Goal: Transaction & Acquisition: Purchase product/service

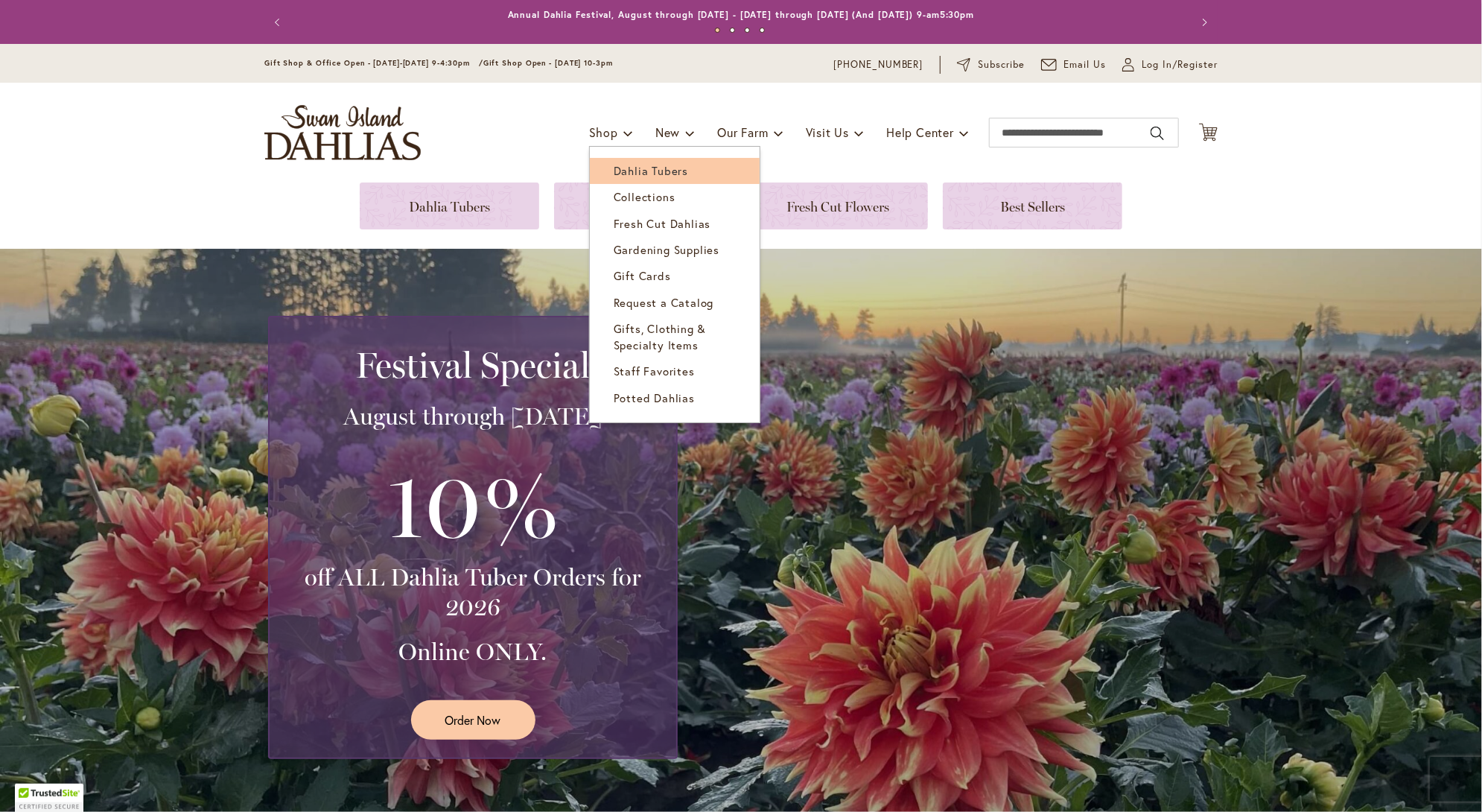
click at [620, 171] on span "Dahlia Tubers" at bounding box center [651, 171] width 75 height 15
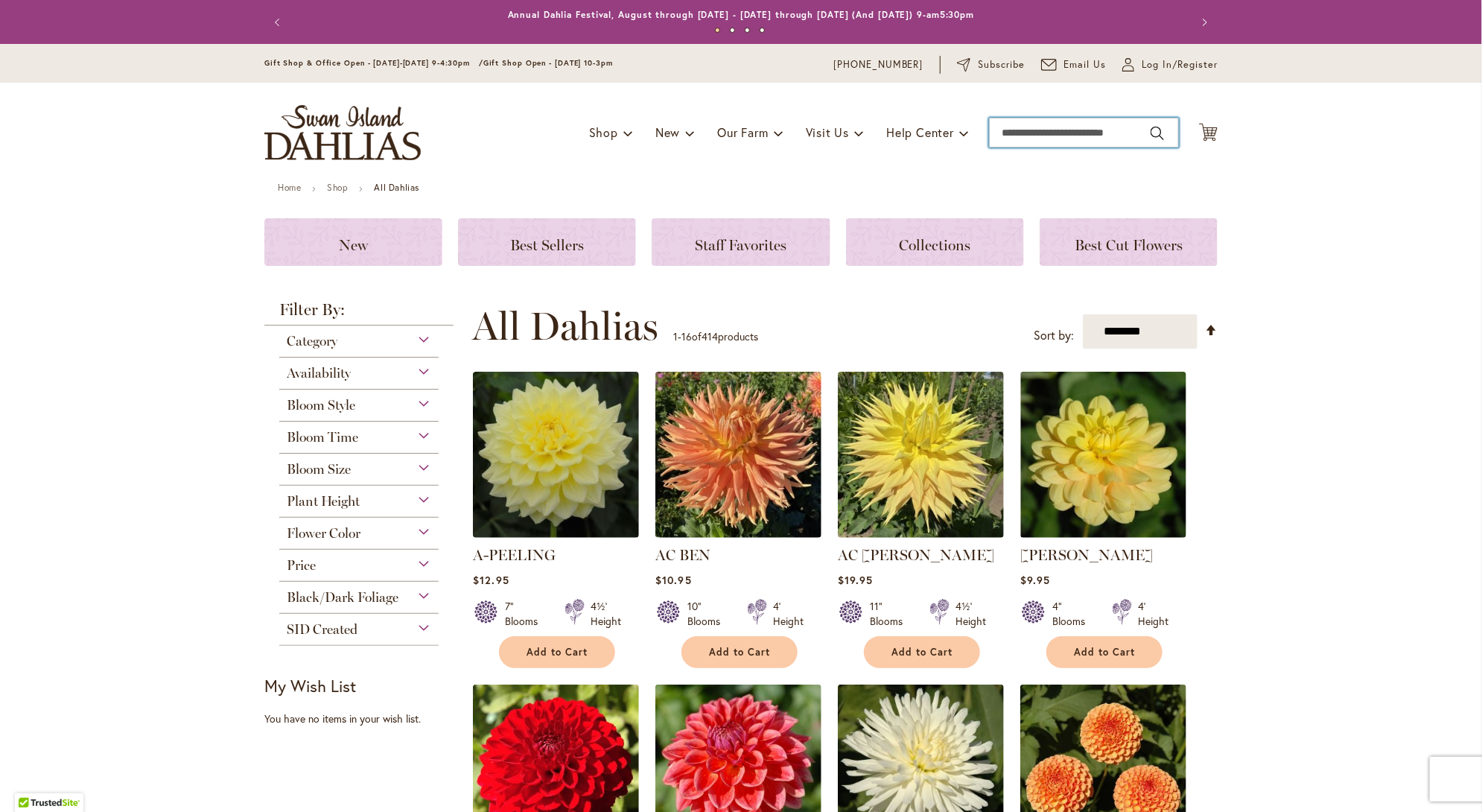
click at [1036, 132] on input "Search" at bounding box center [1083, 132] width 190 height 30
type input "**********"
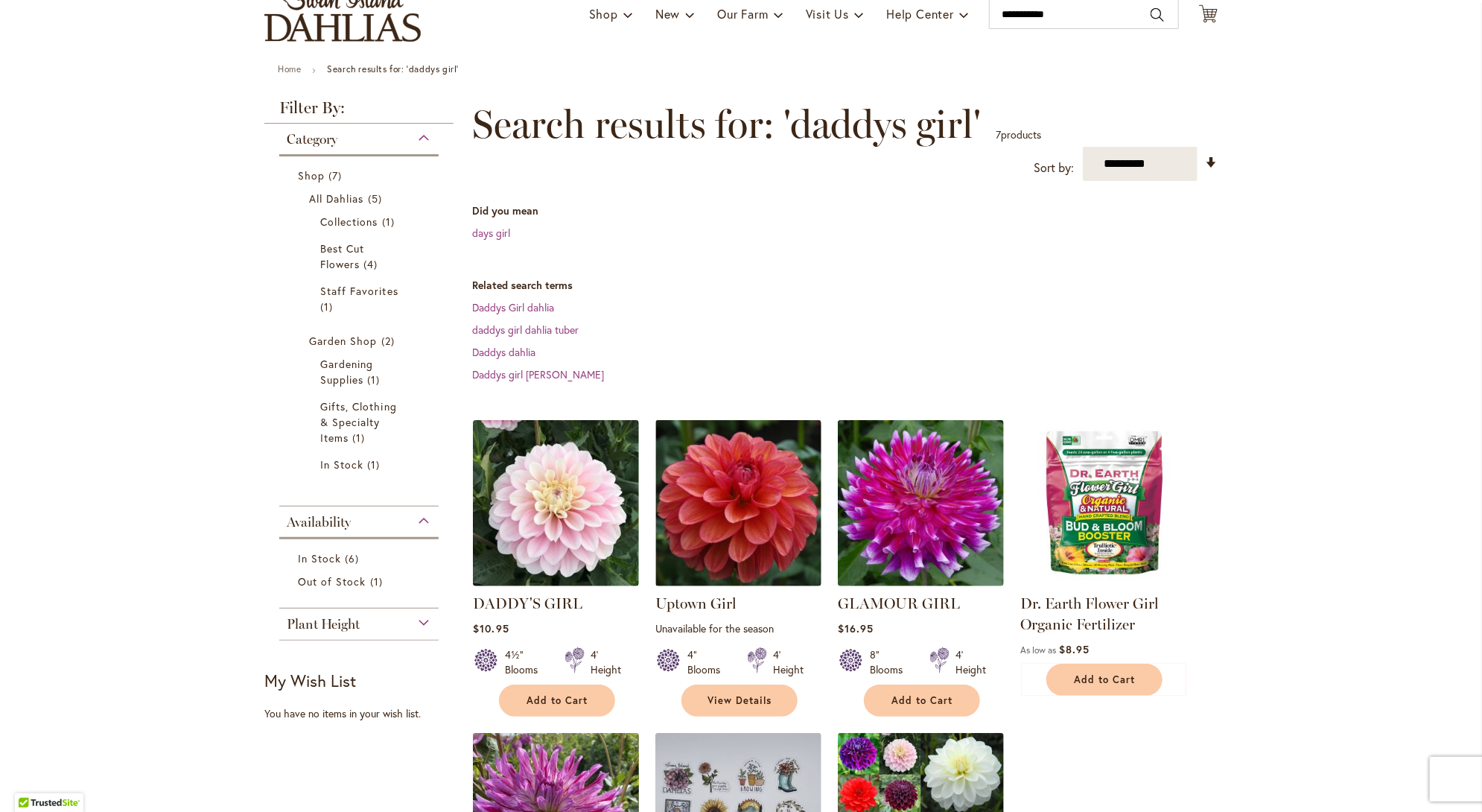
scroll to position [149, 0]
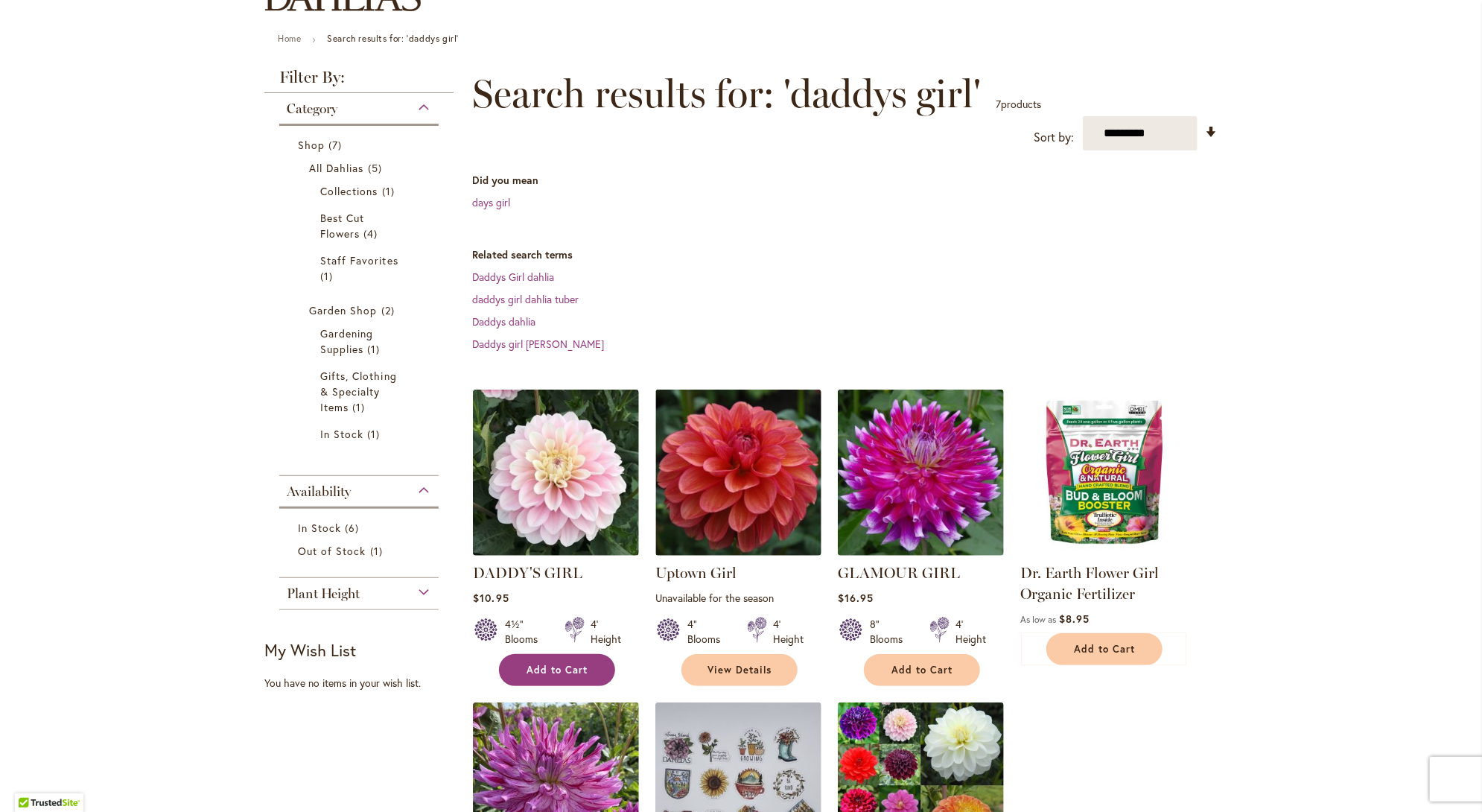
click at [561, 672] on span "Add to Cart" at bounding box center [557, 669] width 61 height 13
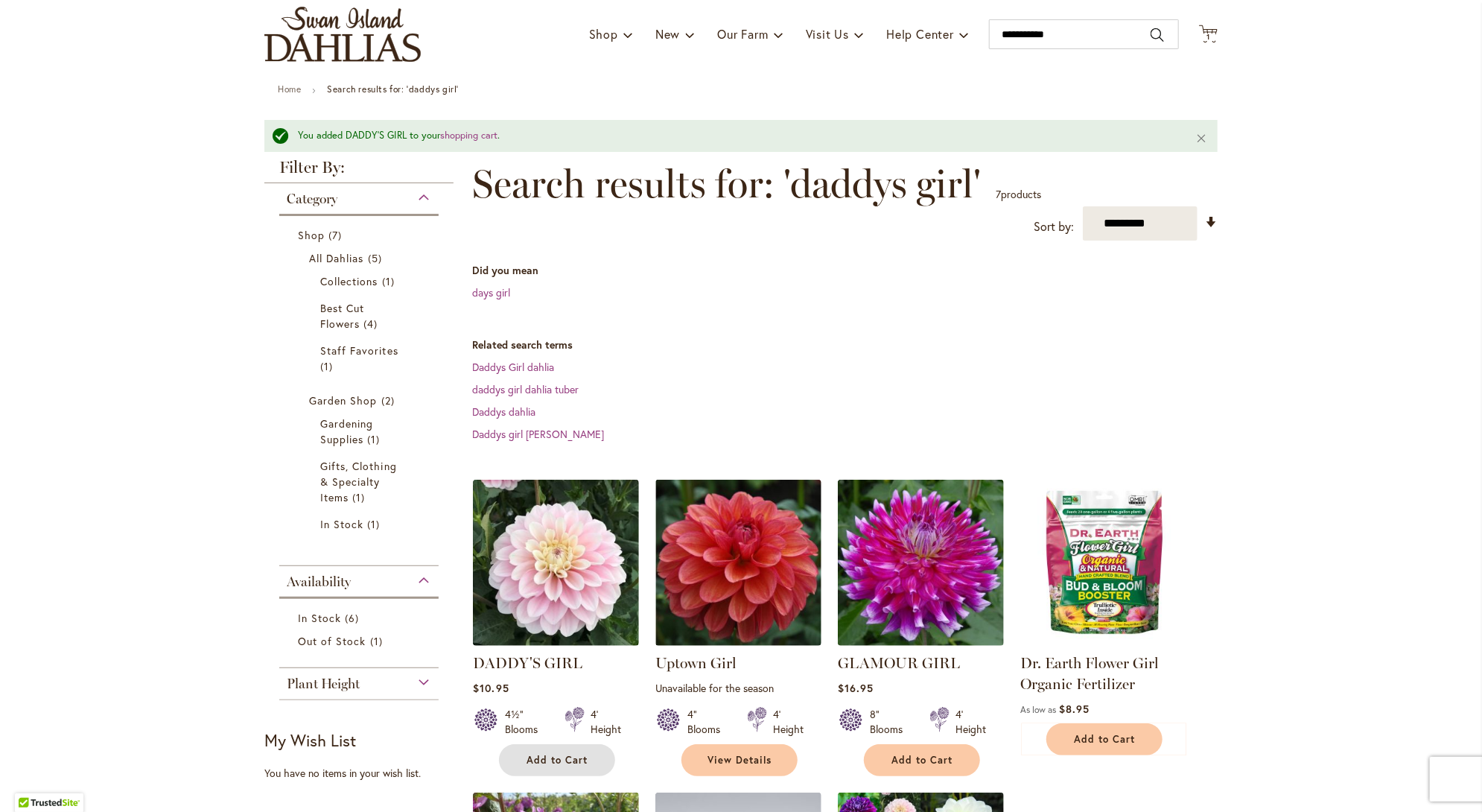
scroll to position [0, 0]
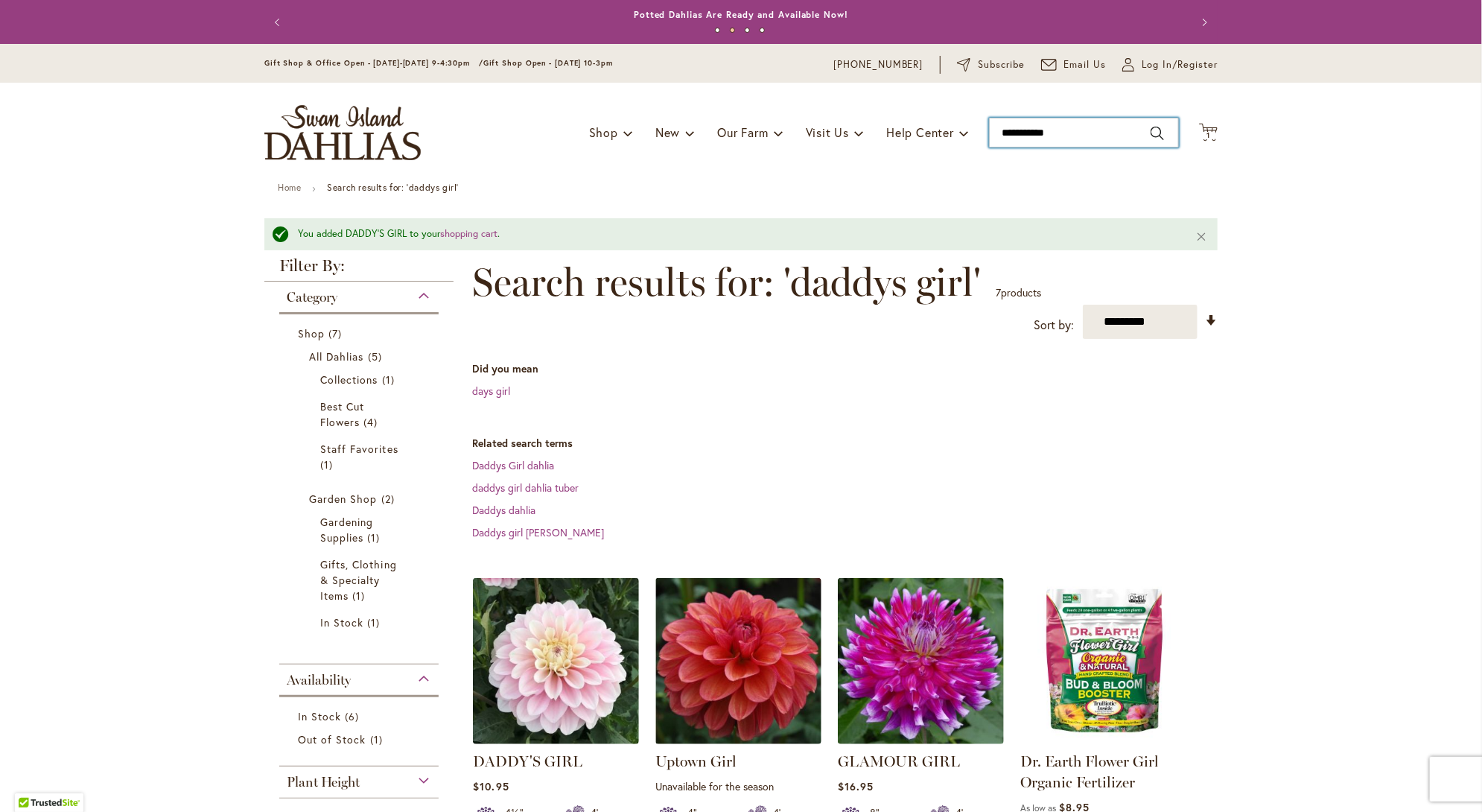
drag, startPoint x: 1071, startPoint y: 138, endPoint x: 980, endPoint y: 129, distance: 91.4
click at [980, 129] on div "Toggle Nav Shop Dahlia Tubers Collections Fresh Cut Dahlias Gardening Supplies …" at bounding box center [741, 132] width 983 height 99
type input "**********"
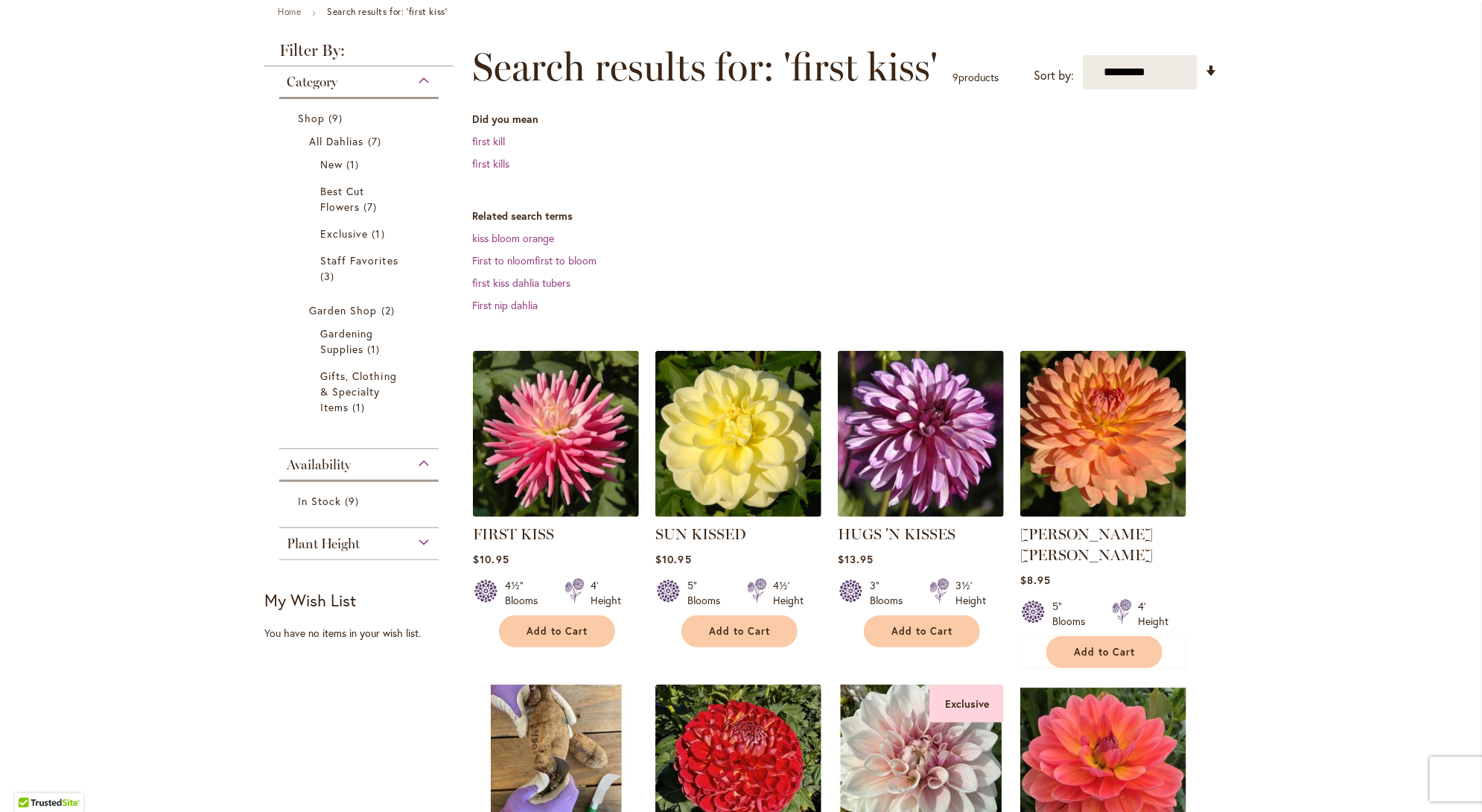
scroll to position [224, 0]
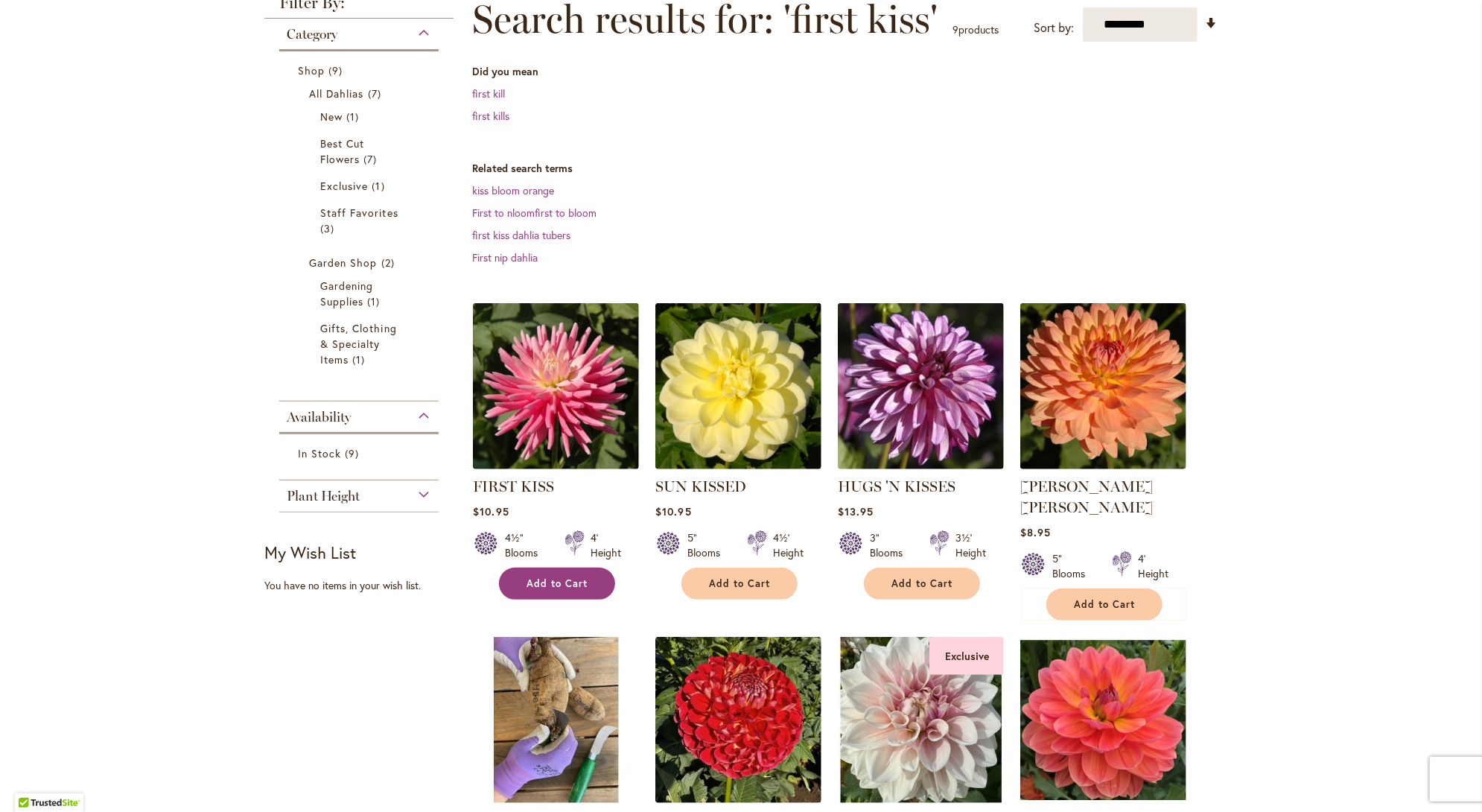
click at [551, 591] on button "Add to Cart" at bounding box center [557, 583] width 116 height 32
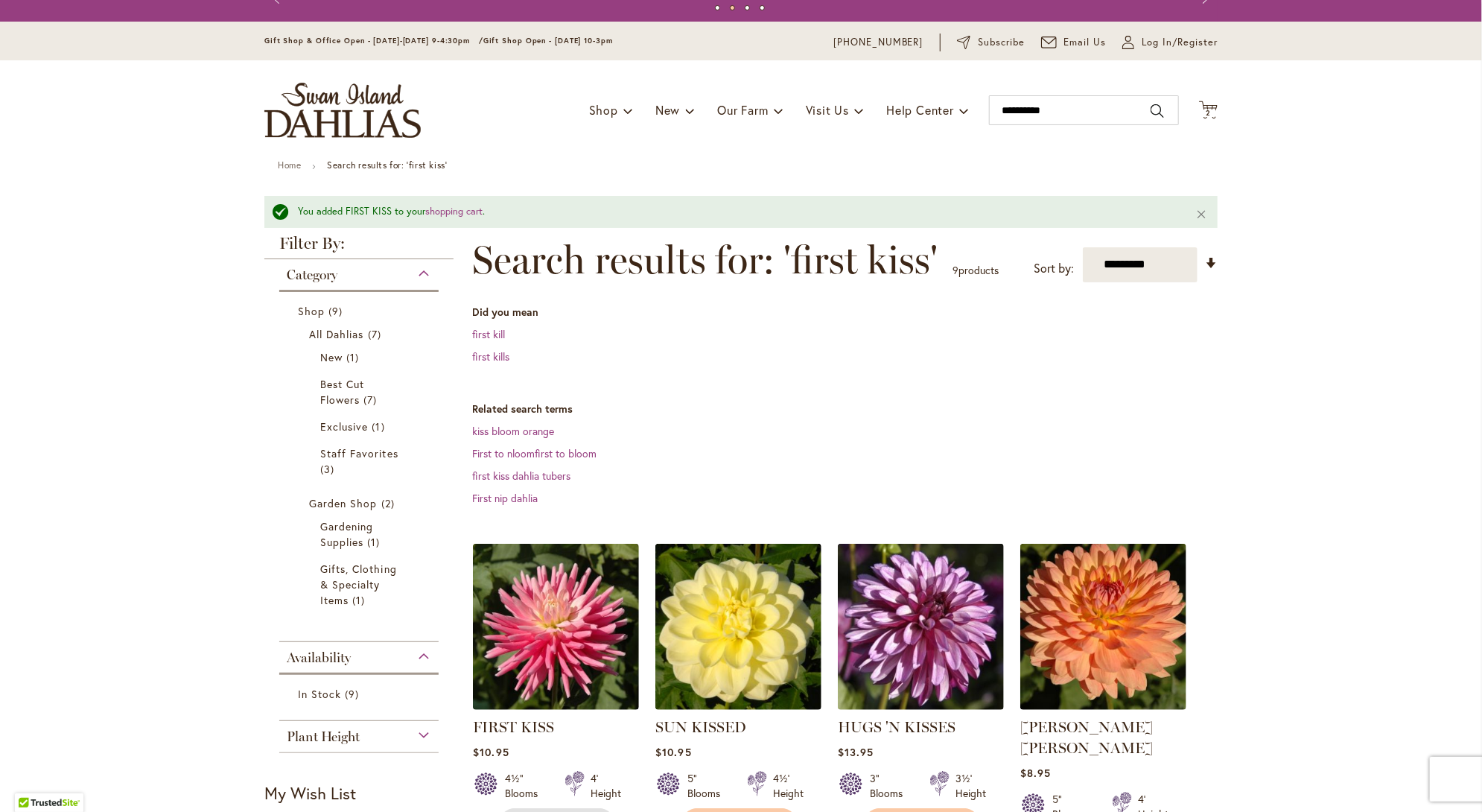
scroll to position [75, 0]
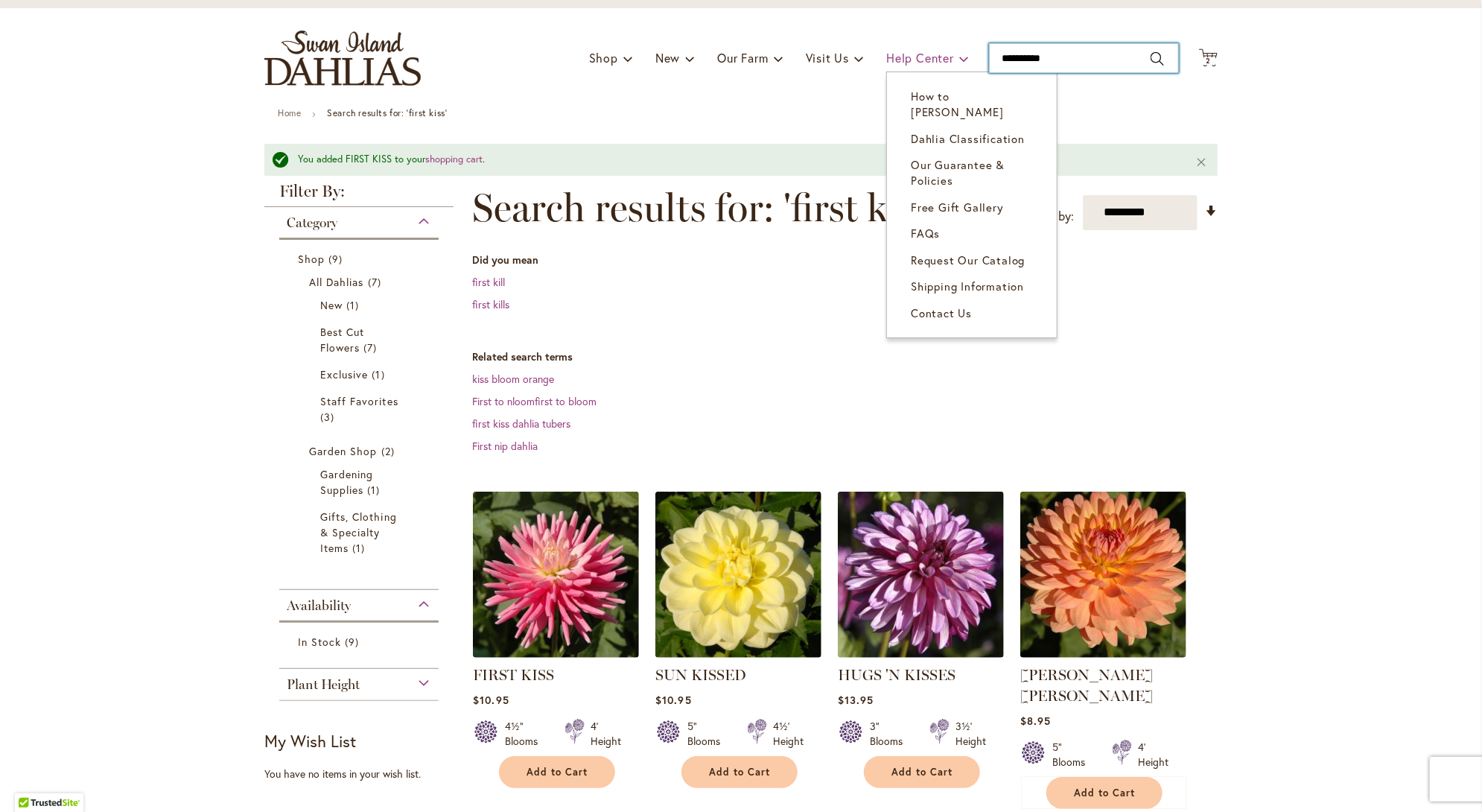
drag, startPoint x: 1052, startPoint y: 55, endPoint x: 930, endPoint y: 56, distance: 122.0
click at [930, 56] on div "Toggle Nav Shop Dahlia Tubers Collections Fresh Cut Dahlias Gardening Supplies …" at bounding box center [741, 58] width 983 height 99
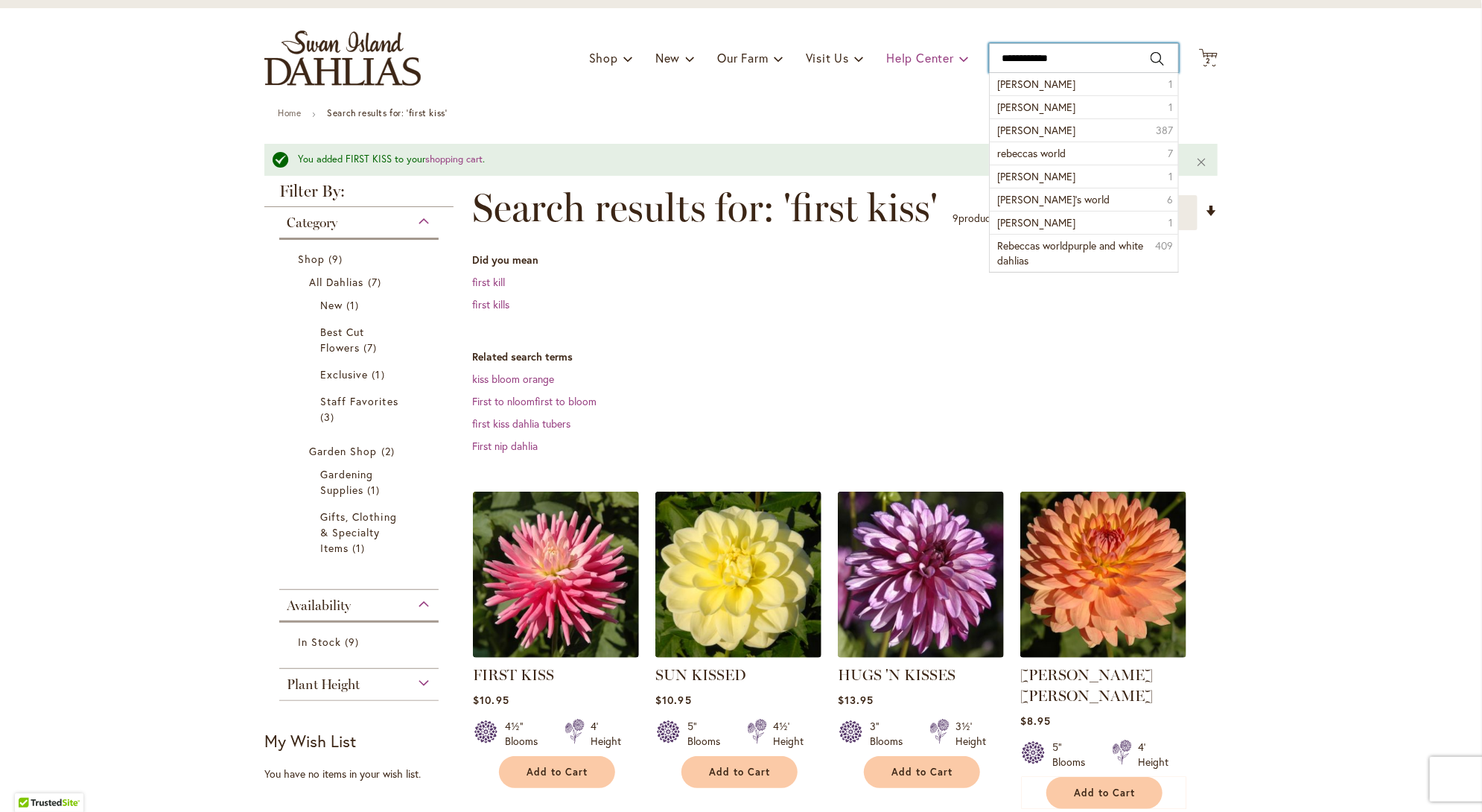
type input "**********"
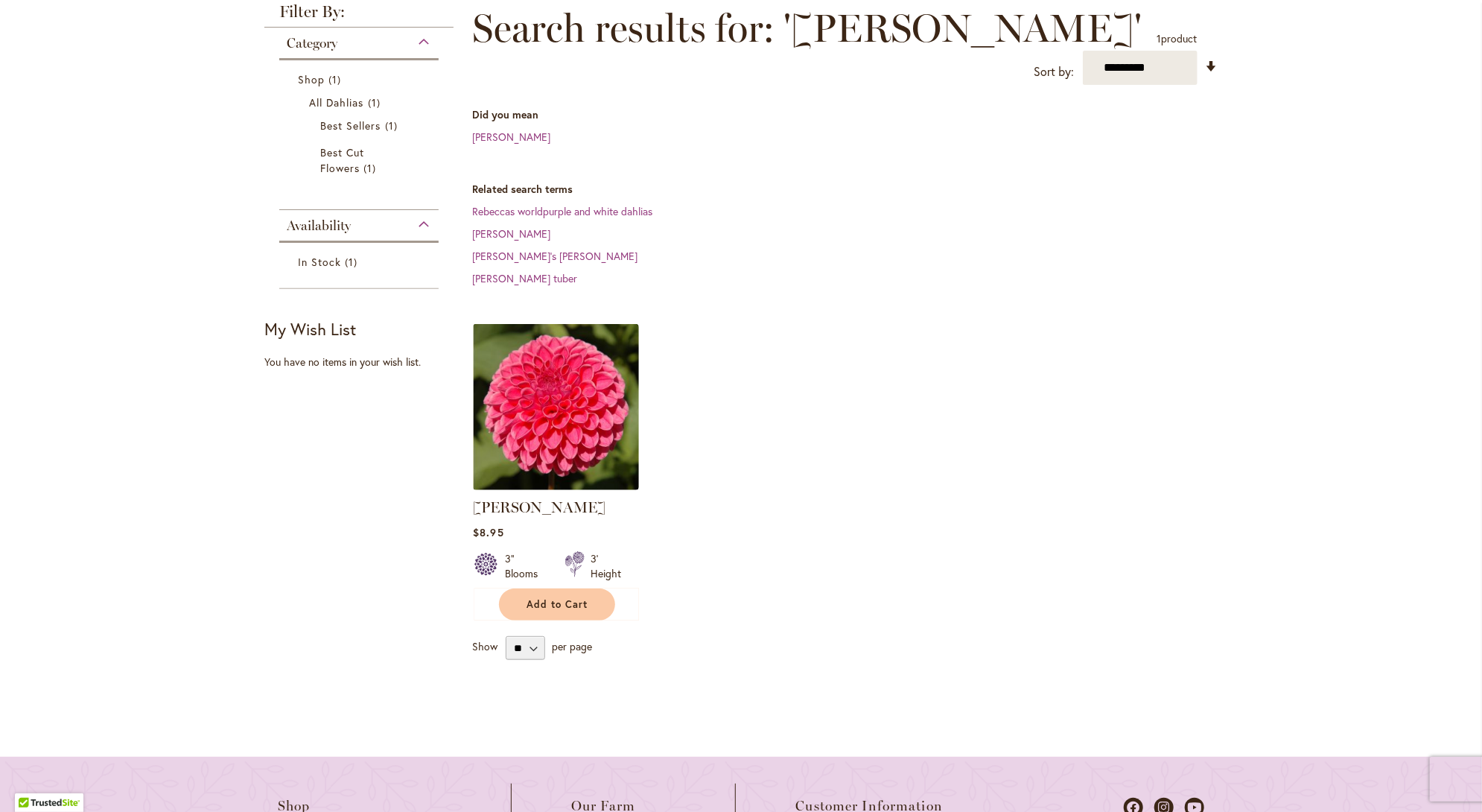
scroll to position [224, 0]
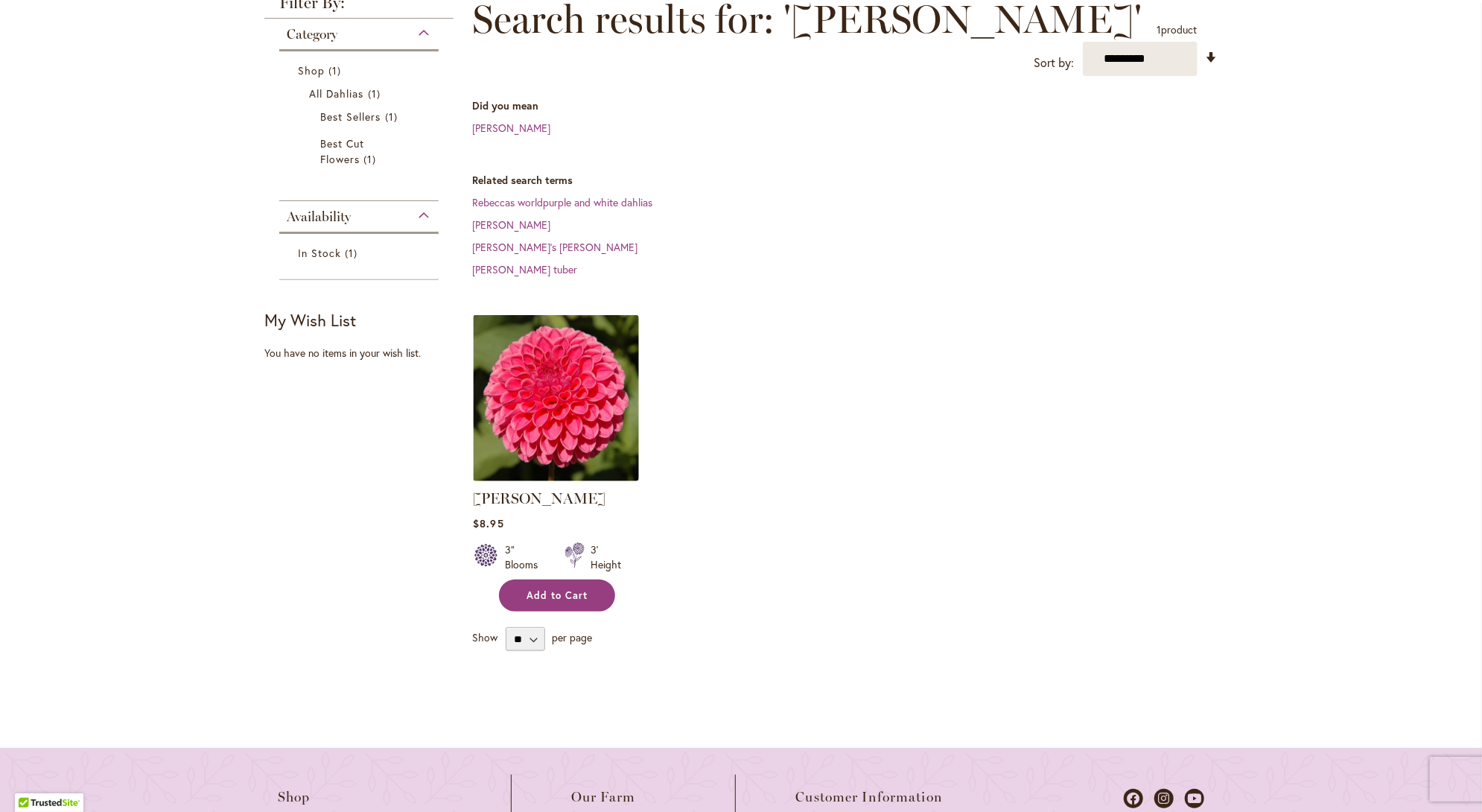
click at [554, 601] on button "Add to Cart" at bounding box center [557, 595] width 116 height 32
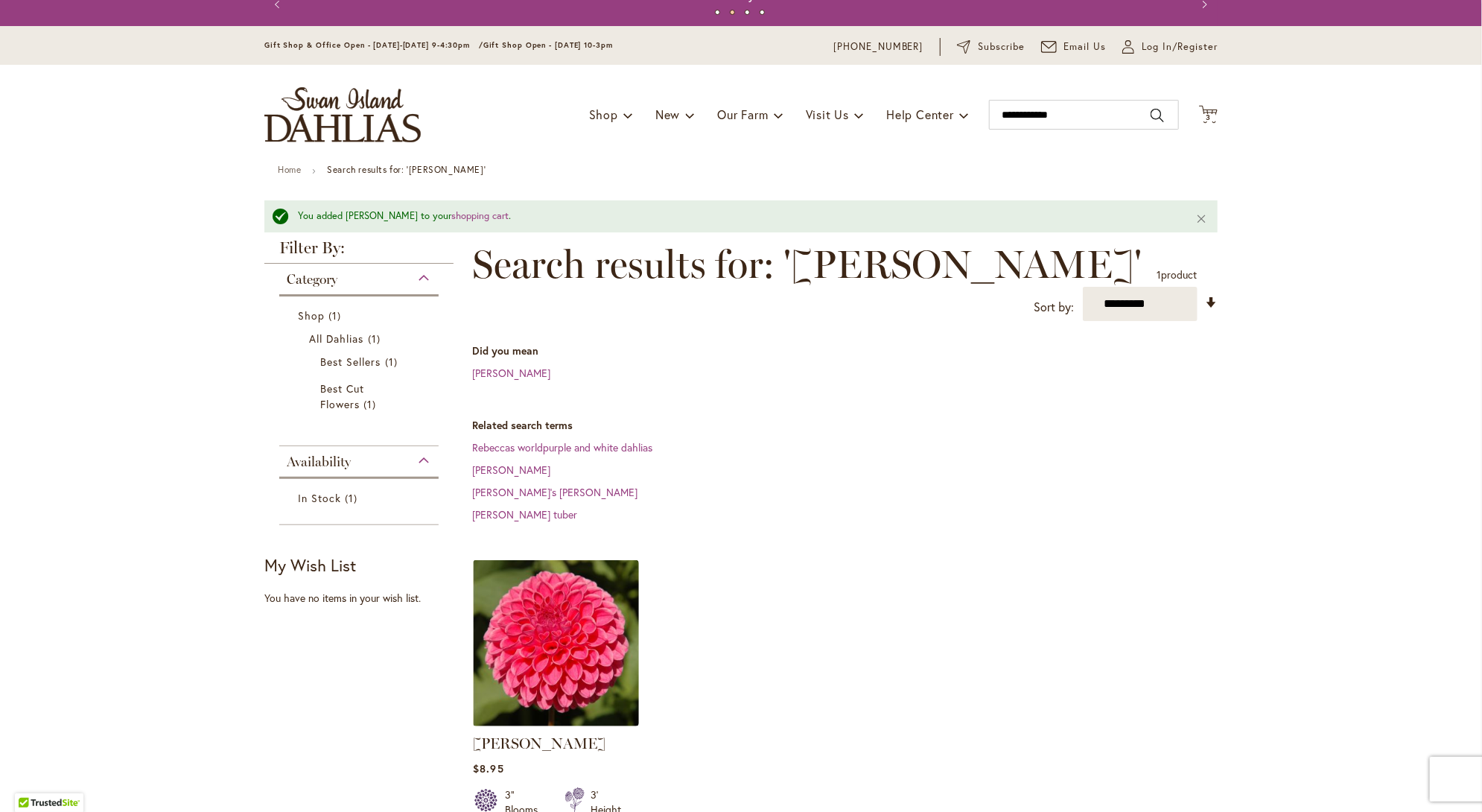
scroll to position [0, 0]
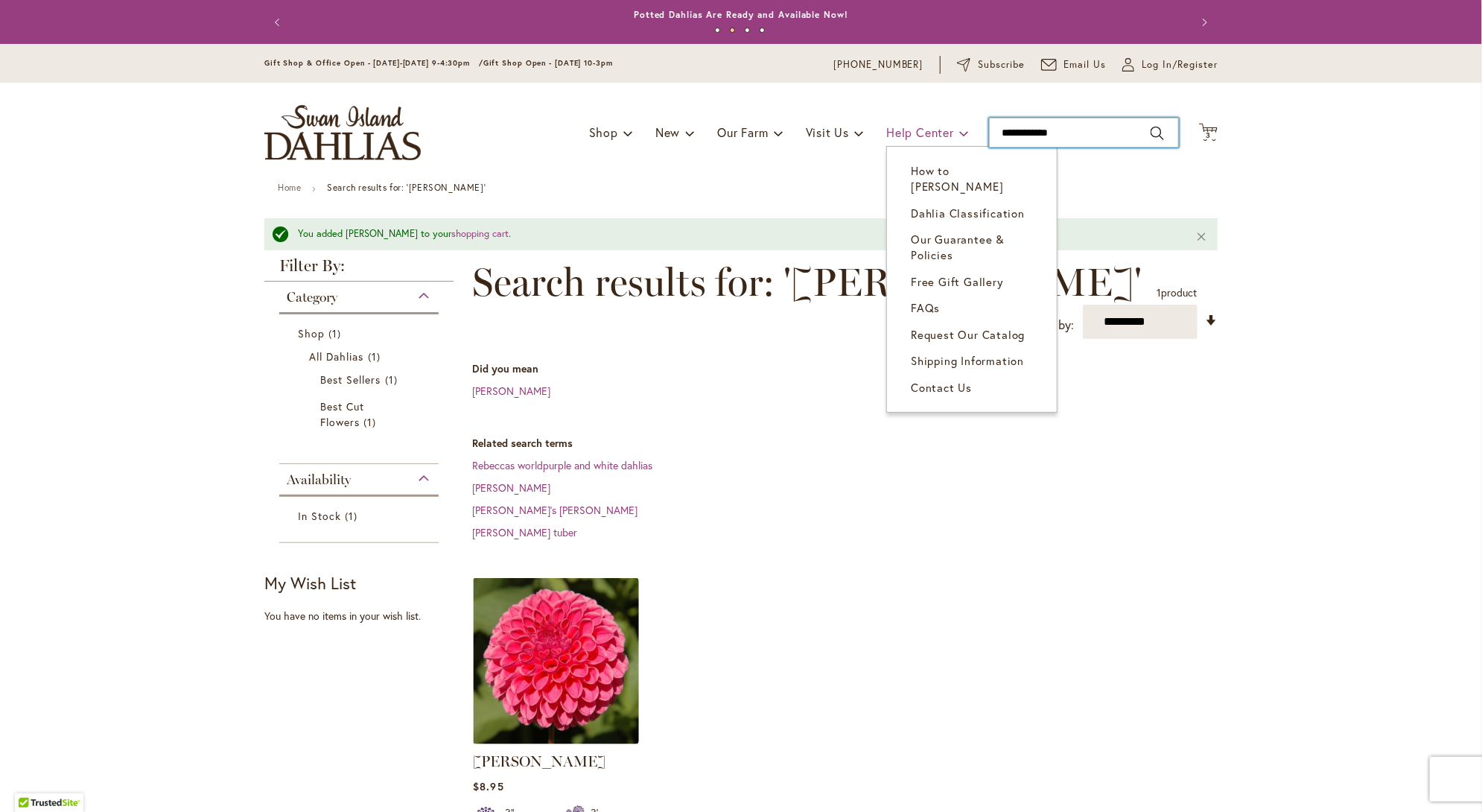
drag, startPoint x: 1075, startPoint y: 131, endPoint x: 952, endPoint y: 134, distance: 123.0
click at [952, 134] on div "Toggle Nav Shop Dahlia Tubers Collections Fresh Cut Dahlias Gardening Supplies …" at bounding box center [741, 132] width 983 height 99
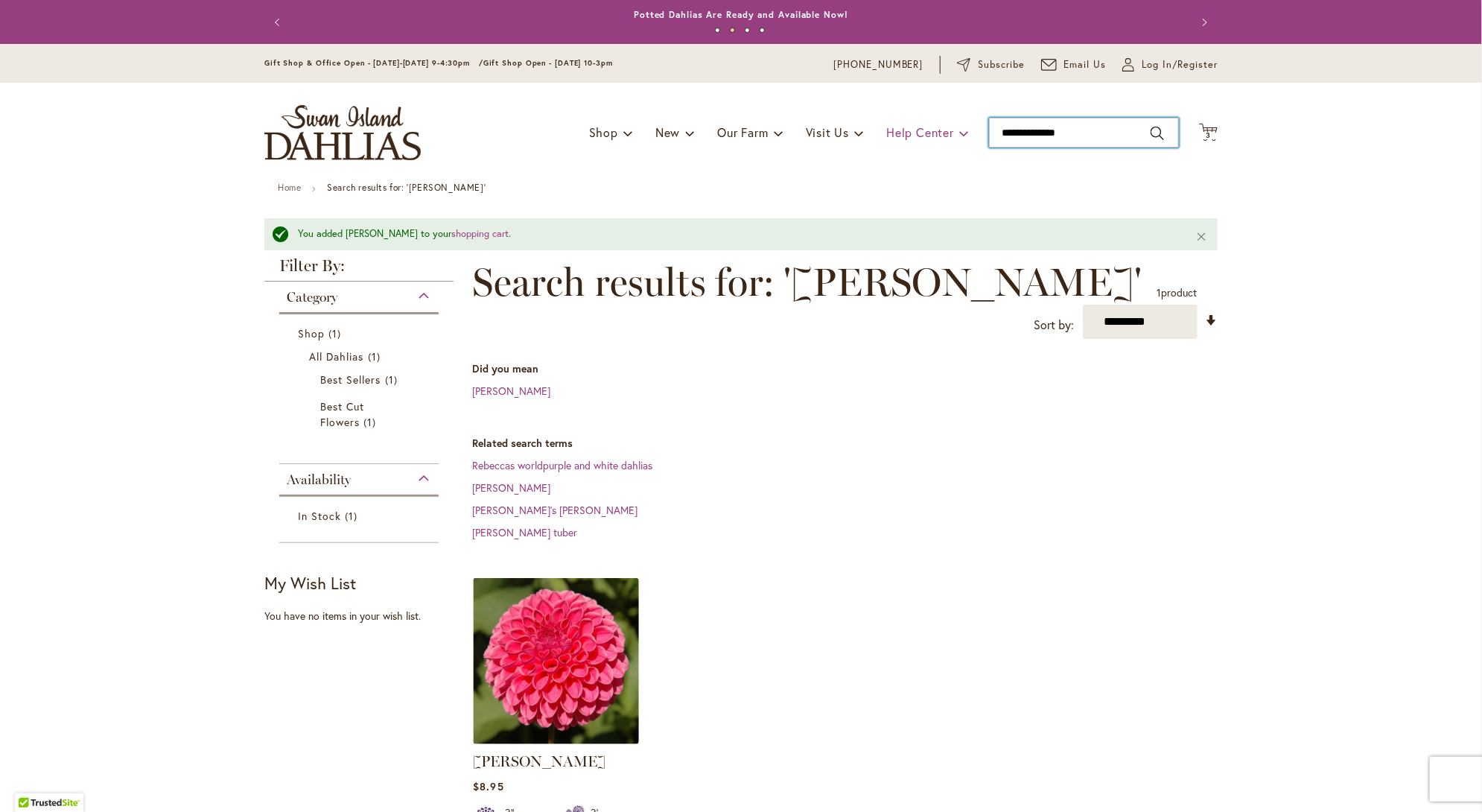
type input "**********"
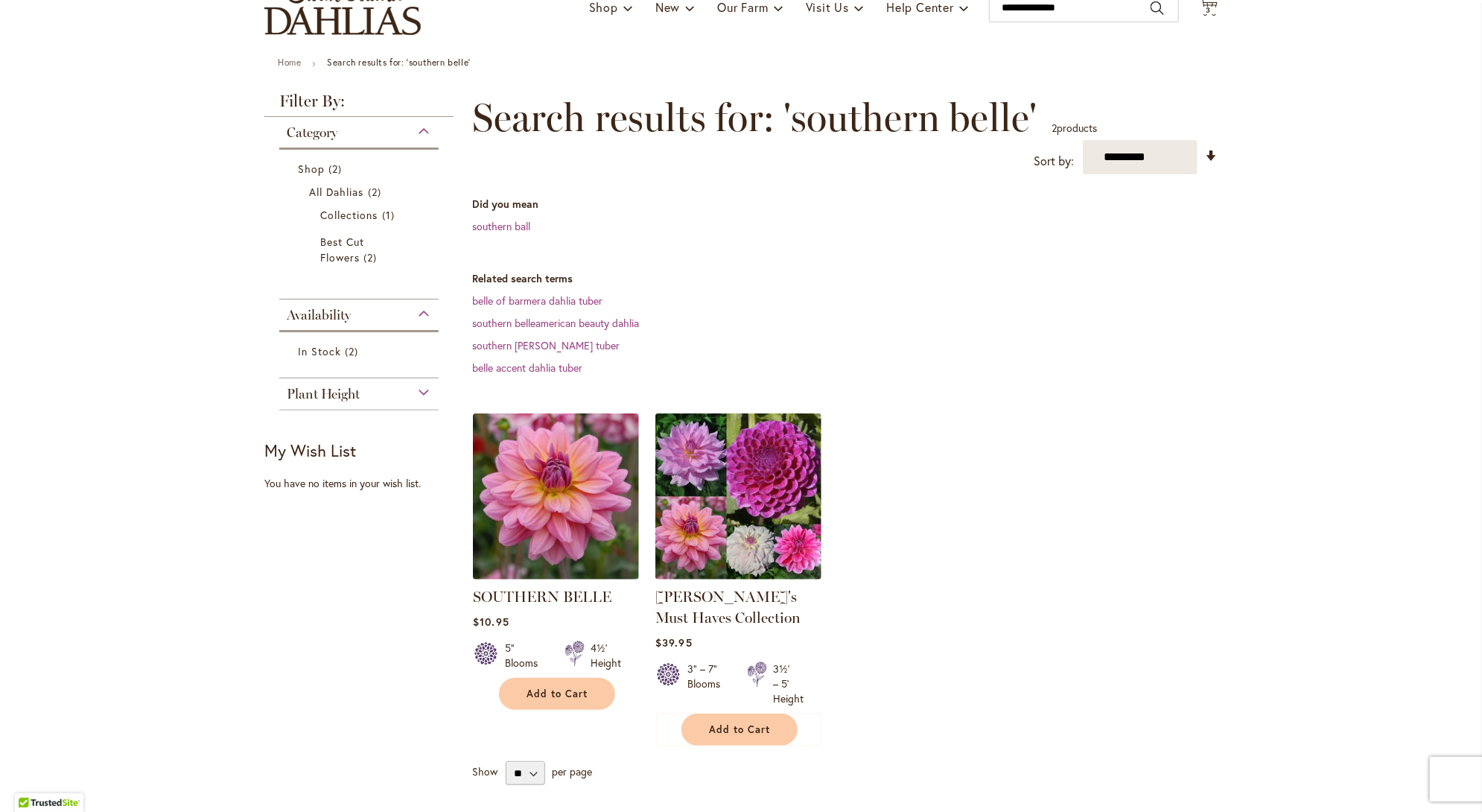
scroll to position [149, 0]
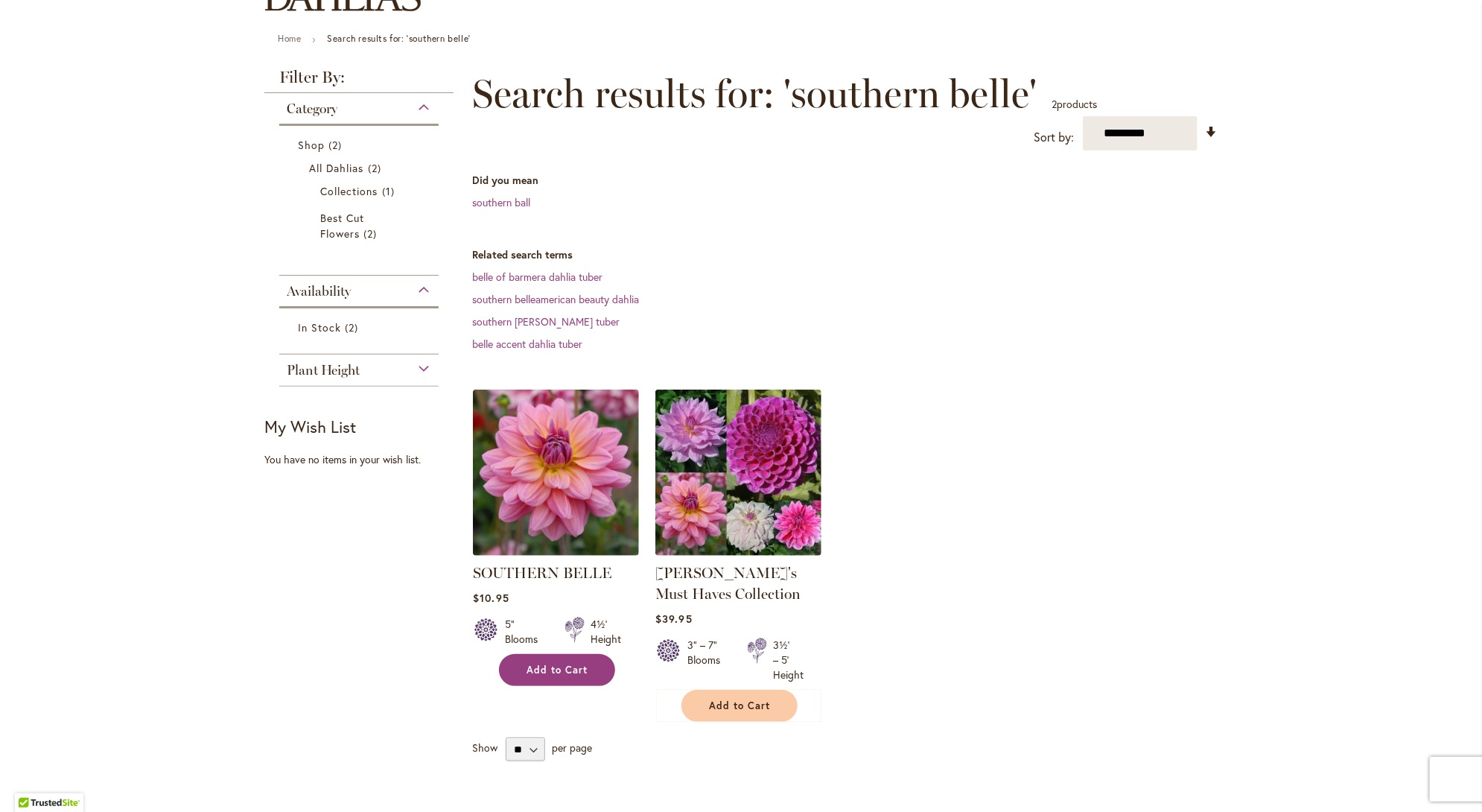
click at [549, 671] on span "Add to Cart" at bounding box center [557, 669] width 61 height 13
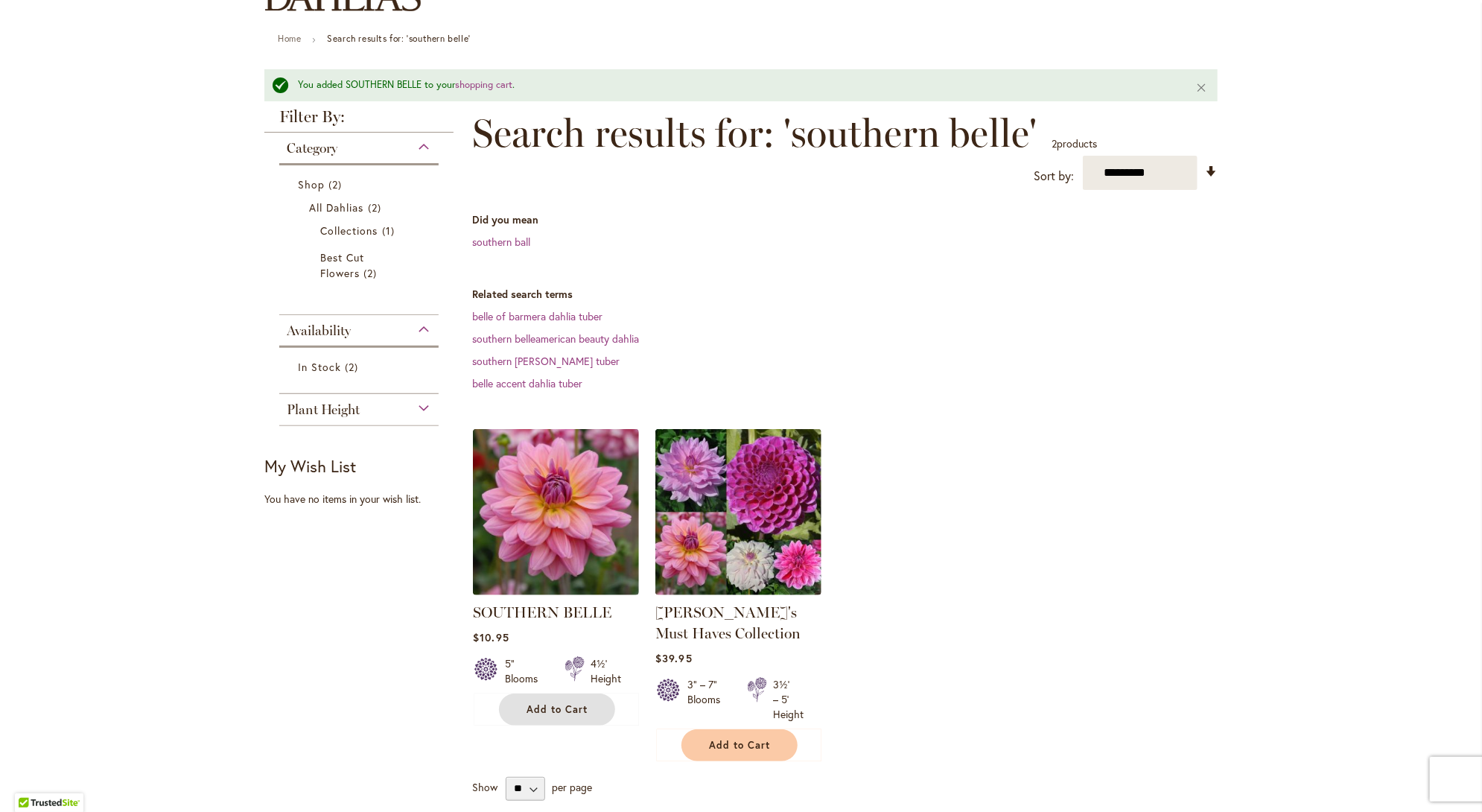
scroll to position [0, 0]
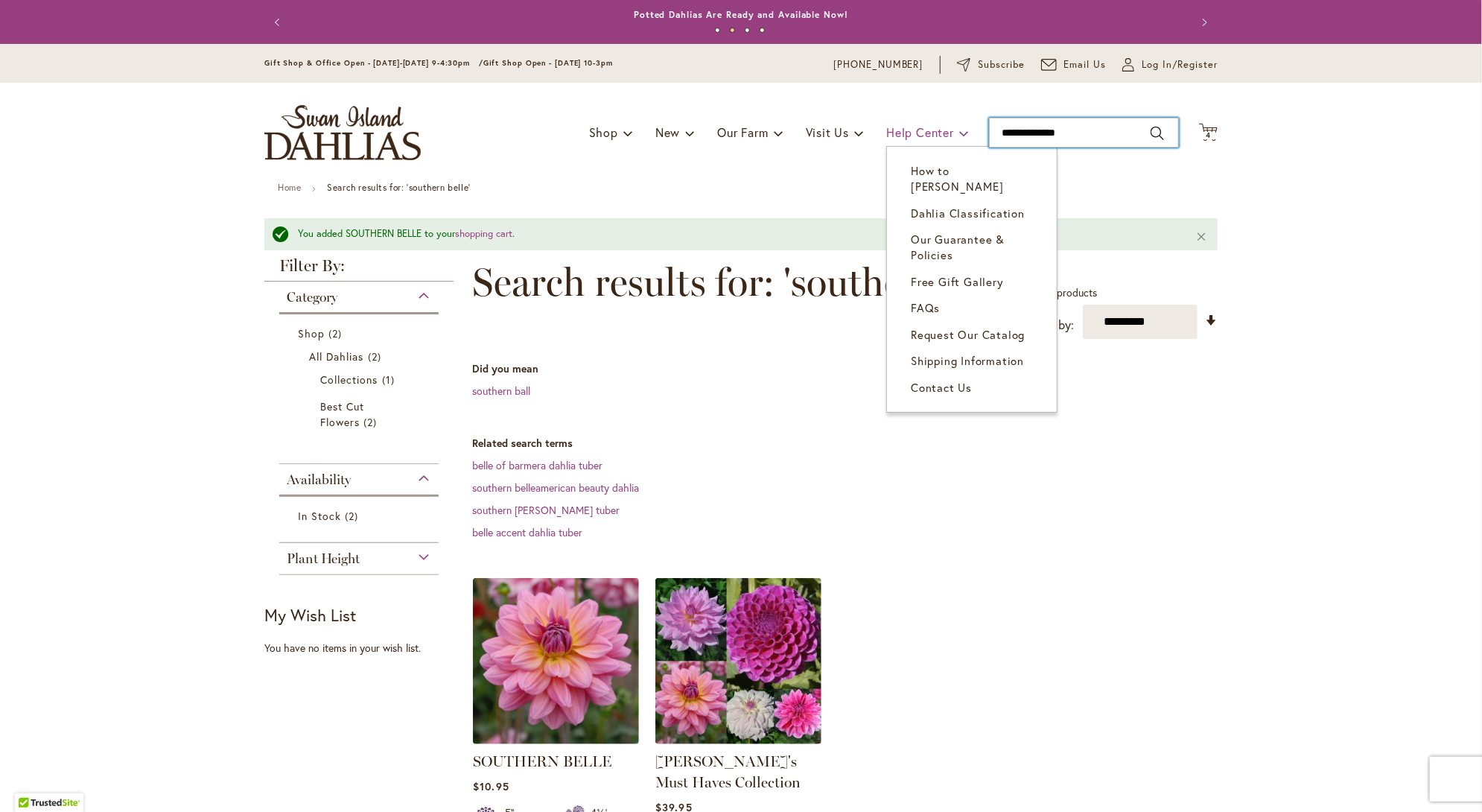
drag, startPoint x: 1054, startPoint y: 132, endPoint x: 916, endPoint y: 131, distance: 138.0
click at [916, 131] on div "Toggle Nav Shop Dahlia Tubers Collections Fresh Cut Dahlias Gardening Supplies …" at bounding box center [741, 132] width 983 height 99
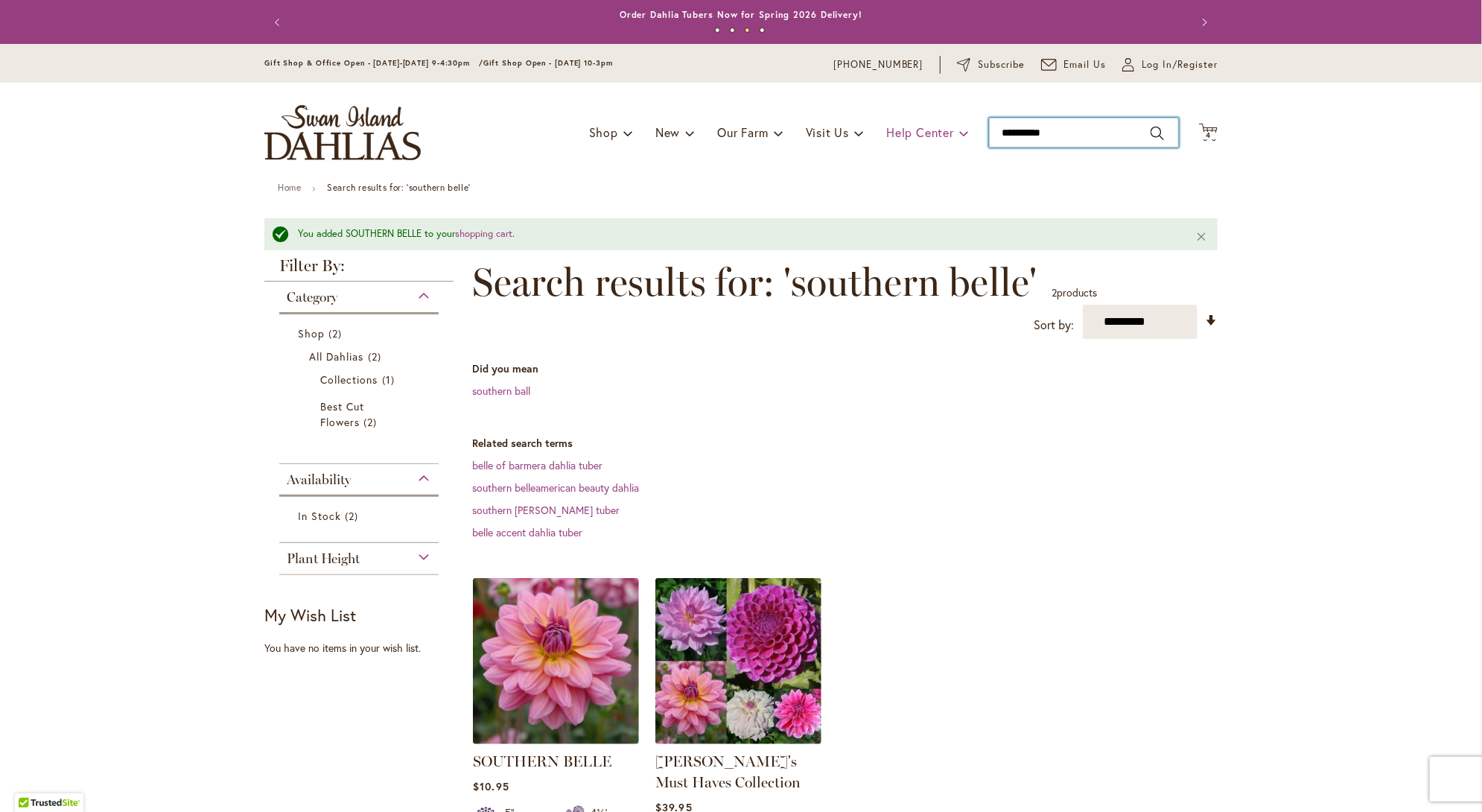
type input "**********"
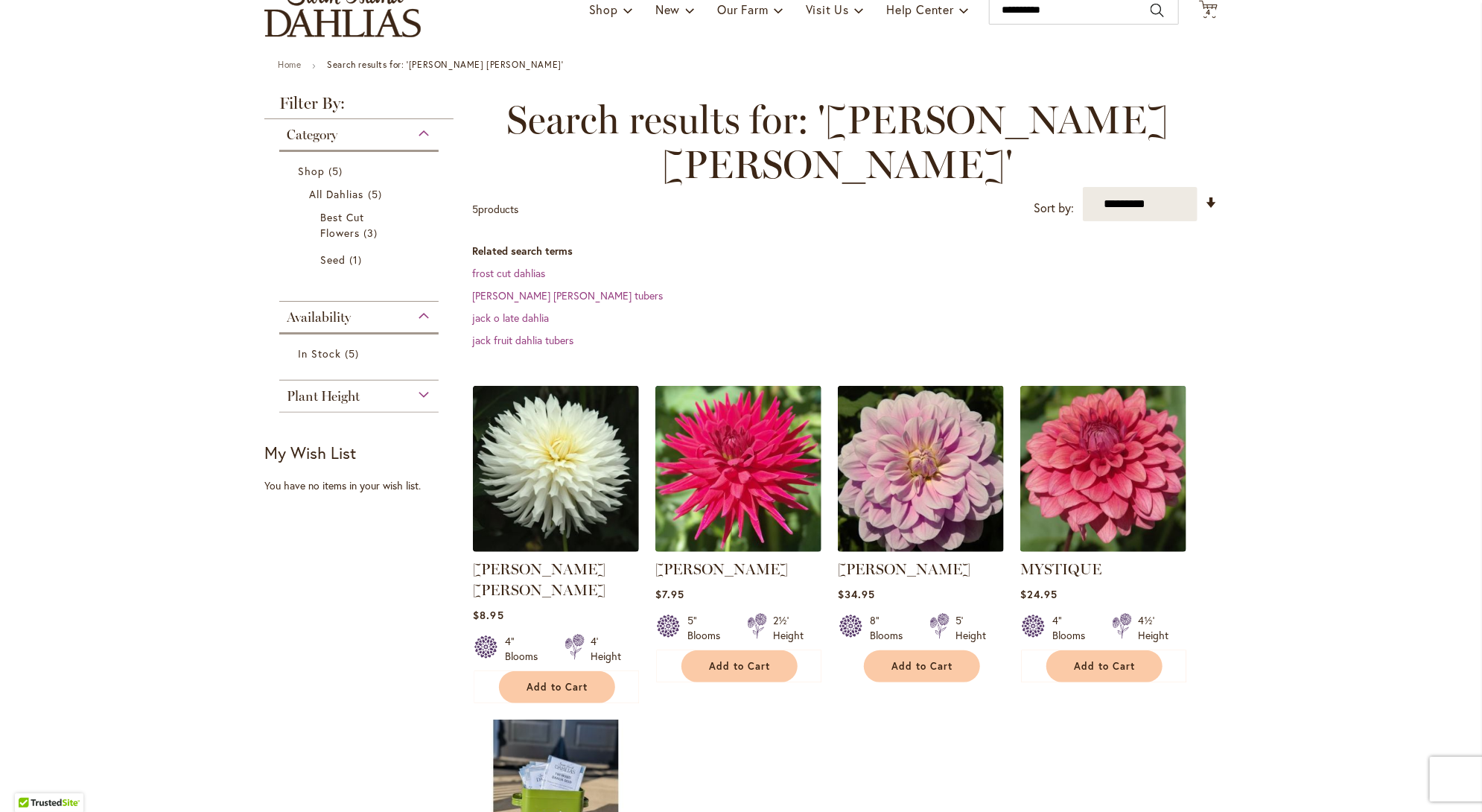
scroll to position [149, 0]
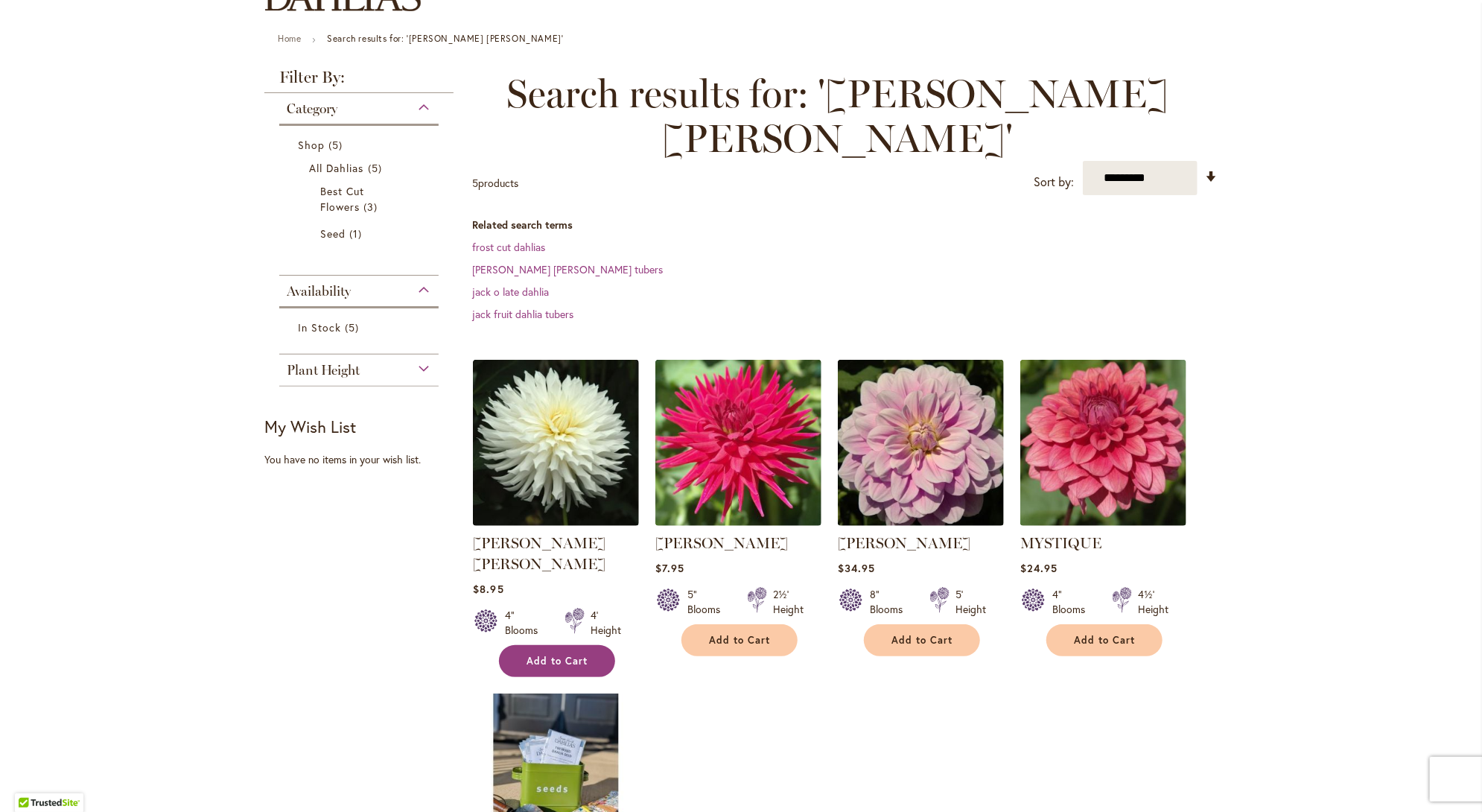
click at [554, 655] on span "Add to Cart" at bounding box center [557, 661] width 61 height 13
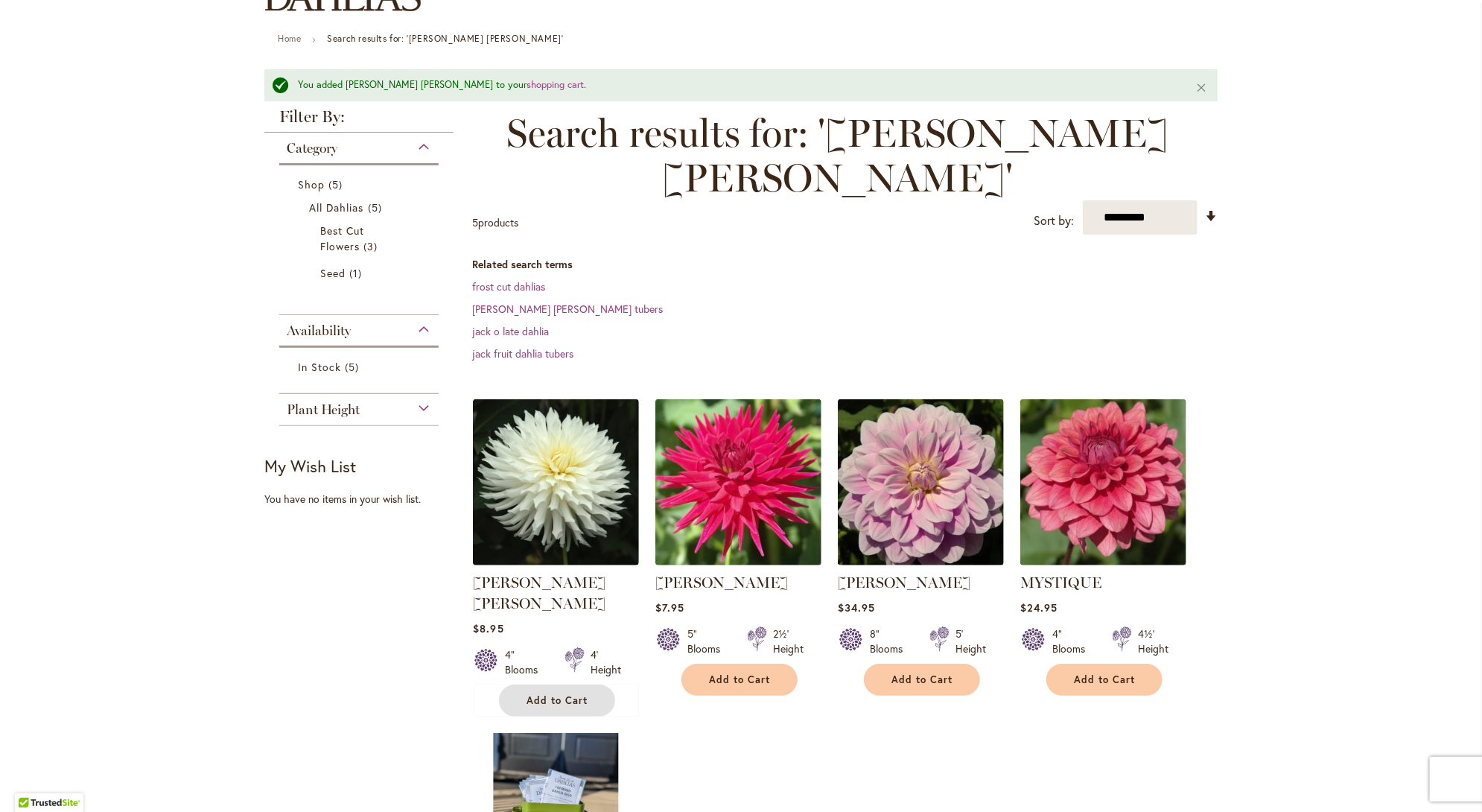
scroll to position [0, 0]
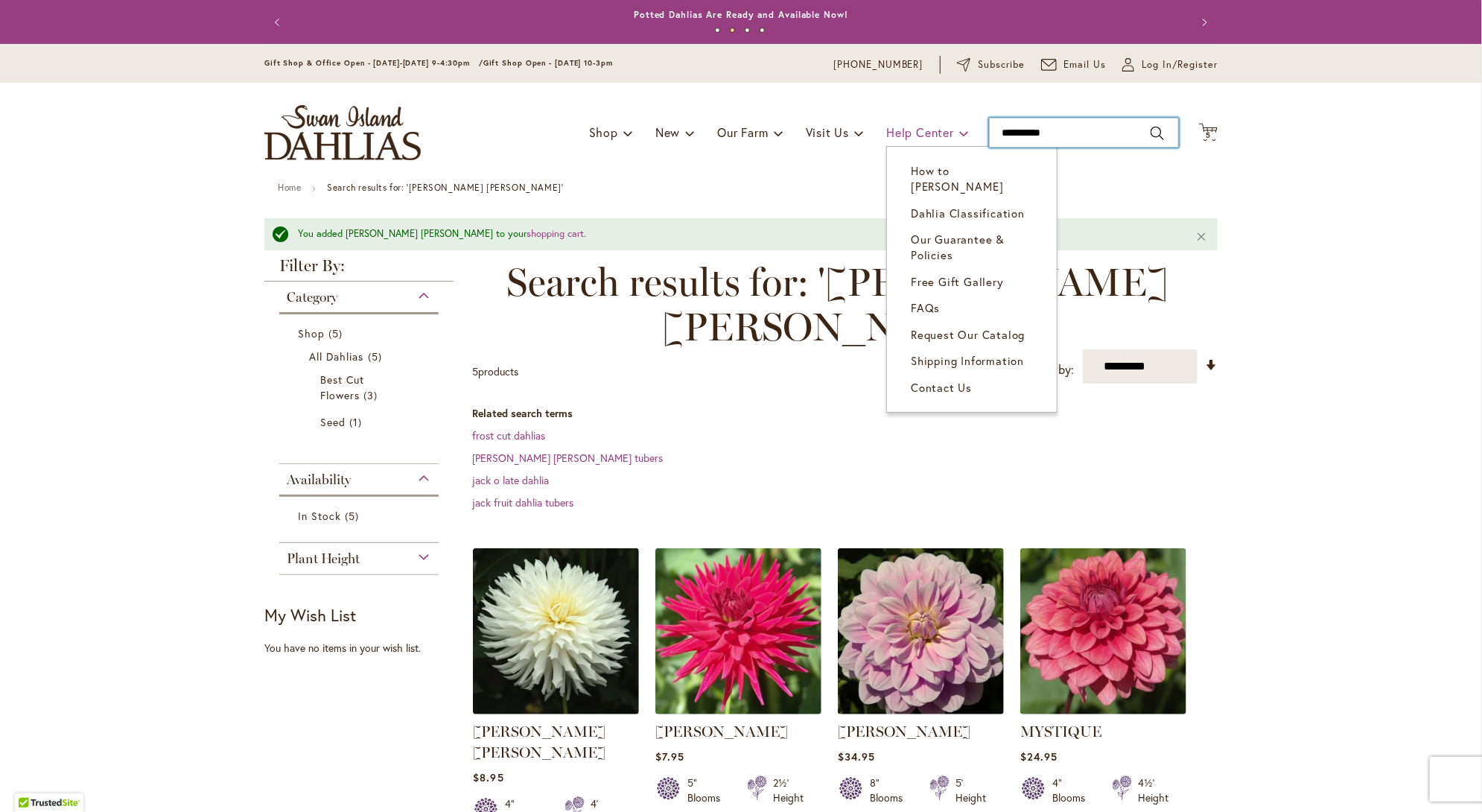
drag, startPoint x: 1067, startPoint y: 130, endPoint x: 909, endPoint y: 124, distance: 158.1
click at [909, 124] on div "Toggle Nav Shop Dahlia Tubers Collections Fresh Cut Dahlias Gardening Supplies …" at bounding box center [741, 132] width 983 height 99
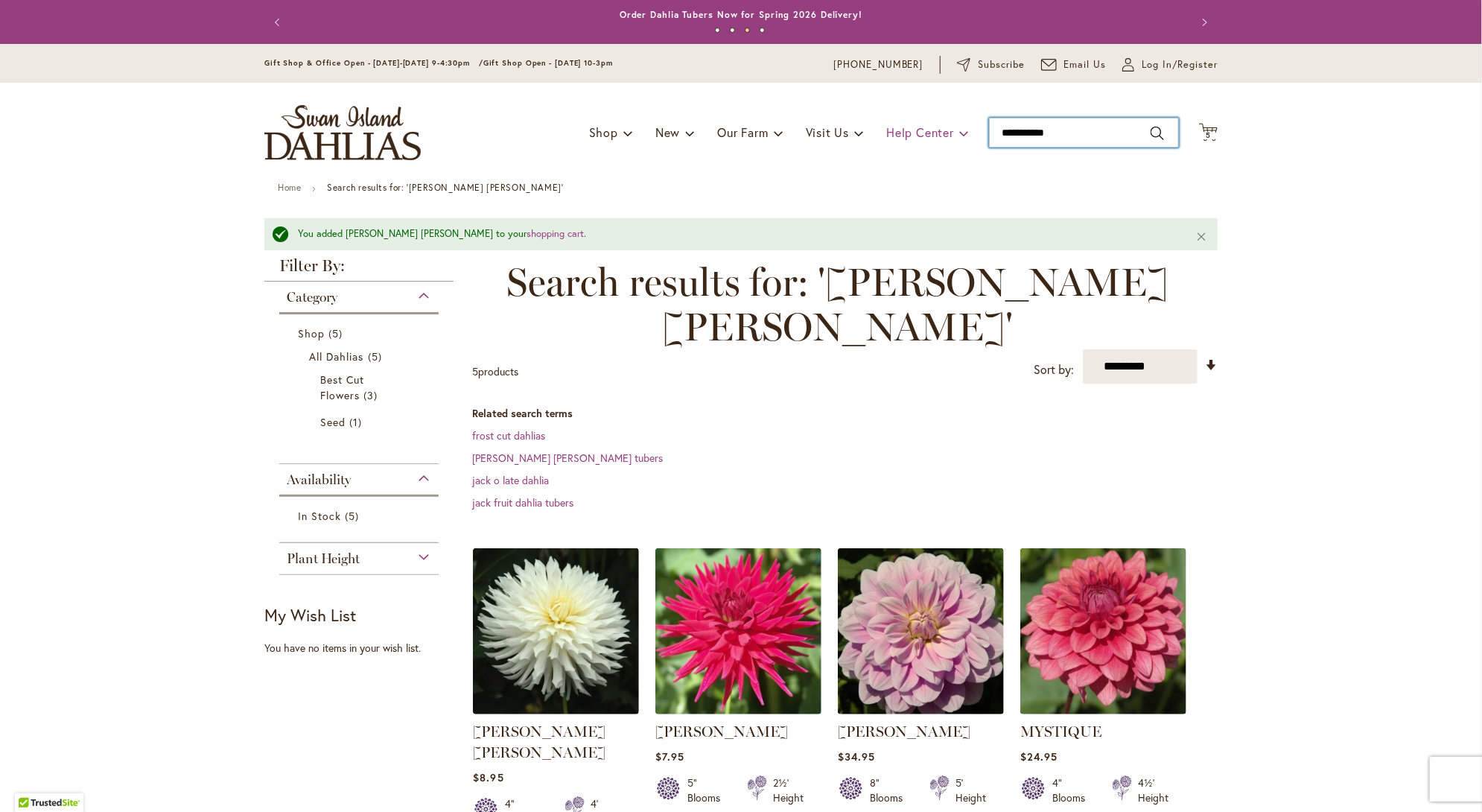
type input "**********"
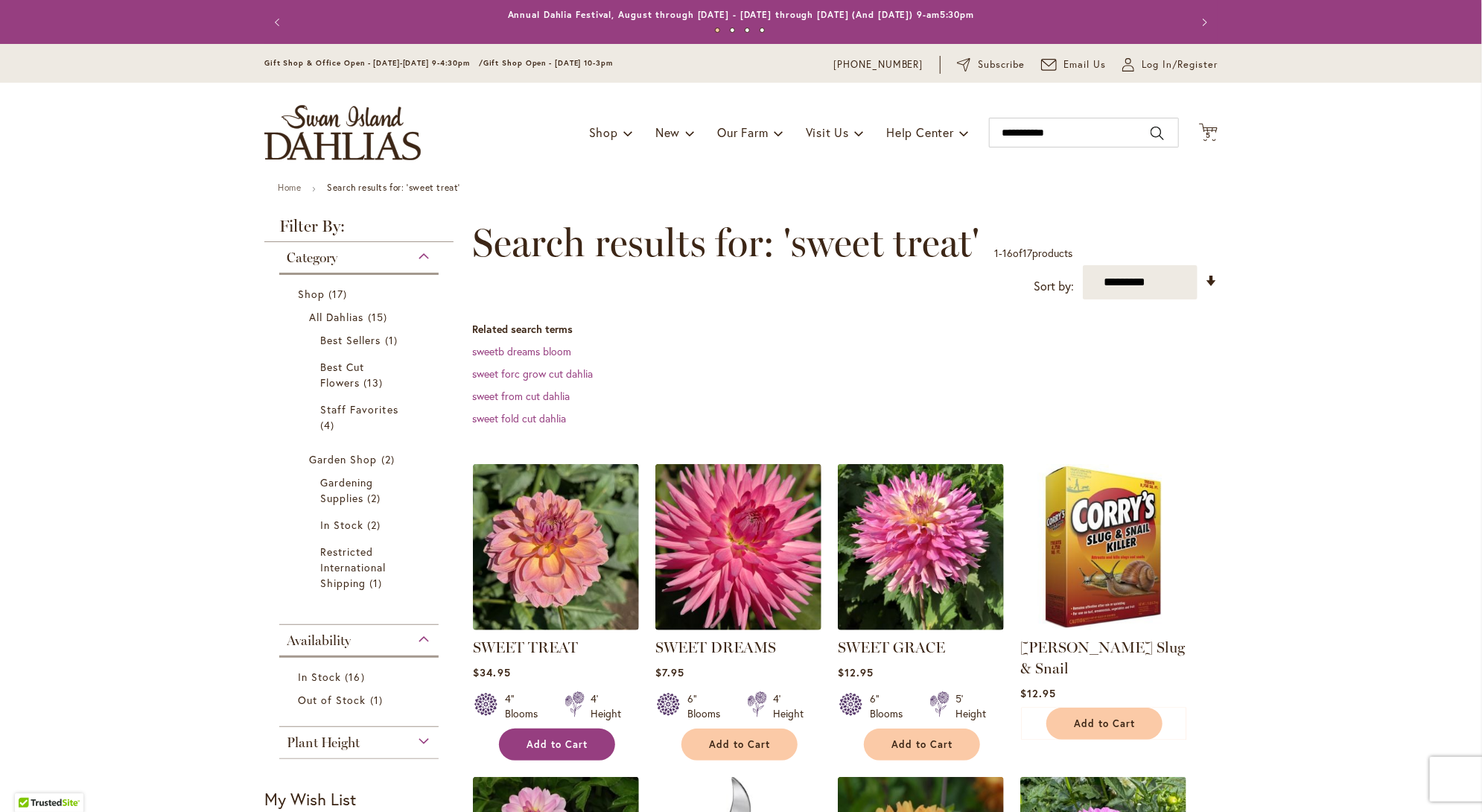
click at [539, 752] on button "Add to Cart" at bounding box center [557, 745] width 116 height 32
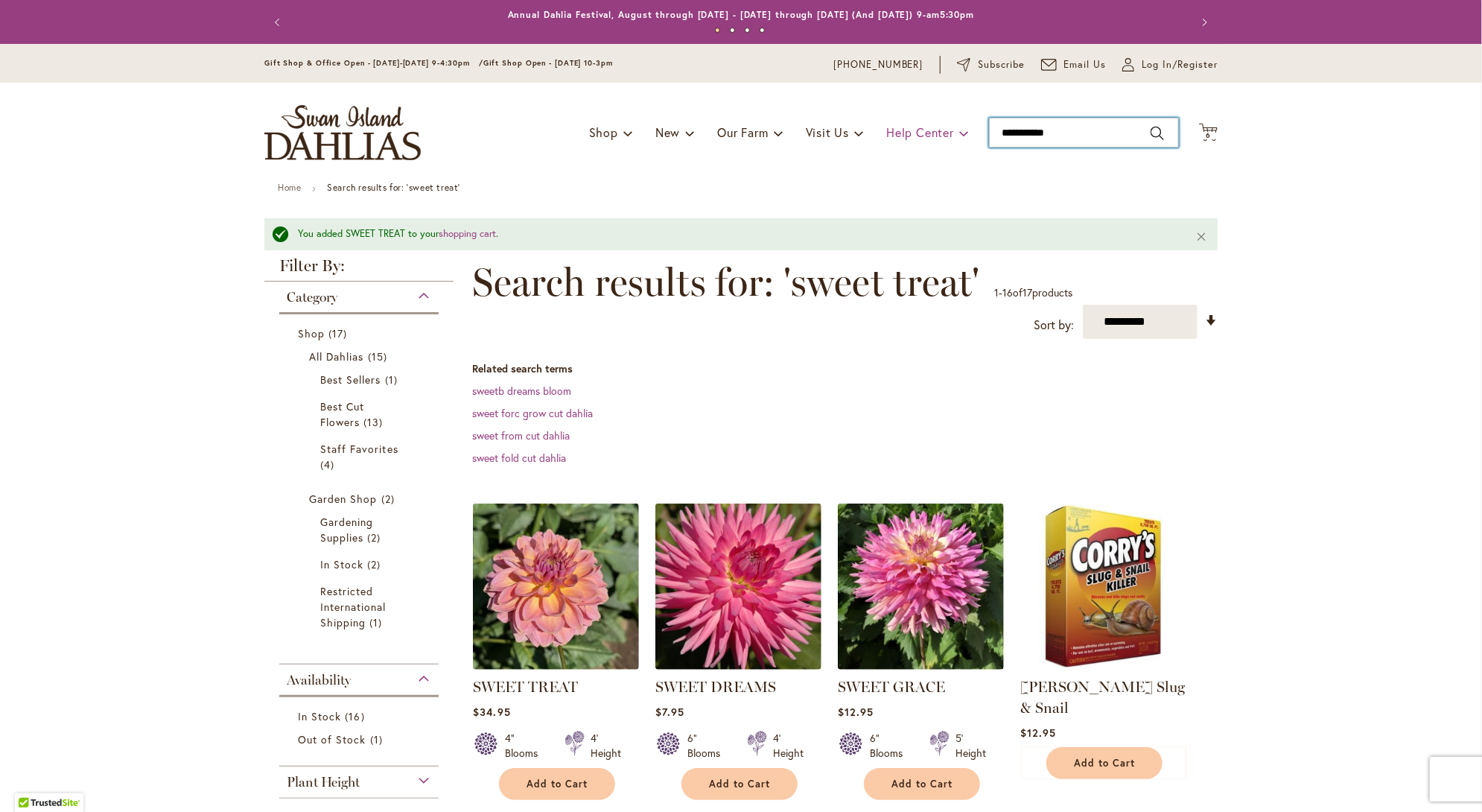
drag, startPoint x: 1069, startPoint y: 132, endPoint x: 938, endPoint y: 133, distance: 131.0
click at [938, 133] on div "Toggle Nav Shop Dahlia Tubers Collections Fresh Cut Dahlias Gardening Supplies …" at bounding box center [741, 132] width 983 height 99
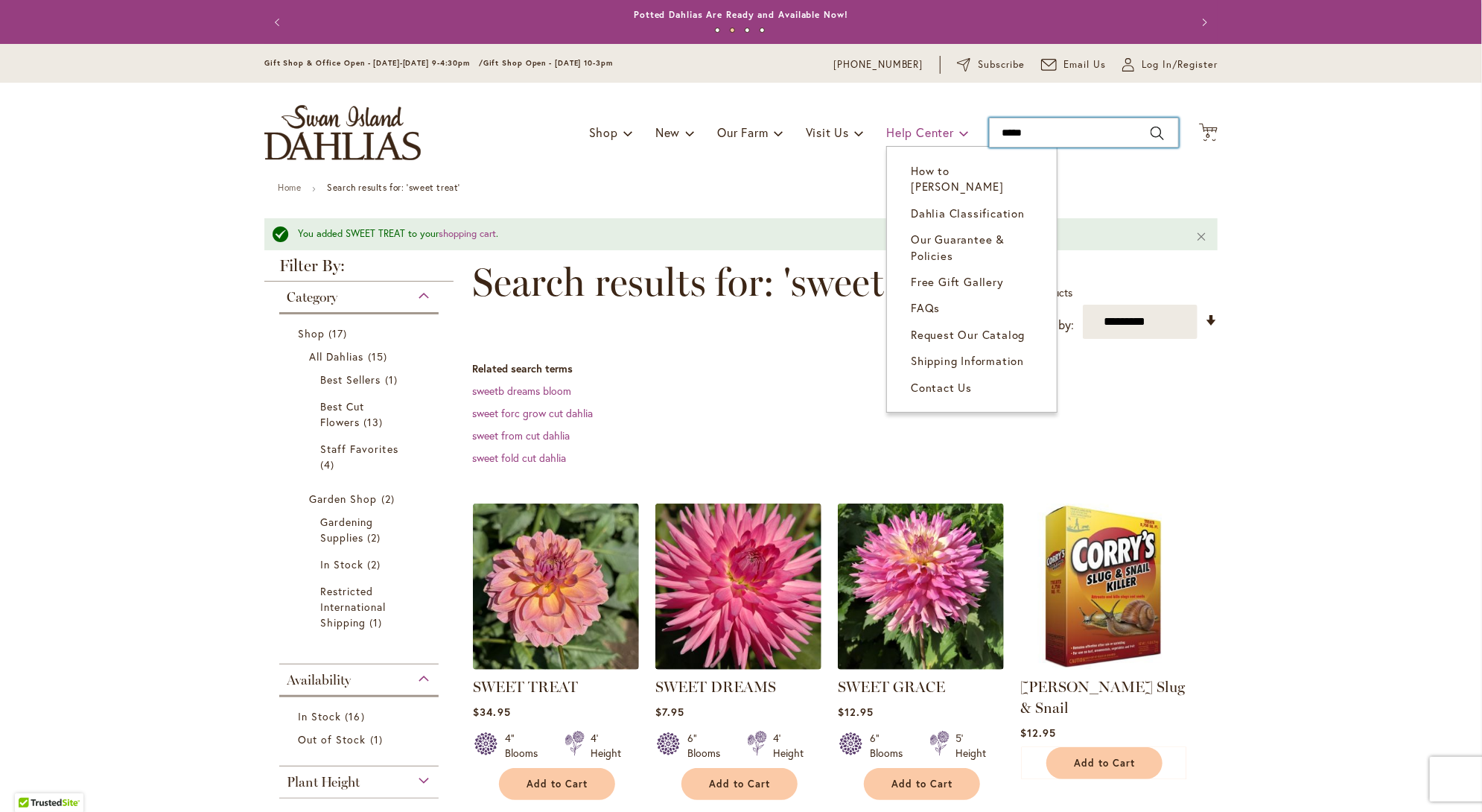
type input "*****"
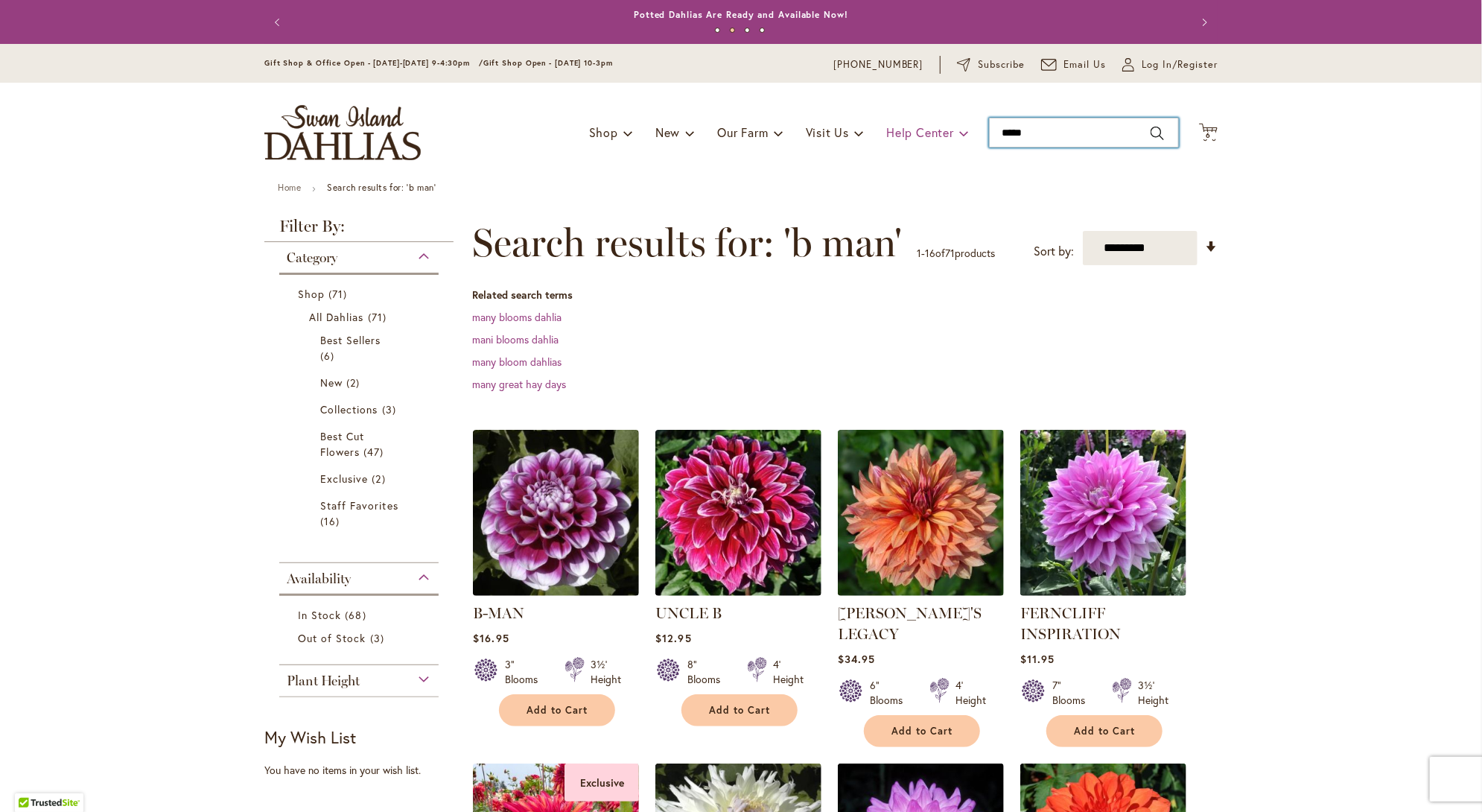
drag, startPoint x: 998, startPoint y: 133, endPoint x: 939, endPoint y: 133, distance: 59.0
click at [939, 133] on div "Toggle Nav Shop Dahlia Tubers Collections Fresh Cut Dahlias Gardening Supplies …" at bounding box center [741, 132] width 983 height 99
type input "**********"
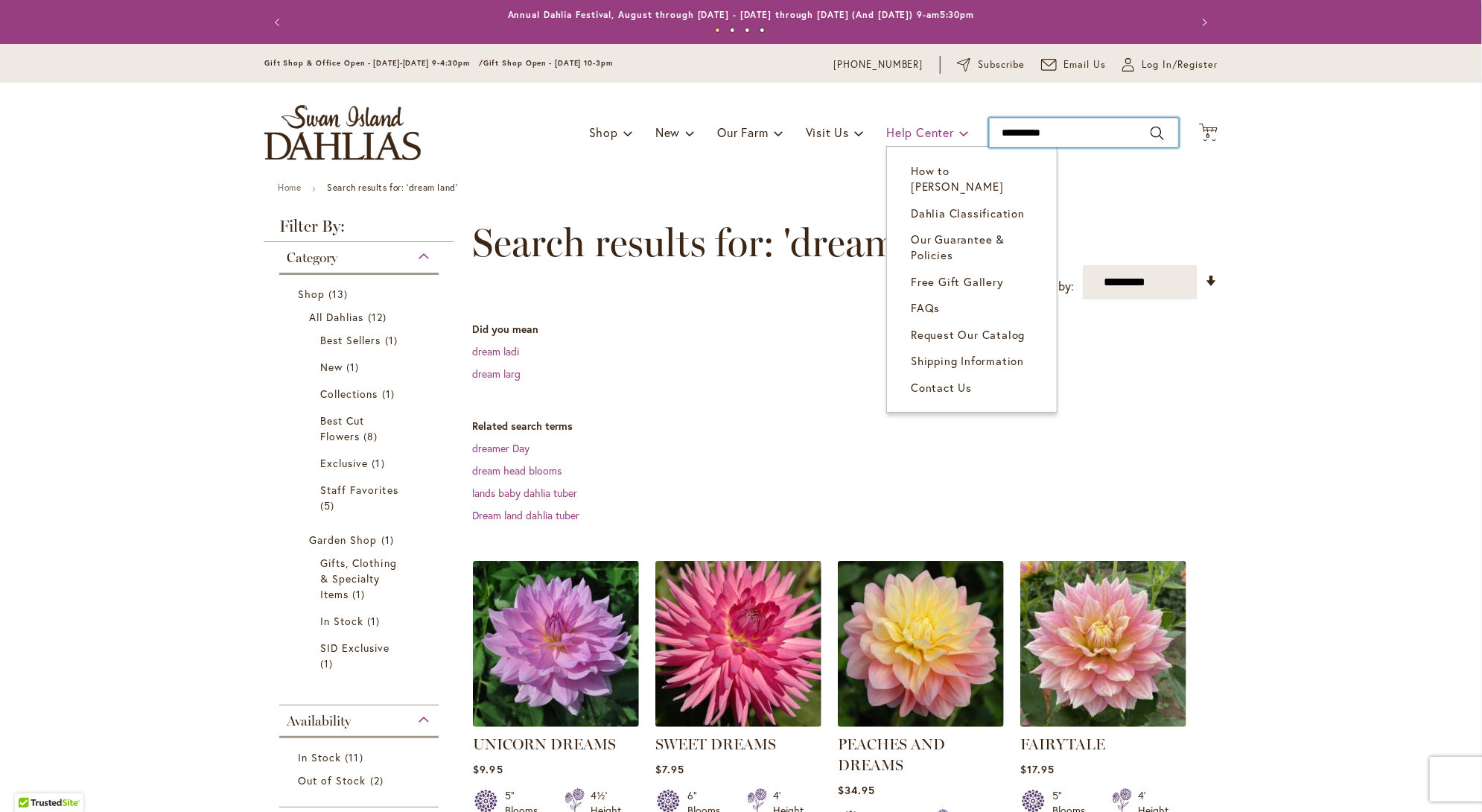
drag, startPoint x: 1072, startPoint y: 133, endPoint x: 919, endPoint y: 130, distance: 153.0
click at [919, 130] on div "Toggle Nav Shop Dahlia Tubers Collections Fresh Cut Dahlias Gardening Supplies …" at bounding box center [741, 132] width 983 height 99
type input "*********"
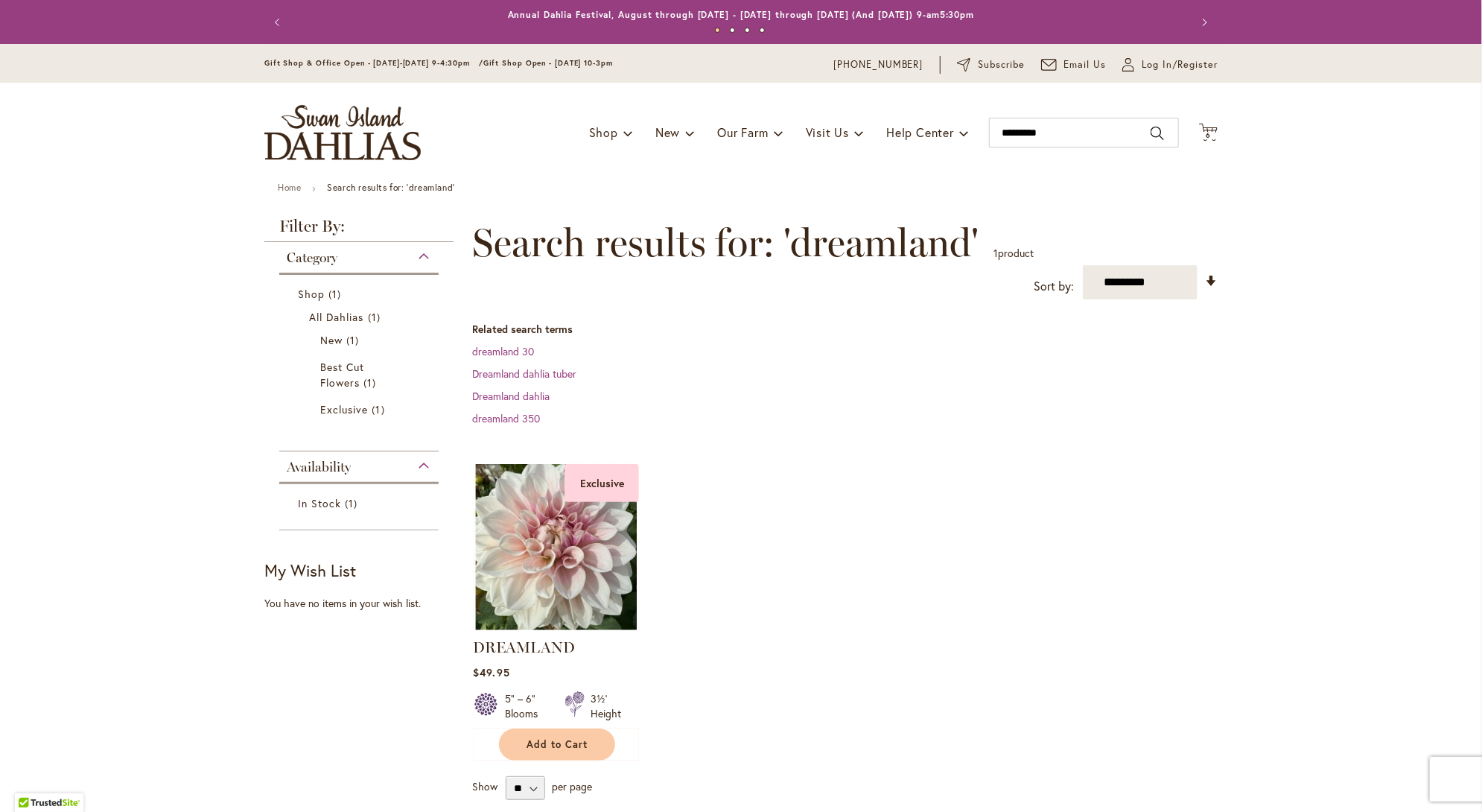
scroll to position [75, 0]
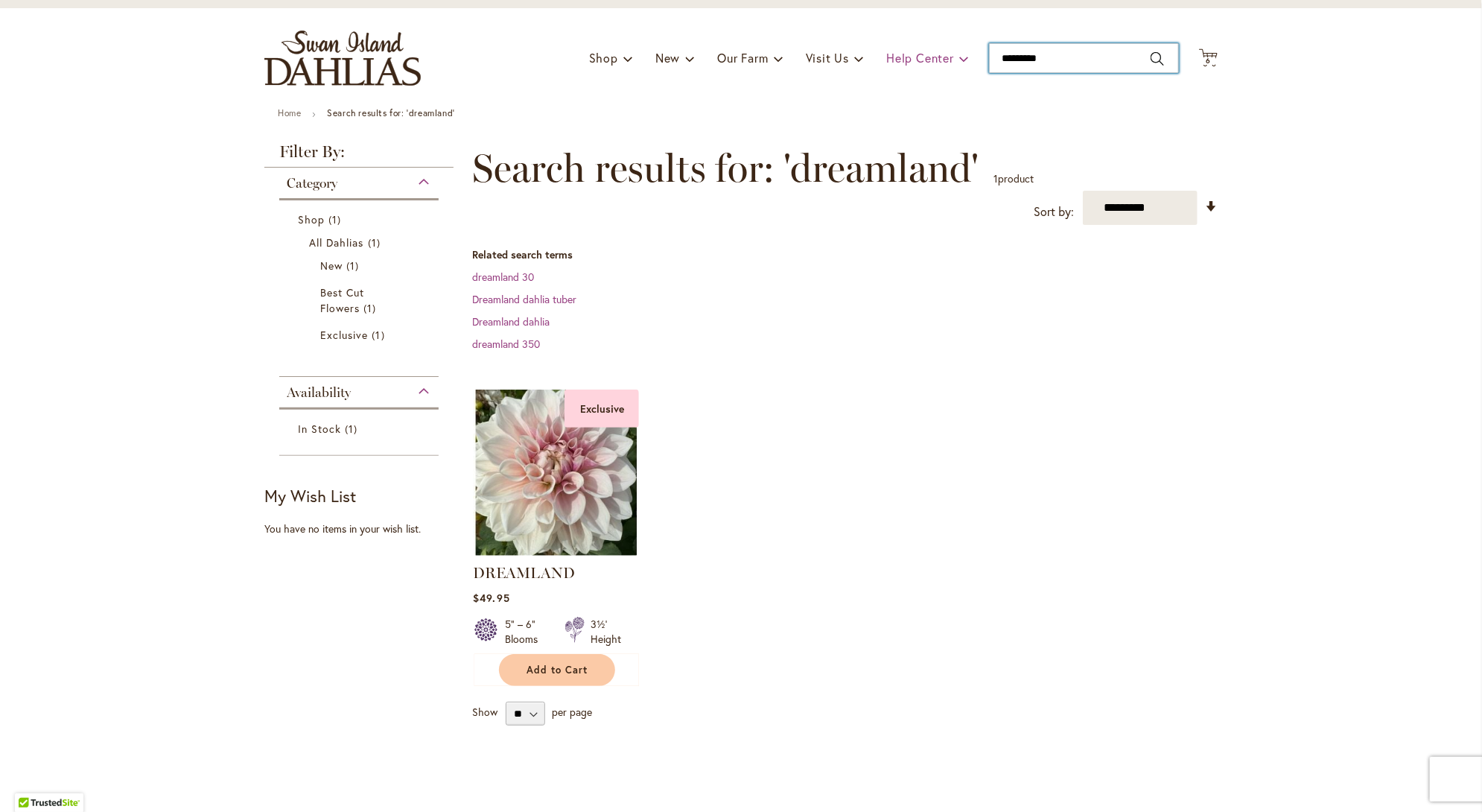
drag, startPoint x: 1065, startPoint y: 54, endPoint x: 962, endPoint y: 63, distance: 103.4
click at [963, 63] on div "Toggle Nav Shop Dahlia Tubers Collections Fresh Cut Dahlias Gardening Supplies …" at bounding box center [741, 58] width 983 height 99
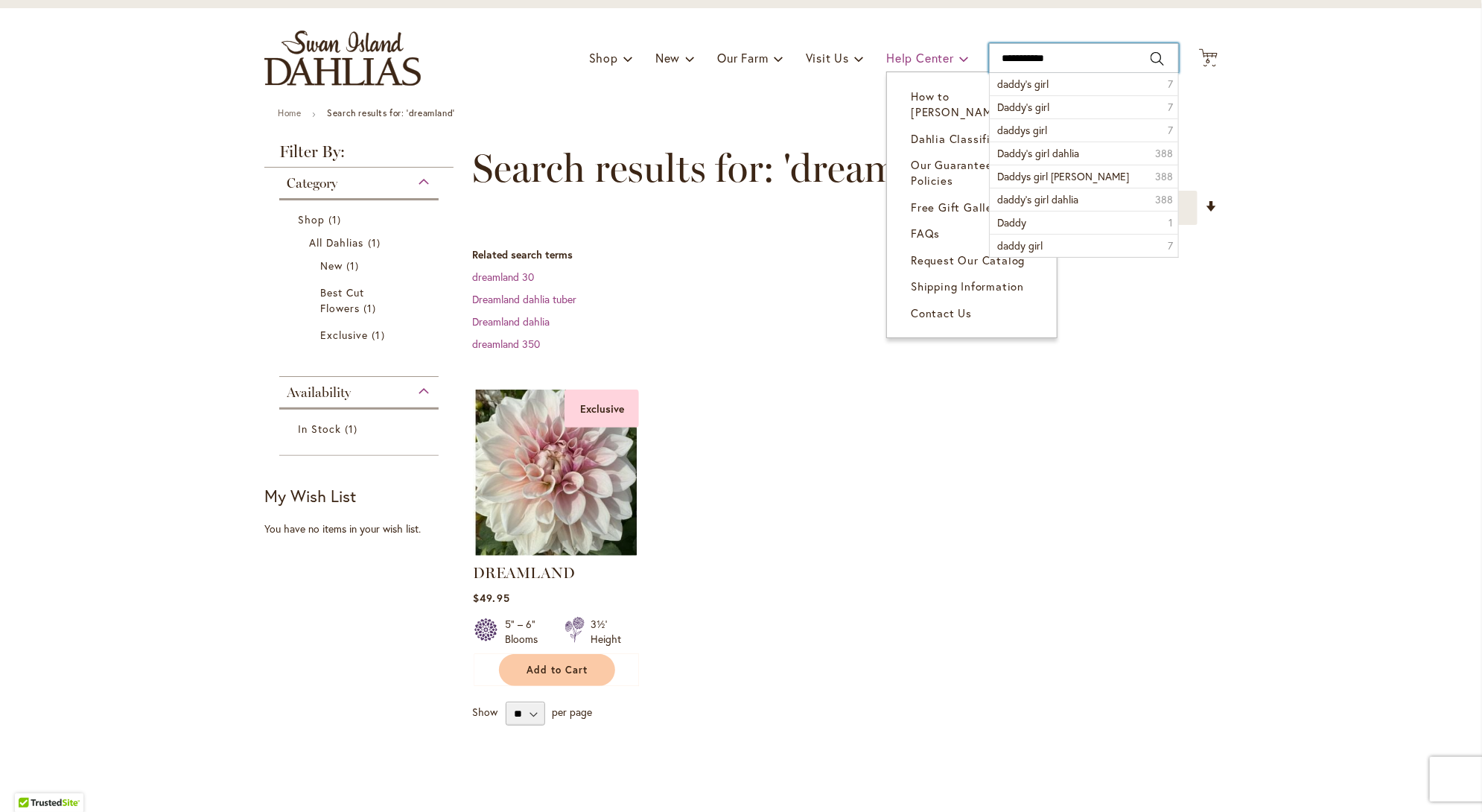
type input "**********"
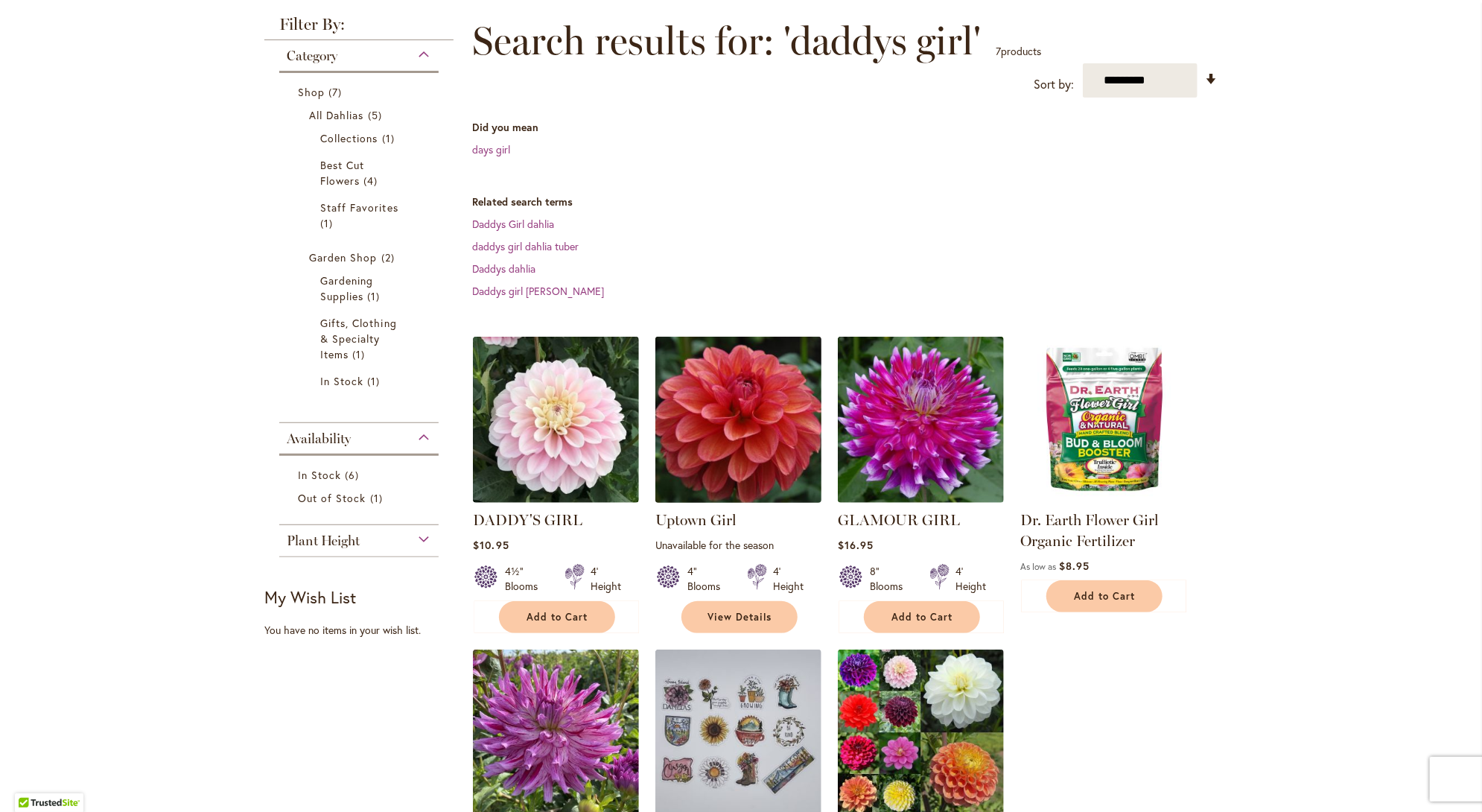
scroll to position [224, 0]
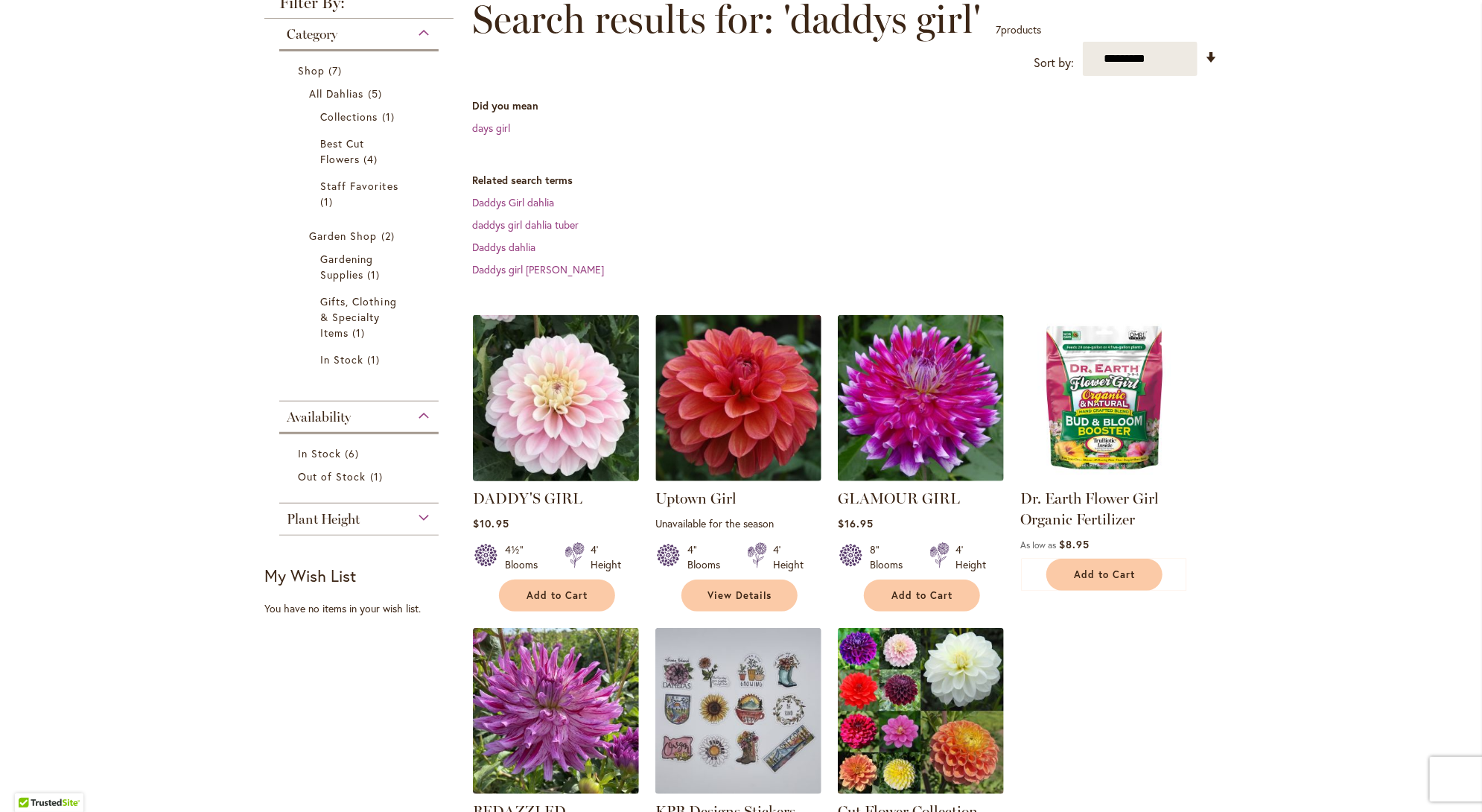
click at [579, 426] on img at bounding box center [556, 398] width 174 height 174
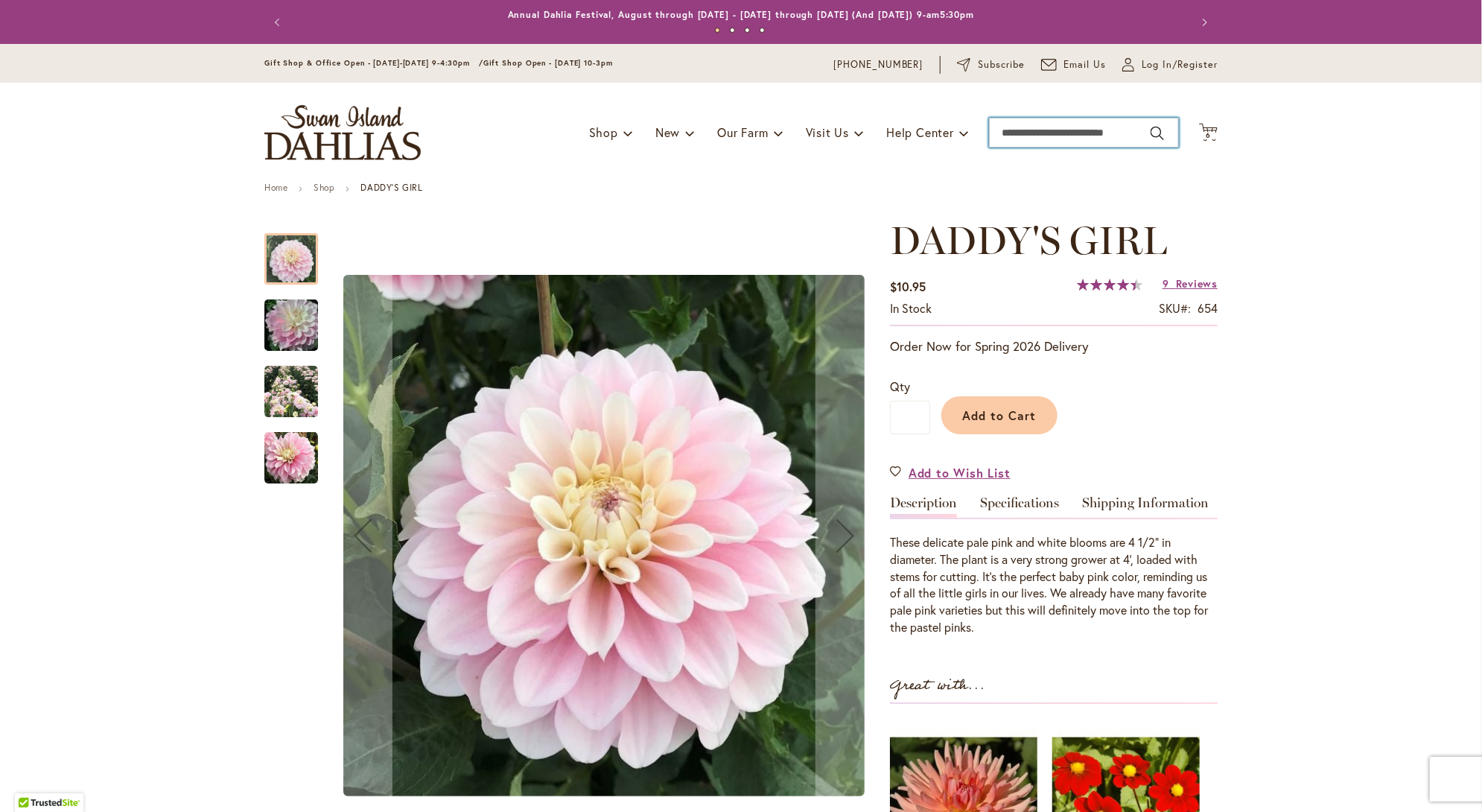
click at [1082, 137] on input "Search" at bounding box center [1083, 132] width 190 height 30
type input "**********"
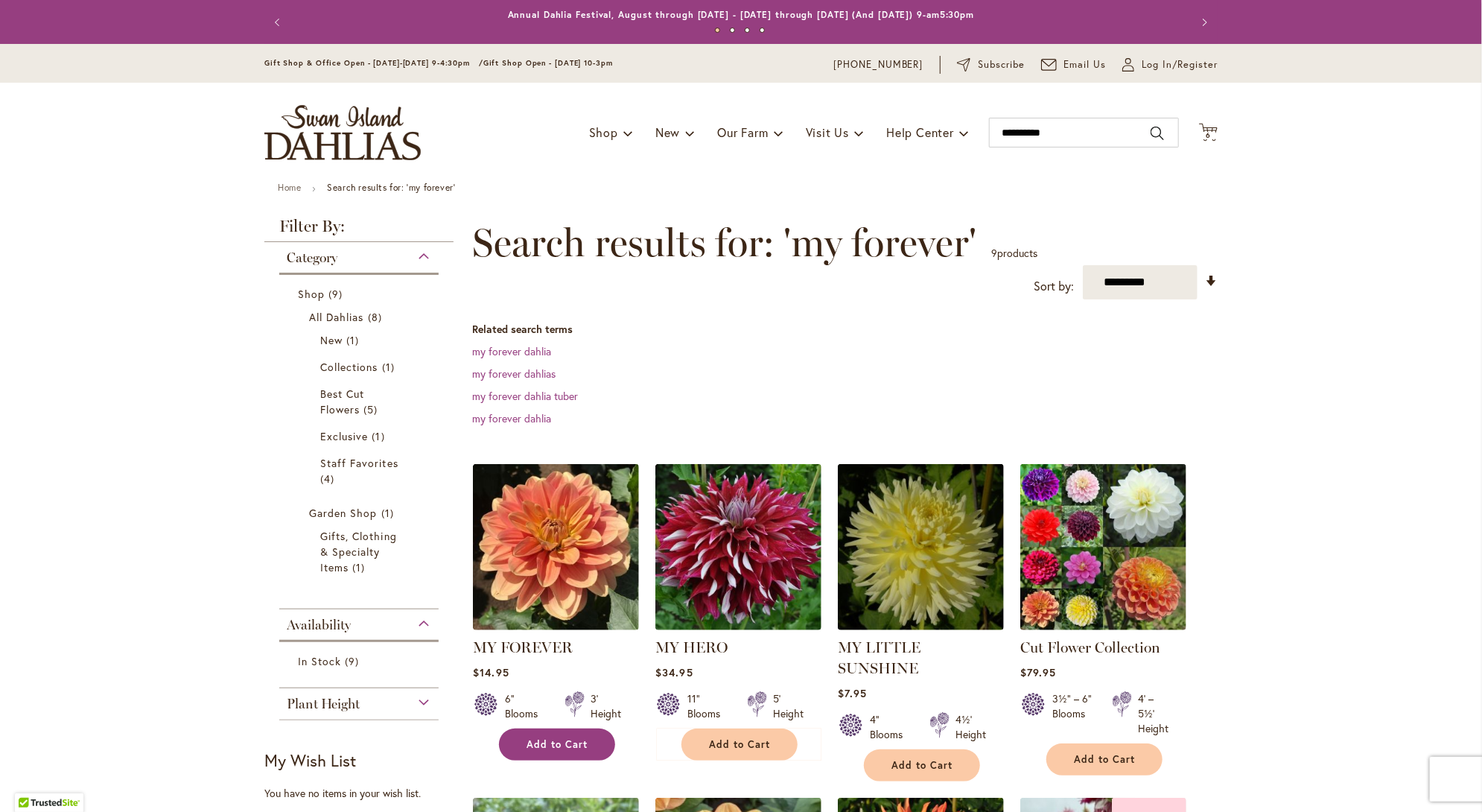
click at [543, 741] on span "Add to Cart" at bounding box center [557, 744] width 61 height 13
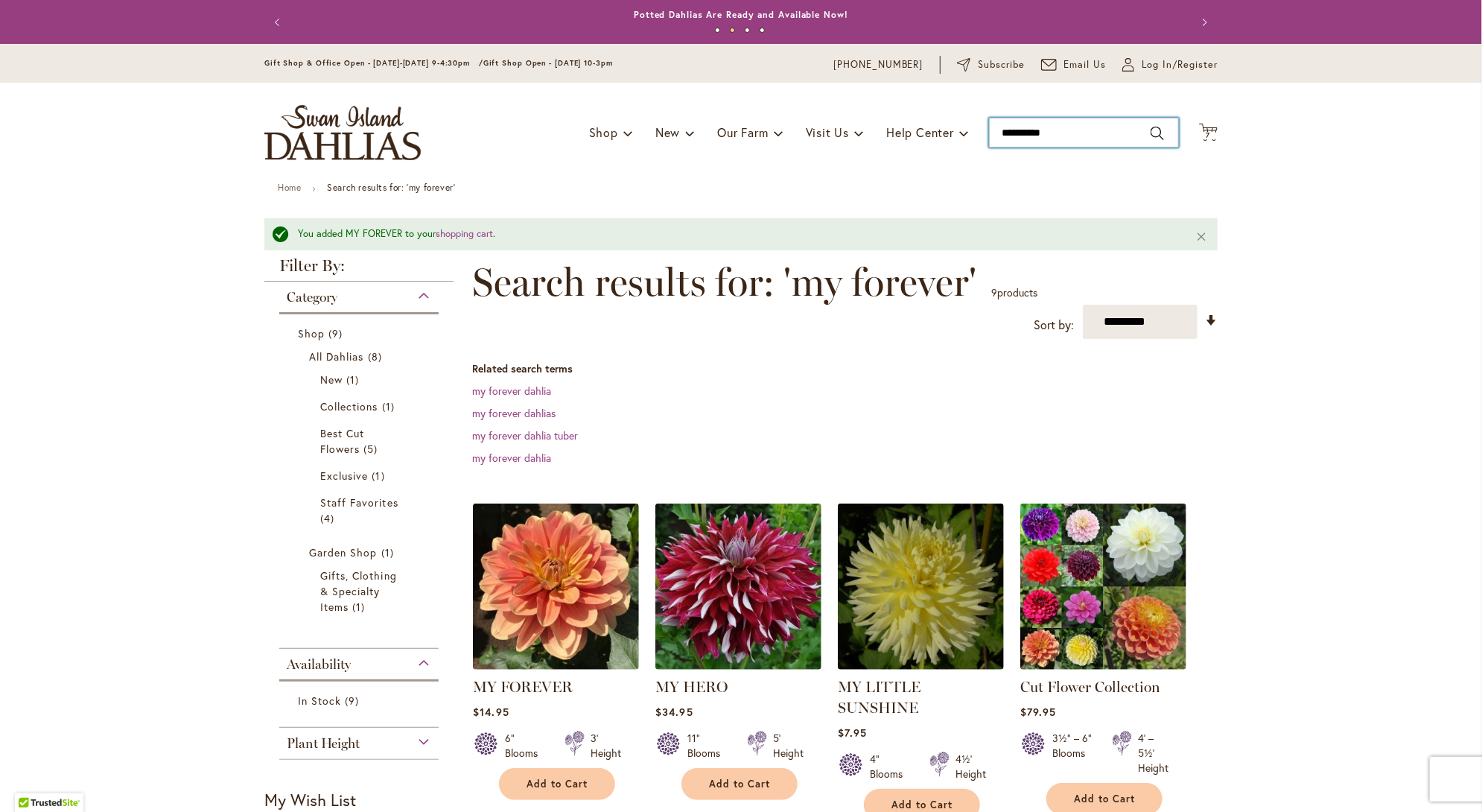
drag, startPoint x: 1071, startPoint y: 133, endPoint x: 980, endPoint y: 119, distance: 92.1
click at [980, 119] on div "Toggle Nav Shop Dahlia Tubers Collections Fresh Cut Dahlias Gardening Supplies …" at bounding box center [741, 132] width 983 height 99
type input "**********"
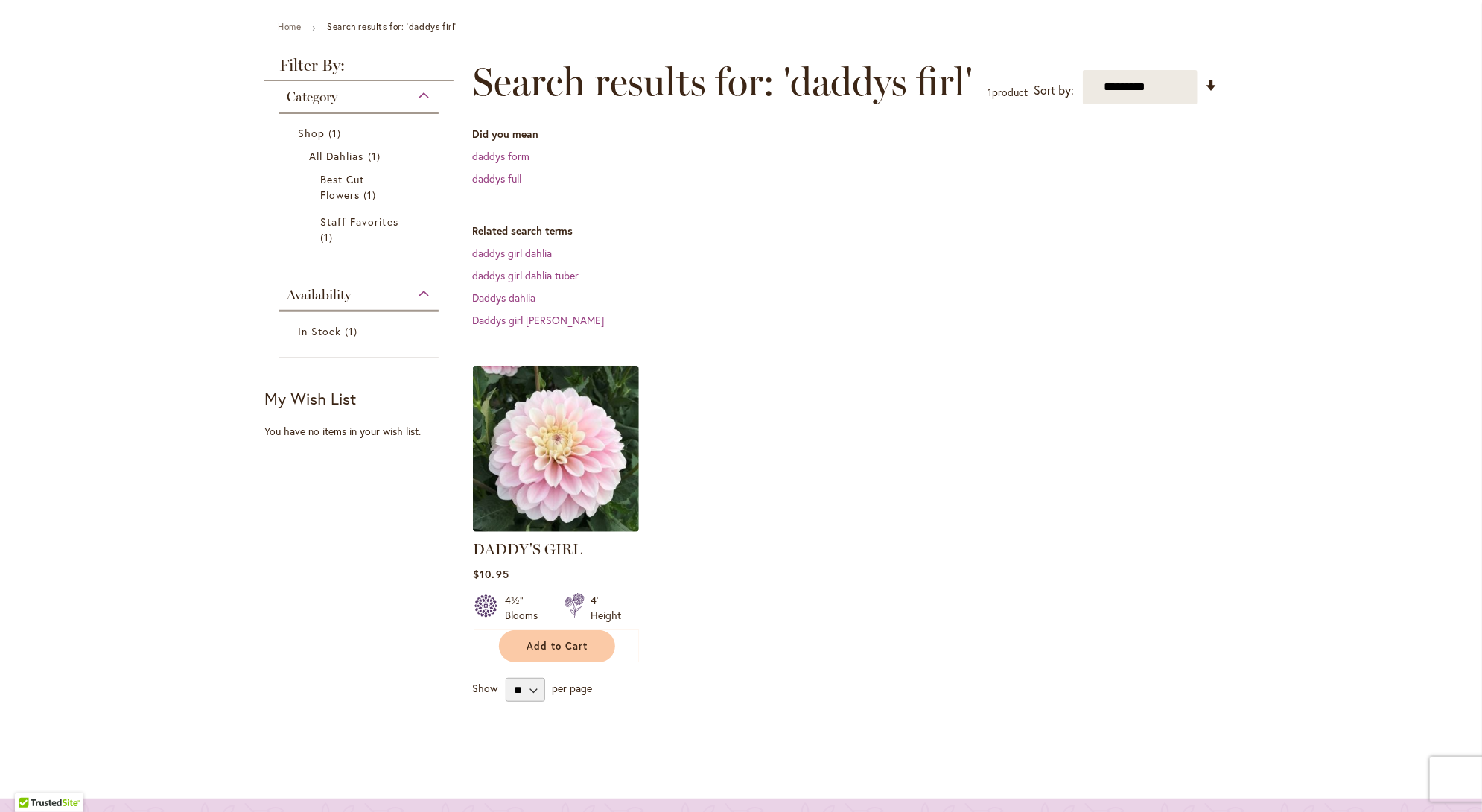
scroll to position [224, 0]
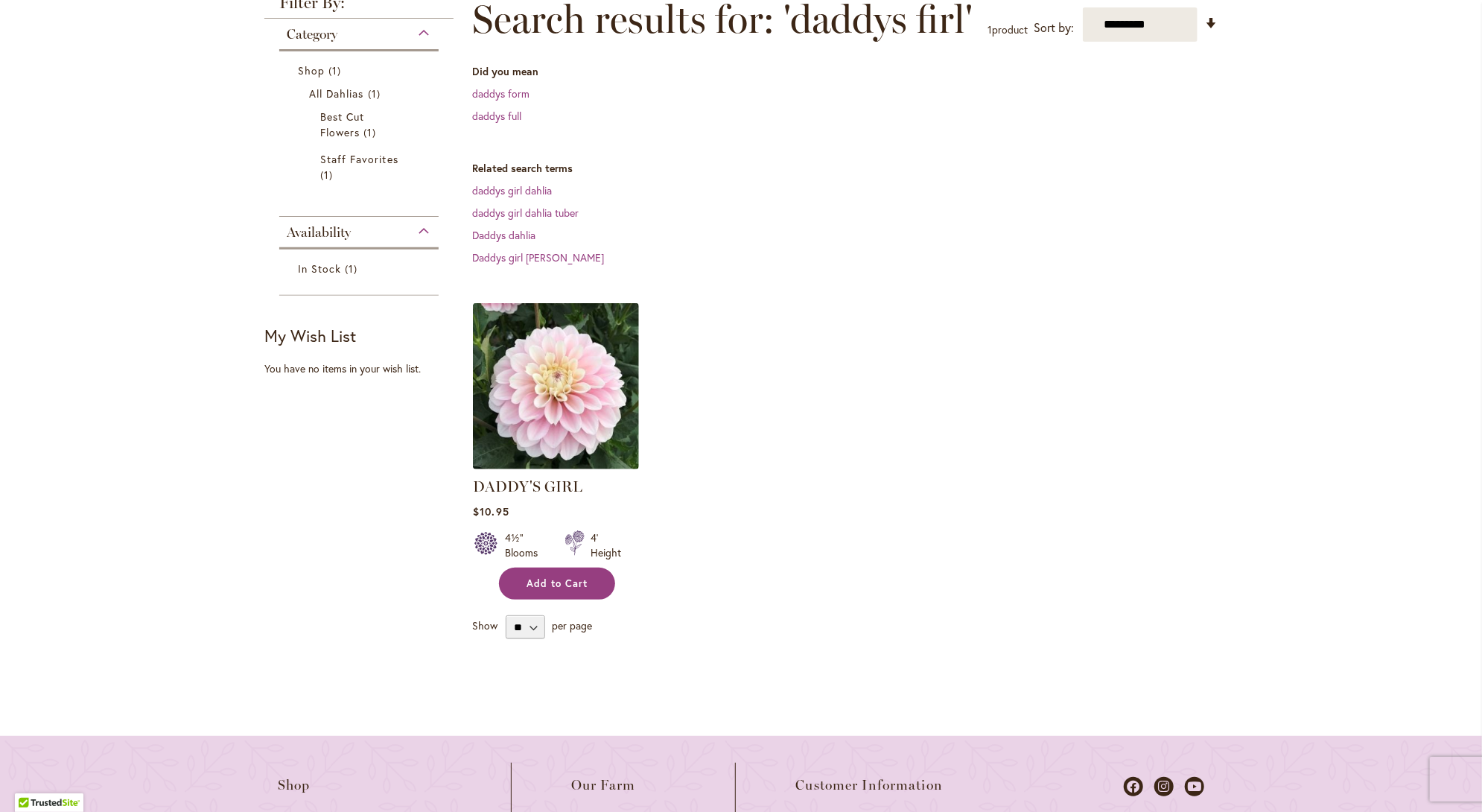
click at [554, 583] on span "Add to Cart" at bounding box center [557, 583] width 61 height 13
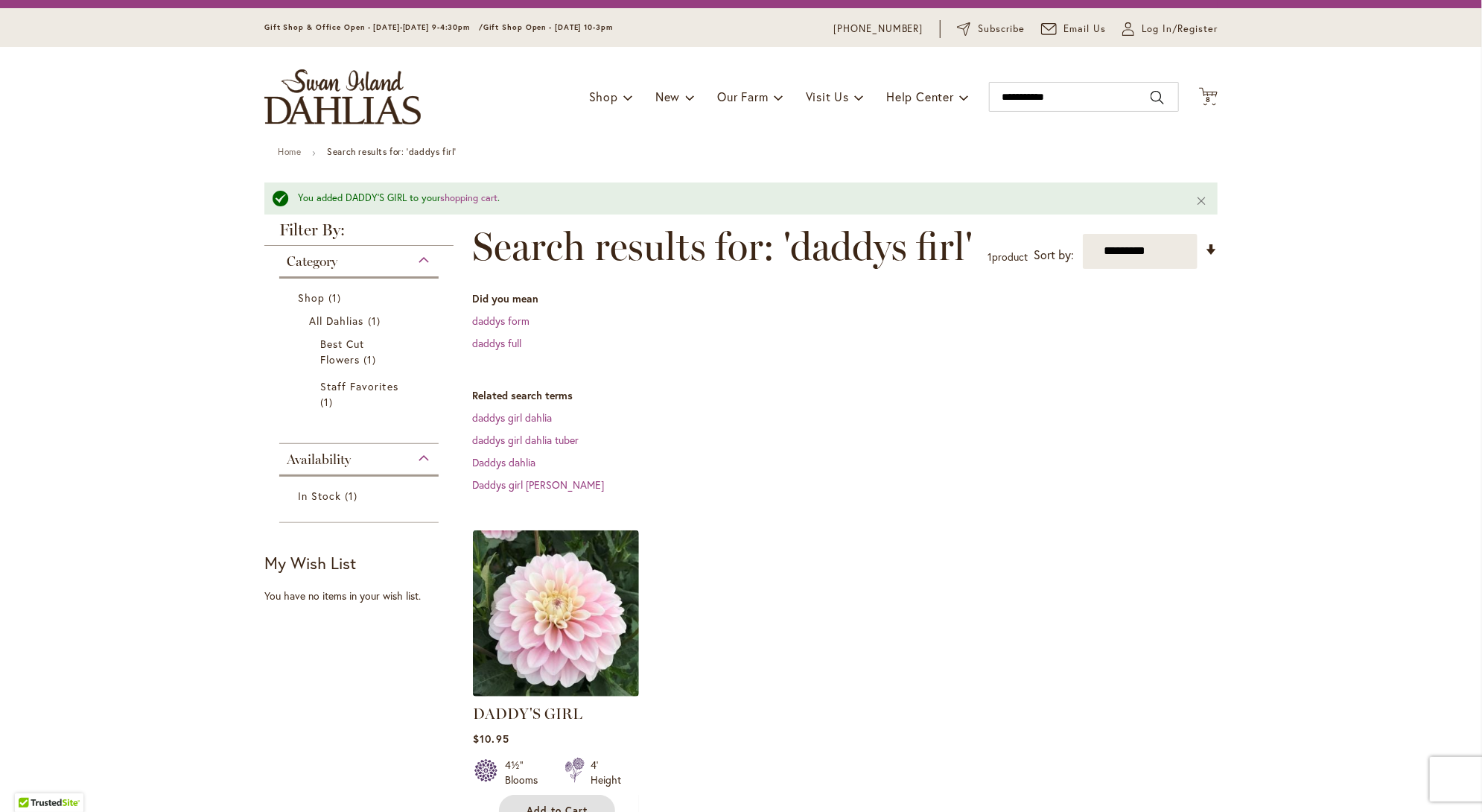
scroll to position [0, 0]
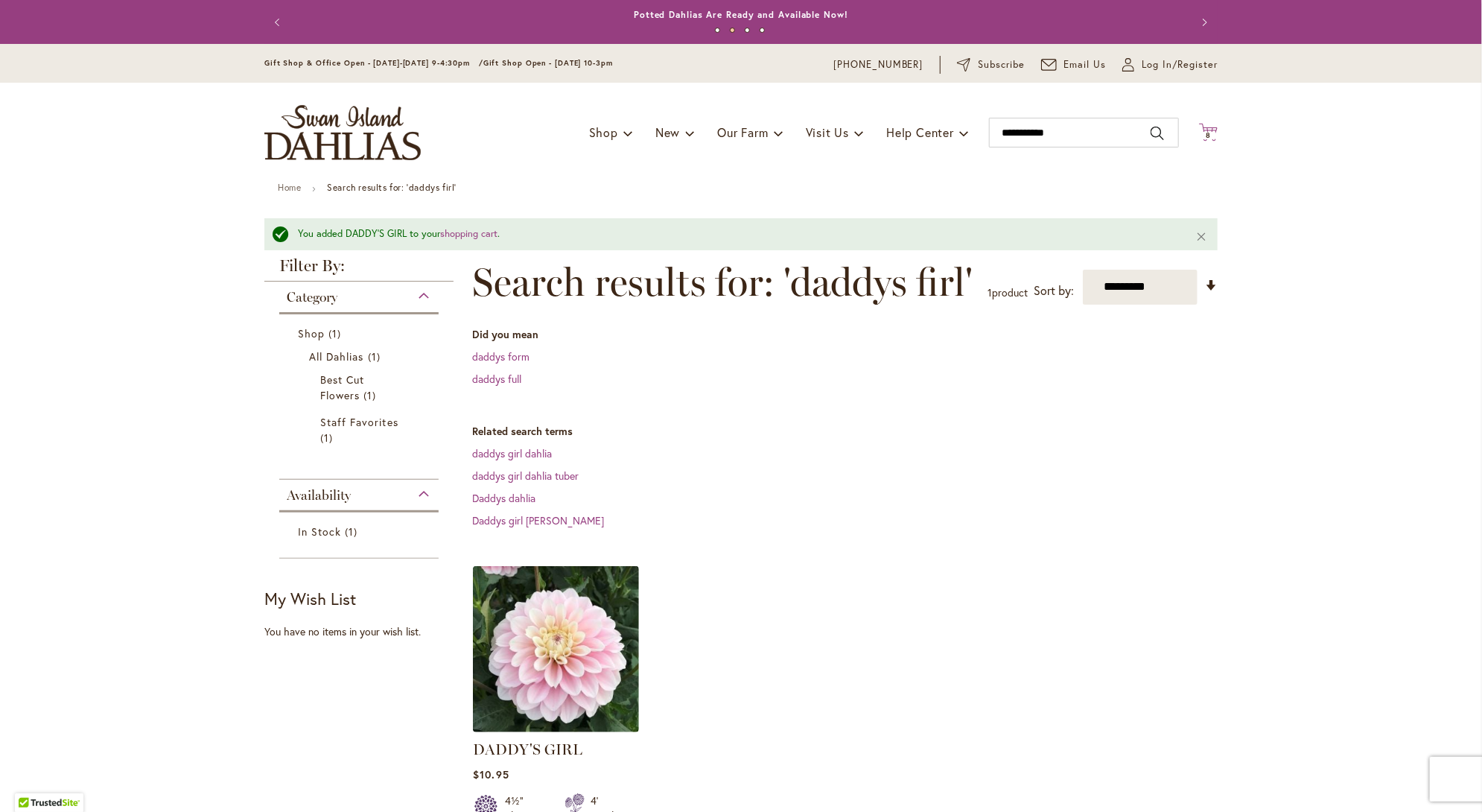
click at [1206, 133] on span "8 8 items" at bounding box center [1209, 135] width 15 height 8
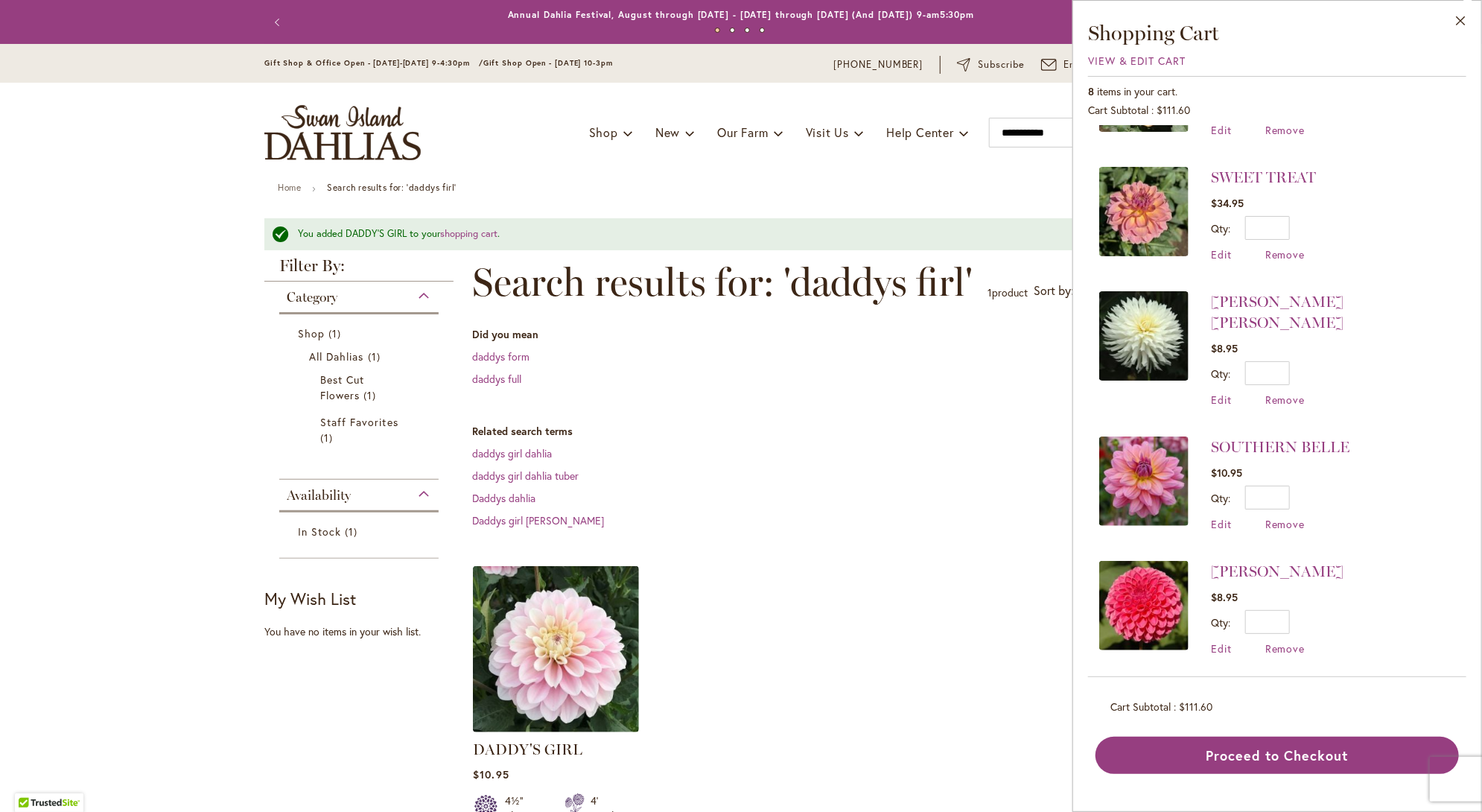
scroll to position [93, 0]
click at [1281, 250] on span "Remove" at bounding box center [1285, 256] width 40 height 14
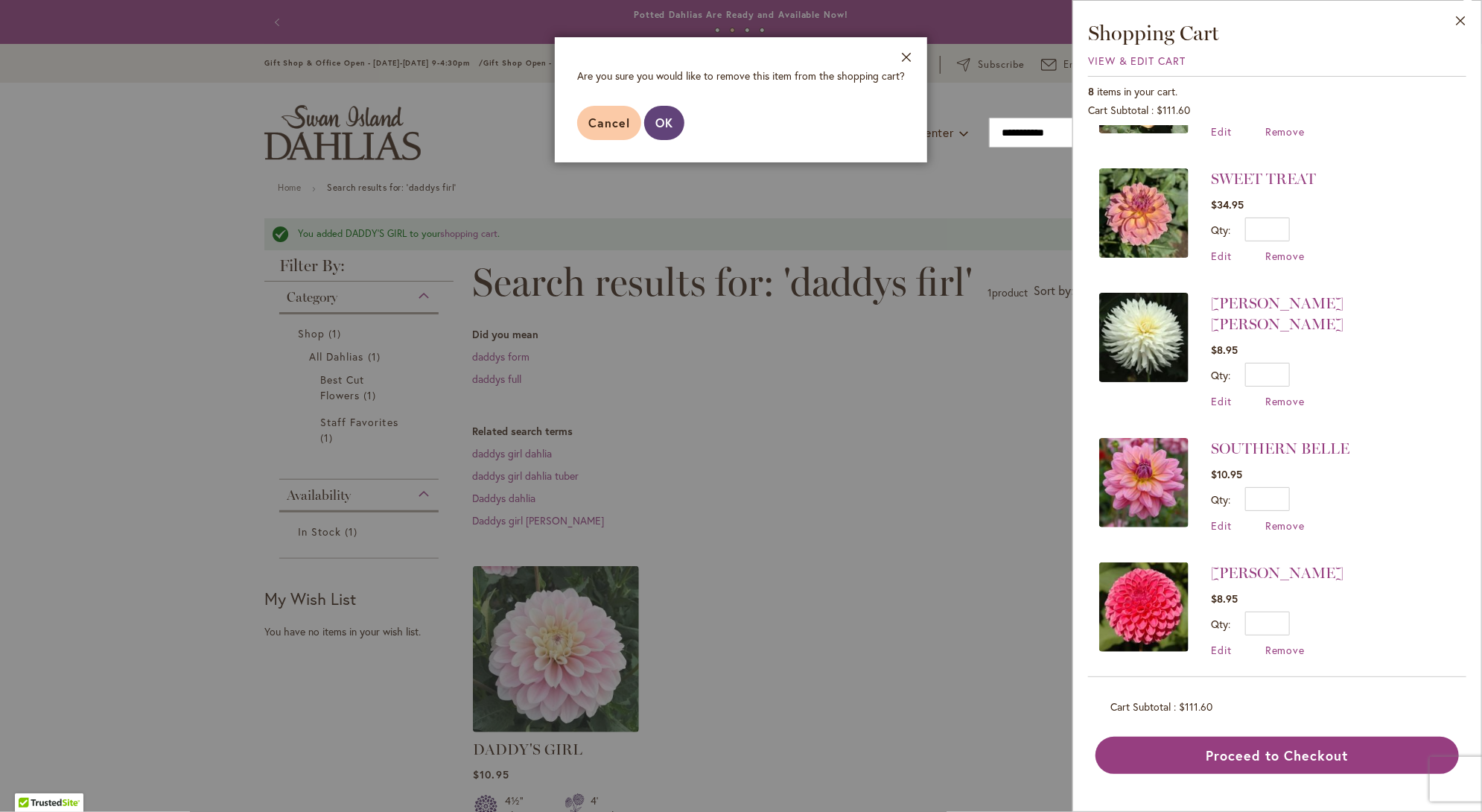
click at [663, 119] on span "OK" at bounding box center [664, 122] width 18 height 15
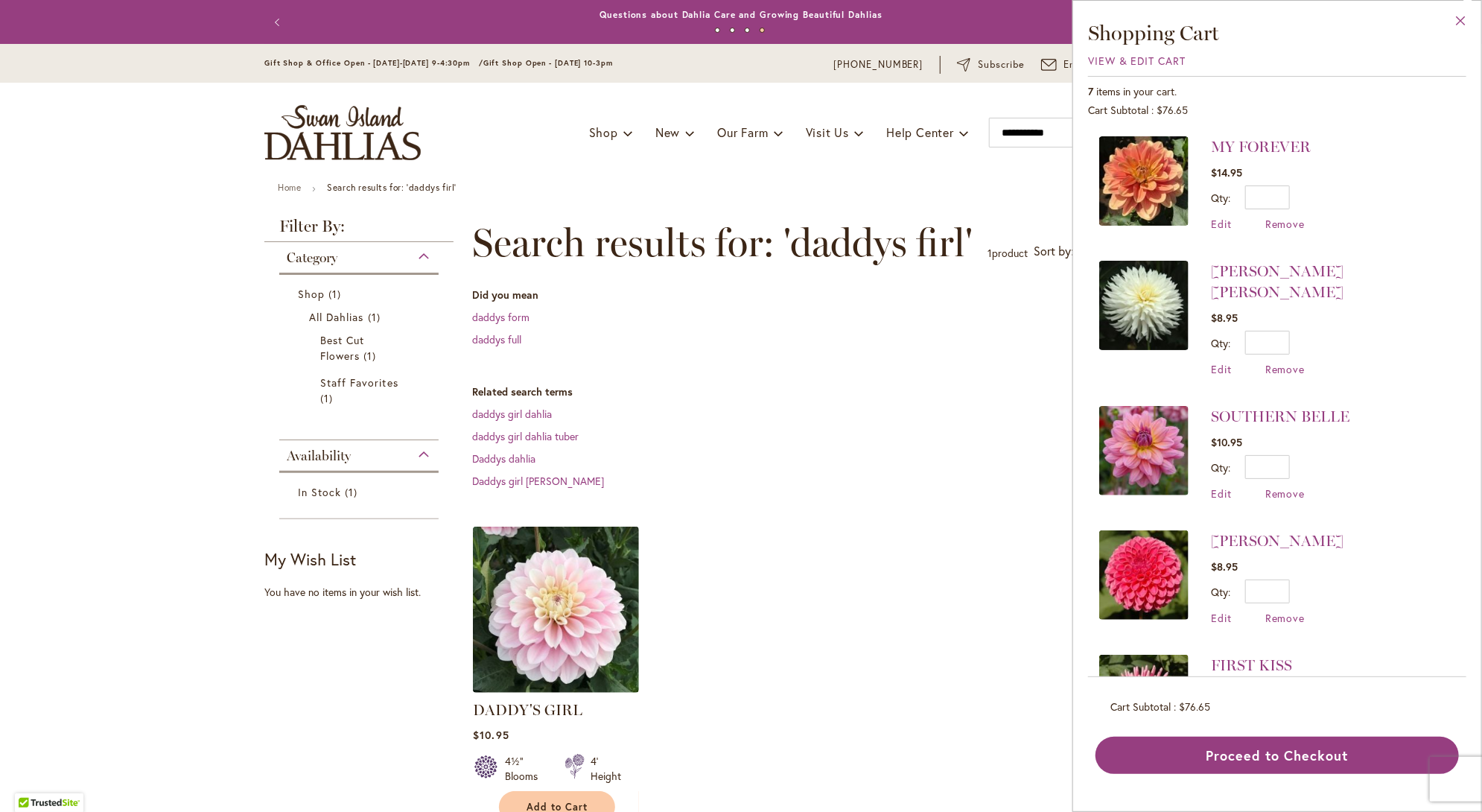
click at [1462, 15] on button "Close" at bounding box center [1461, 24] width 41 height 47
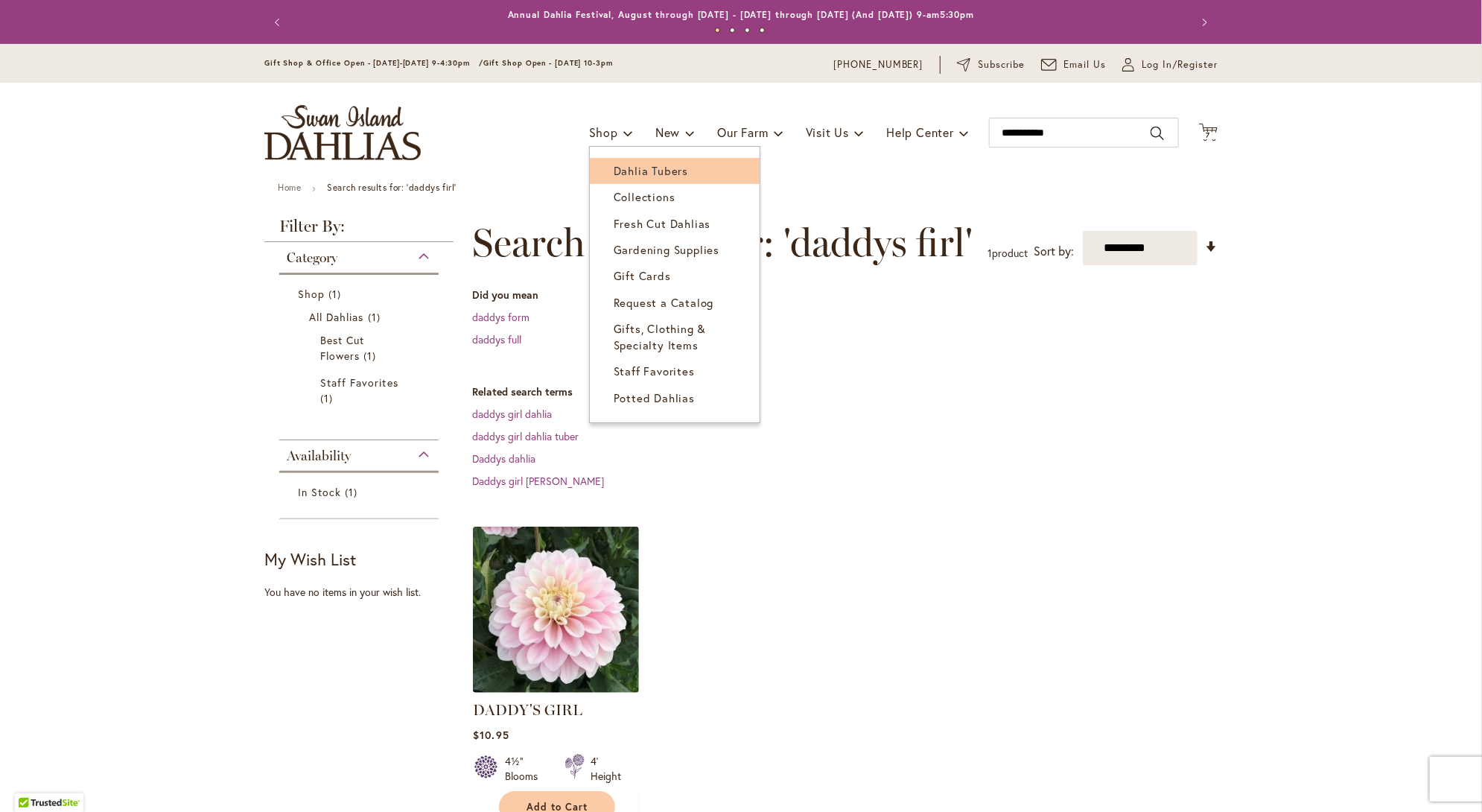
click at [619, 168] on span "Dahlia Tubers" at bounding box center [651, 171] width 75 height 15
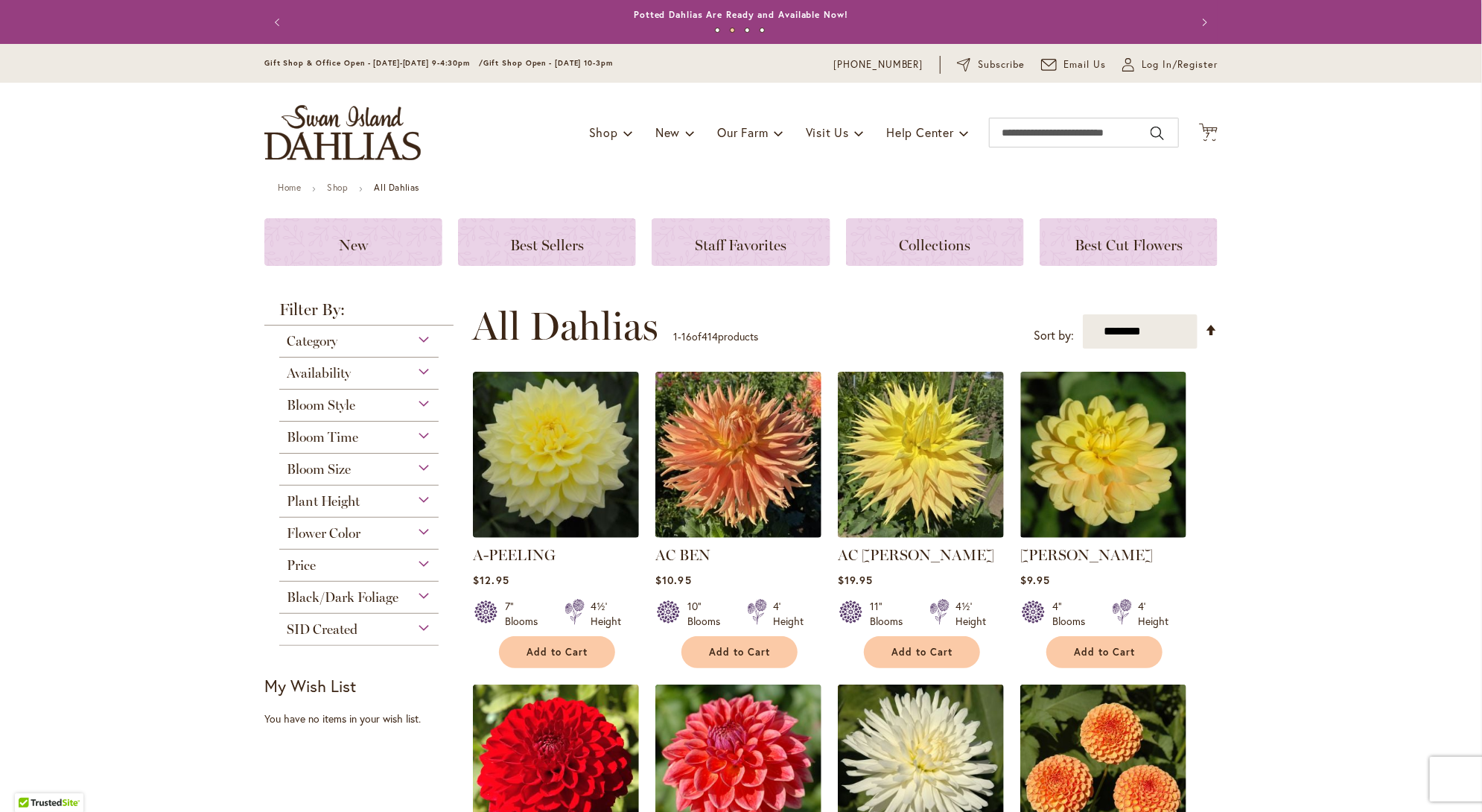
click at [417, 340] on div "Category" at bounding box center [358, 338] width 159 height 24
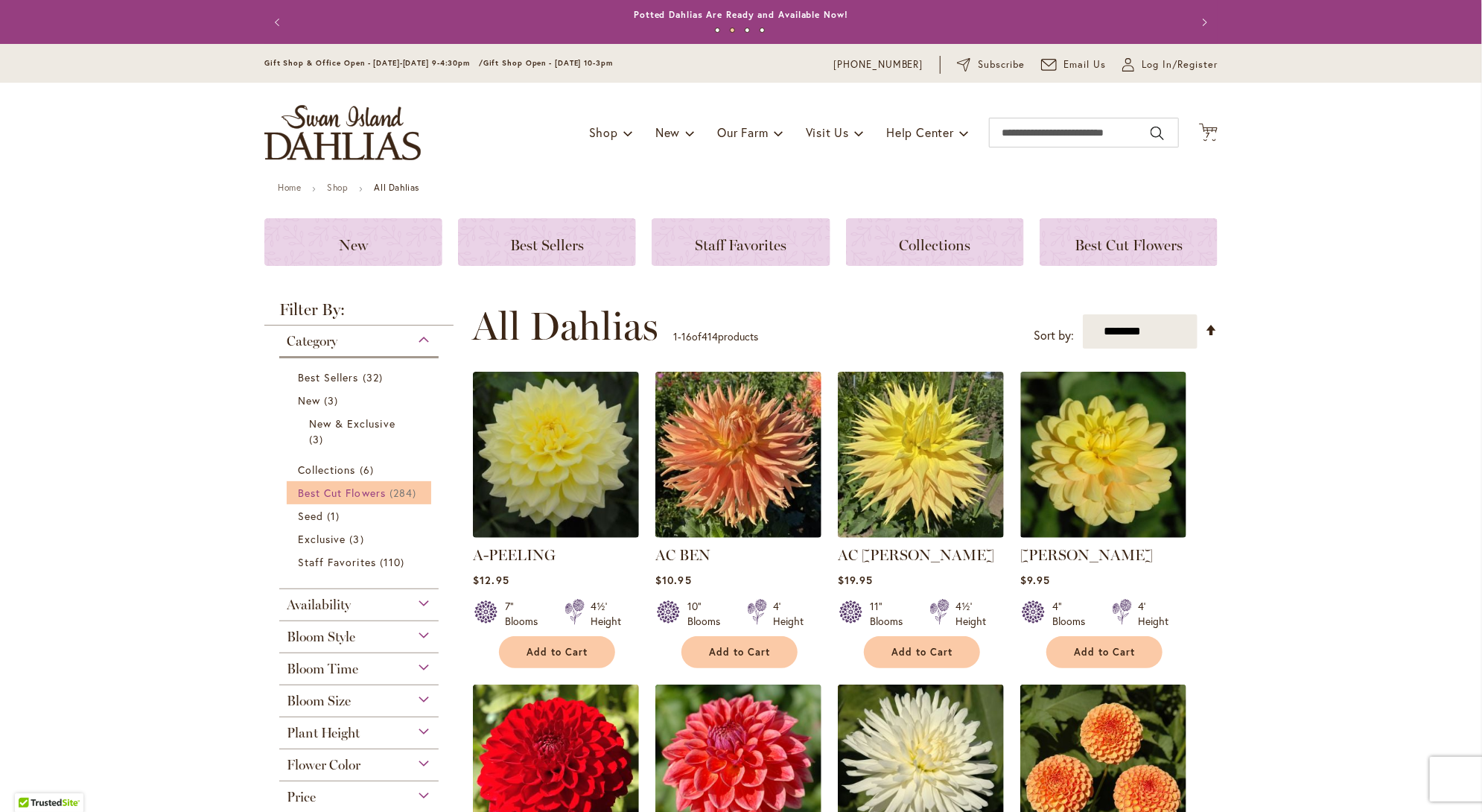
click at [342, 495] on span "Best Cut Flowers" at bounding box center [341, 492] width 88 height 14
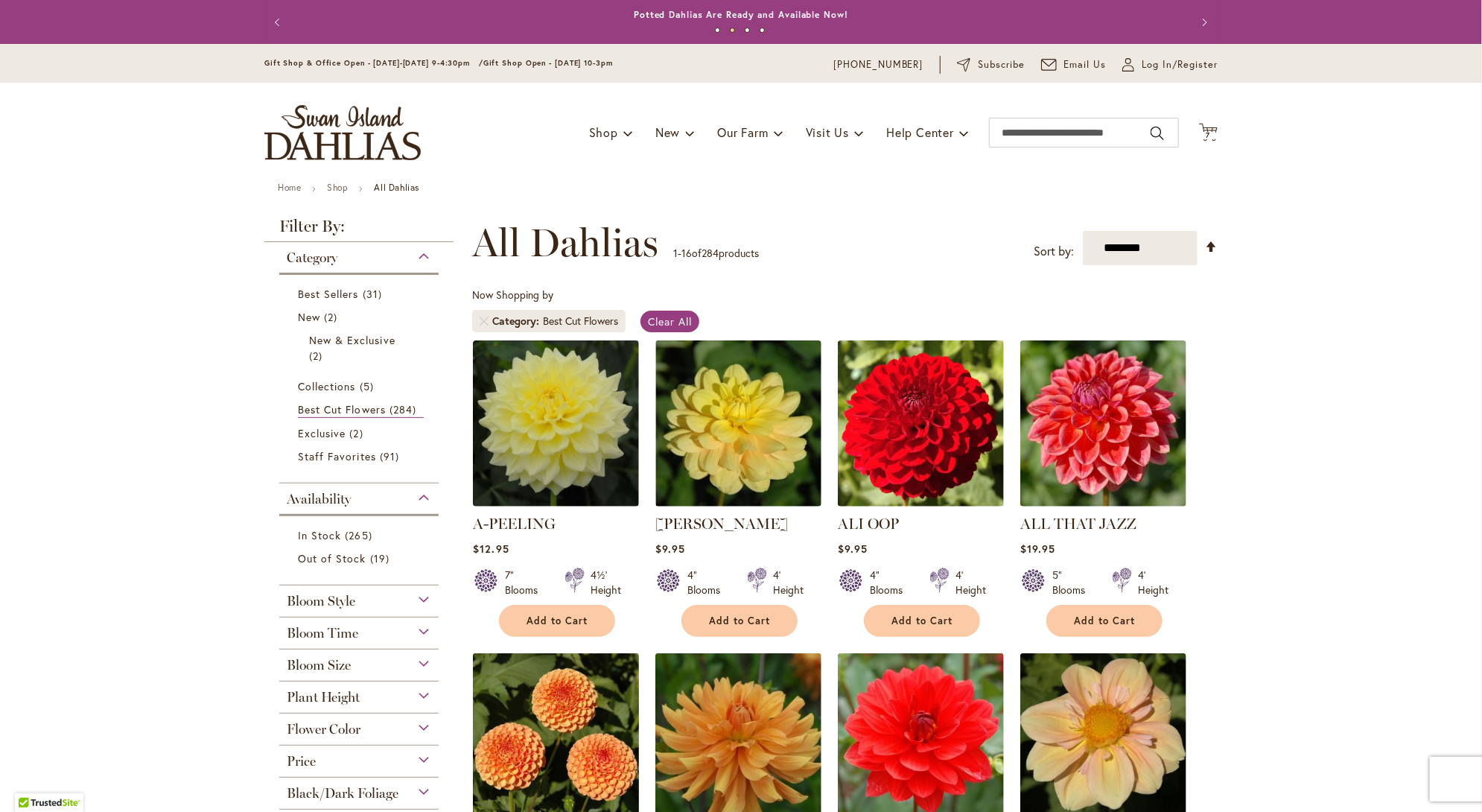
scroll to position [75, 0]
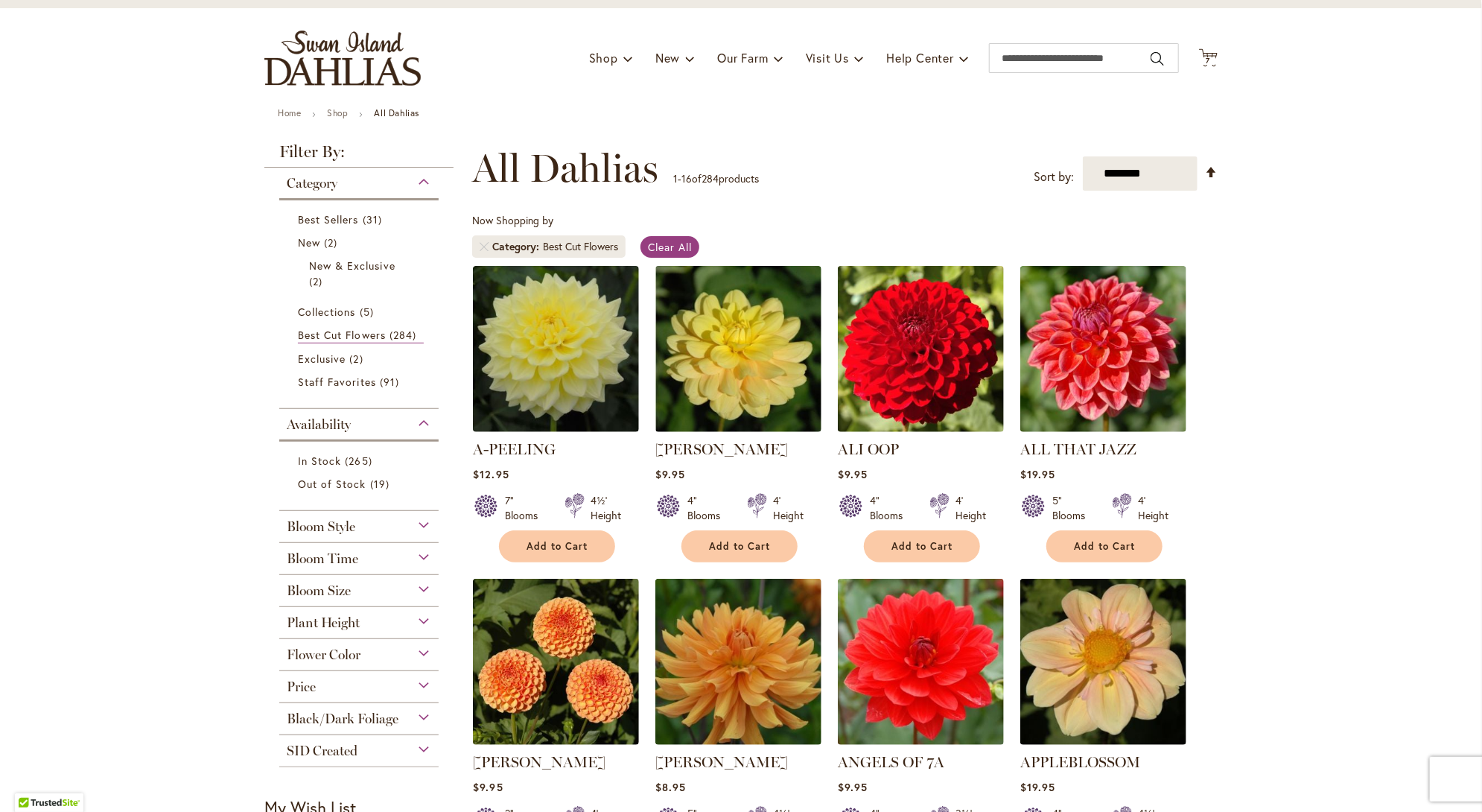
click at [417, 656] on div "Flower Color" at bounding box center [358, 651] width 159 height 24
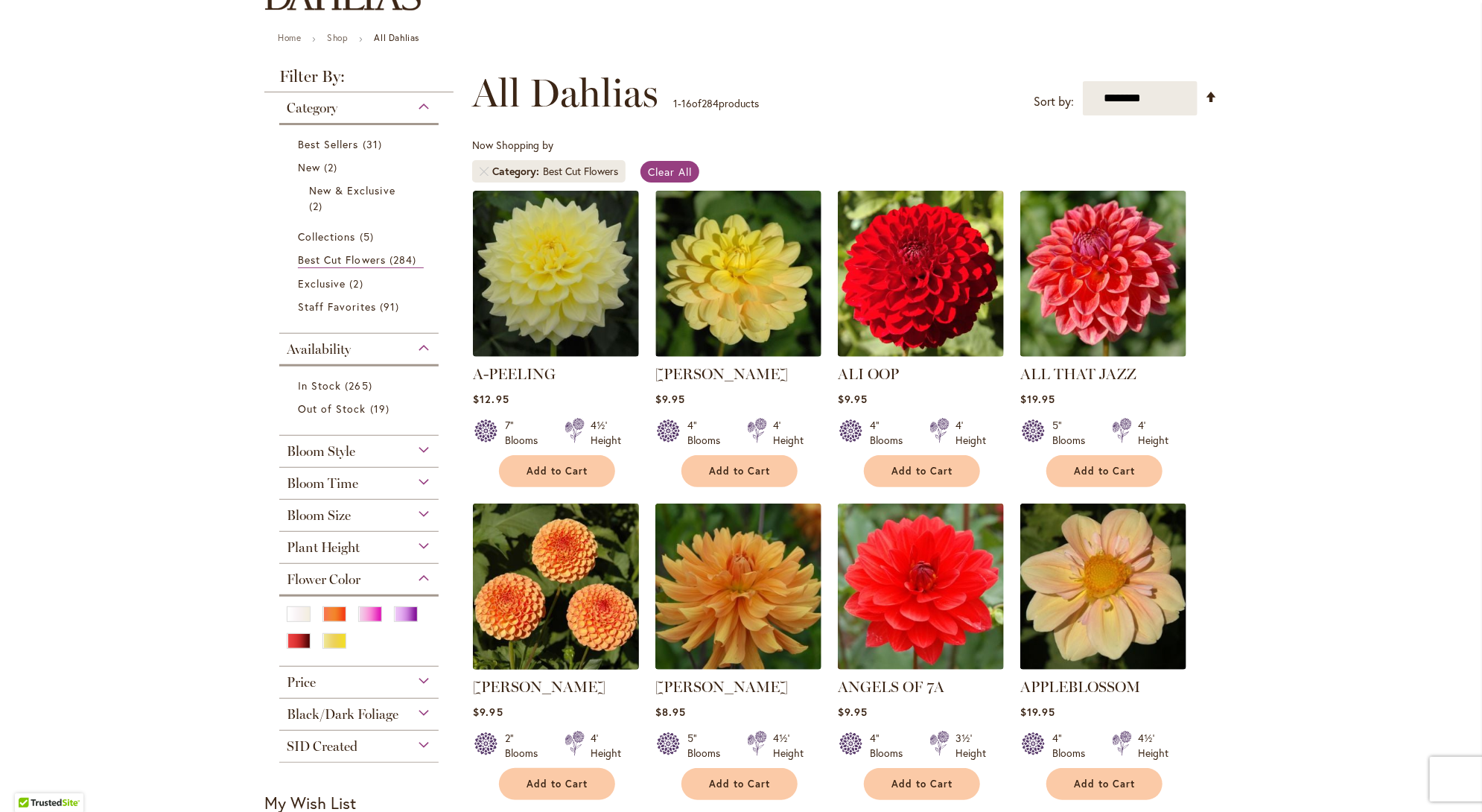
scroll to position [224, 0]
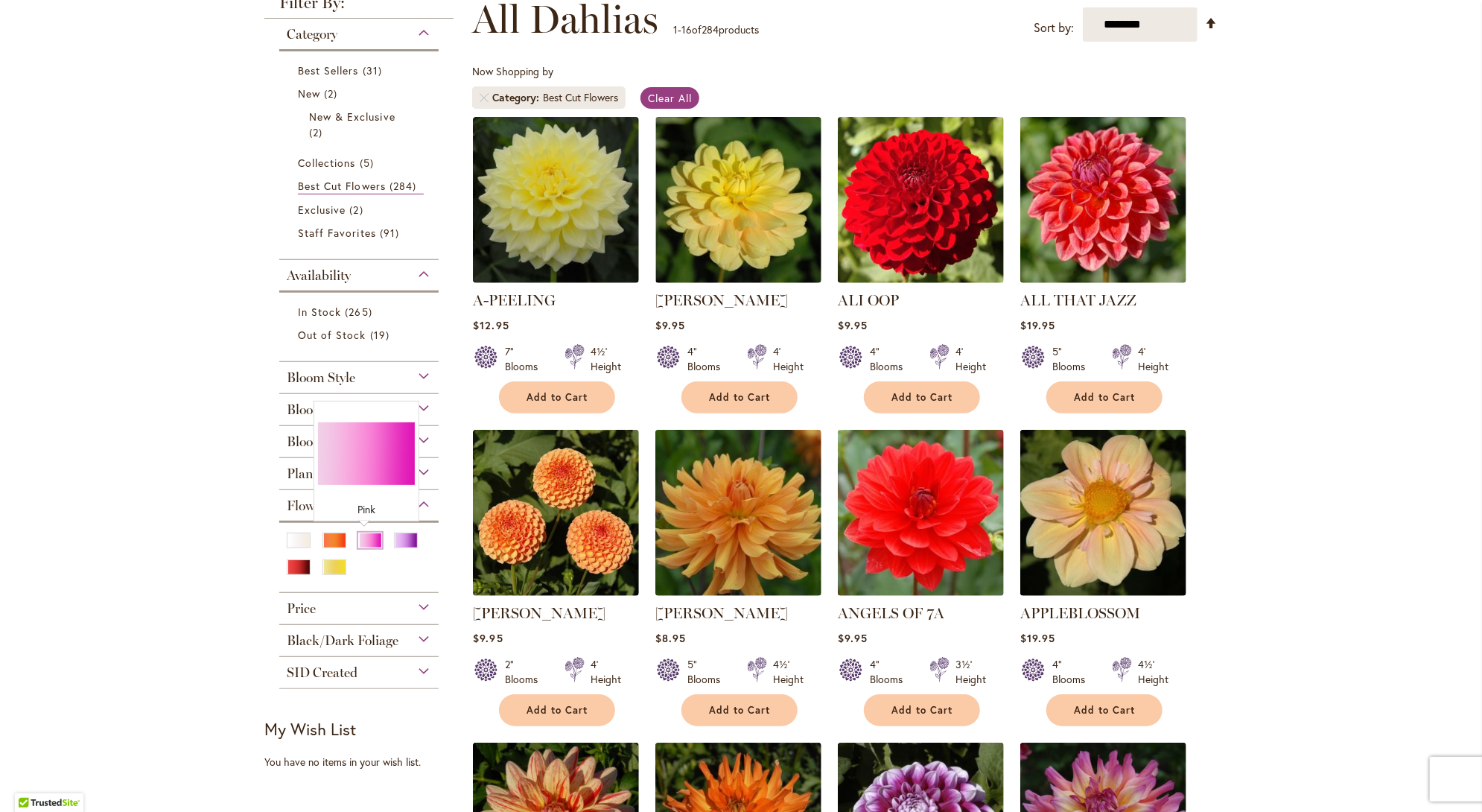
click at [366, 541] on div "Pink" at bounding box center [370, 540] width 24 height 15
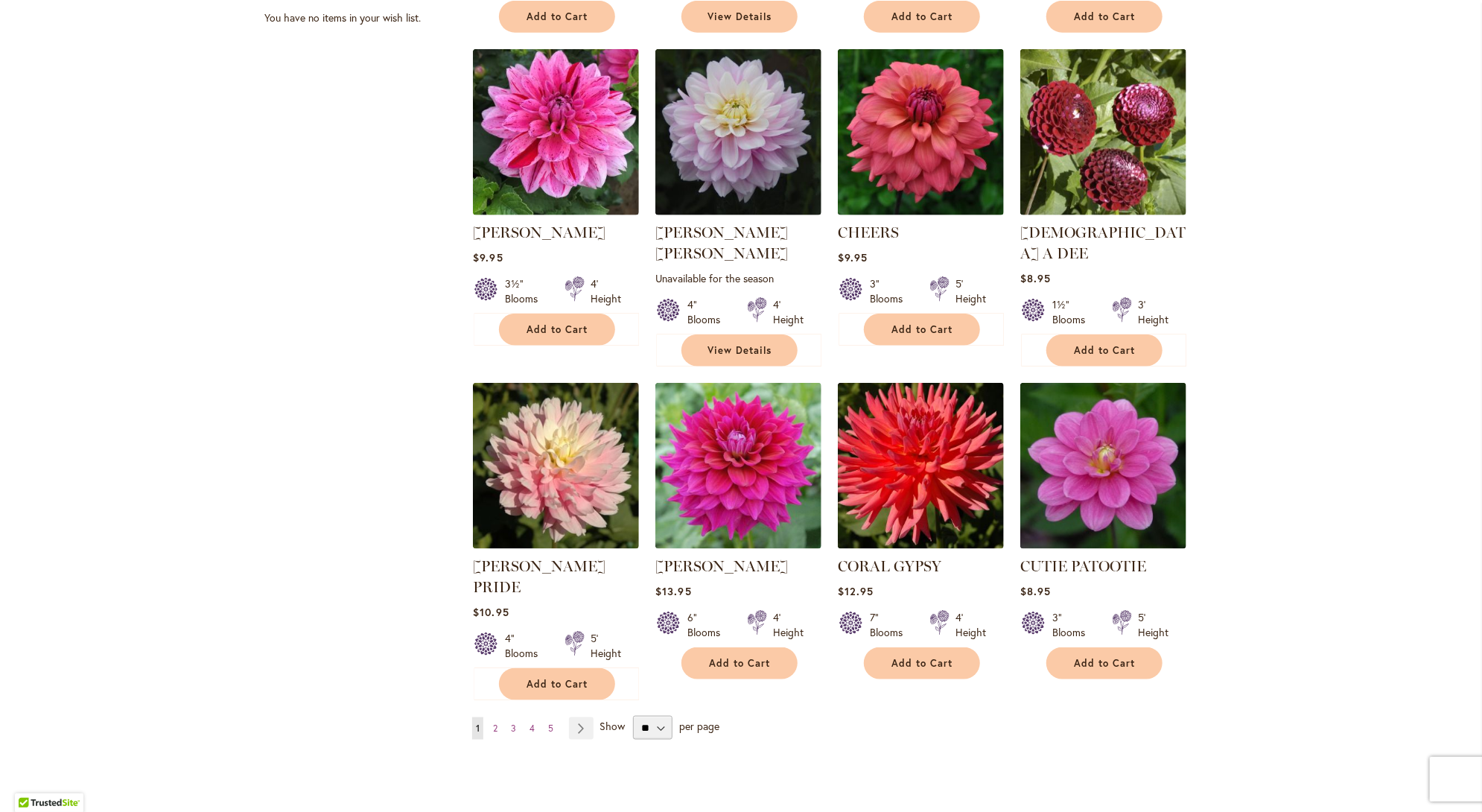
scroll to position [968, 0]
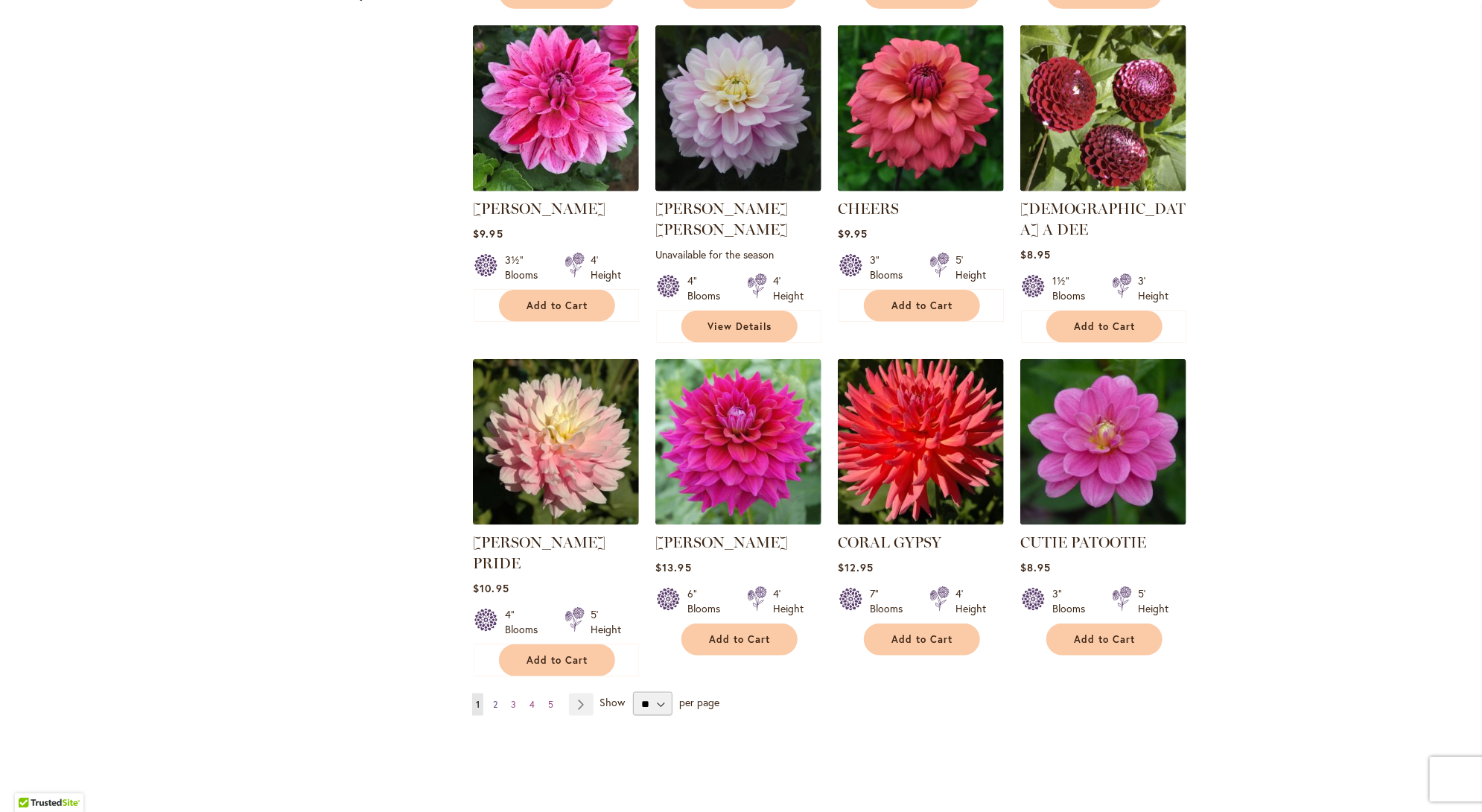
click at [493, 699] on span "2" at bounding box center [495, 704] width 4 height 11
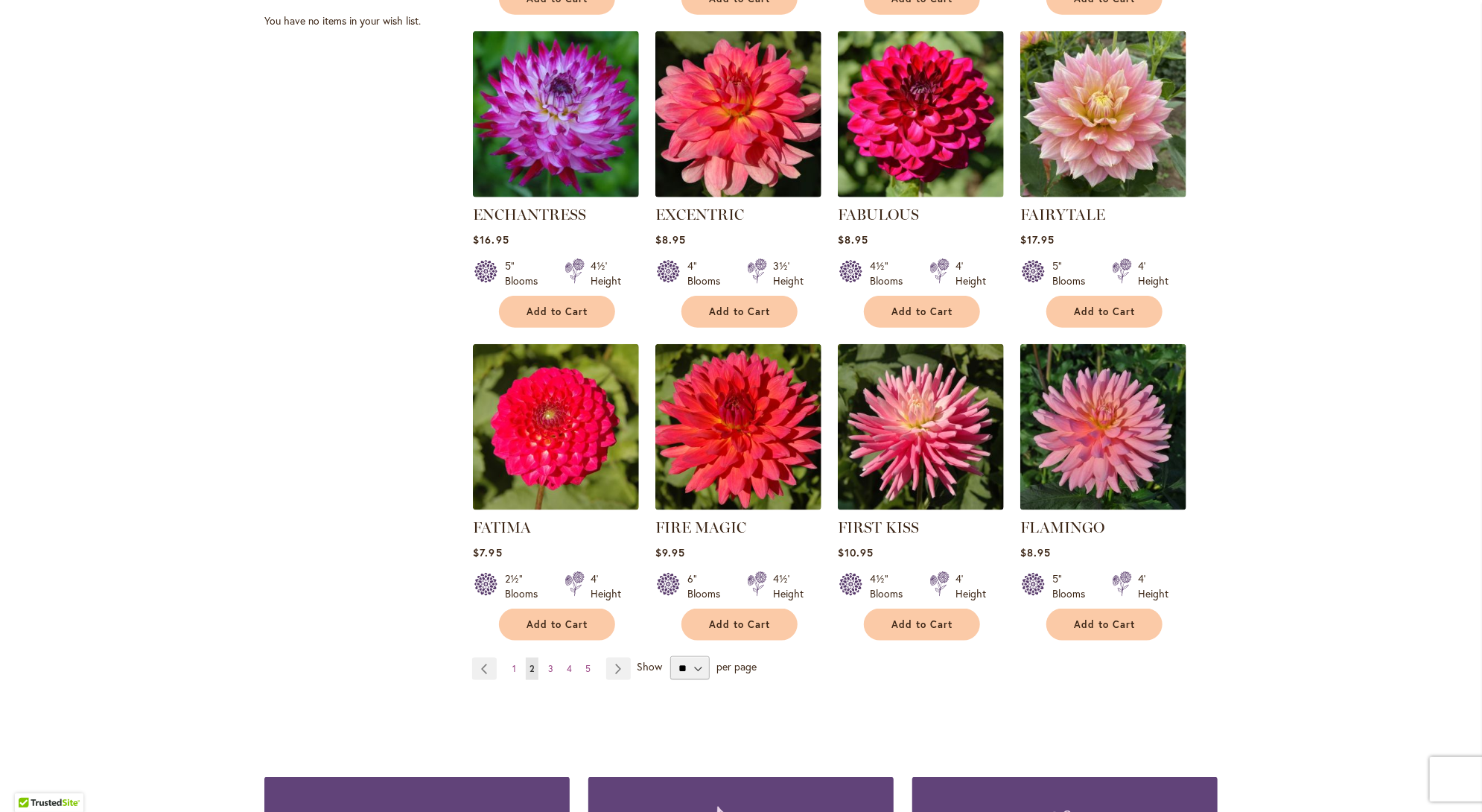
scroll to position [968, 0]
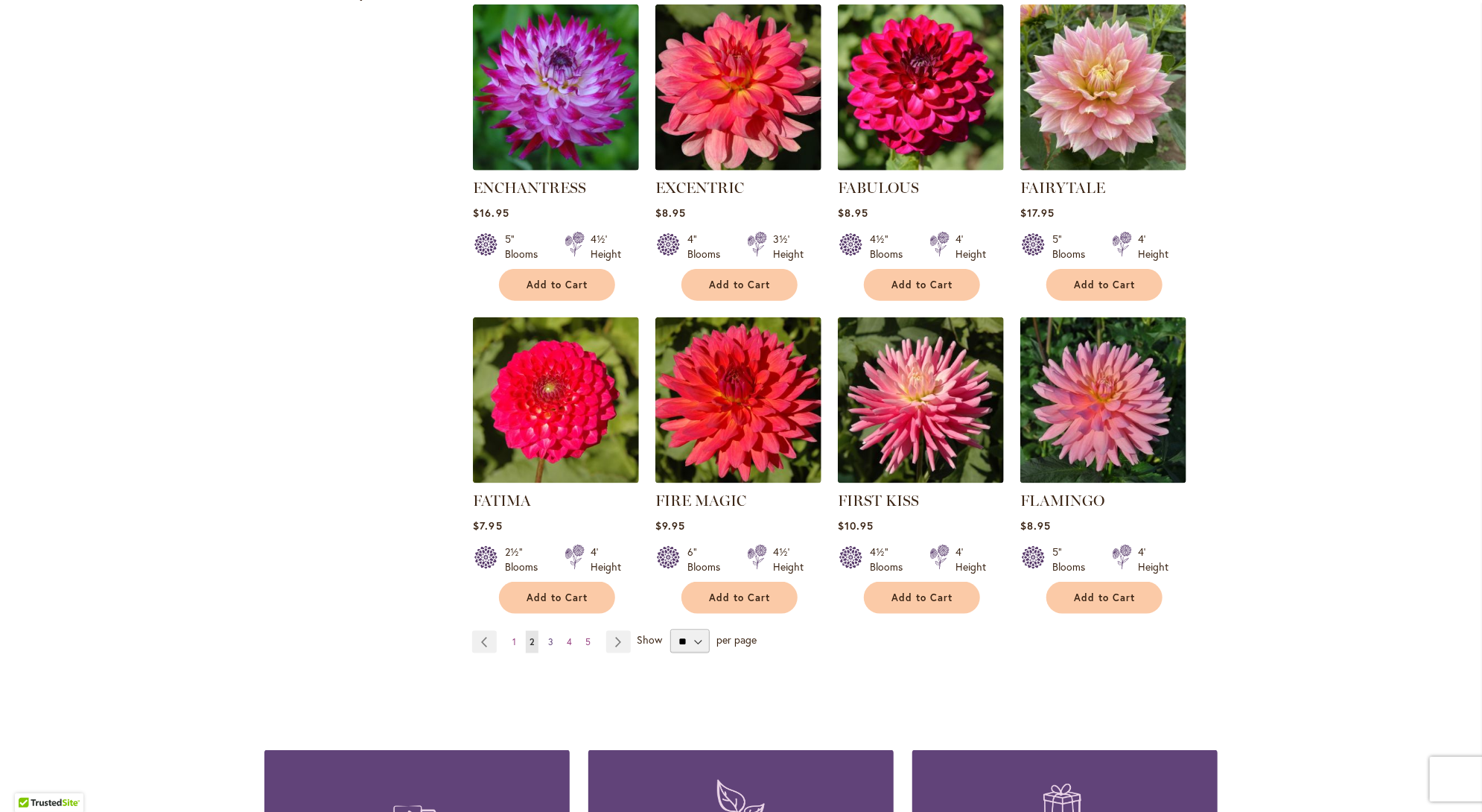
click at [548, 636] on span "3" at bounding box center [551, 641] width 5 height 11
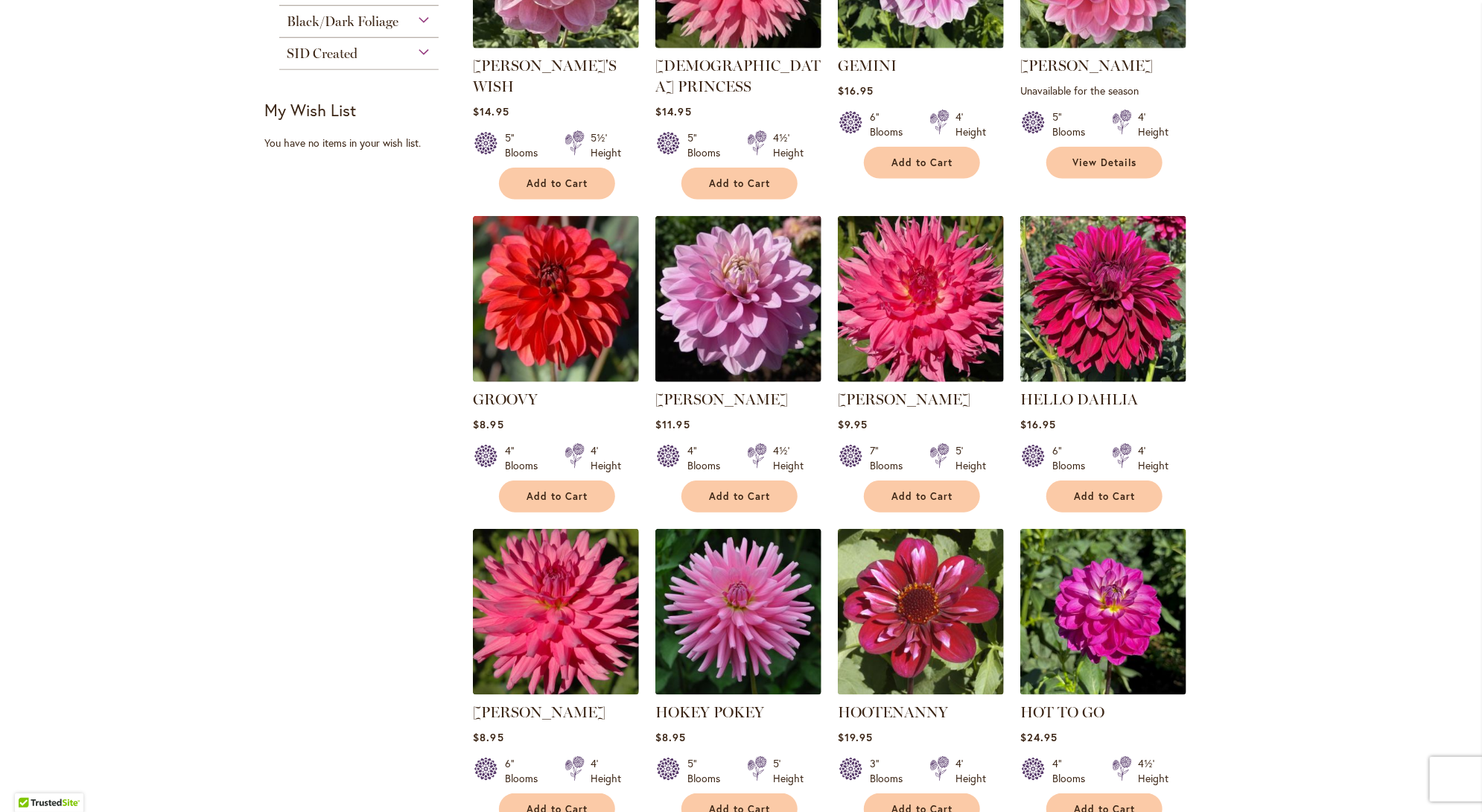
scroll to position [894, 0]
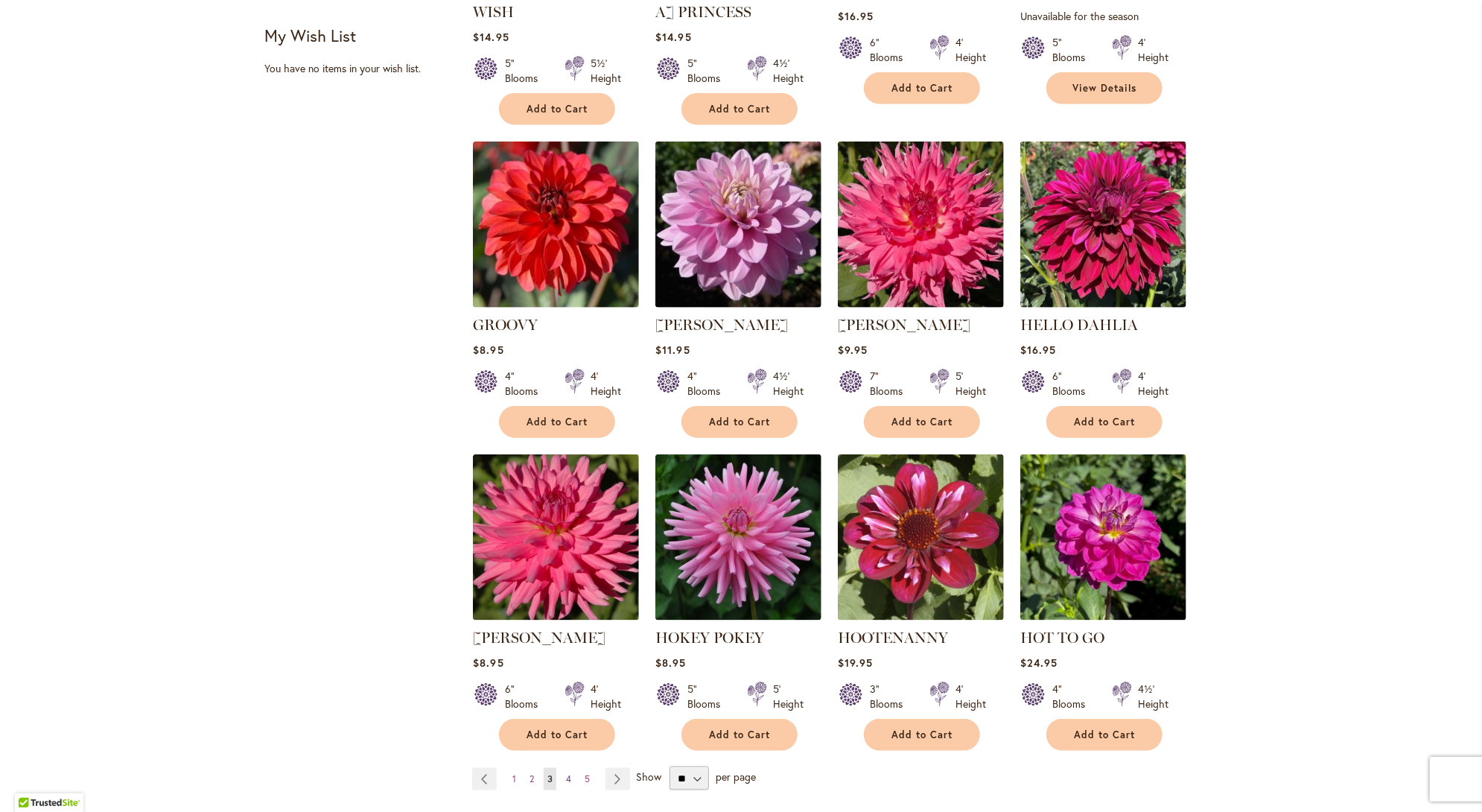
click at [566, 773] on span "4" at bounding box center [569, 778] width 5 height 11
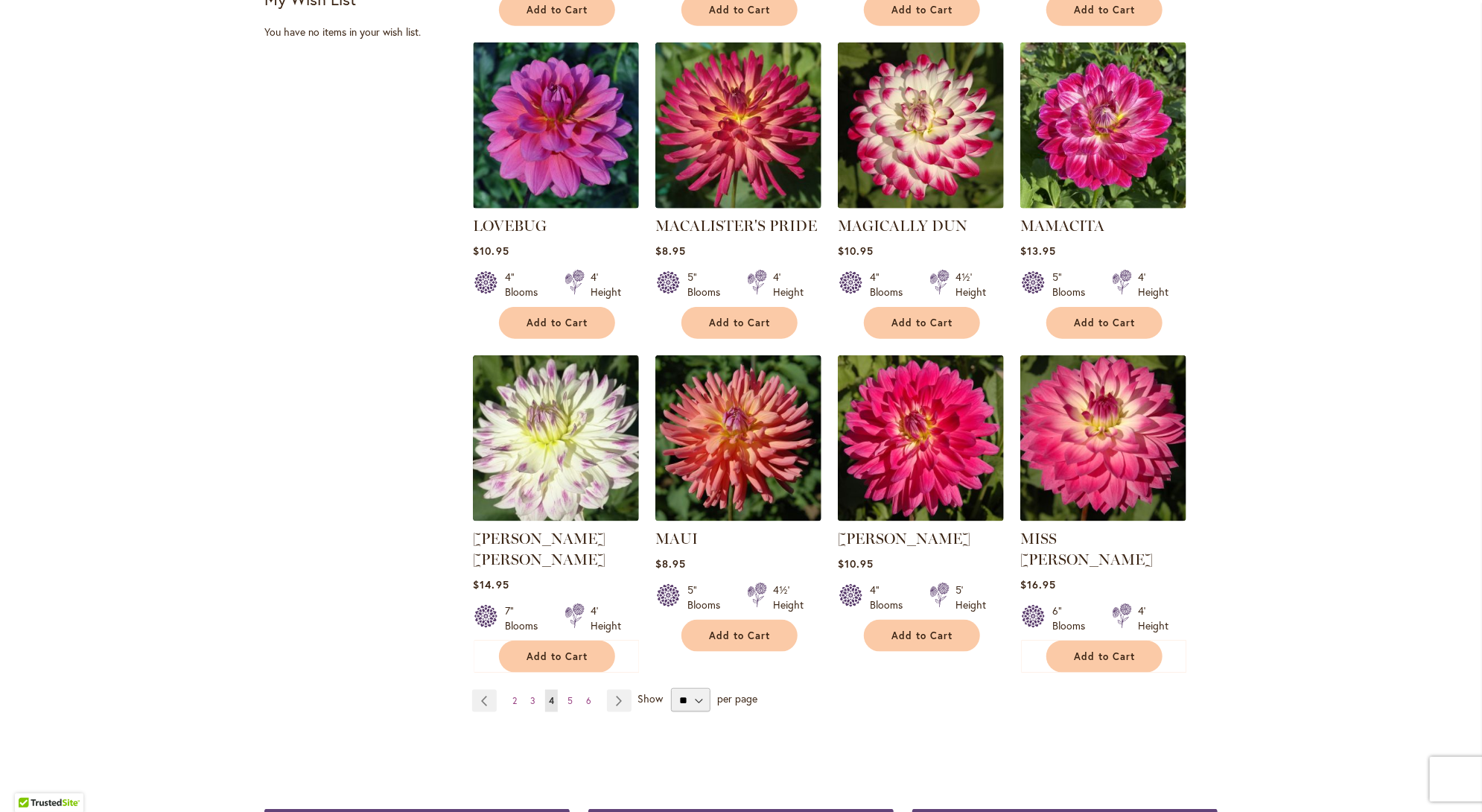
scroll to position [968, 0]
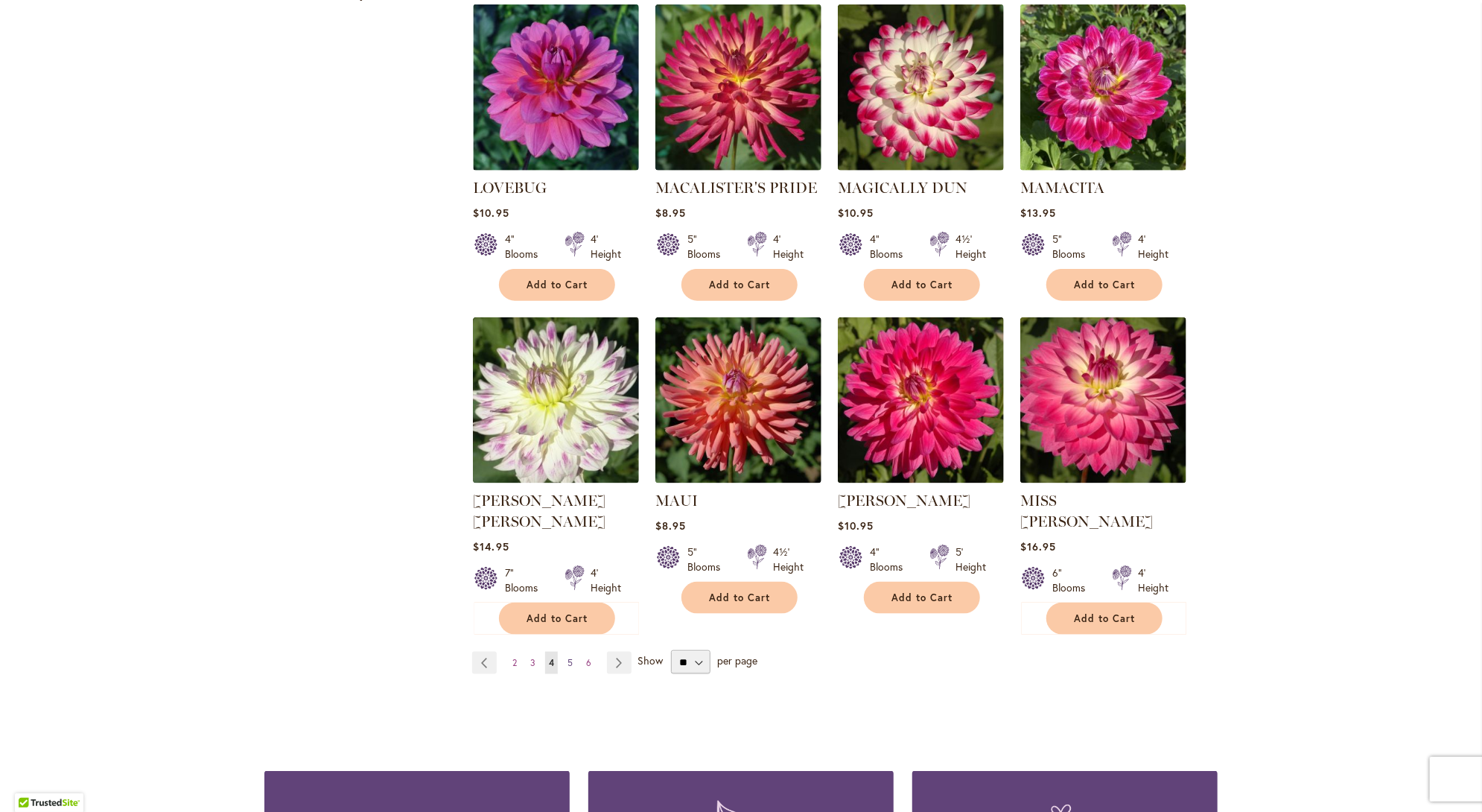
click at [567, 657] on span "5" at bounding box center [570, 662] width 5 height 11
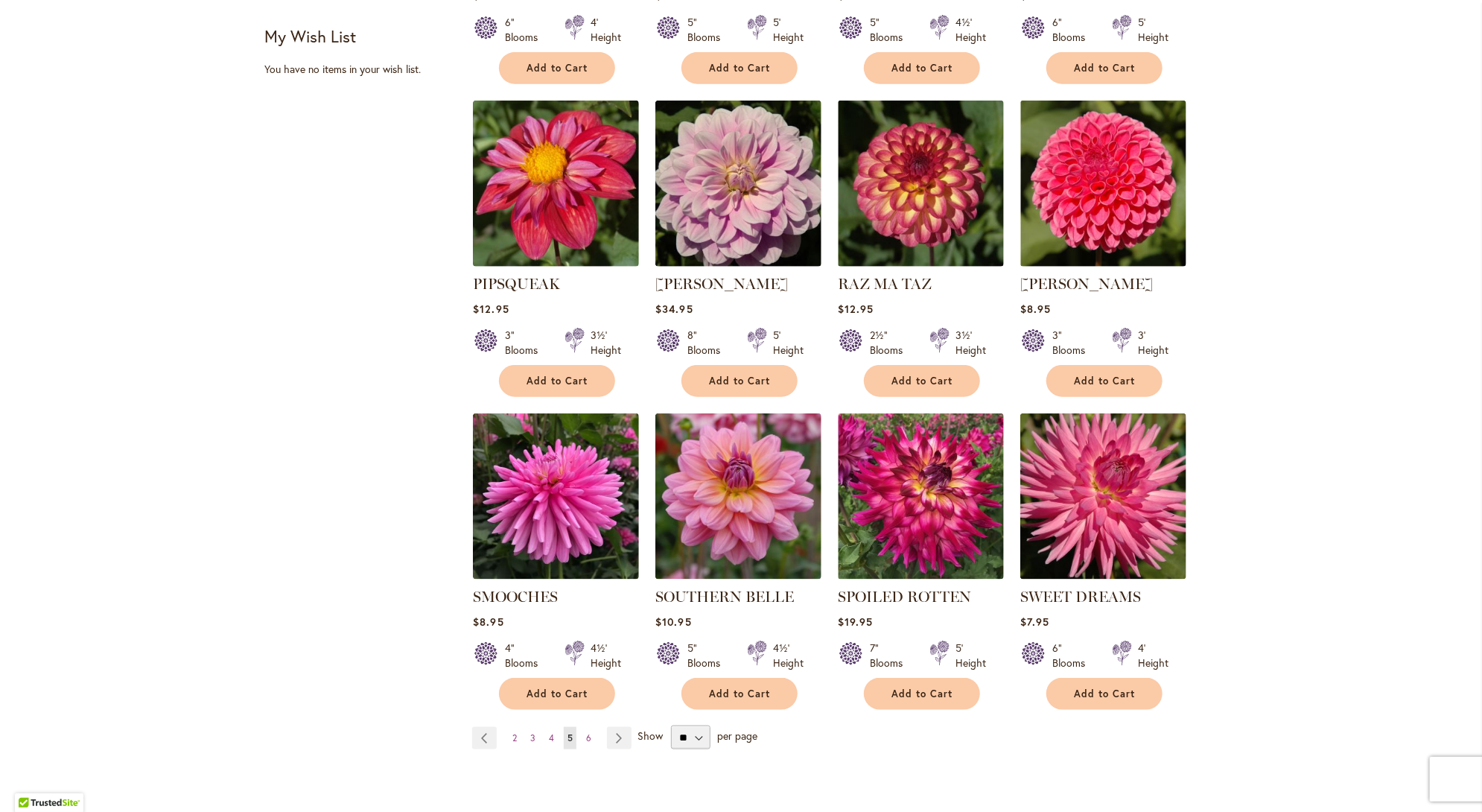
scroll to position [894, 0]
click at [586, 726] on link "Page 6" at bounding box center [588, 737] width 13 height 22
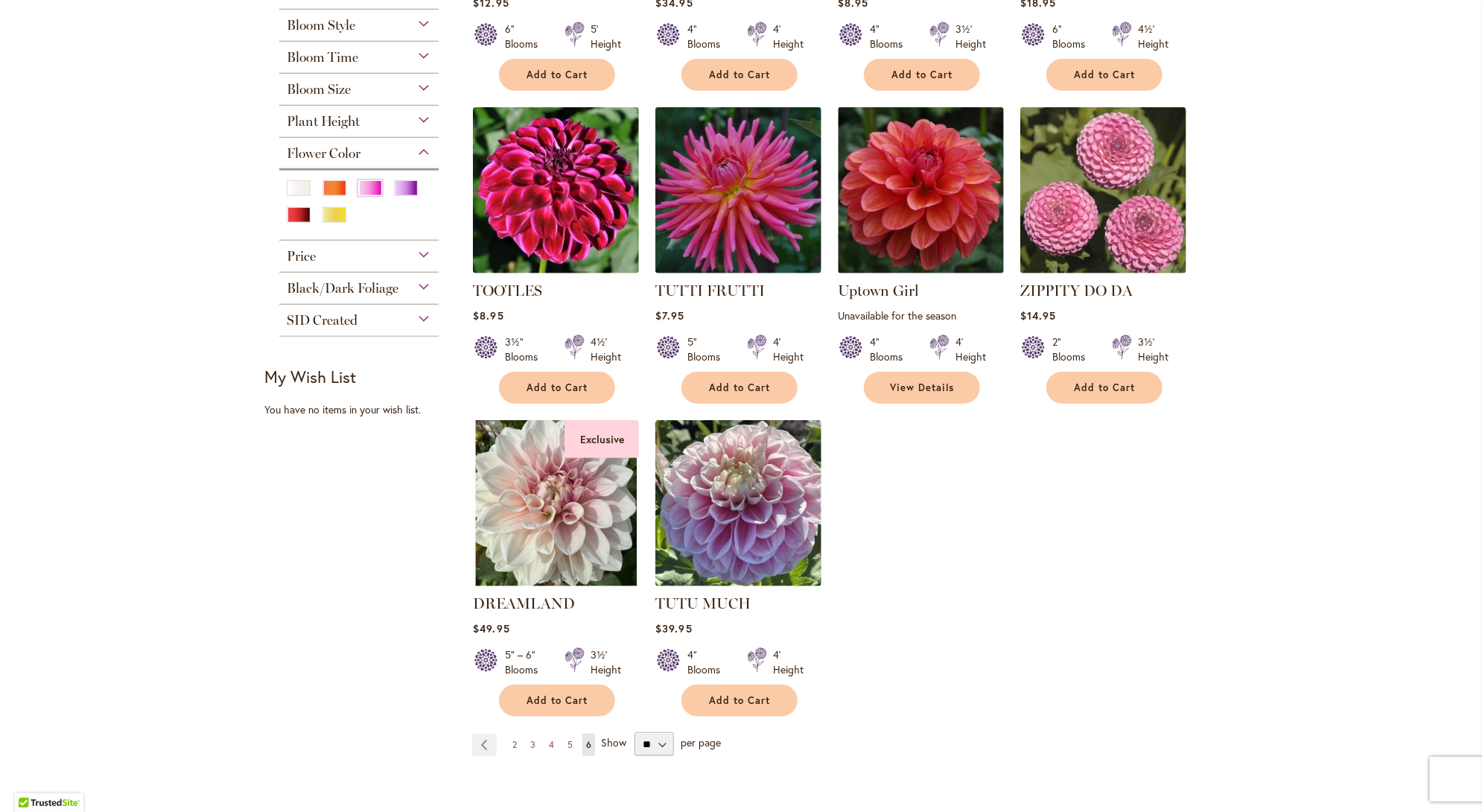
scroll to position [596, 0]
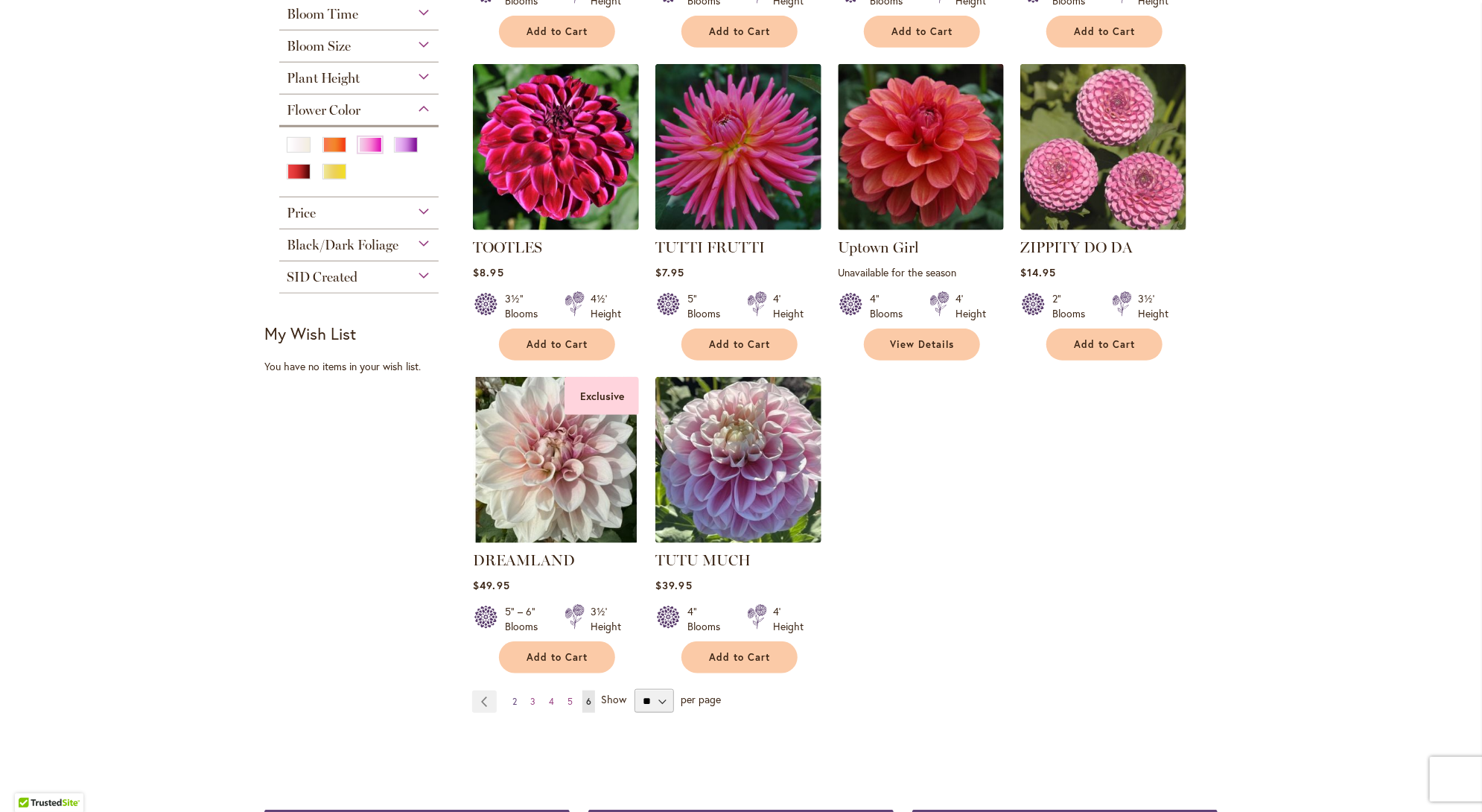
click at [513, 698] on span "2" at bounding box center [514, 701] width 4 height 11
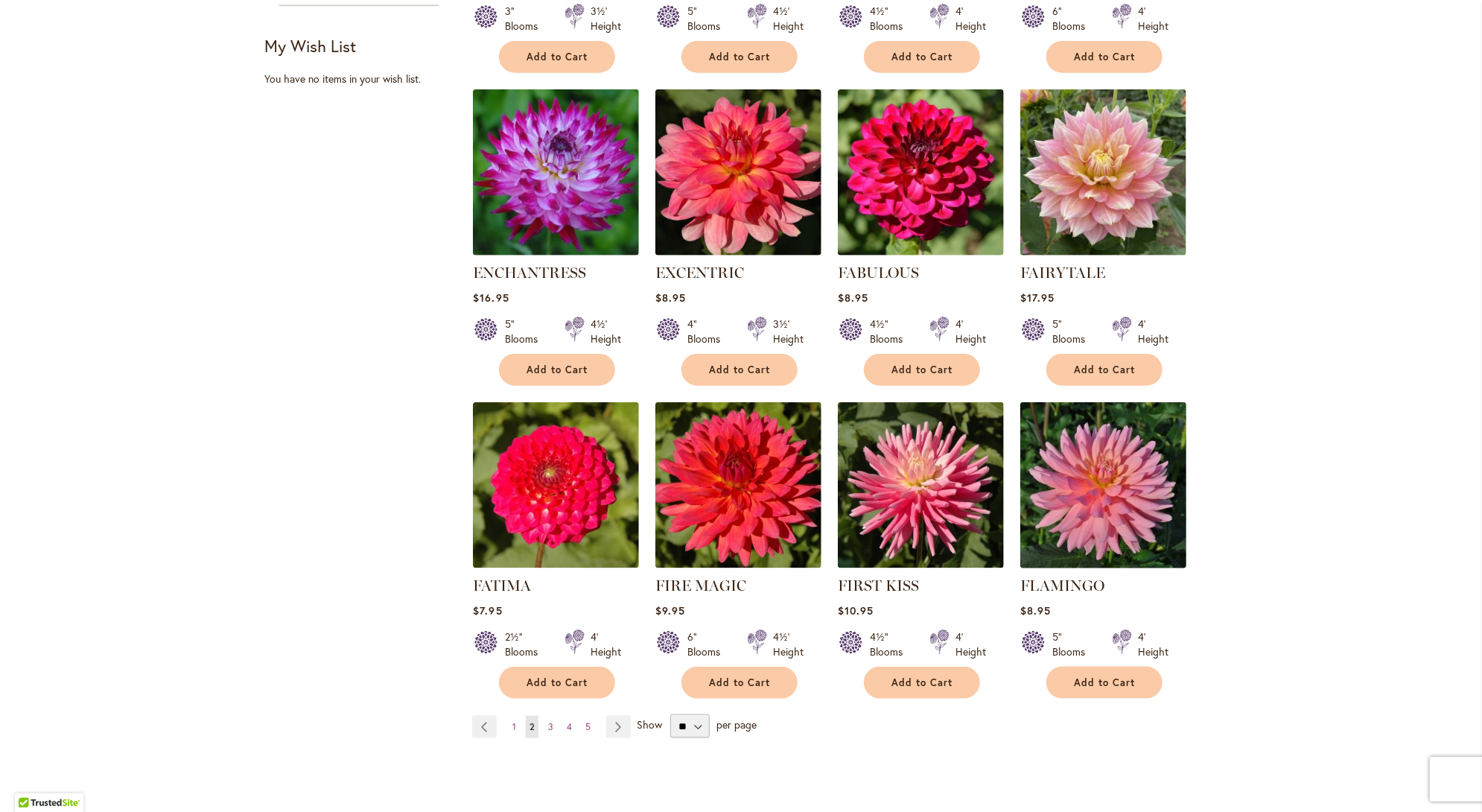
scroll to position [894, 0]
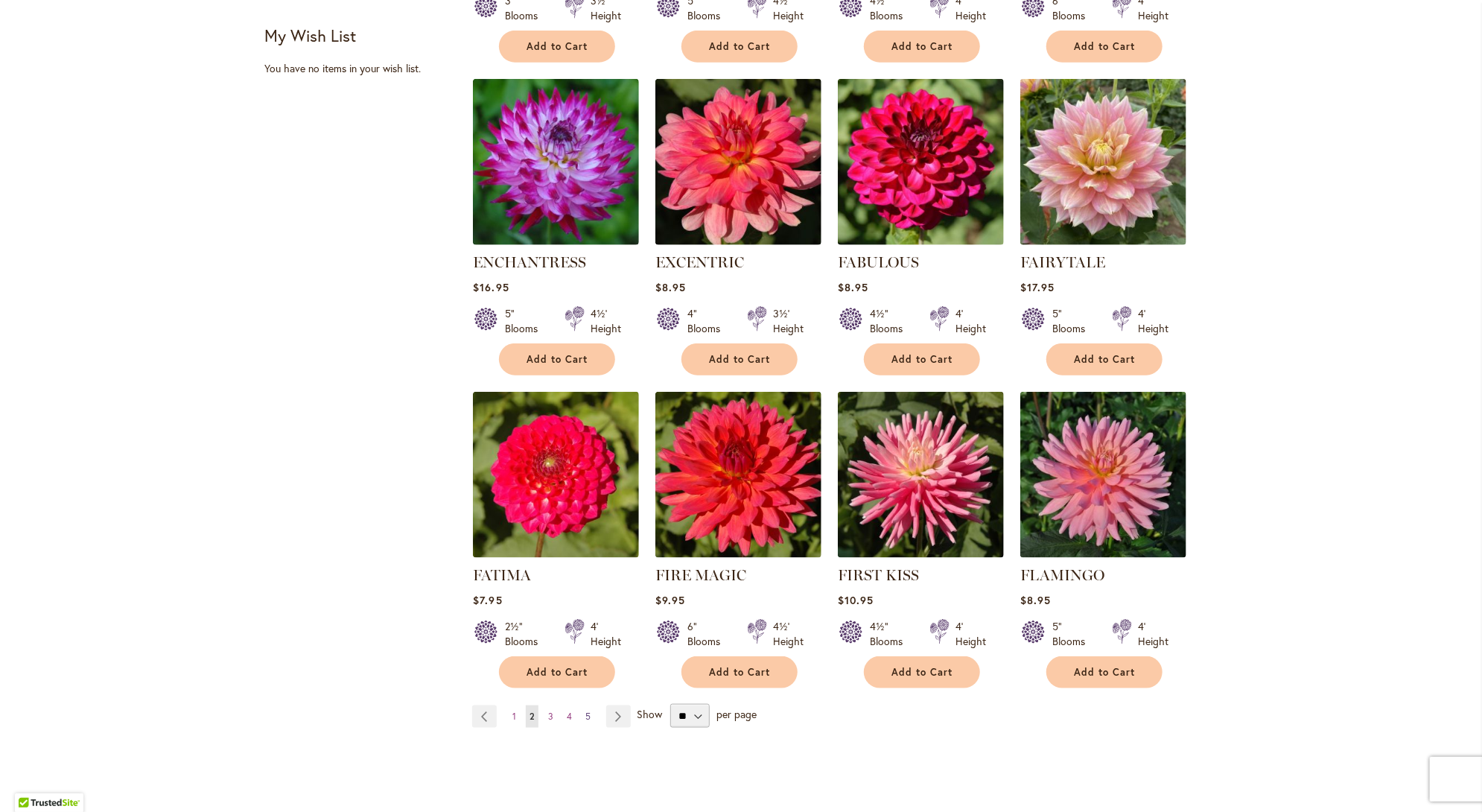
click at [585, 711] on span "5" at bounding box center [588, 716] width 5 height 11
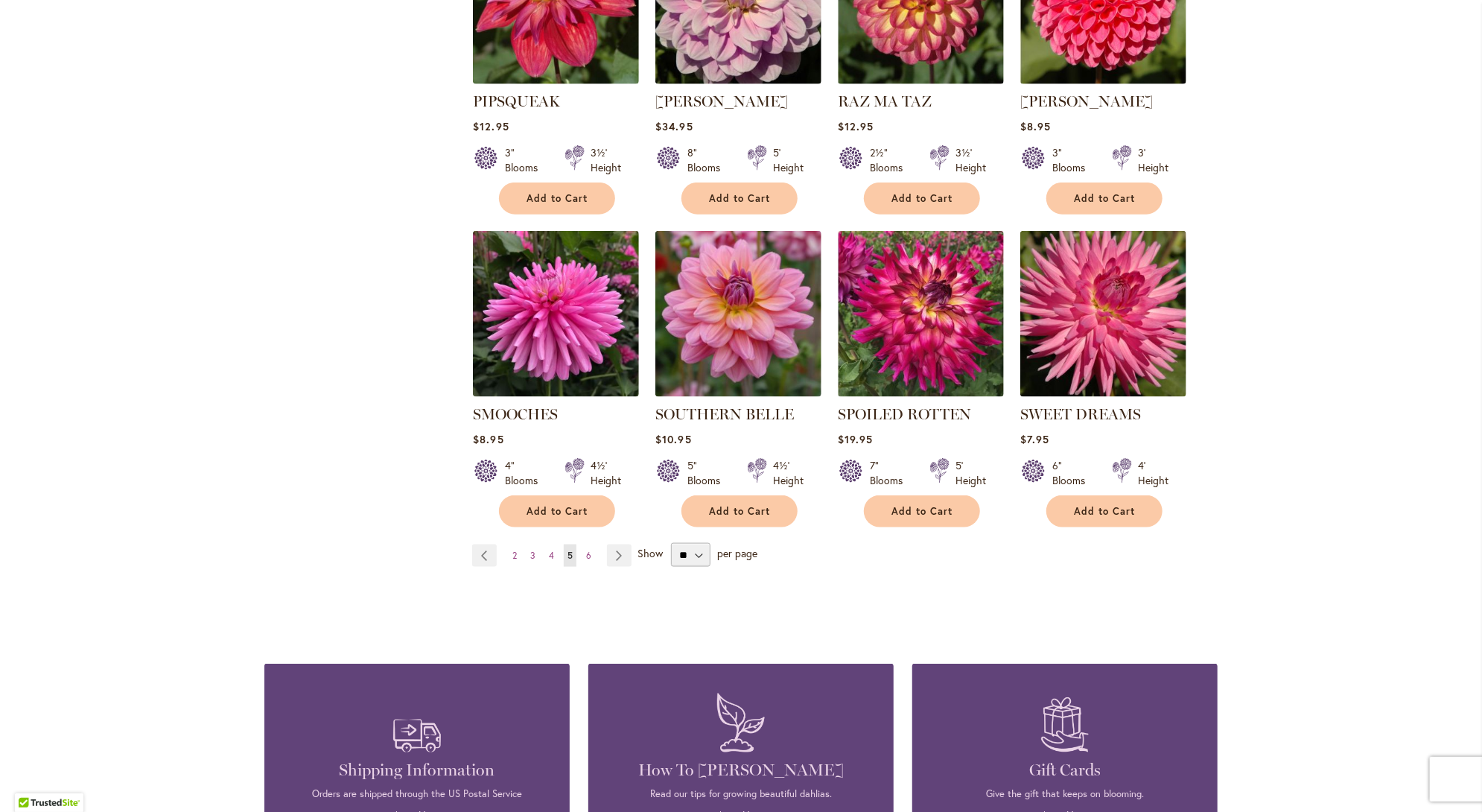
scroll to position [1117, 0]
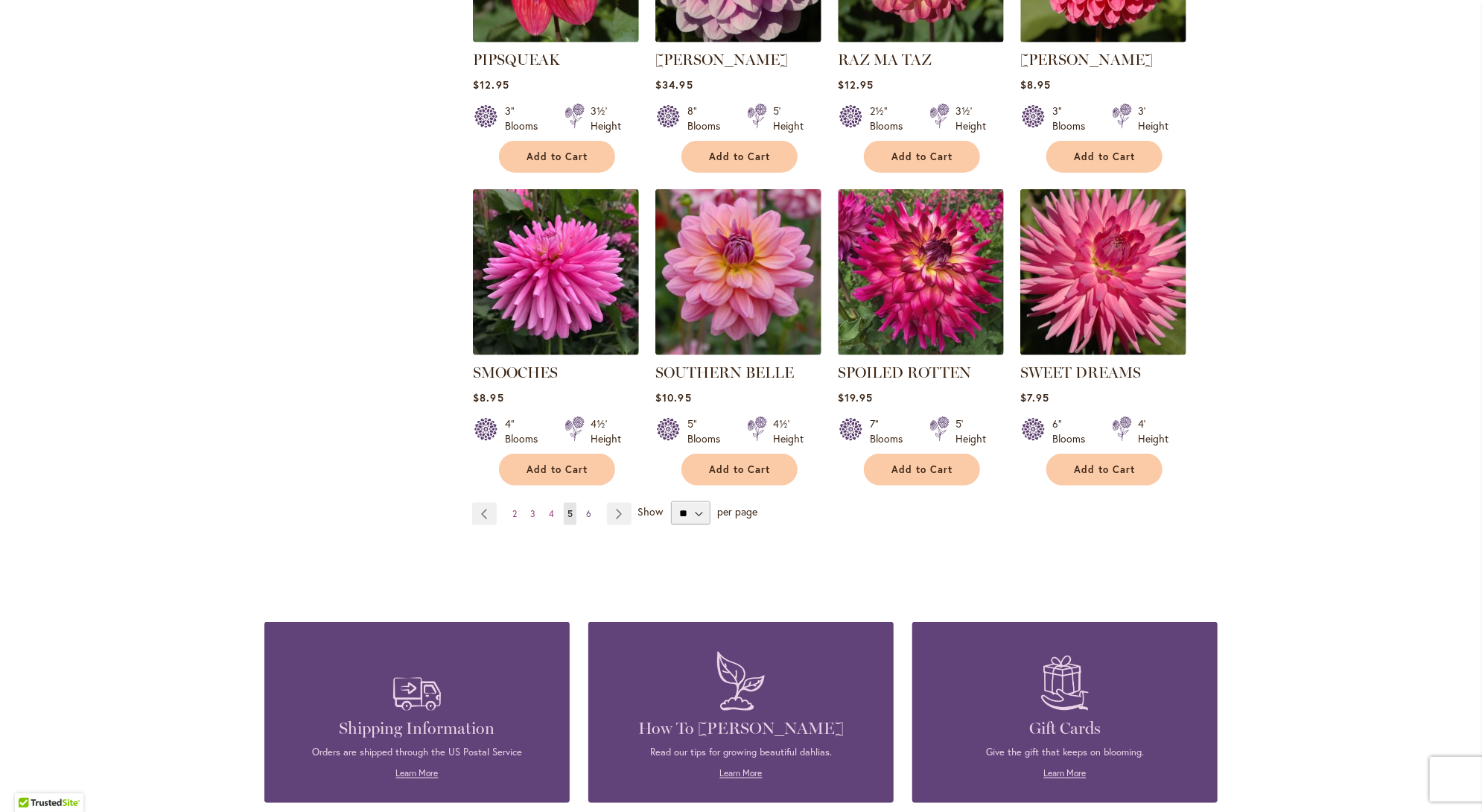
click at [586, 508] on span "6" at bounding box center [588, 513] width 5 height 11
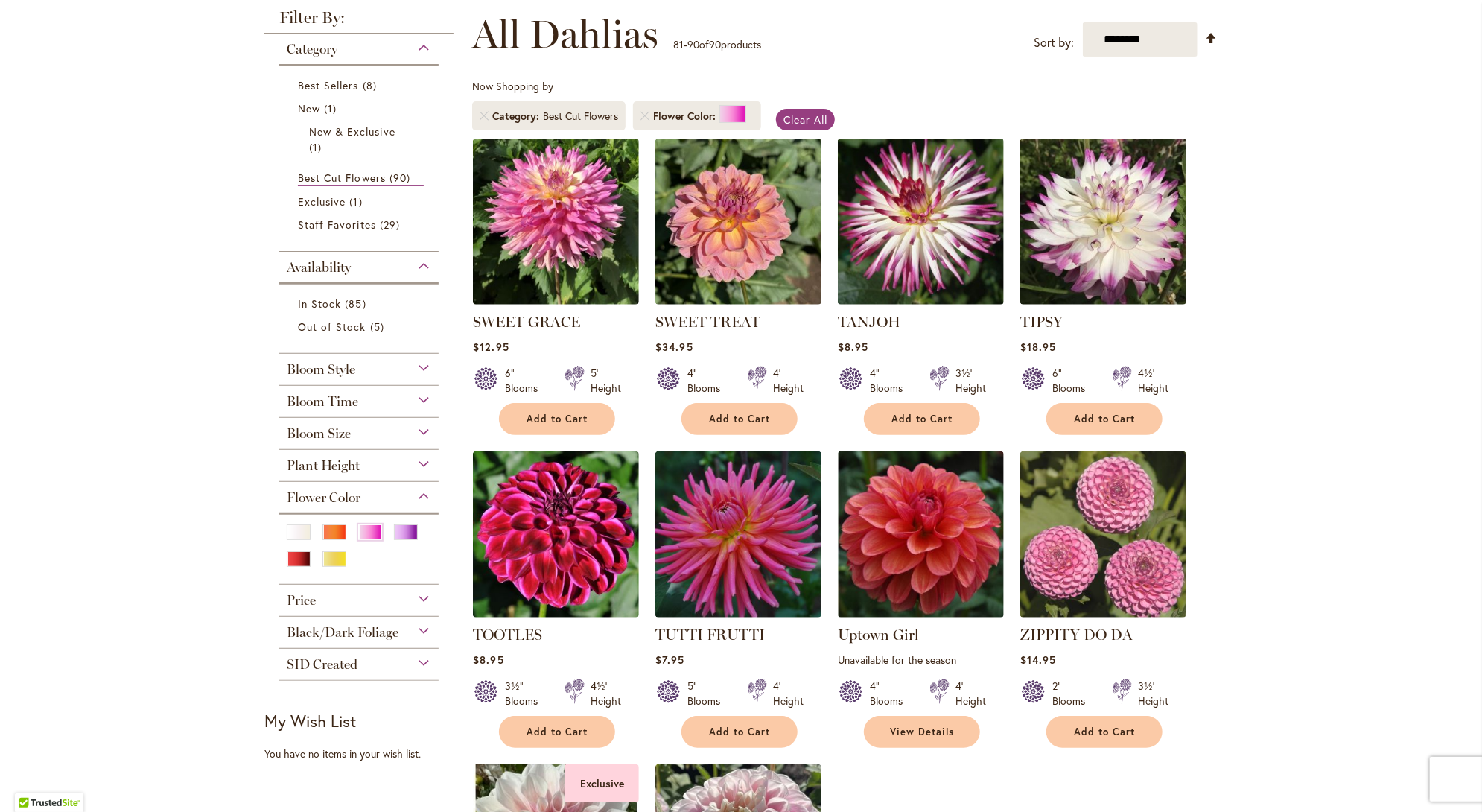
scroll to position [224, 0]
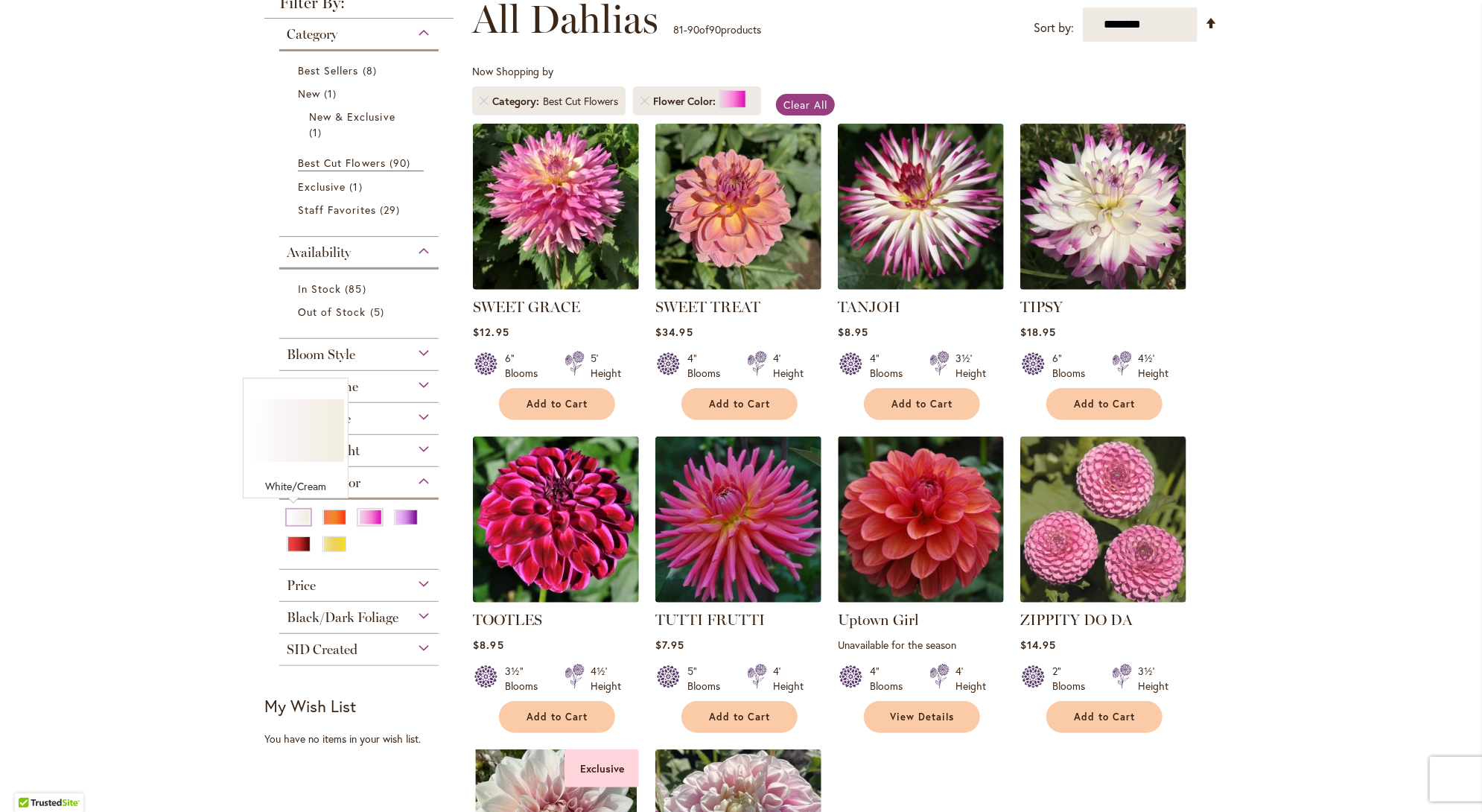
click at [298, 512] on div "White/Cream" at bounding box center [298, 517] width 24 height 15
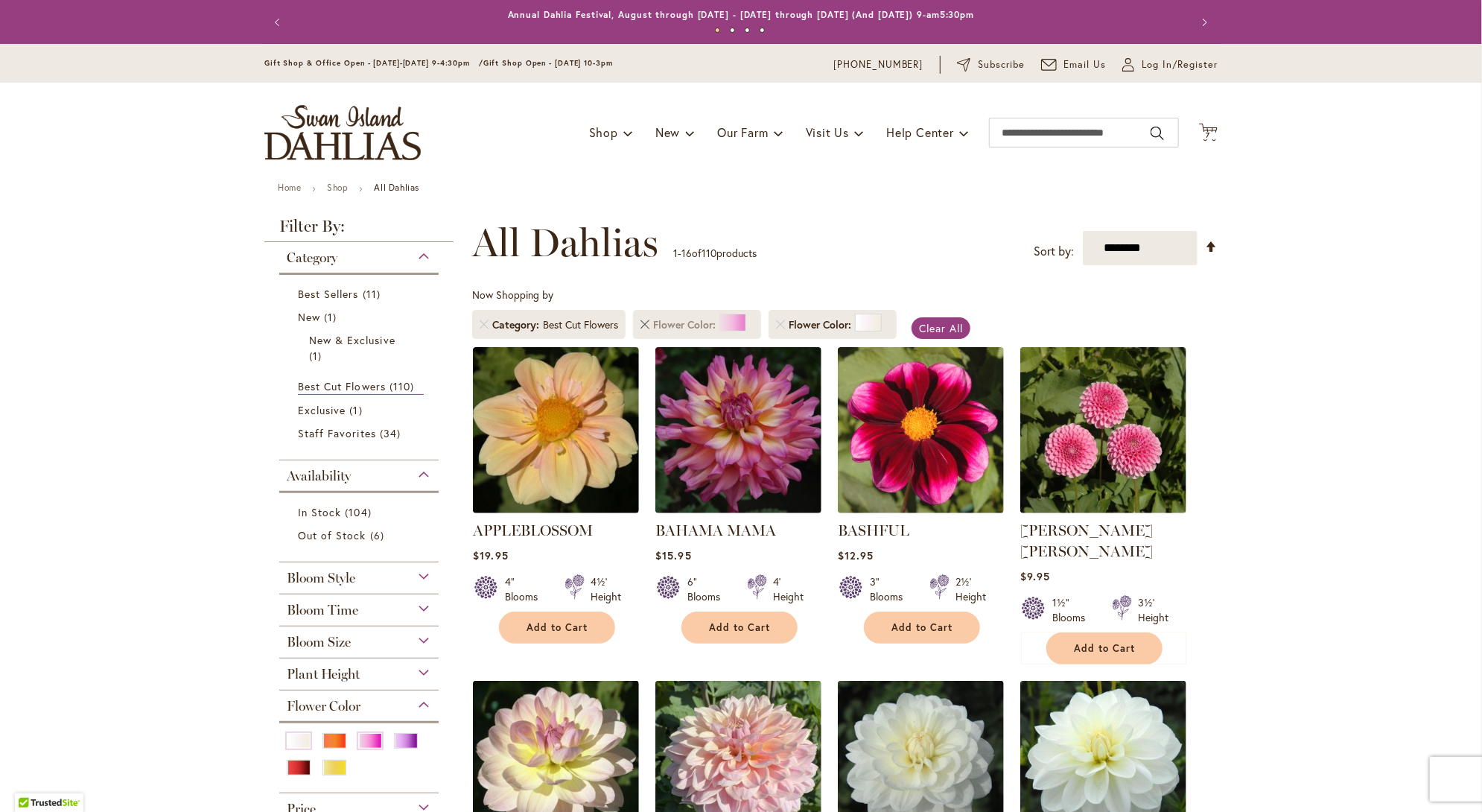
click at [640, 321] on link "Remove Flower Color Pink" at bounding box center [644, 325] width 9 height 9
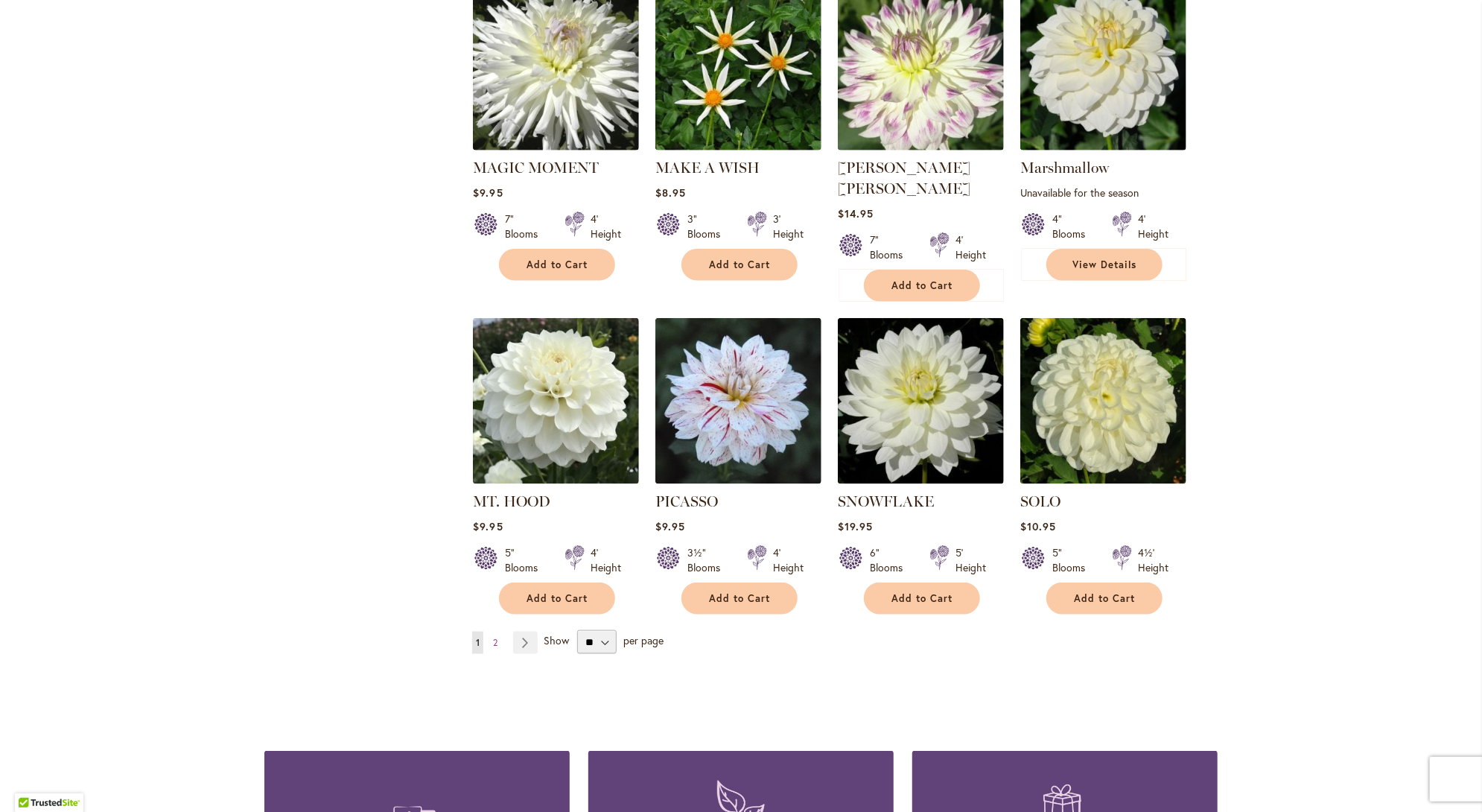
scroll to position [1042, 0]
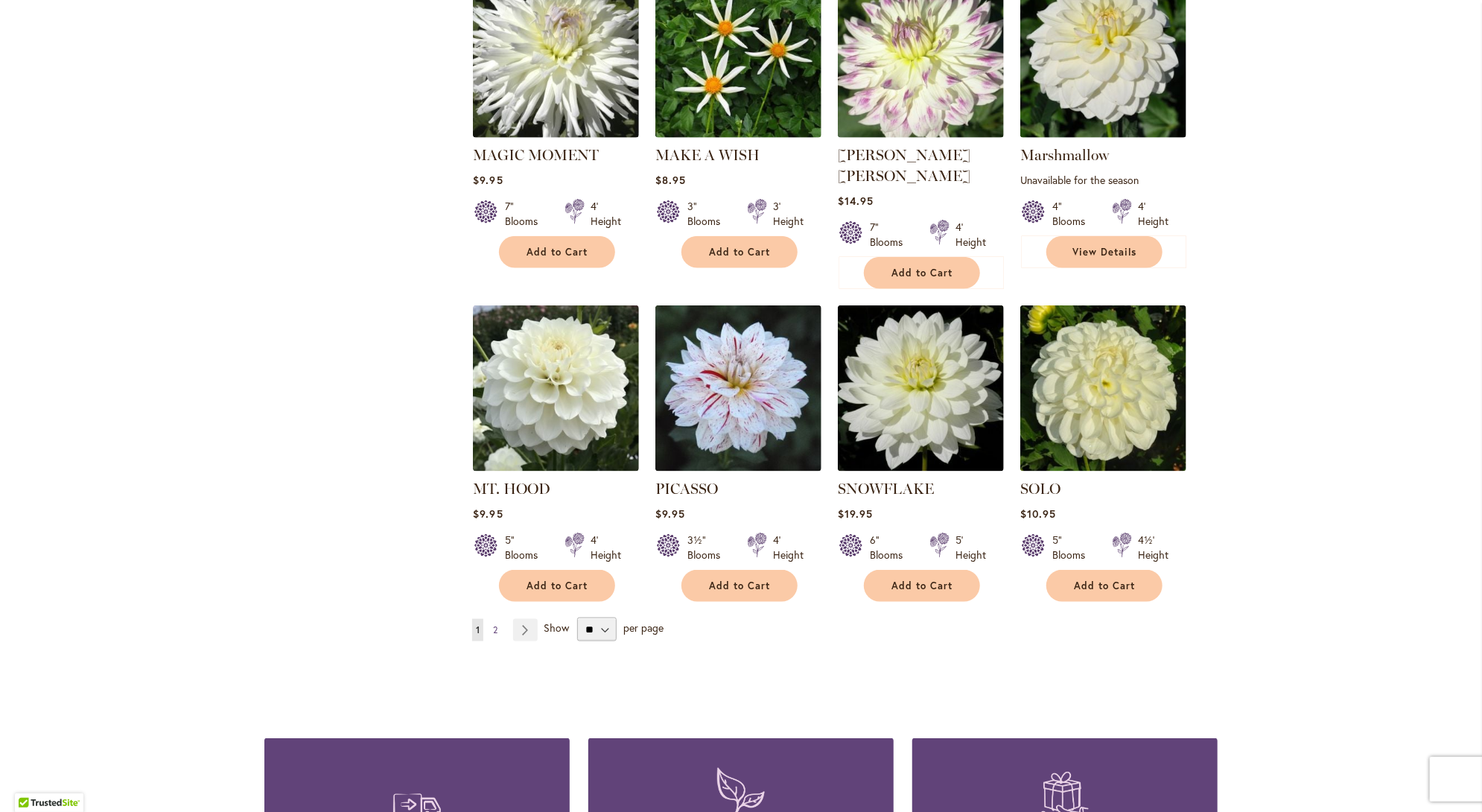
click at [493, 624] on span "2" at bounding box center [495, 629] width 4 height 11
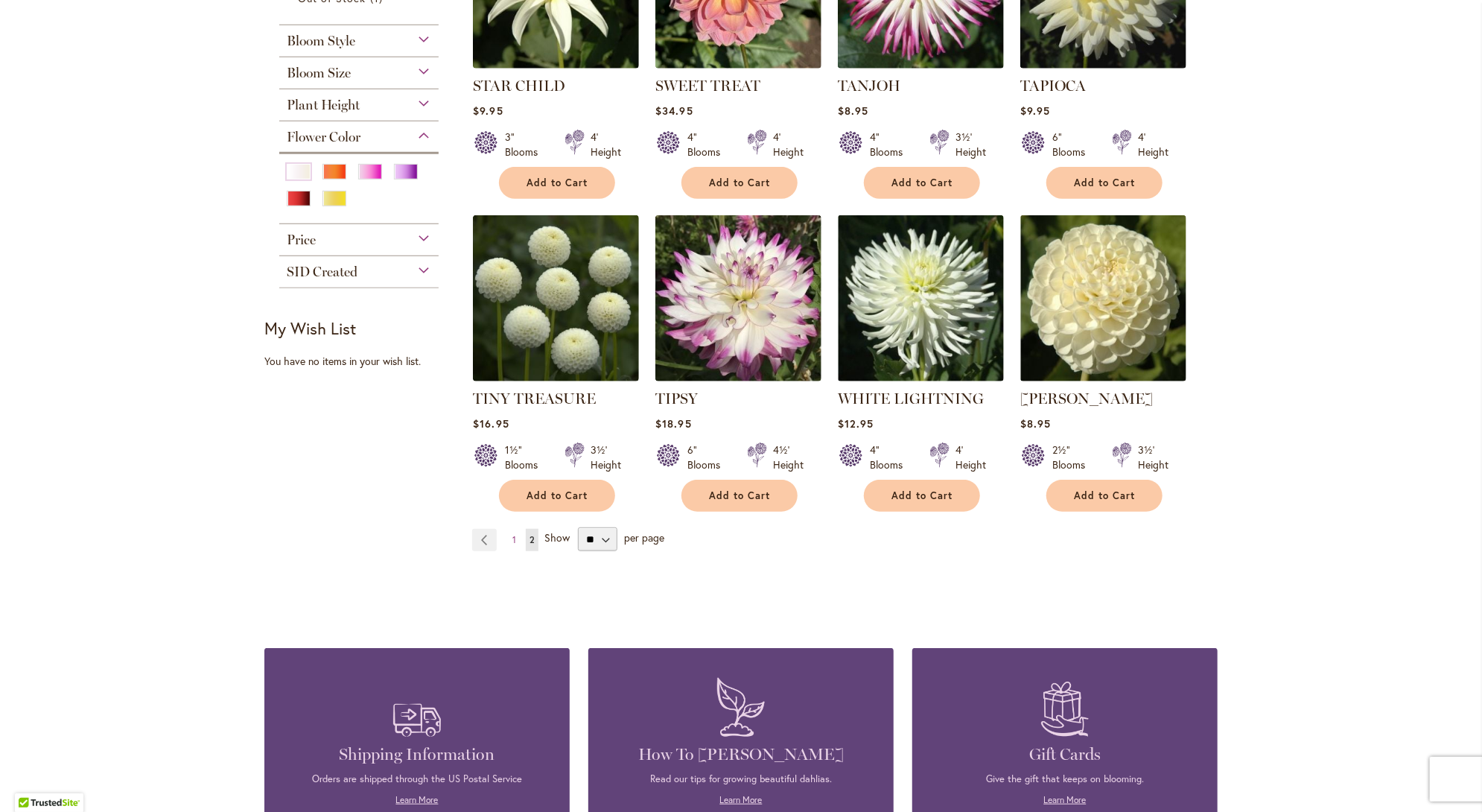
scroll to position [447, 0]
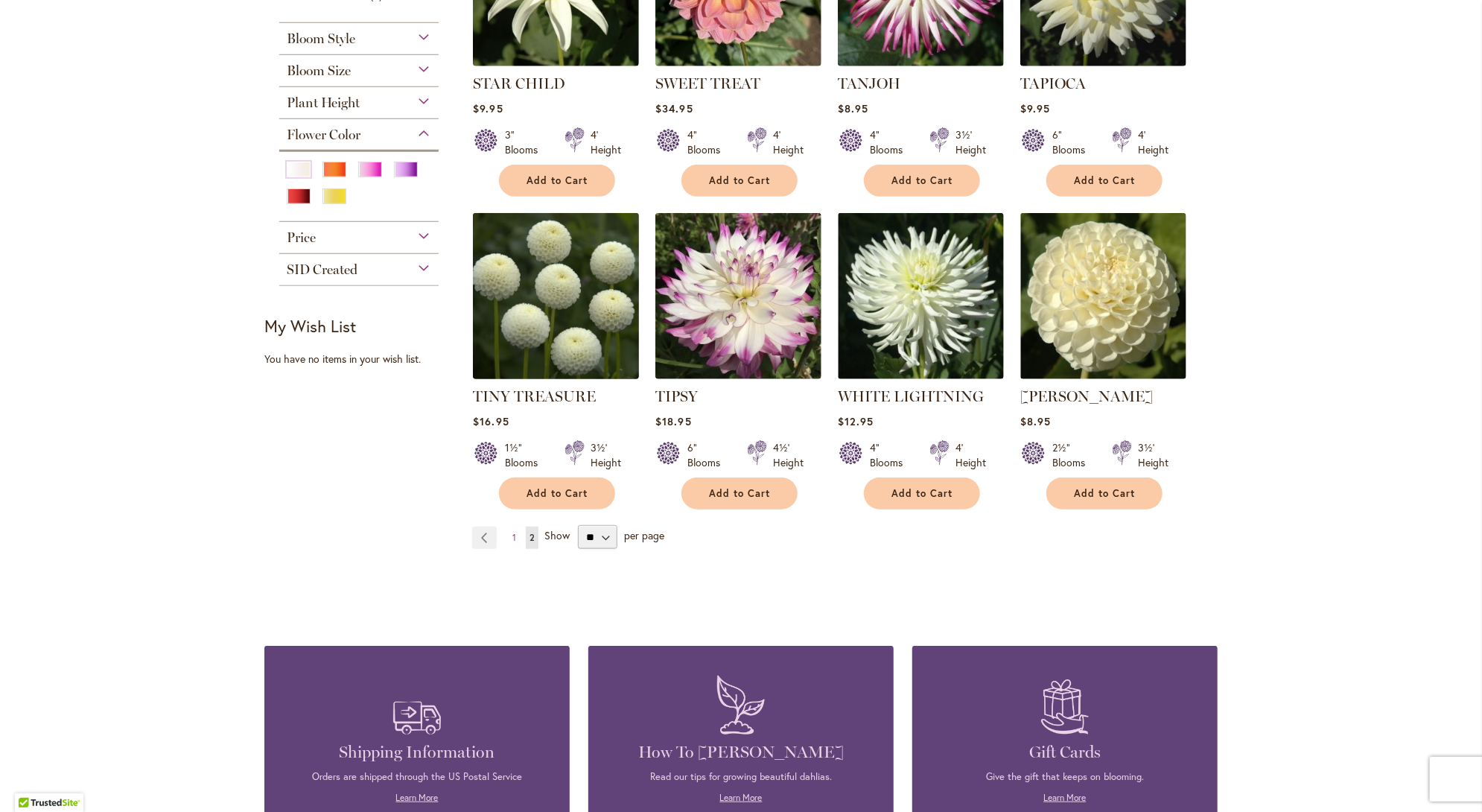
click at [522, 309] on img at bounding box center [556, 295] width 174 height 174
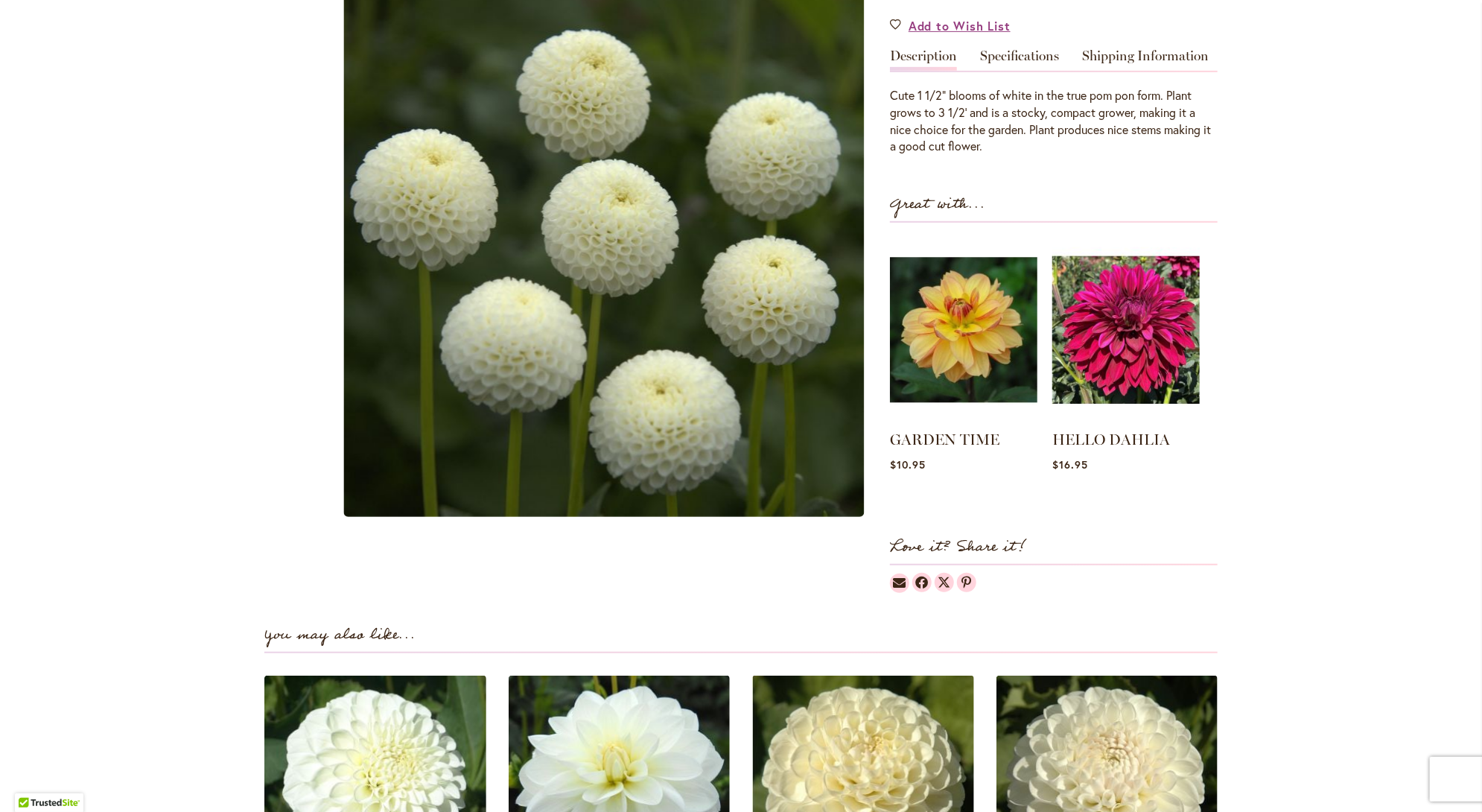
scroll to position [447, 0]
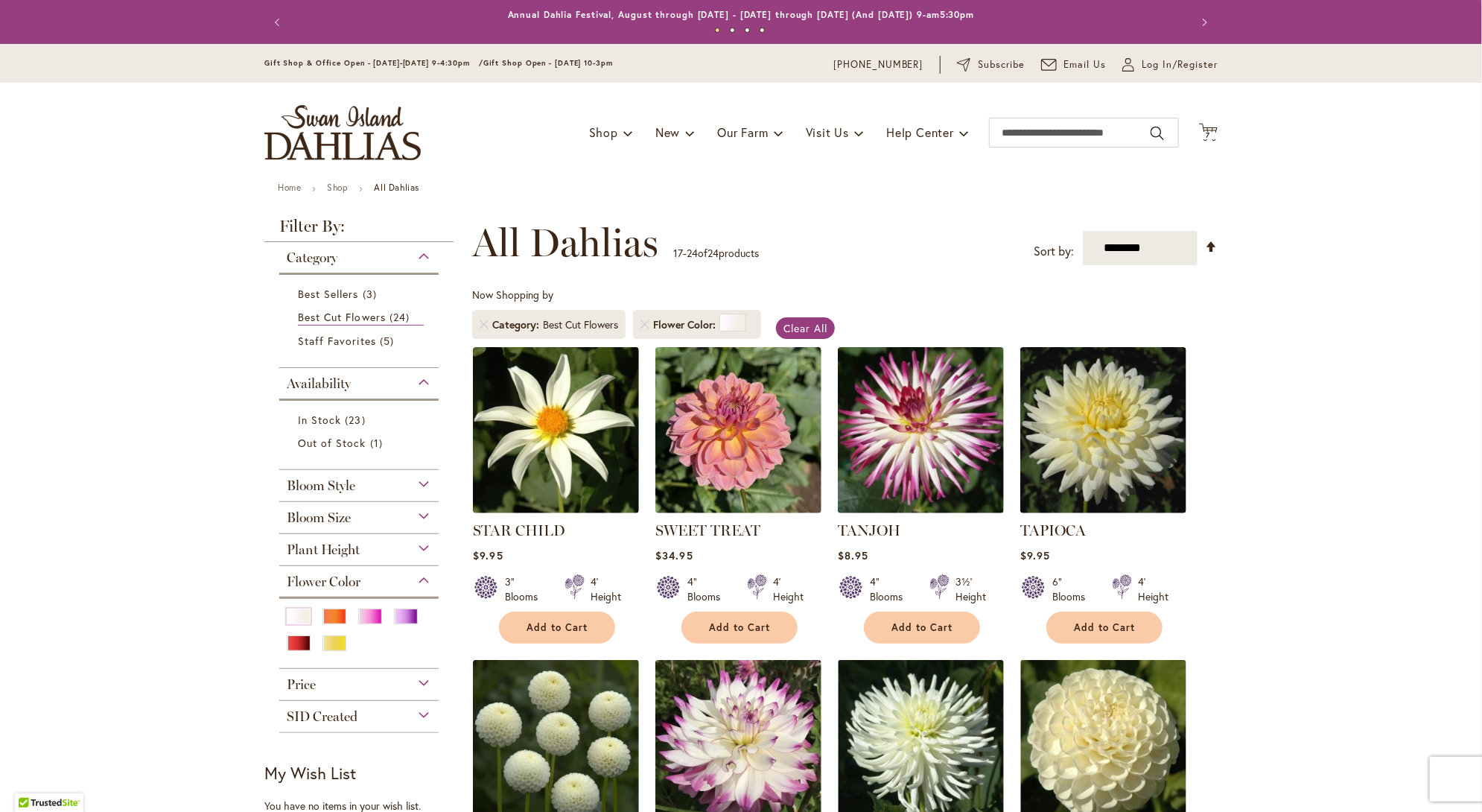
scroll to position [75, 0]
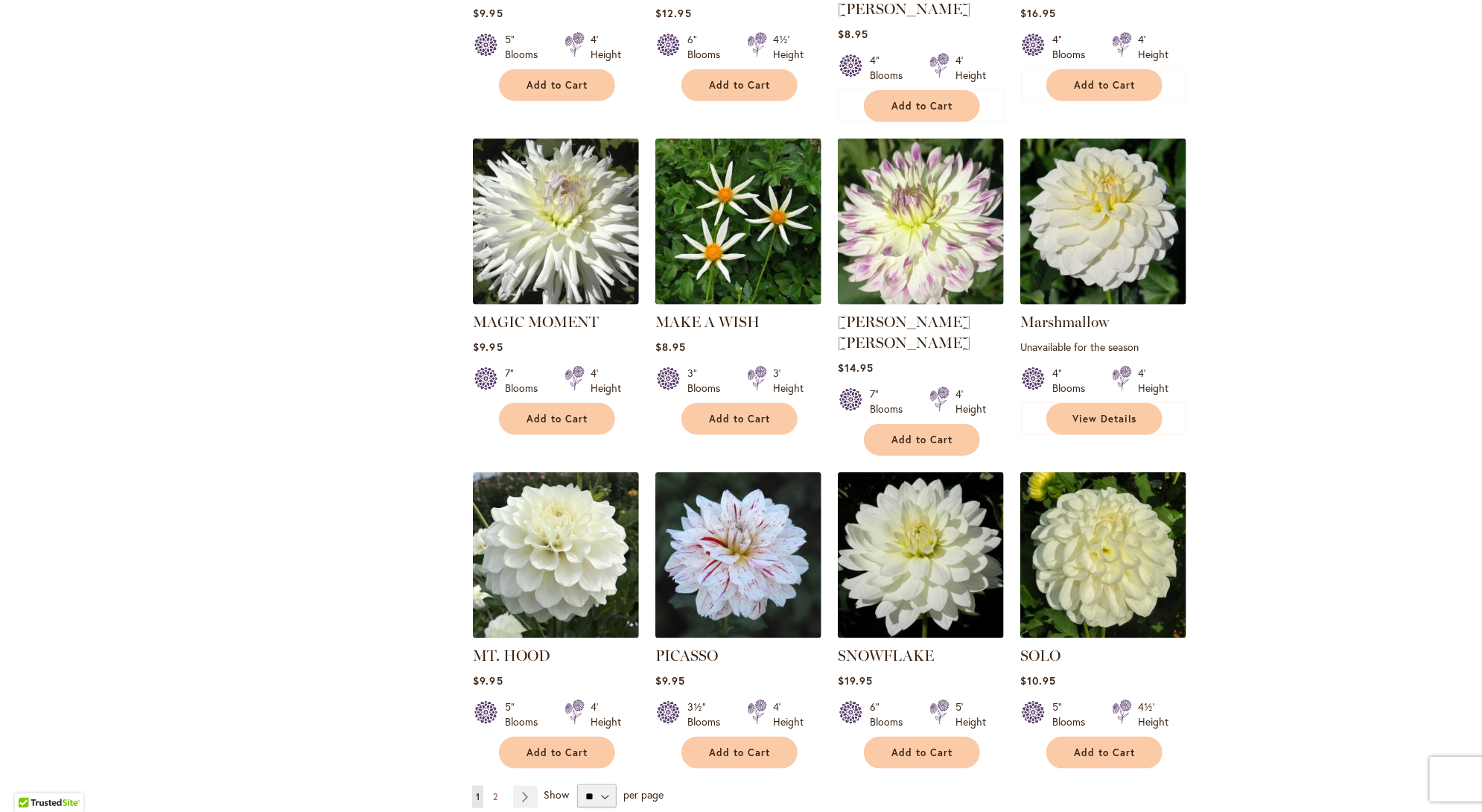
scroll to position [1117, 0]
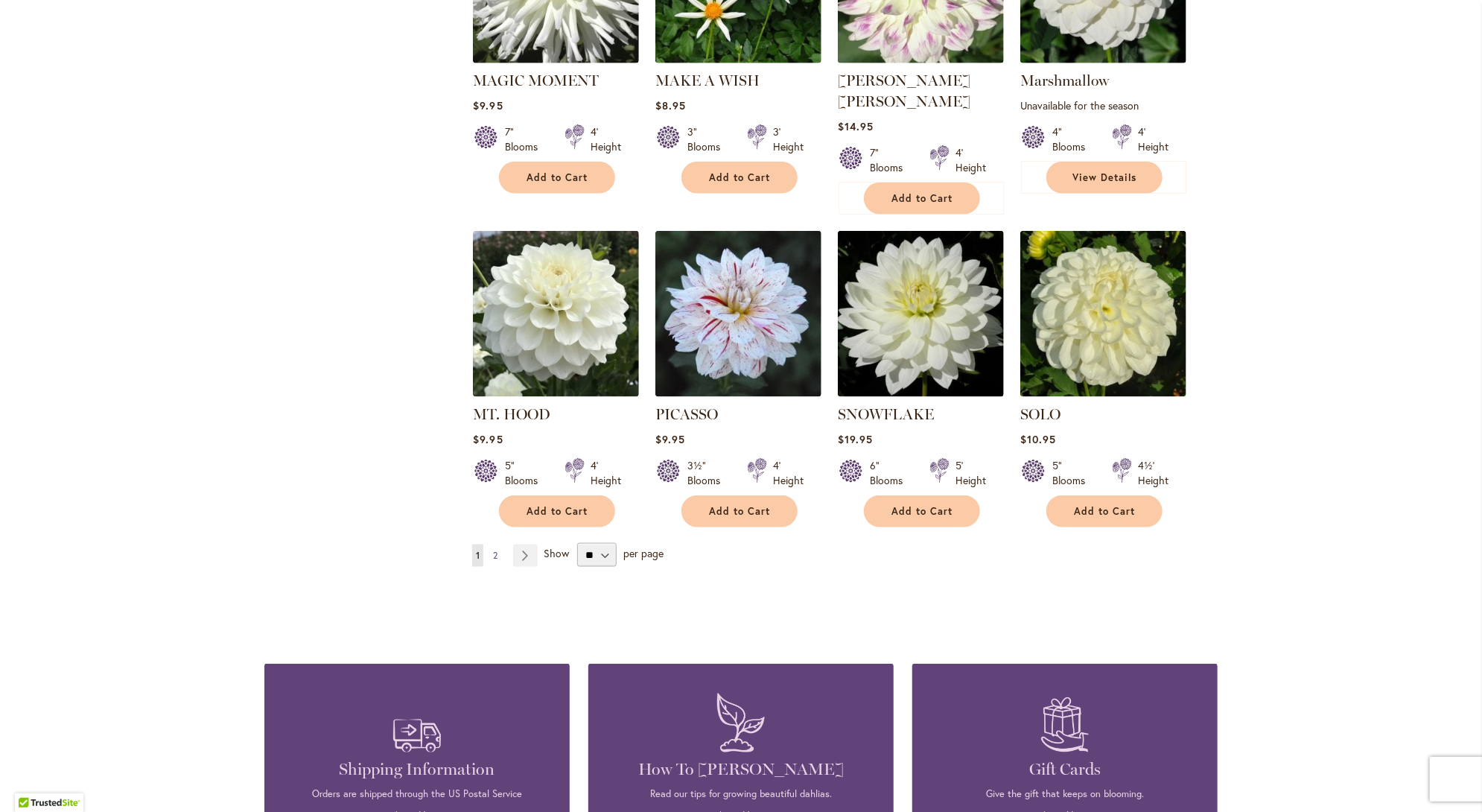
click at [493, 549] on span "2" at bounding box center [495, 554] width 4 height 11
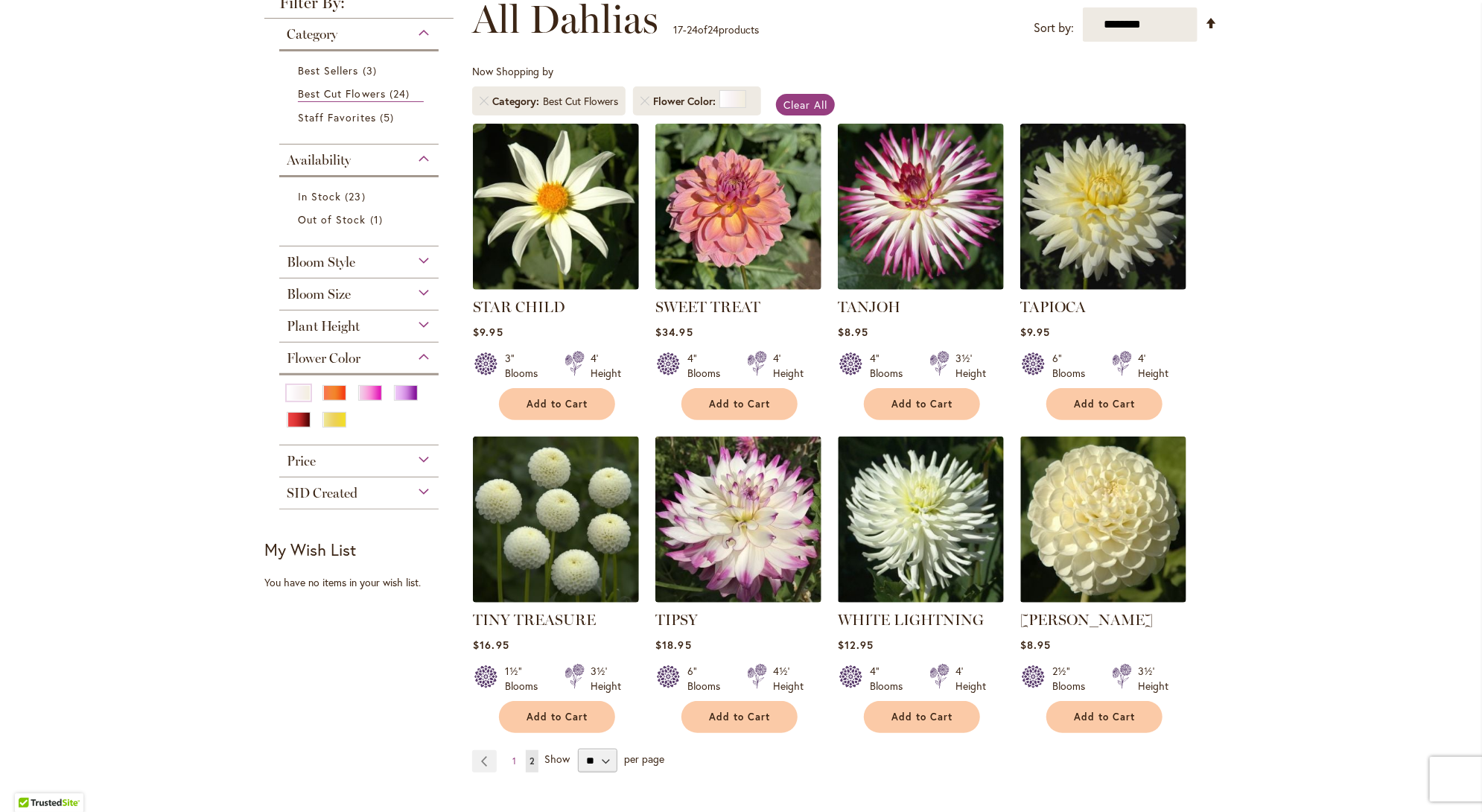
scroll to position [298, 0]
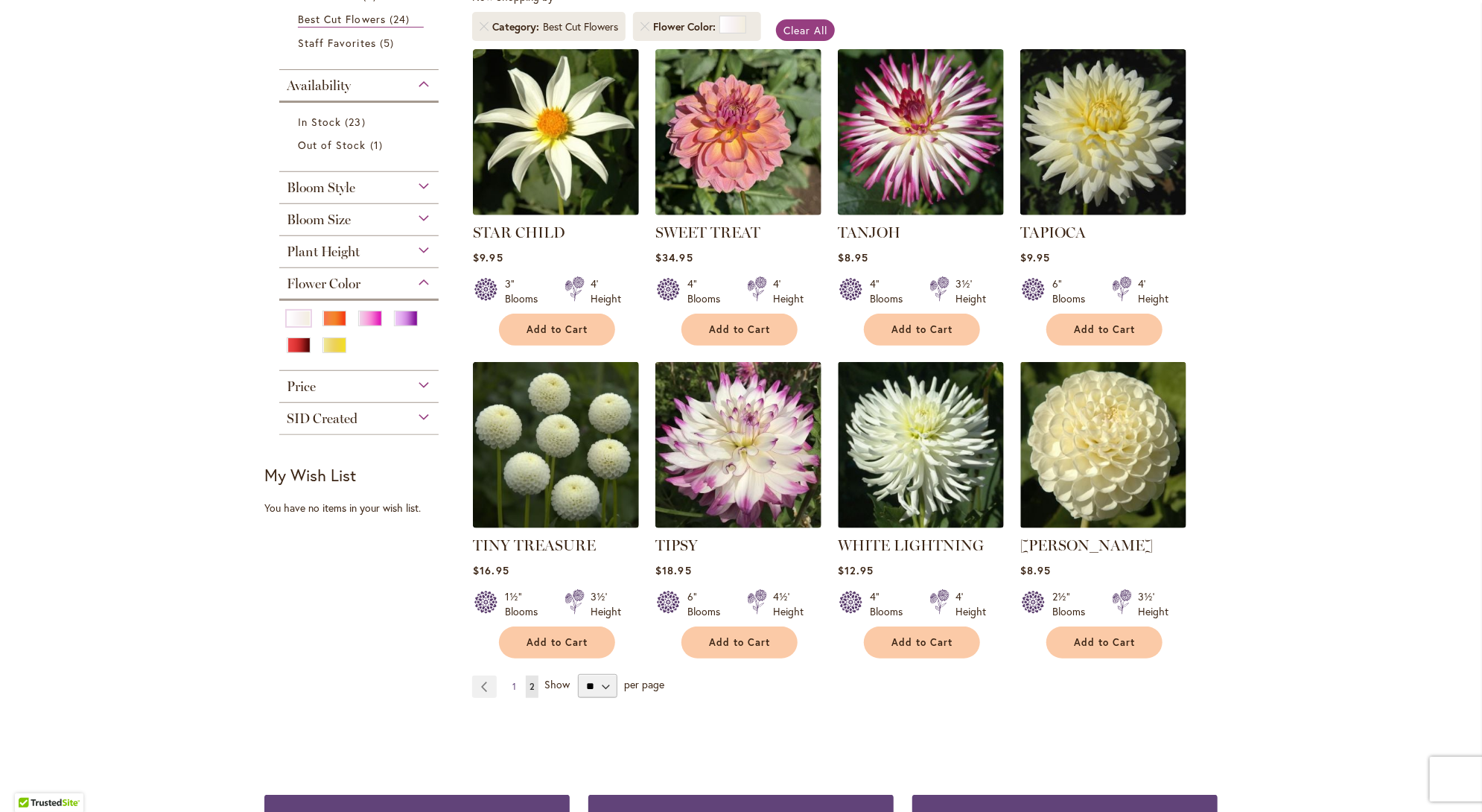
click at [513, 684] on span "1" at bounding box center [514, 686] width 3 height 11
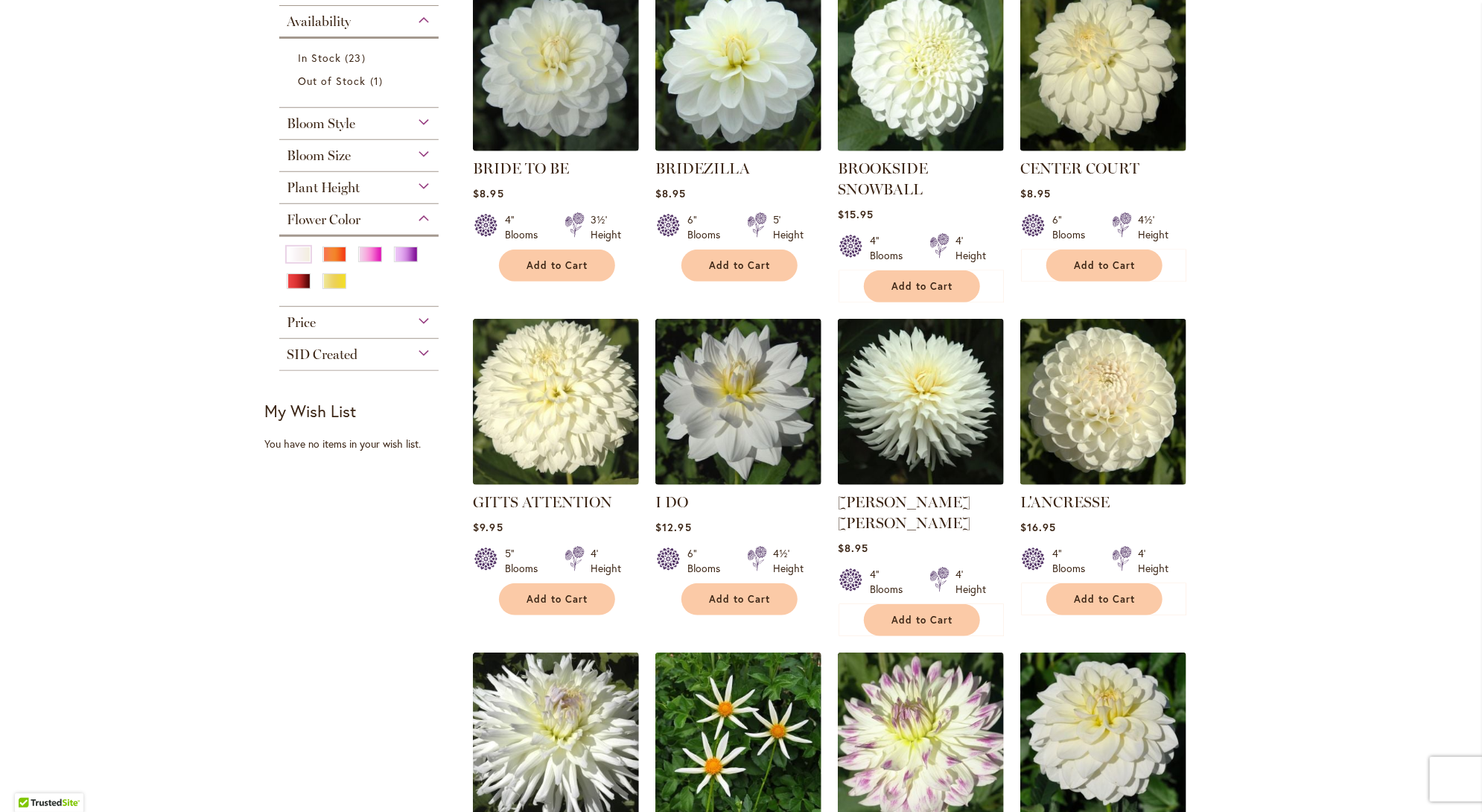
scroll to position [372, 0]
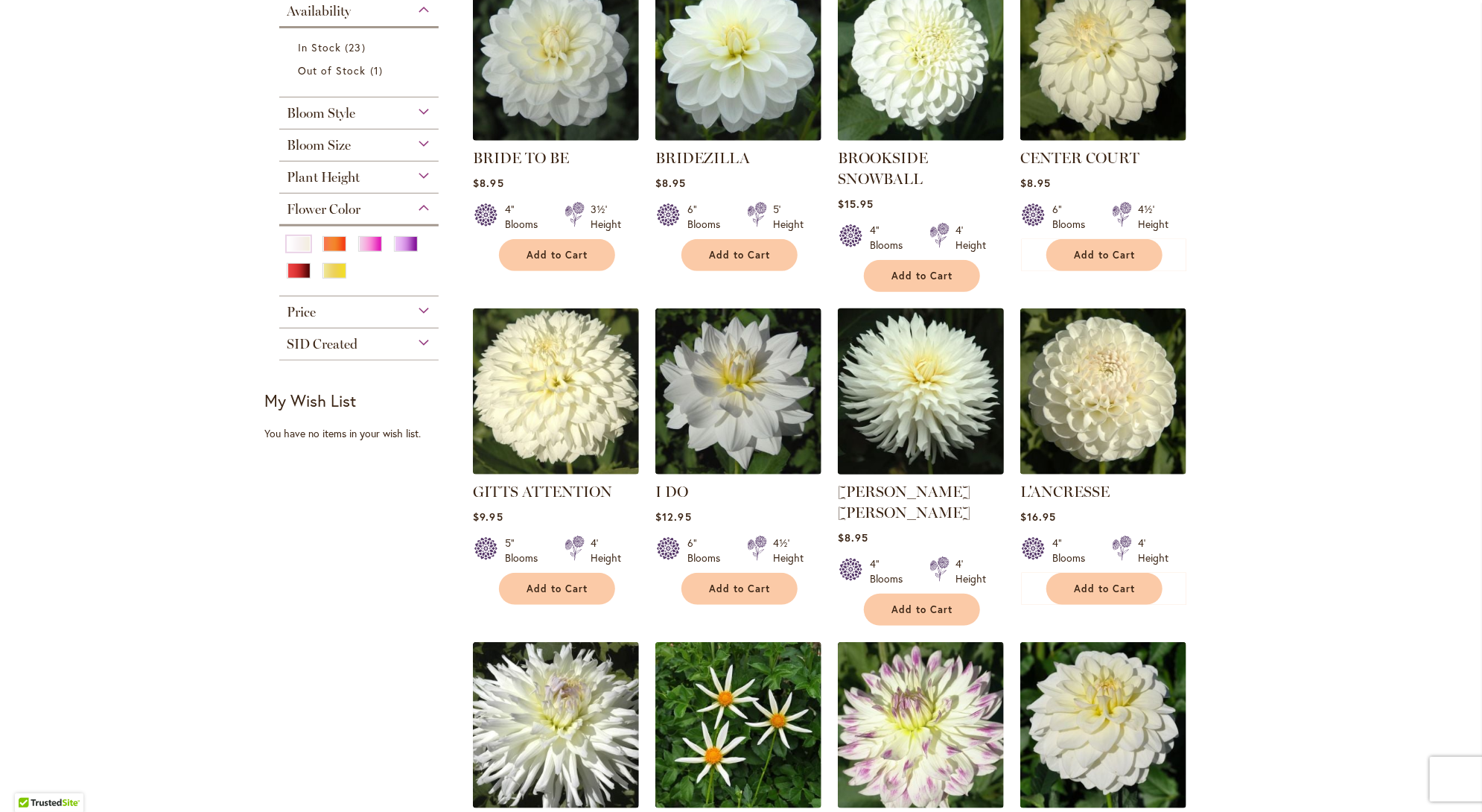
click at [914, 411] on img at bounding box center [921, 390] width 174 height 174
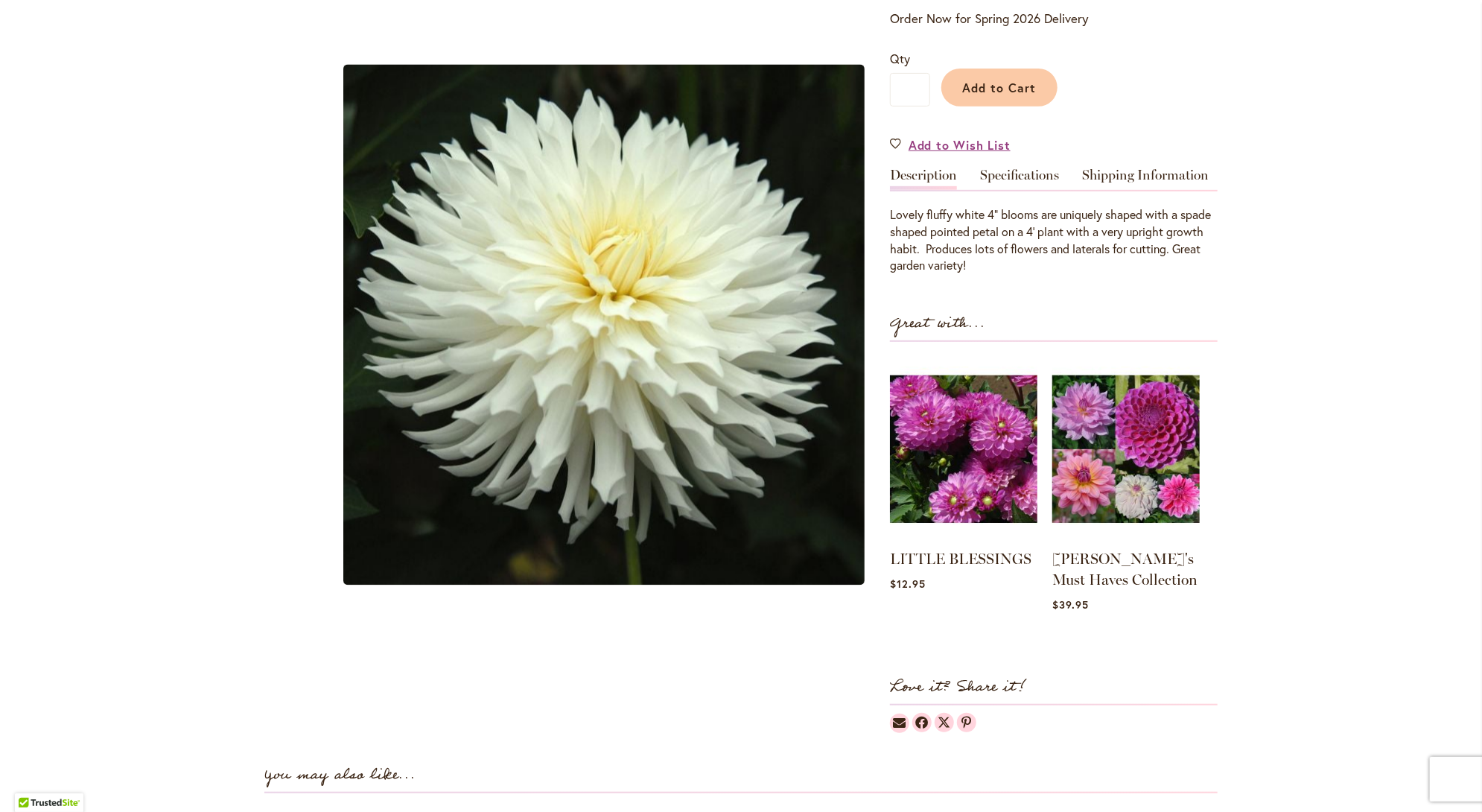
scroll to position [447, 0]
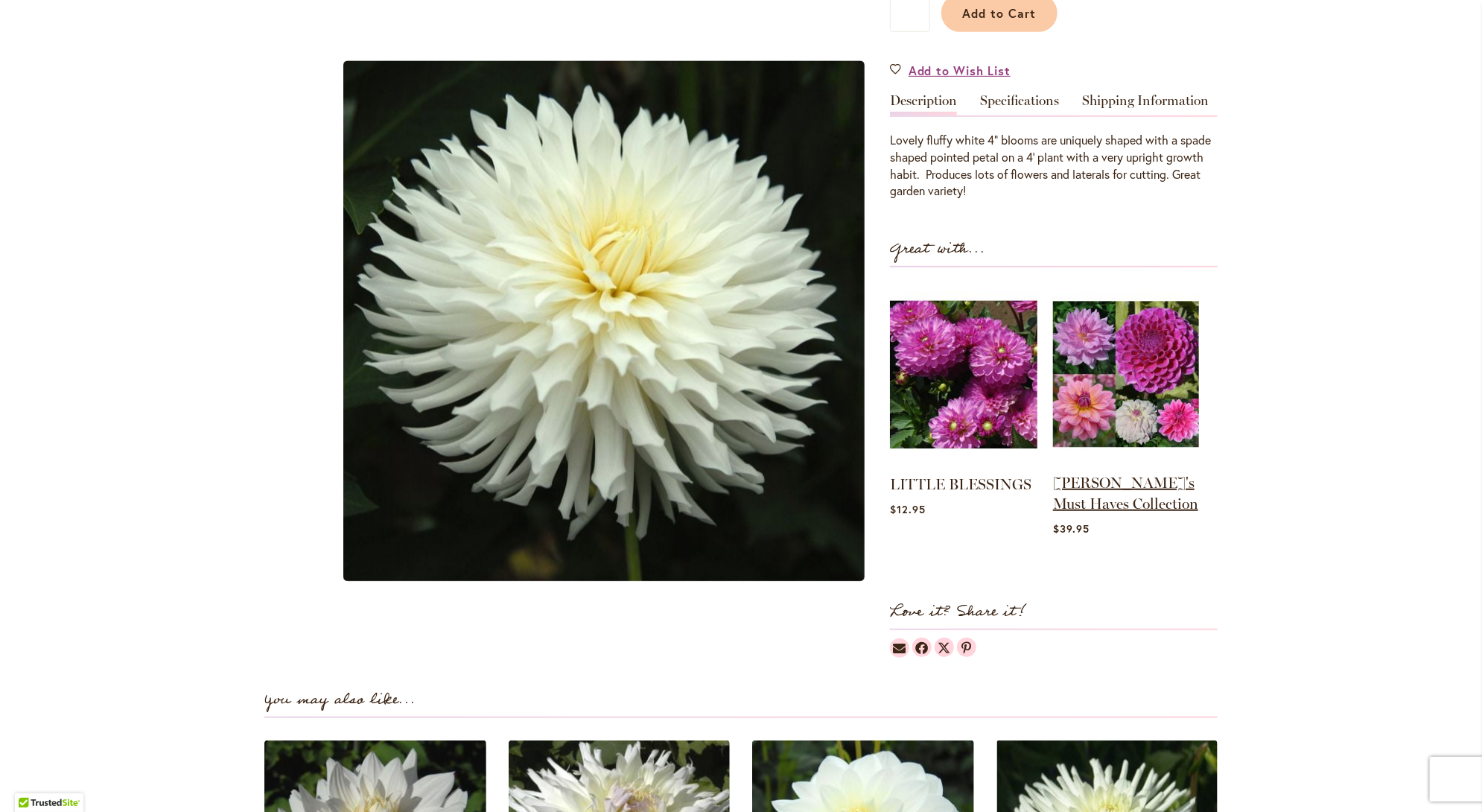
click at [1119, 474] on link "Heather's Must Haves Collection" at bounding box center [1126, 493] width 145 height 39
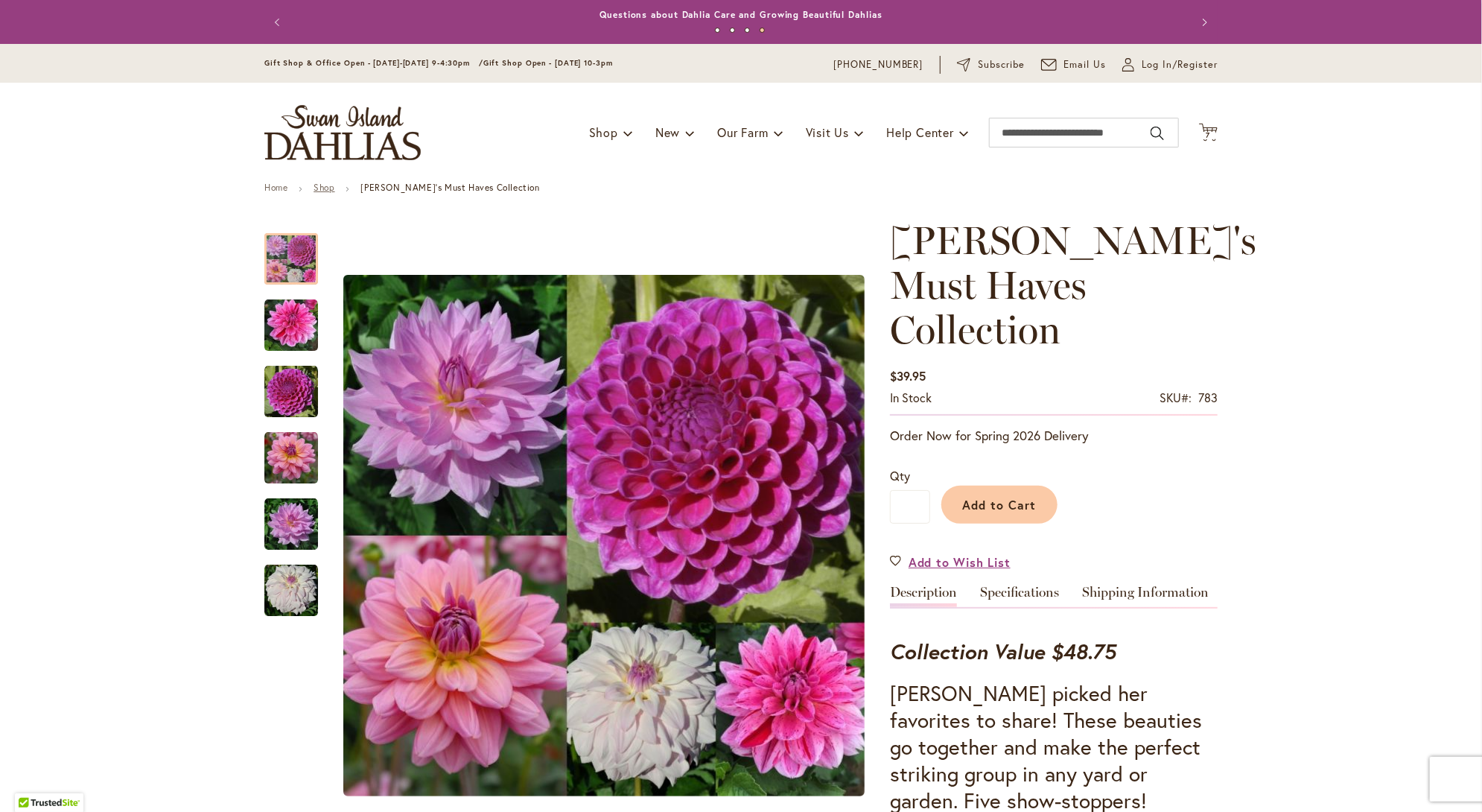
click at [315, 190] on link "Shop" at bounding box center [324, 187] width 21 height 11
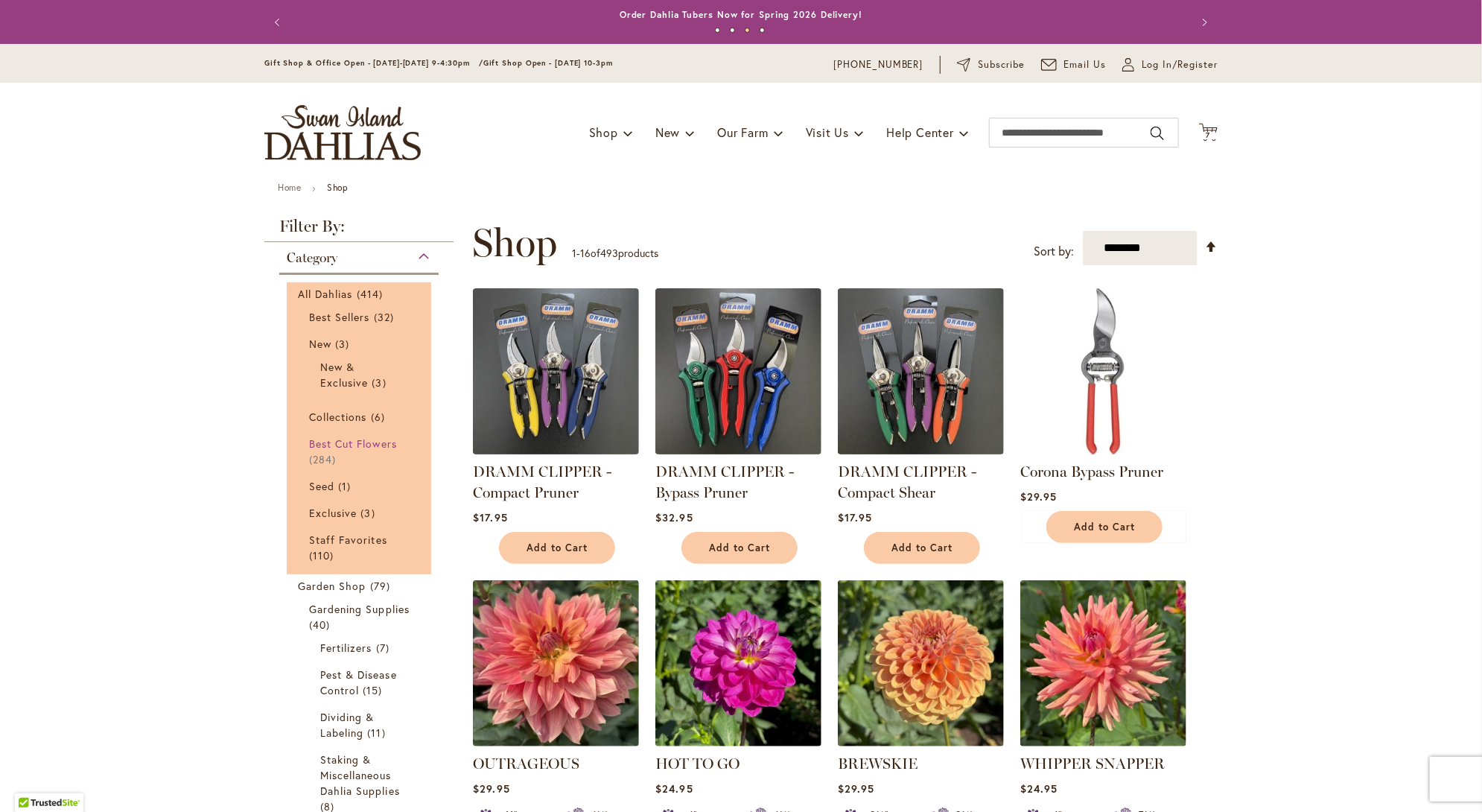
click at [328, 441] on span "Best Cut Flowers" at bounding box center [353, 443] width 88 height 14
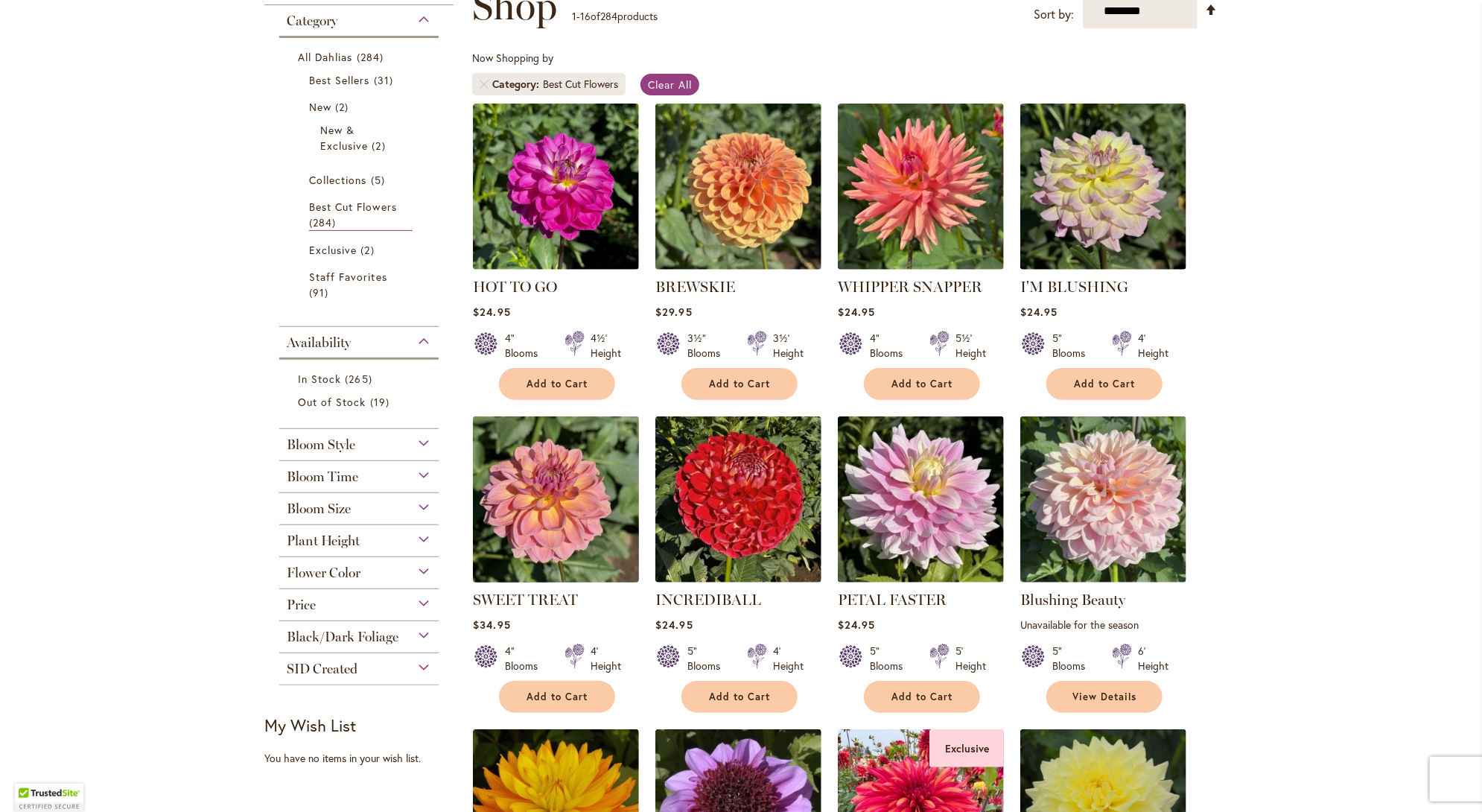
scroll to position [224, 0]
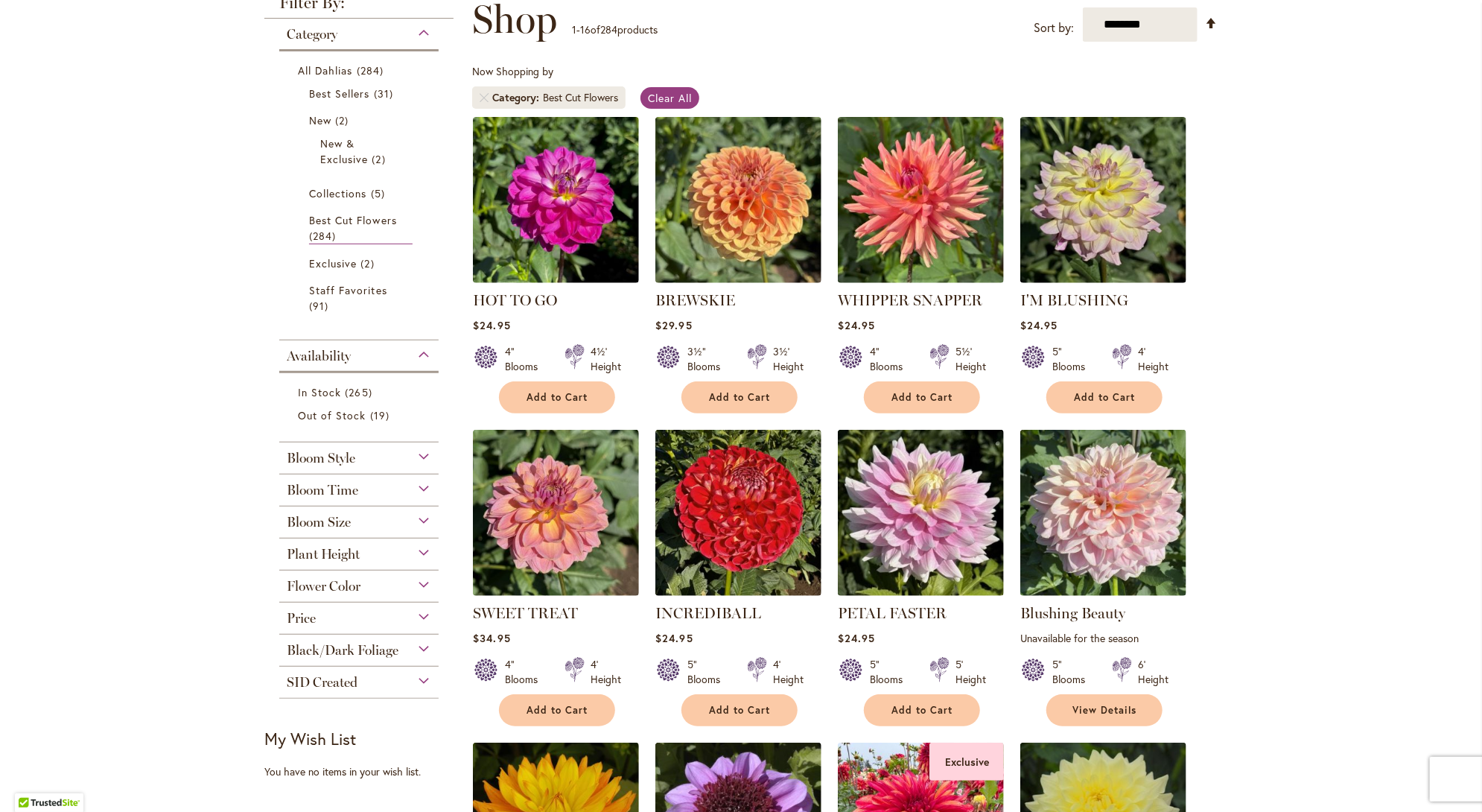
click at [416, 581] on div "Flower Color" at bounding box center [358, 582] width 159 height 24
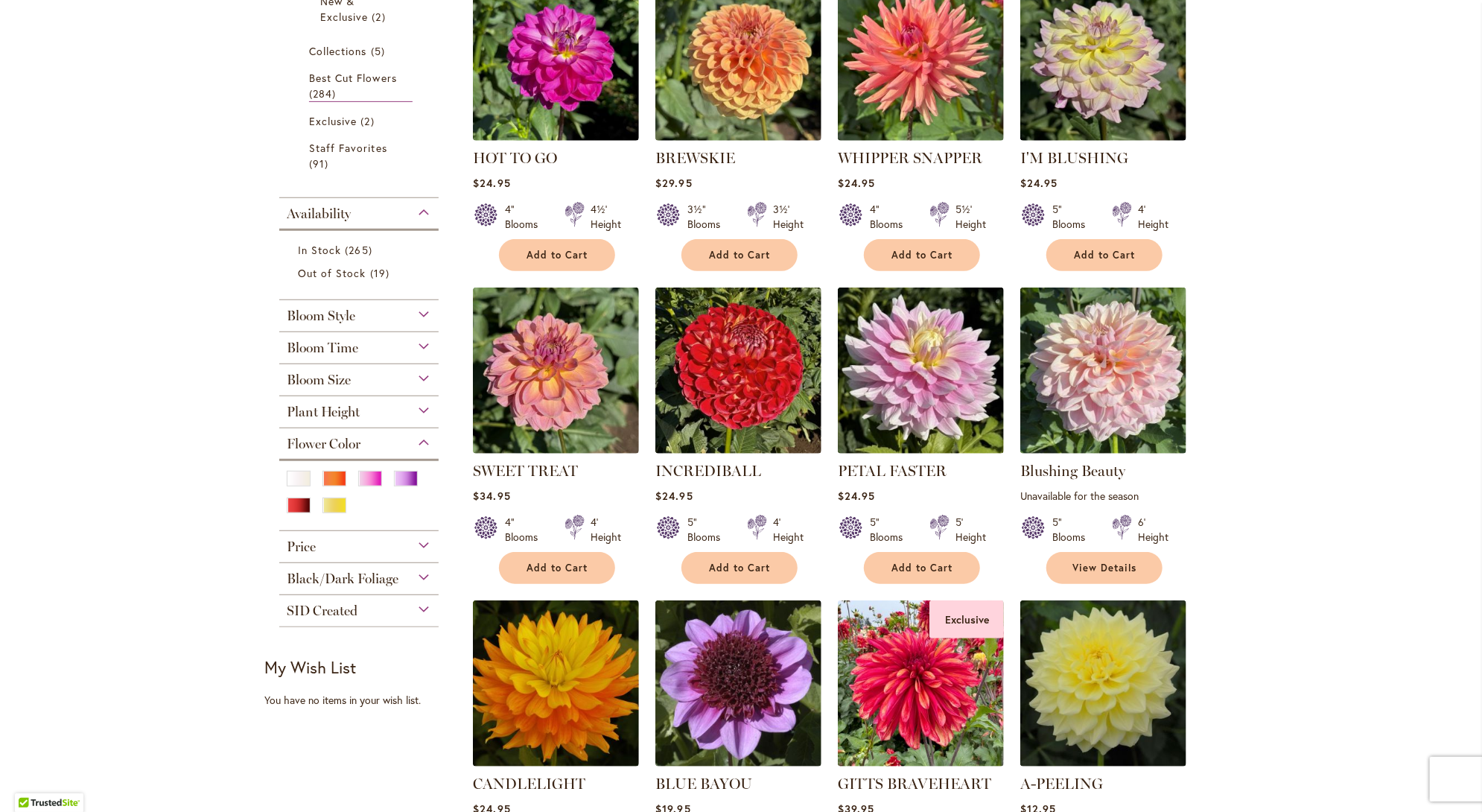
scroll to position [372, 0]
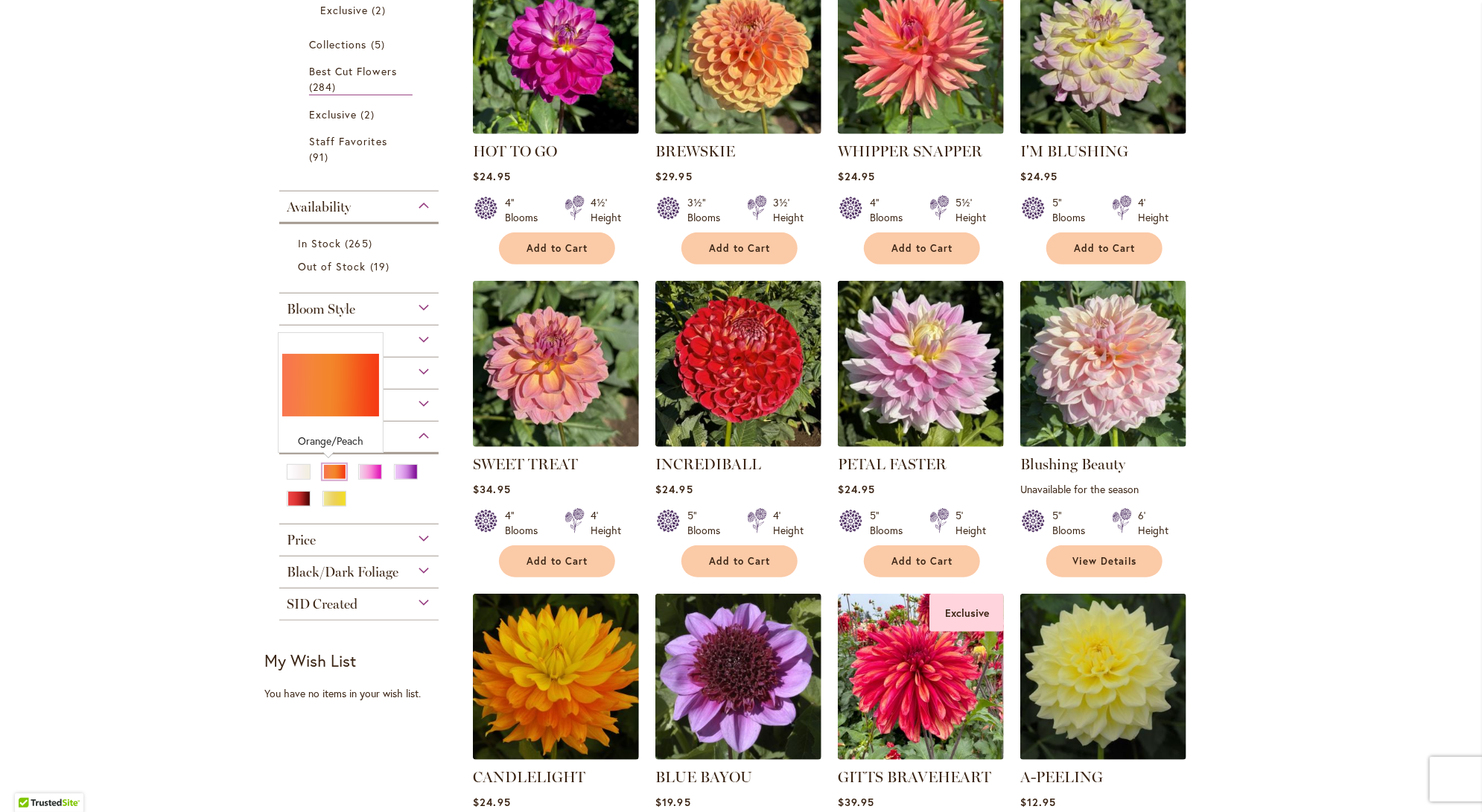
click at [327, 471] on div "Orange/Peach" at bounding box center [334, 472] width 24 height 15
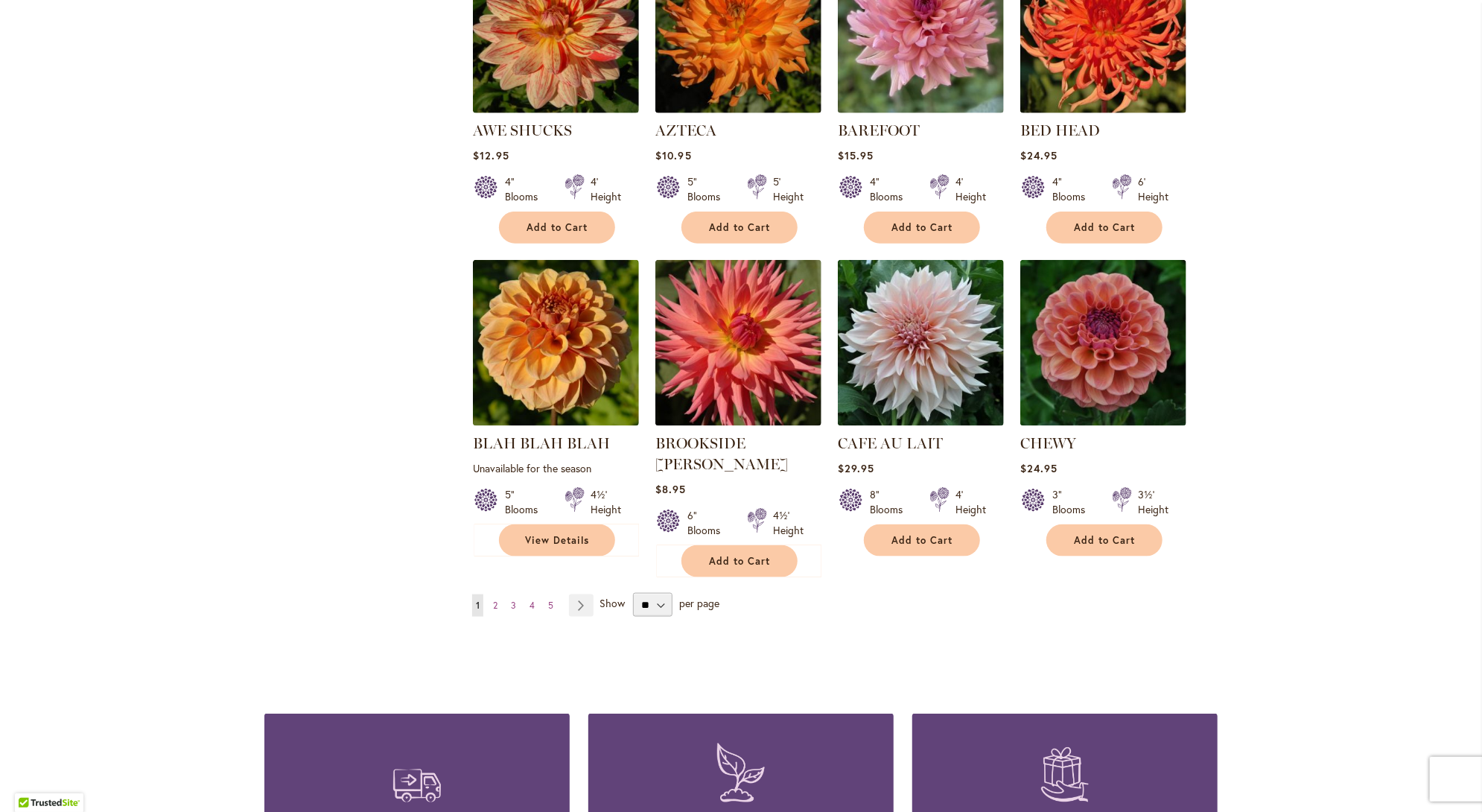
scroll to position [1042, 0]
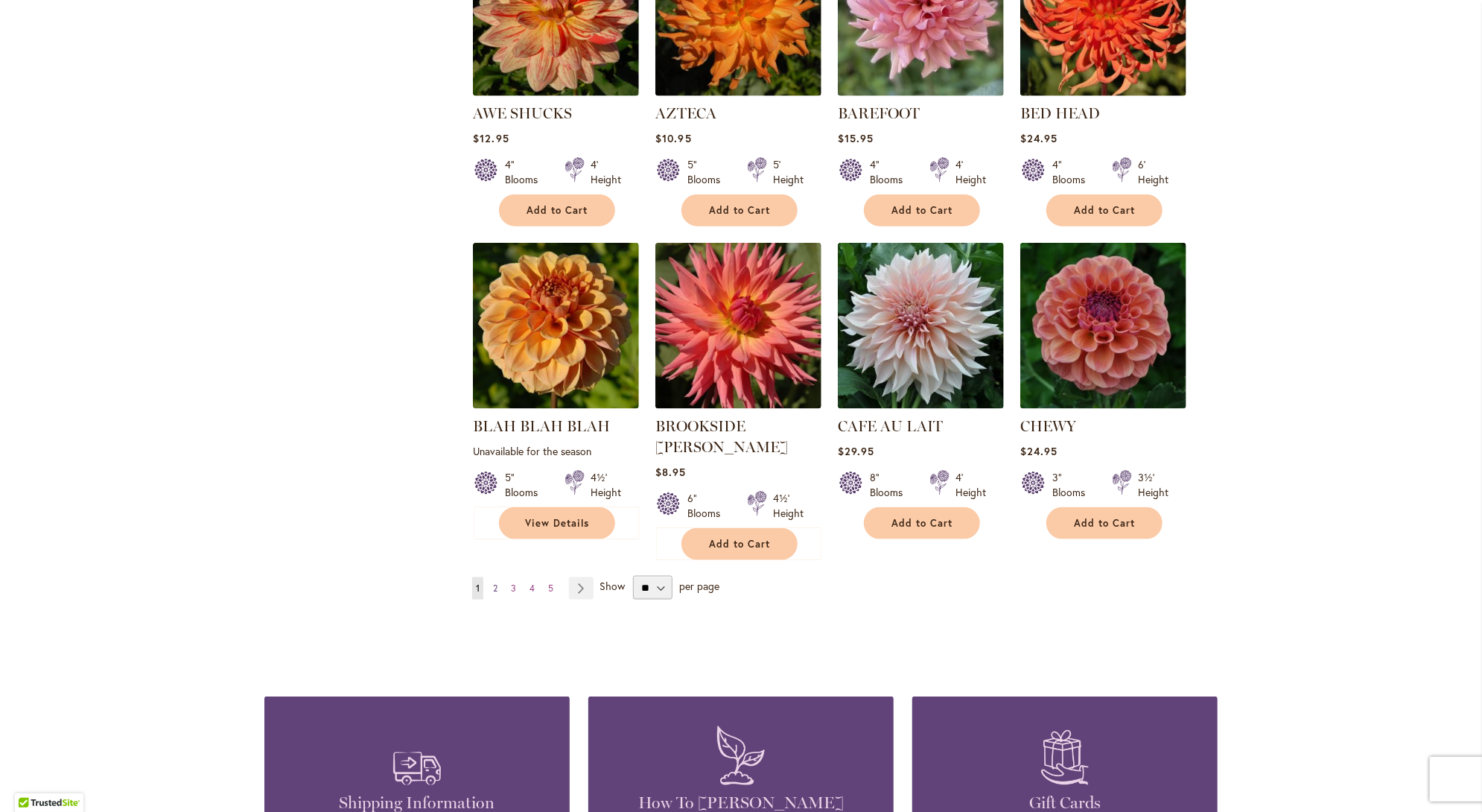
click at [493, 582] on span "2" at bounding box center [495, 588] width 4 height 11
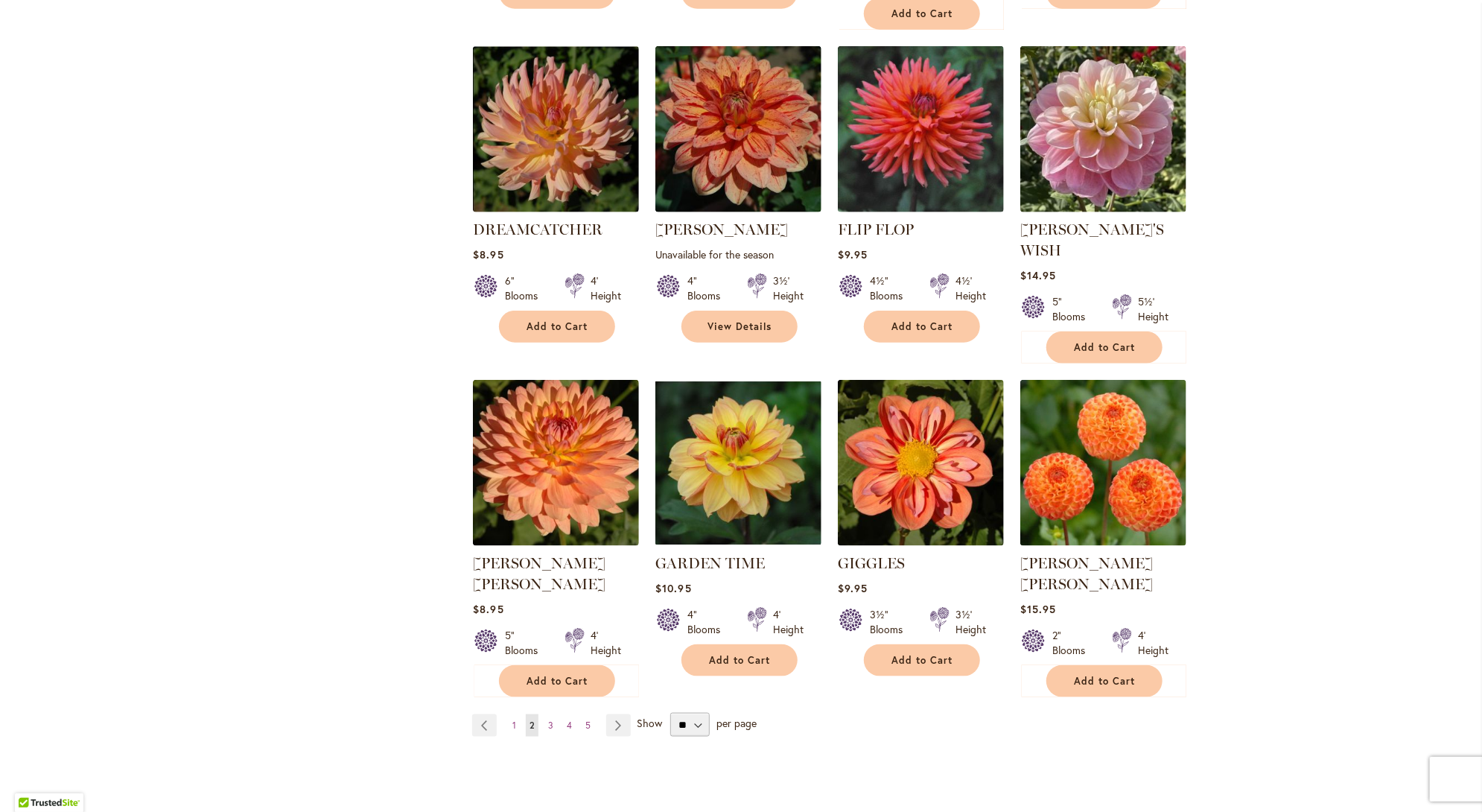
scroll to position [1042, 0]
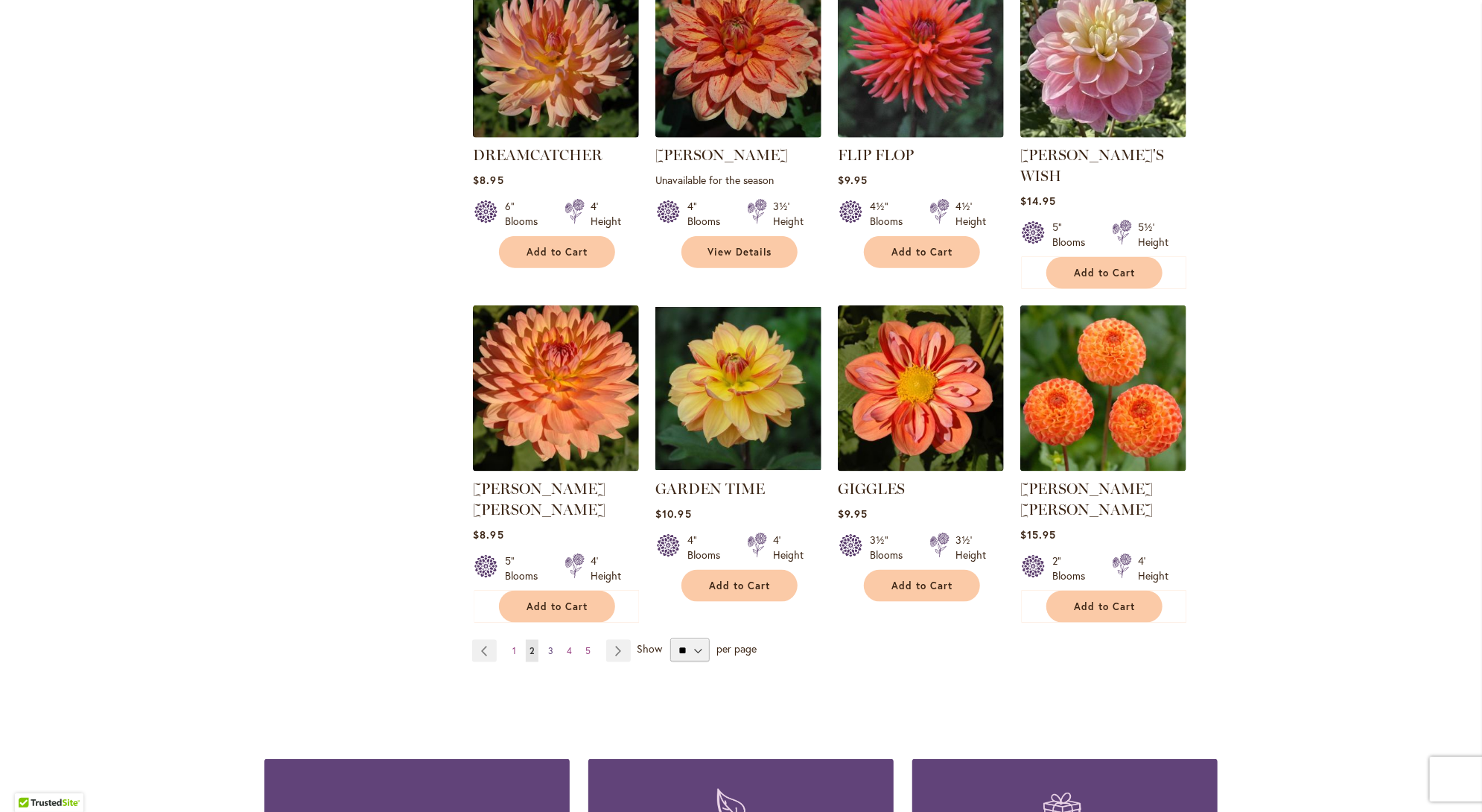
click at [548, 645] on span "3" at bounding box center [551, 650] width 5 height 11
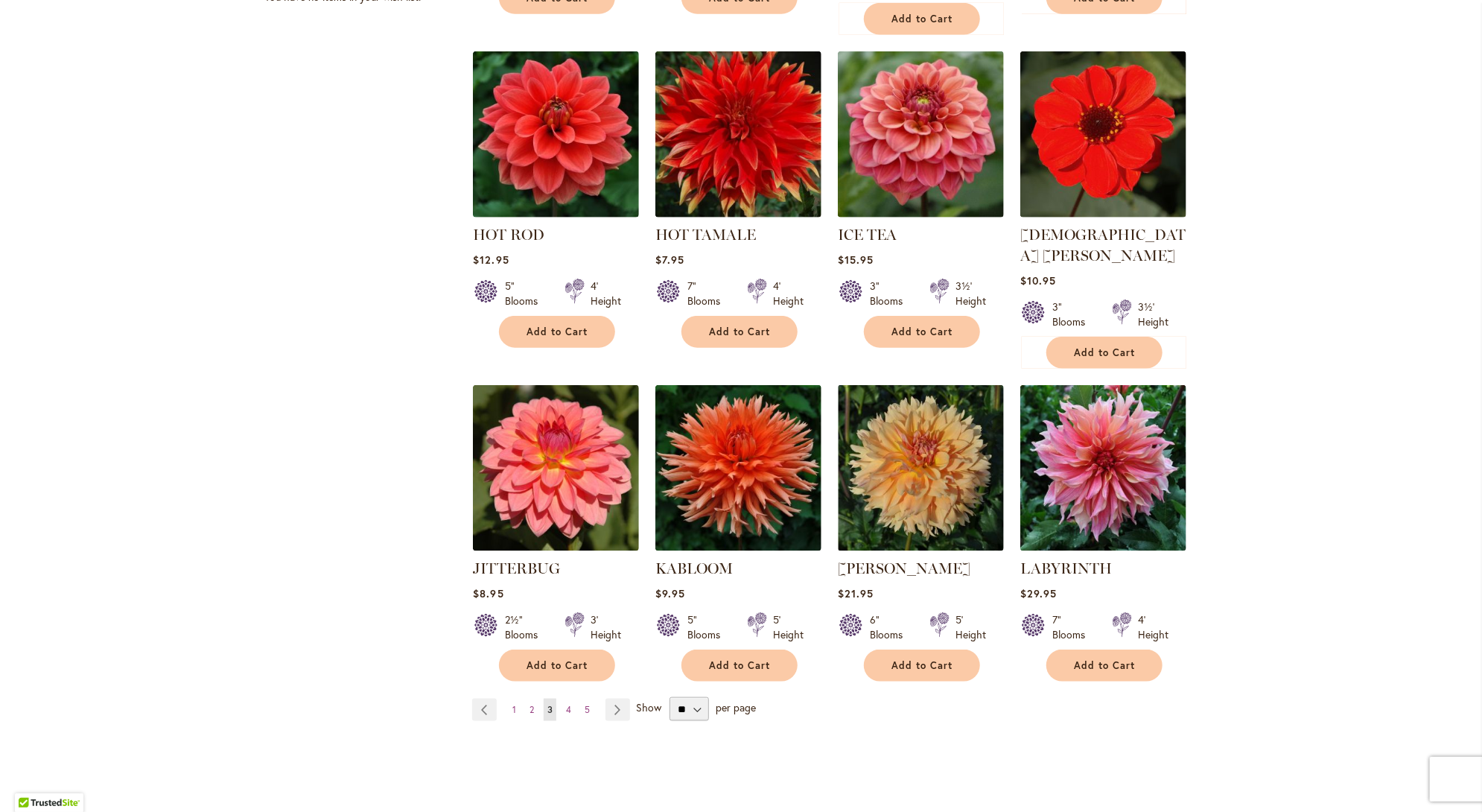
scroll to position [968, 0]
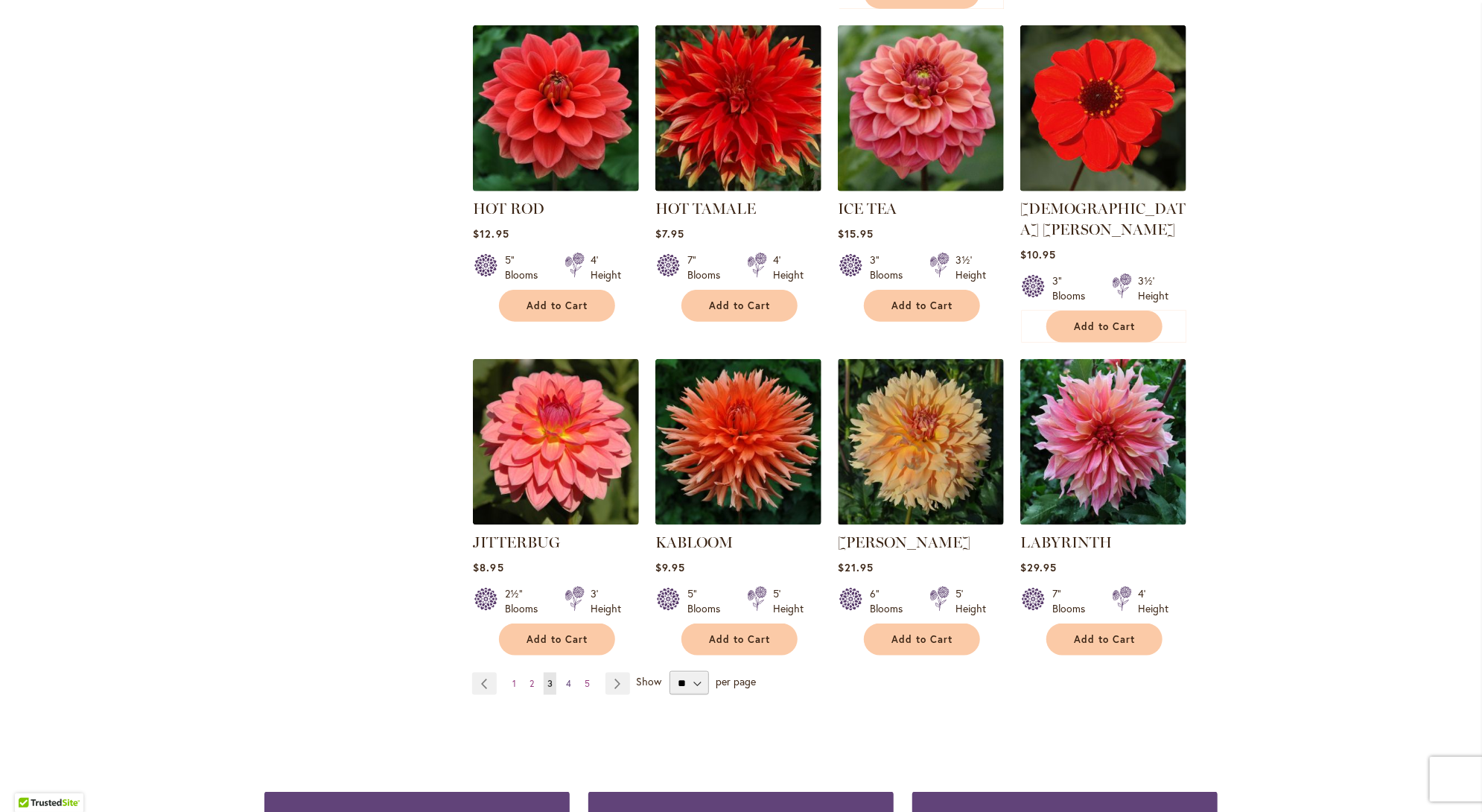
click at [566, 678] on span "4" at bounding box center [569, 683] width 5 height 11
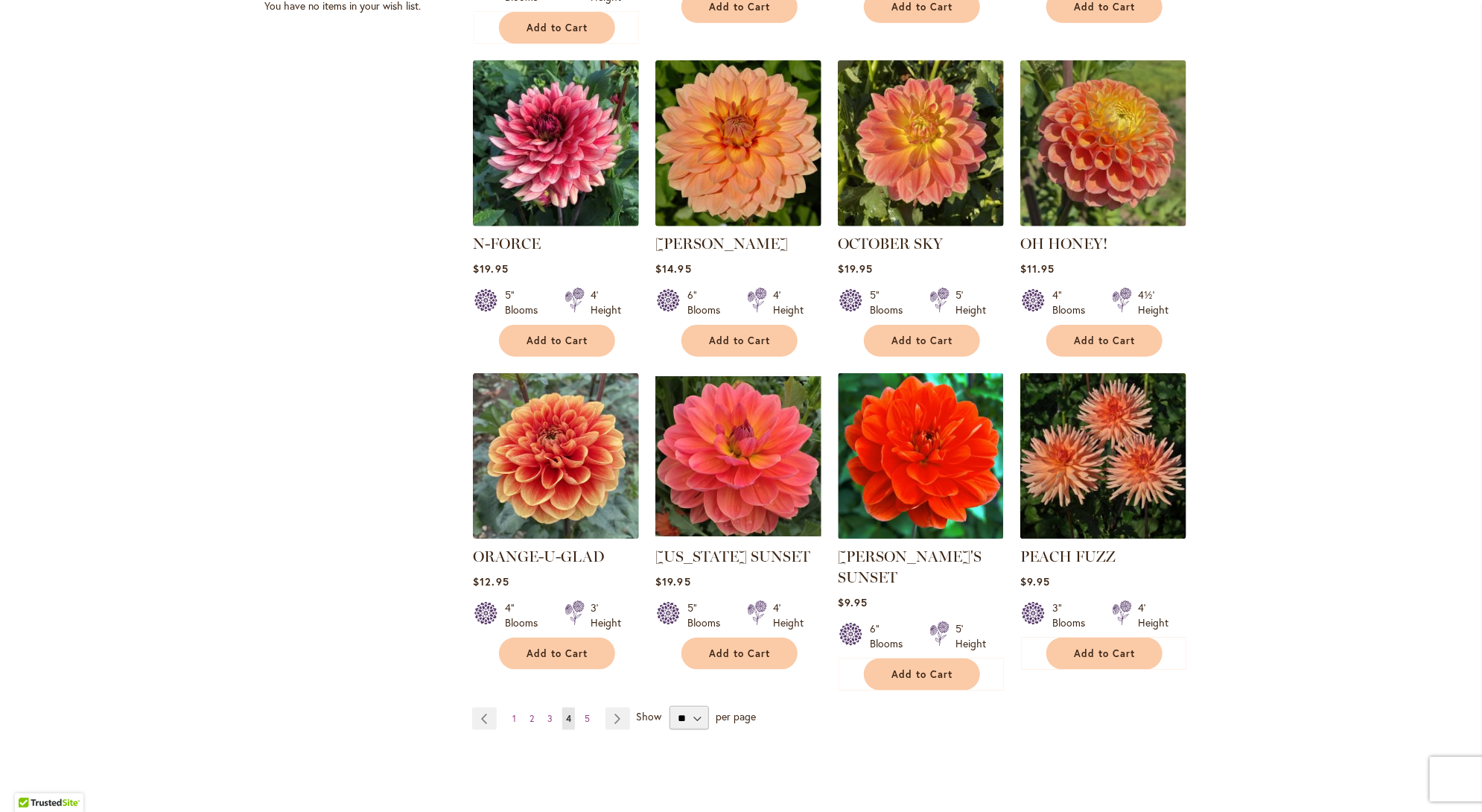
scroll to position [968, 0]
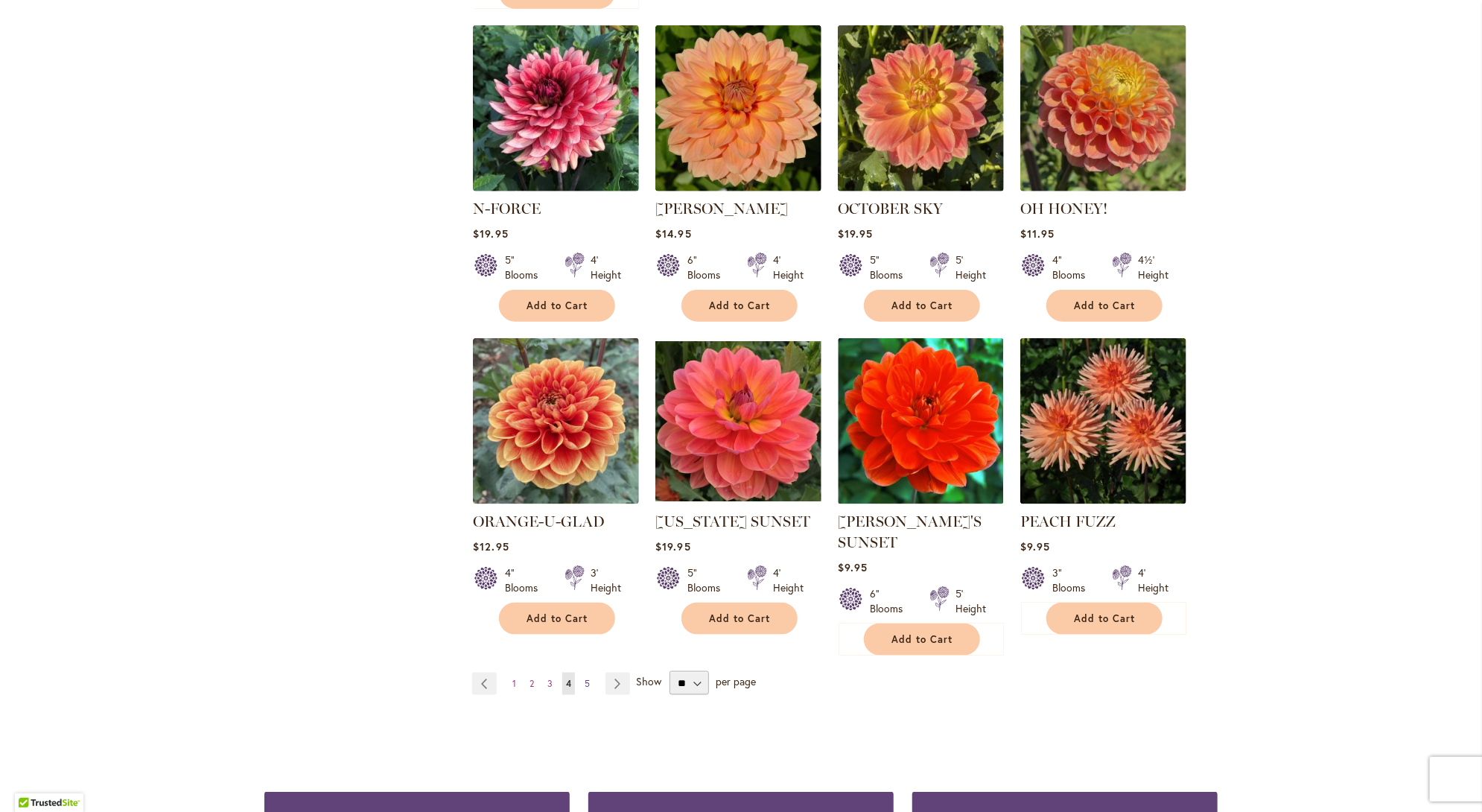
click at [585, 678] on span "5" at bounding box center [588, 683] width 5 height 11
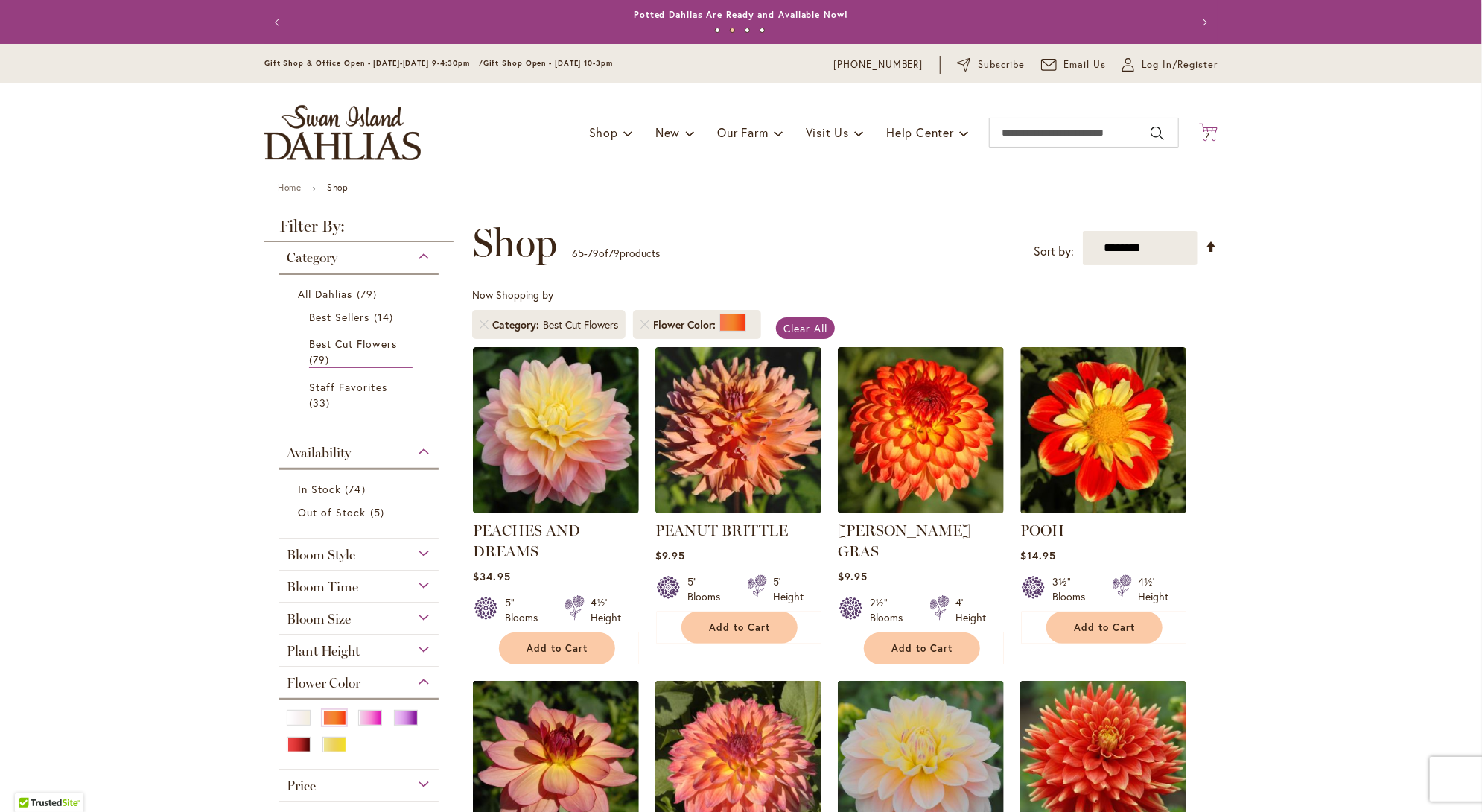
click at [1201, 130] on icon "Cart .cls-1 { fill: #231f20; }" at bounding box center [1208, 133] width 19 height 19
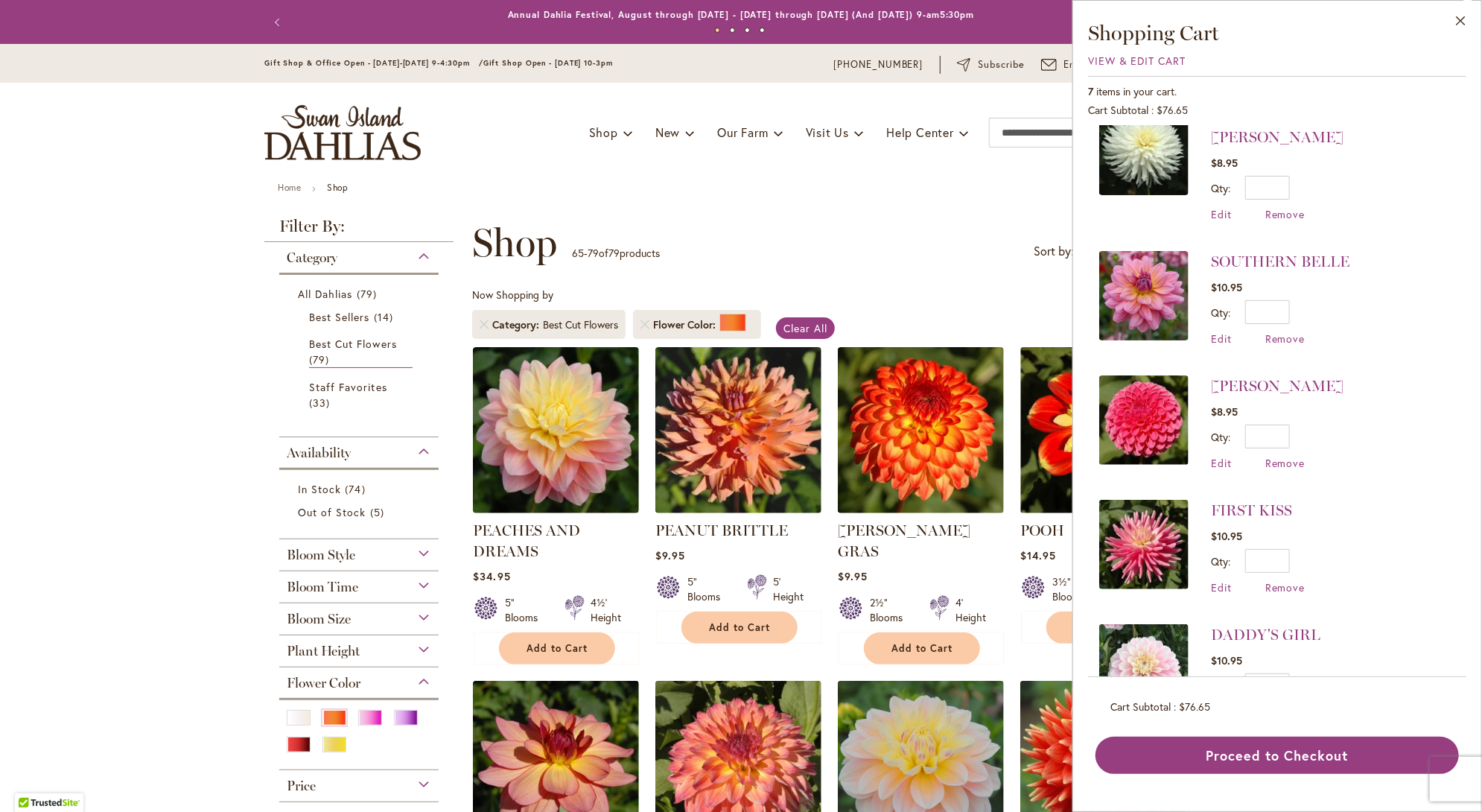
scroll to position [156, 0]
drag, startPoint x: 1276, startPoint y: 409, endPoint x: 1288, endPoint y: 406, distance: 12.4
click at [1288, 423] on input "*" at bounding box center [1268, 435] width 45 height 24
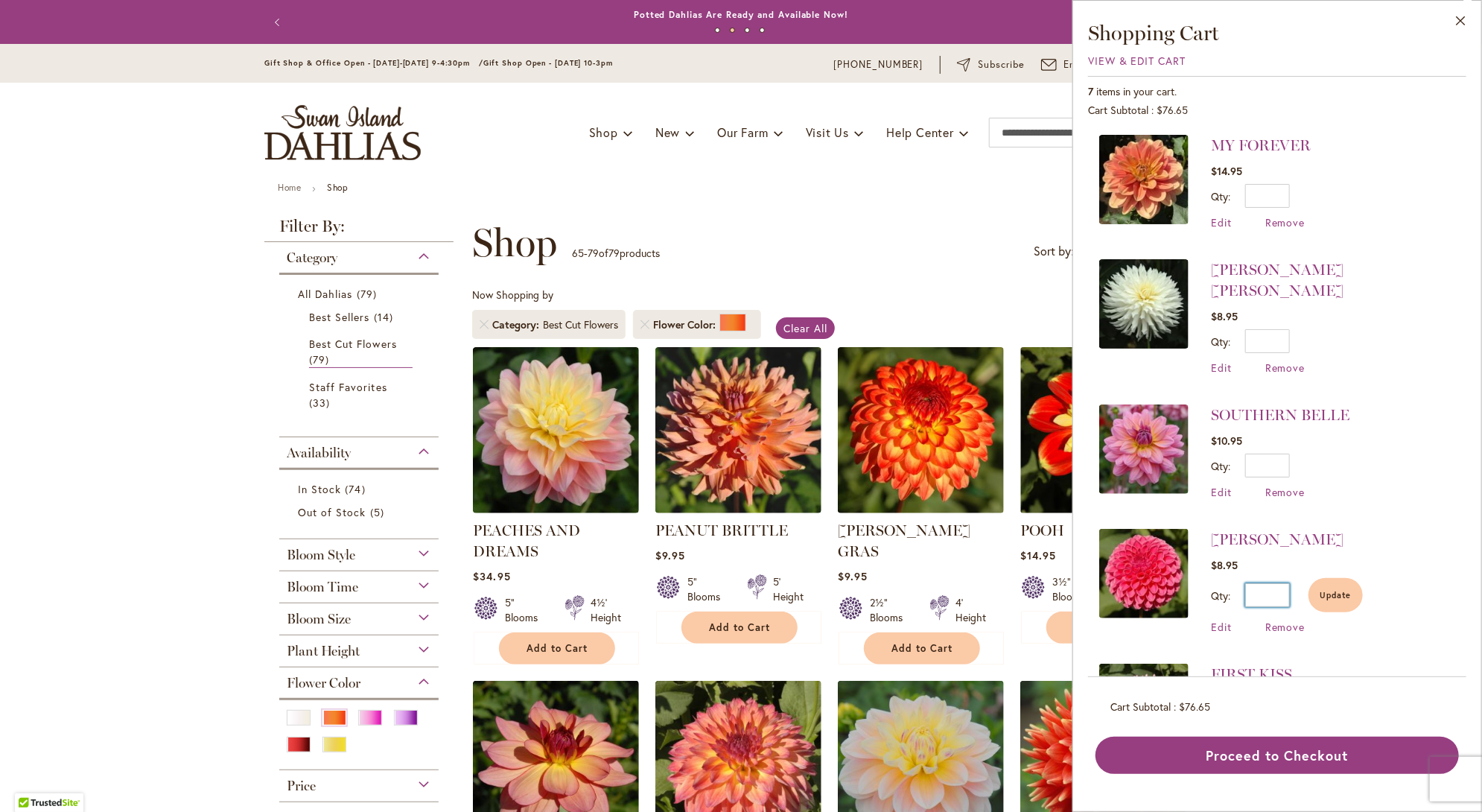
scroll to position [0, 0]
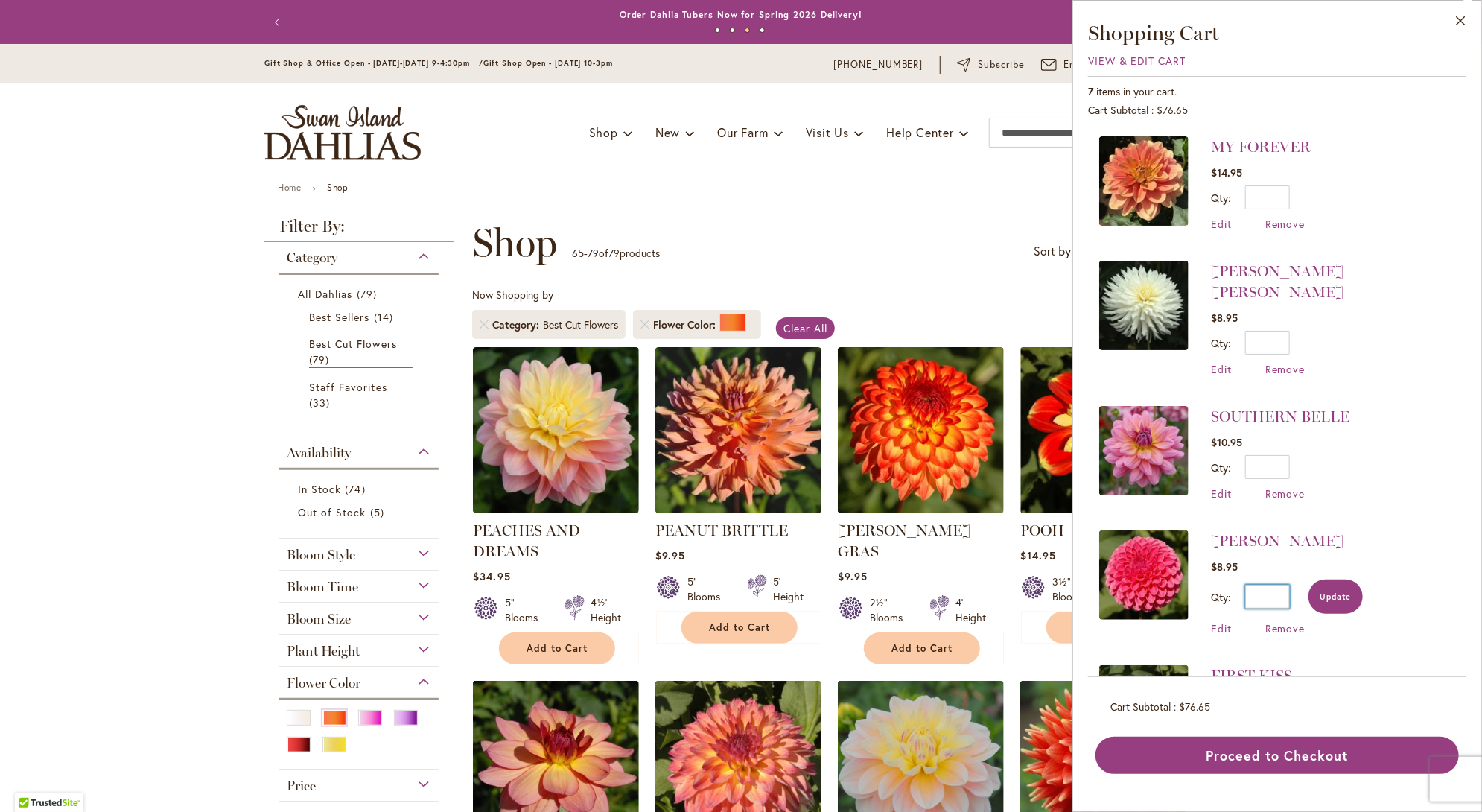
type input "*"
click at [1326, 591] on span "Update" at bounding box center [1336, 596] width 32 height 10
drag, startPoint x: 1275, startPoint y: 443, endPoint x: 1287, endPoint y: 441, distance: 12.2
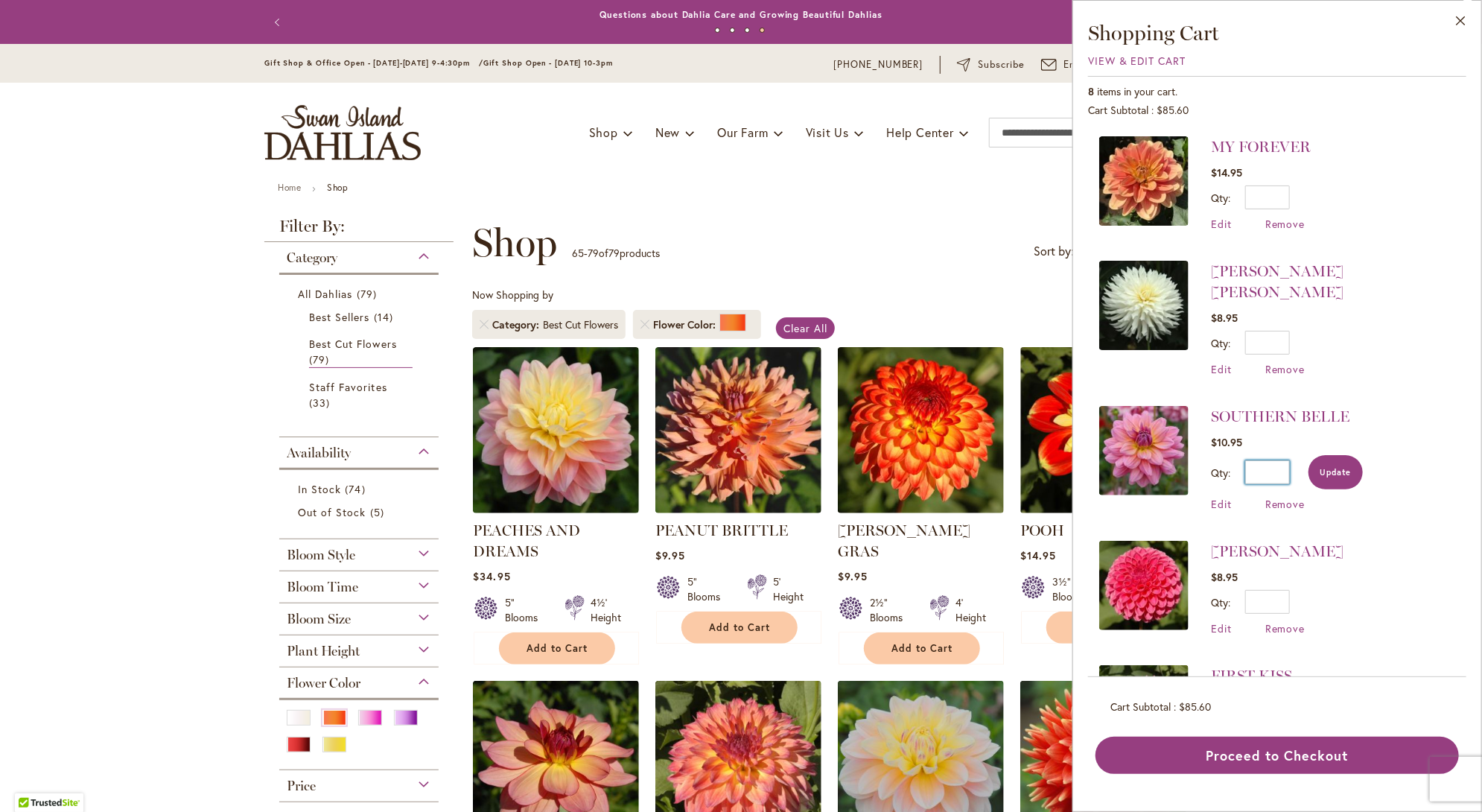
type input "*"
click at [1342, 467] on span "Update" at bounding box center [1336, 472] width 32 height 10
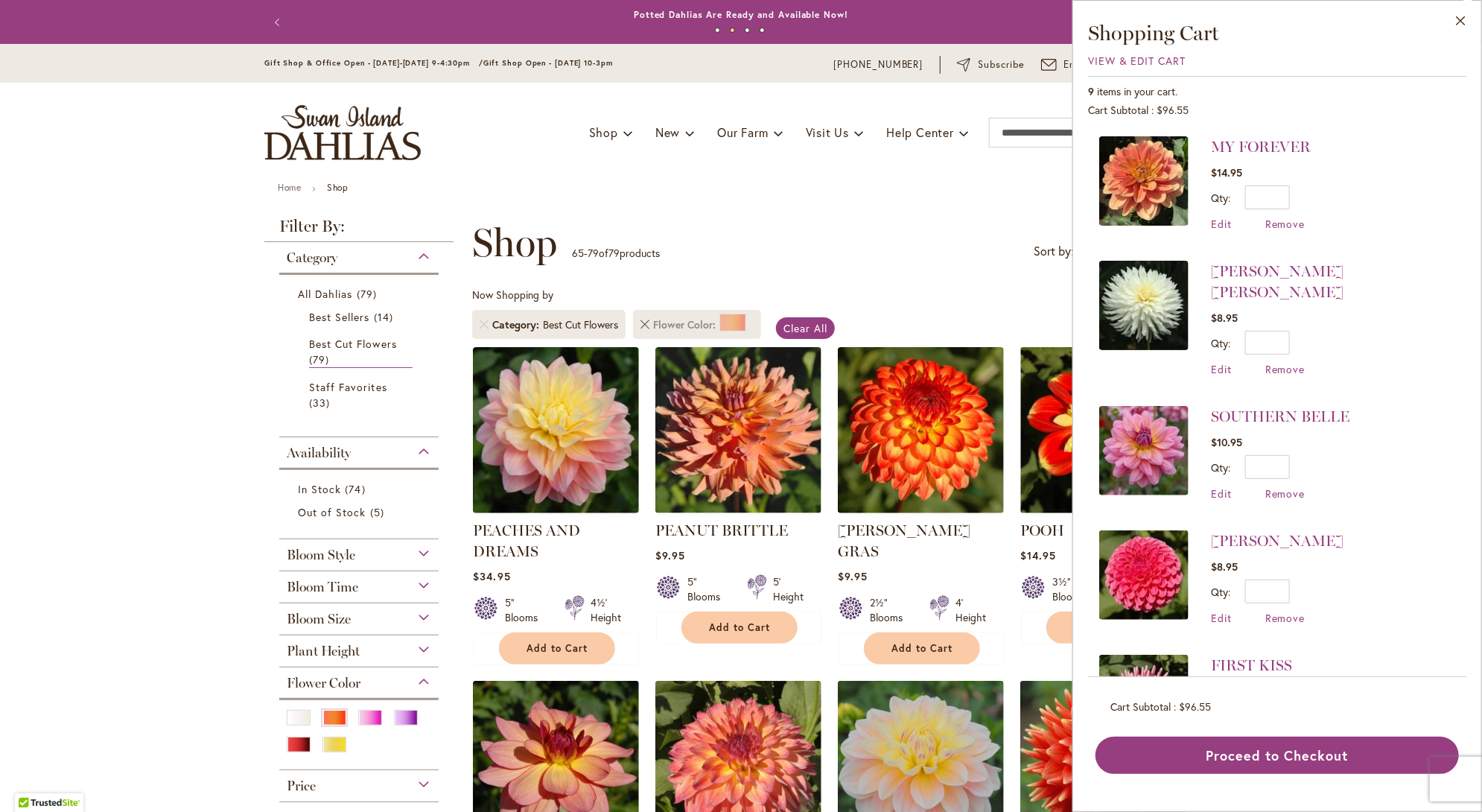
click at [640, 322] on link "Remove Flower Color Orange/Peach" at bounding box center [644, 325] width 9 height 9
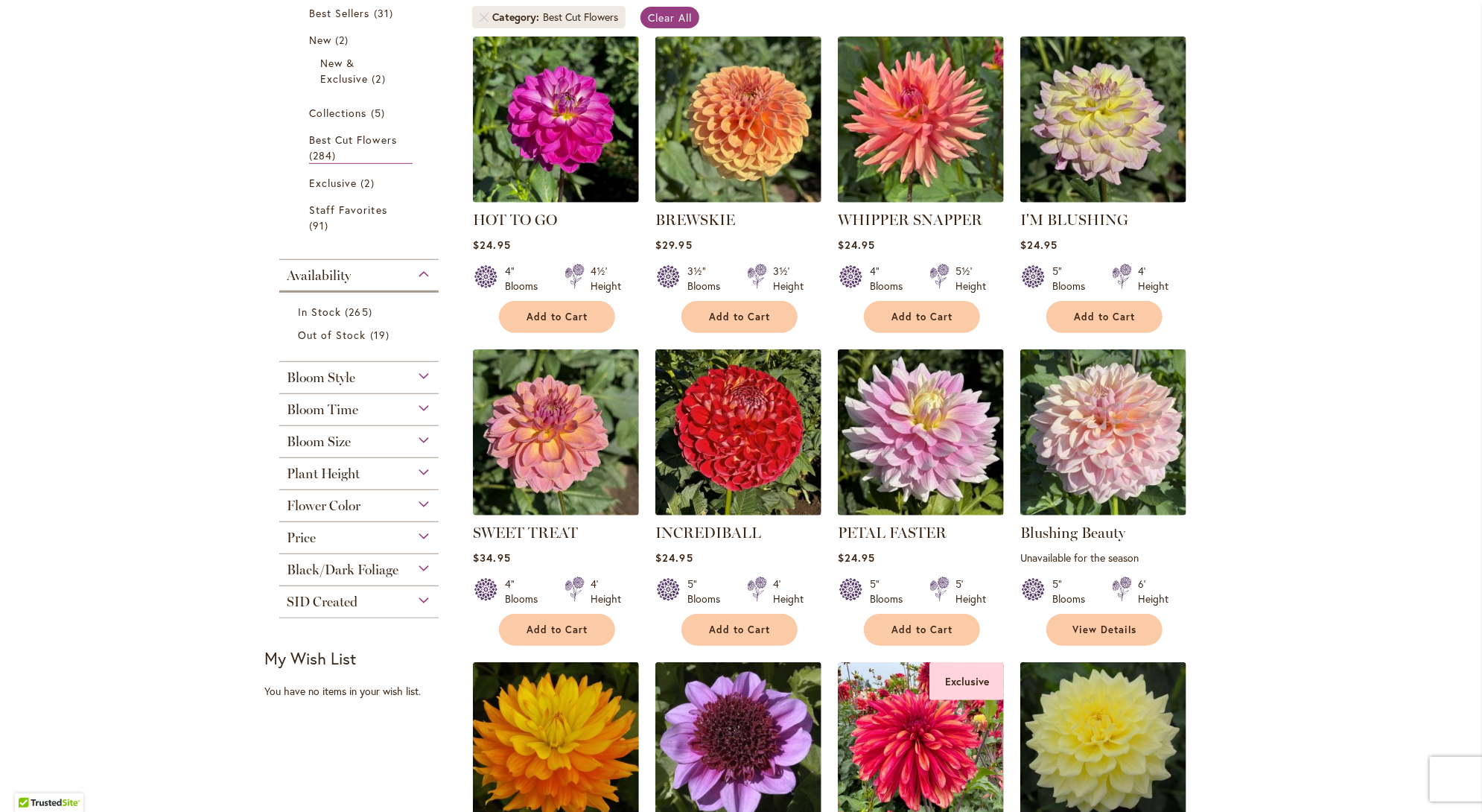
scroll to position [372, 0]
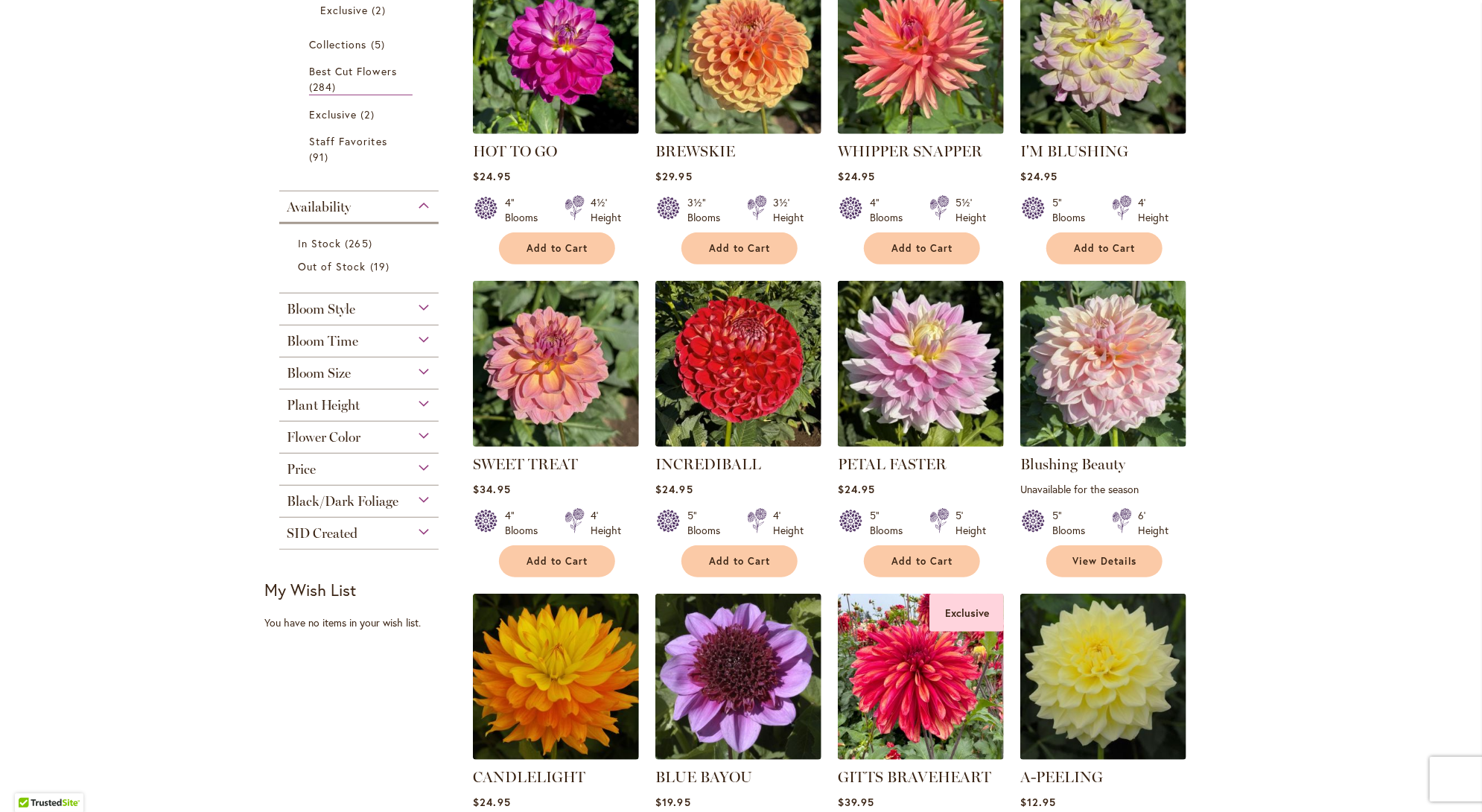
click at [416, 307] on div "Bloom Style" at bounding box center [358, 305] width 159 height 24
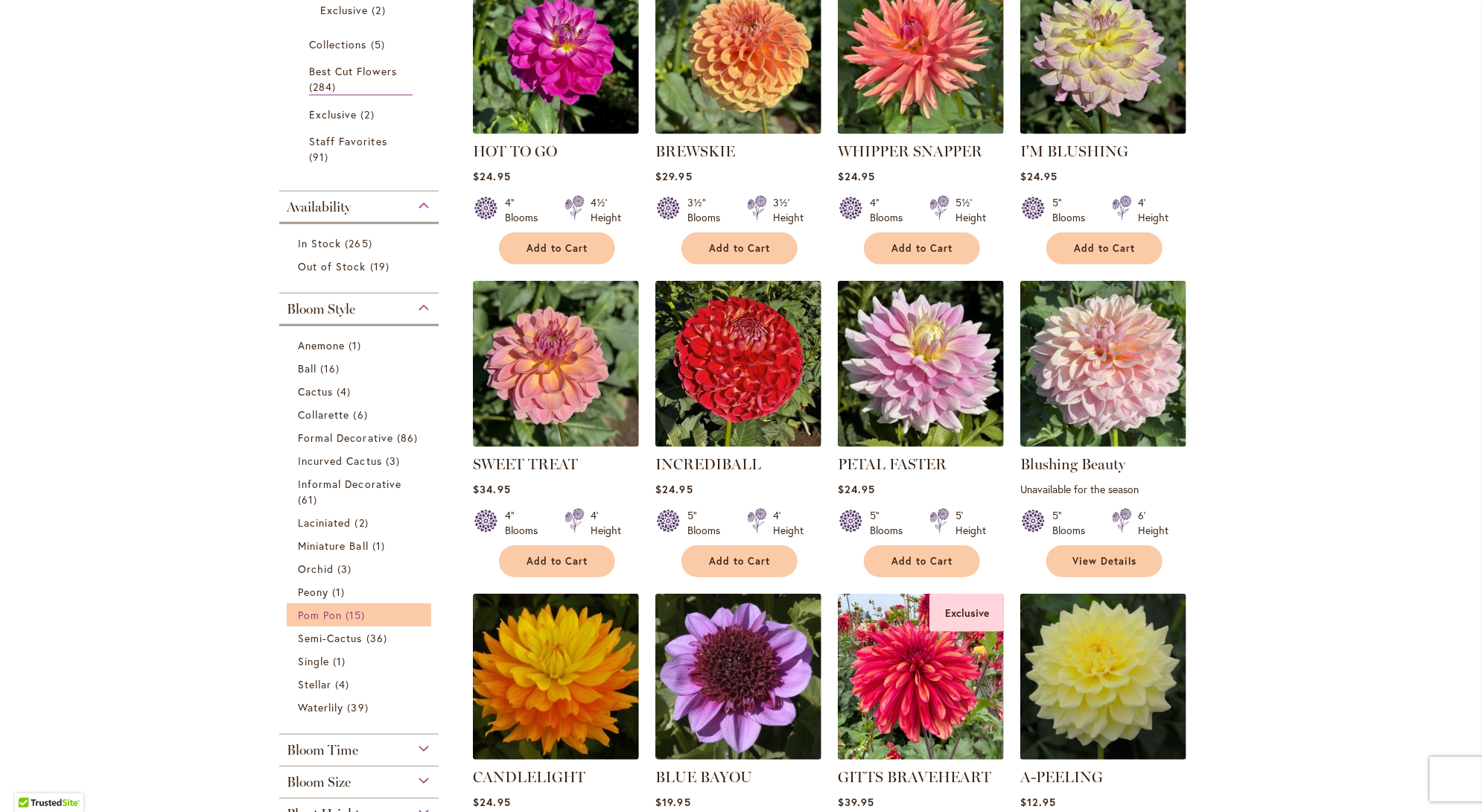
click at [317, 615] on span "Pom Pon" at bounding box center [320, 615] width 44 height 14
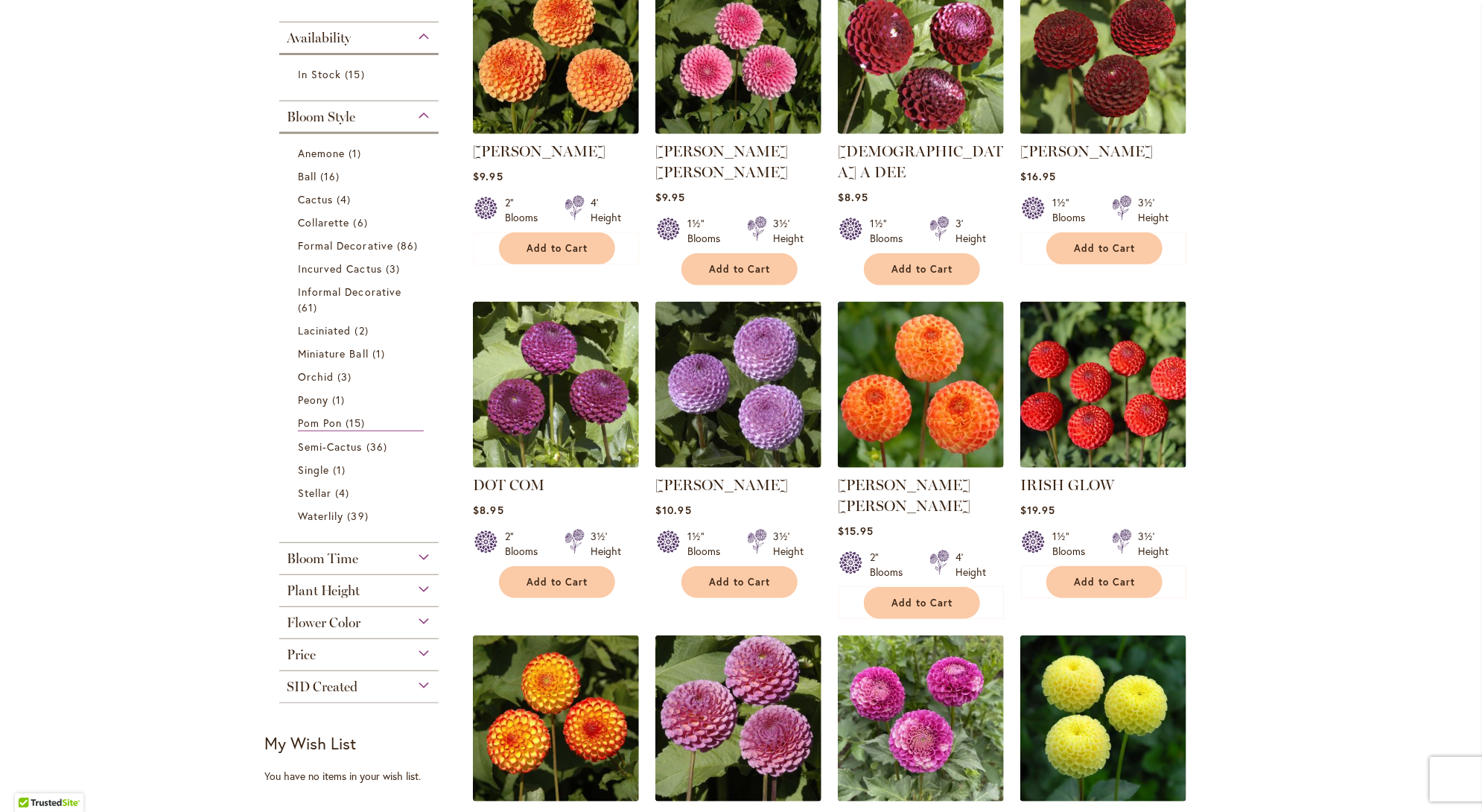
scroll to position [298, 0]
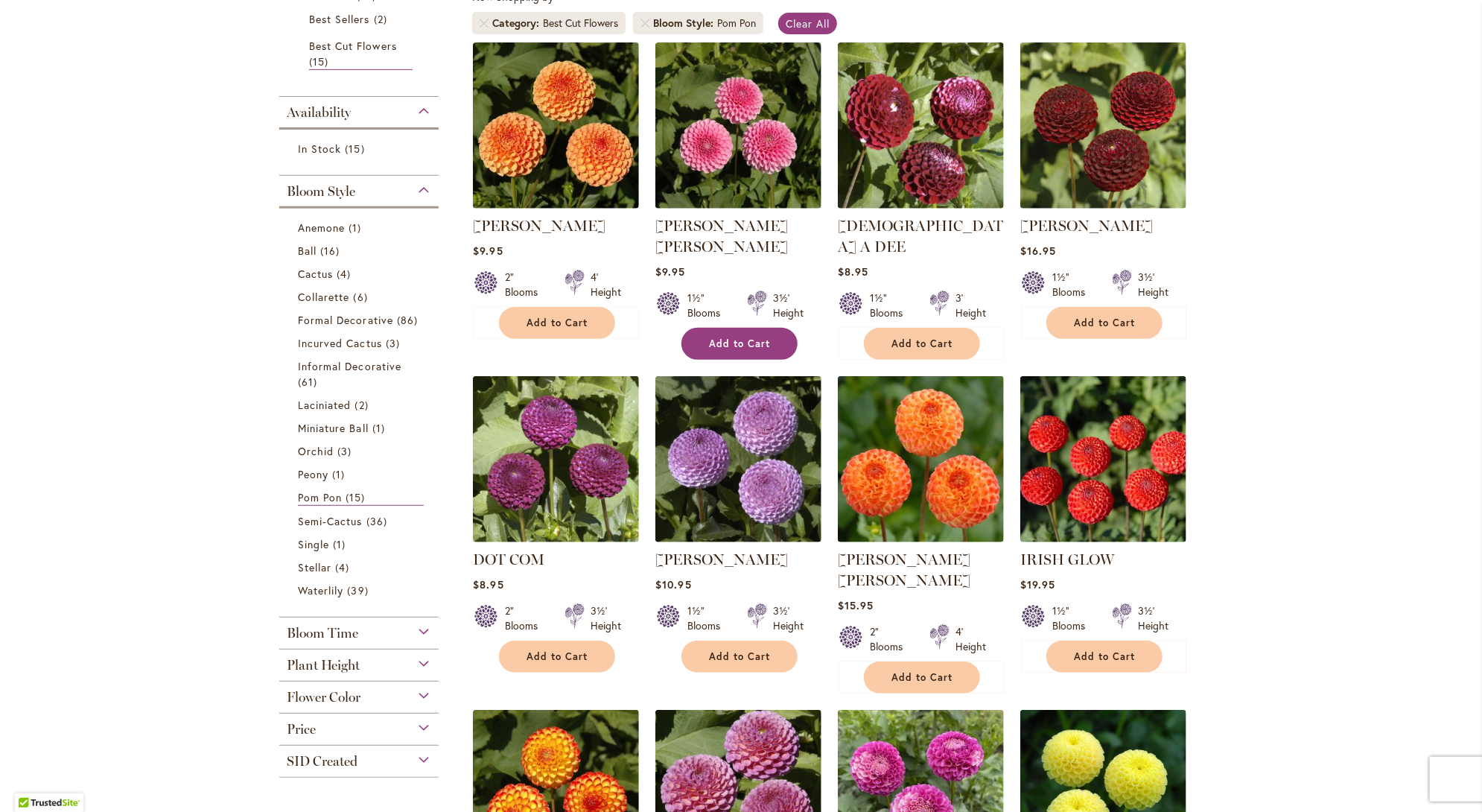
click at [753, 330] on button "Add to Cart" at bounding box center [739, 344] width 116 height 32
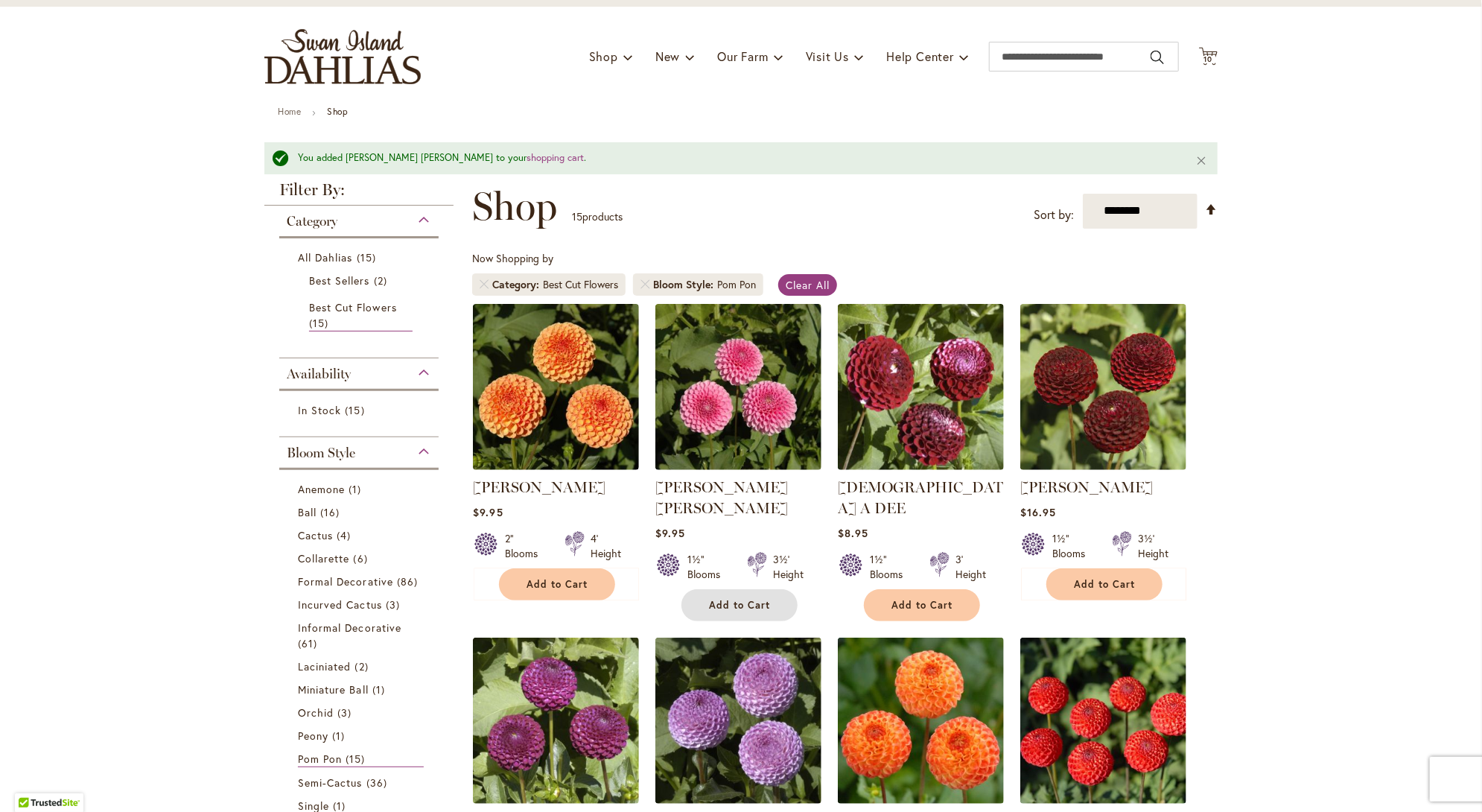
scroll to position [0, 0]
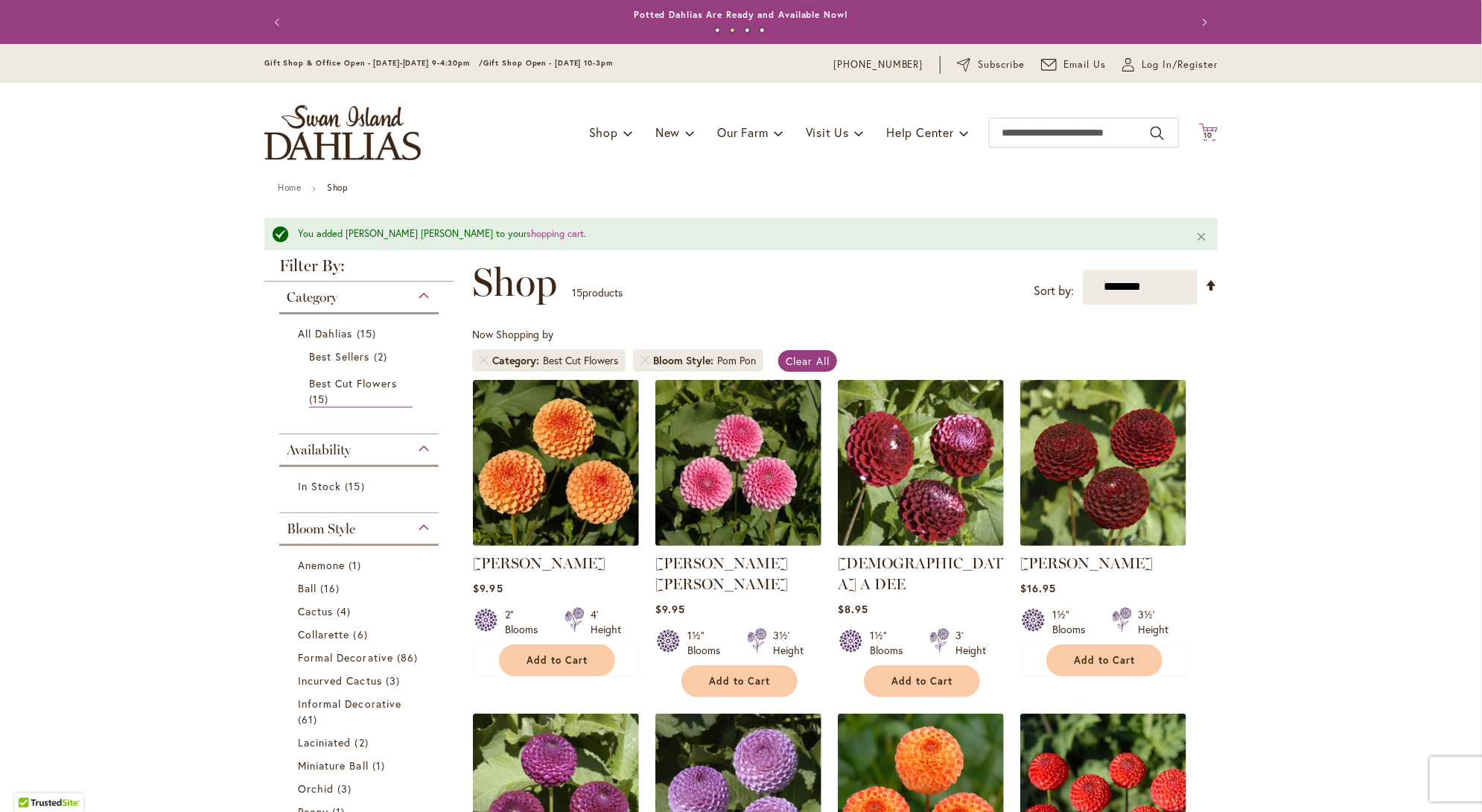
click at [1206, 135] on span "10" at bounding box center [1208, 134] width 9 height 9
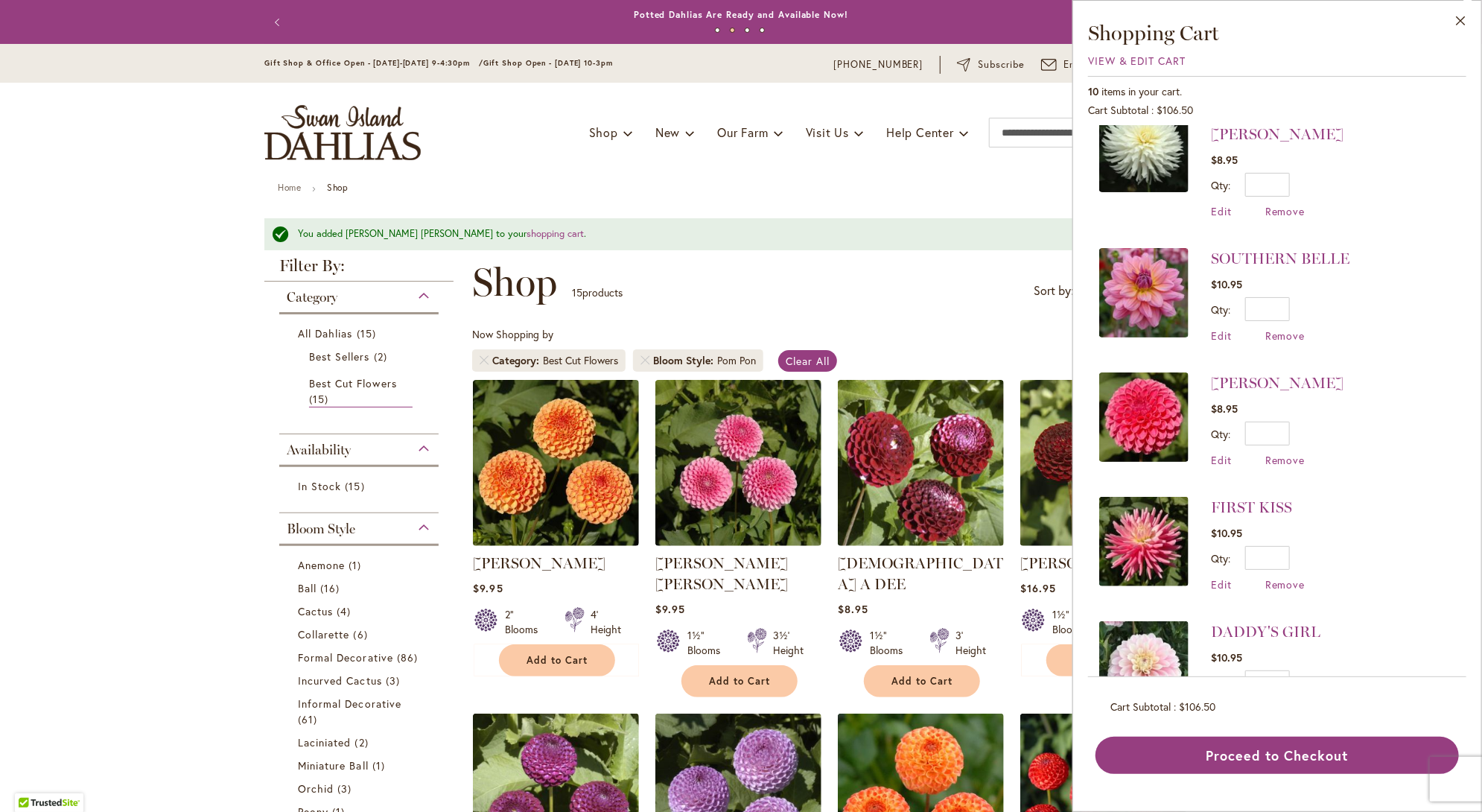
scroll to position [315, 0]
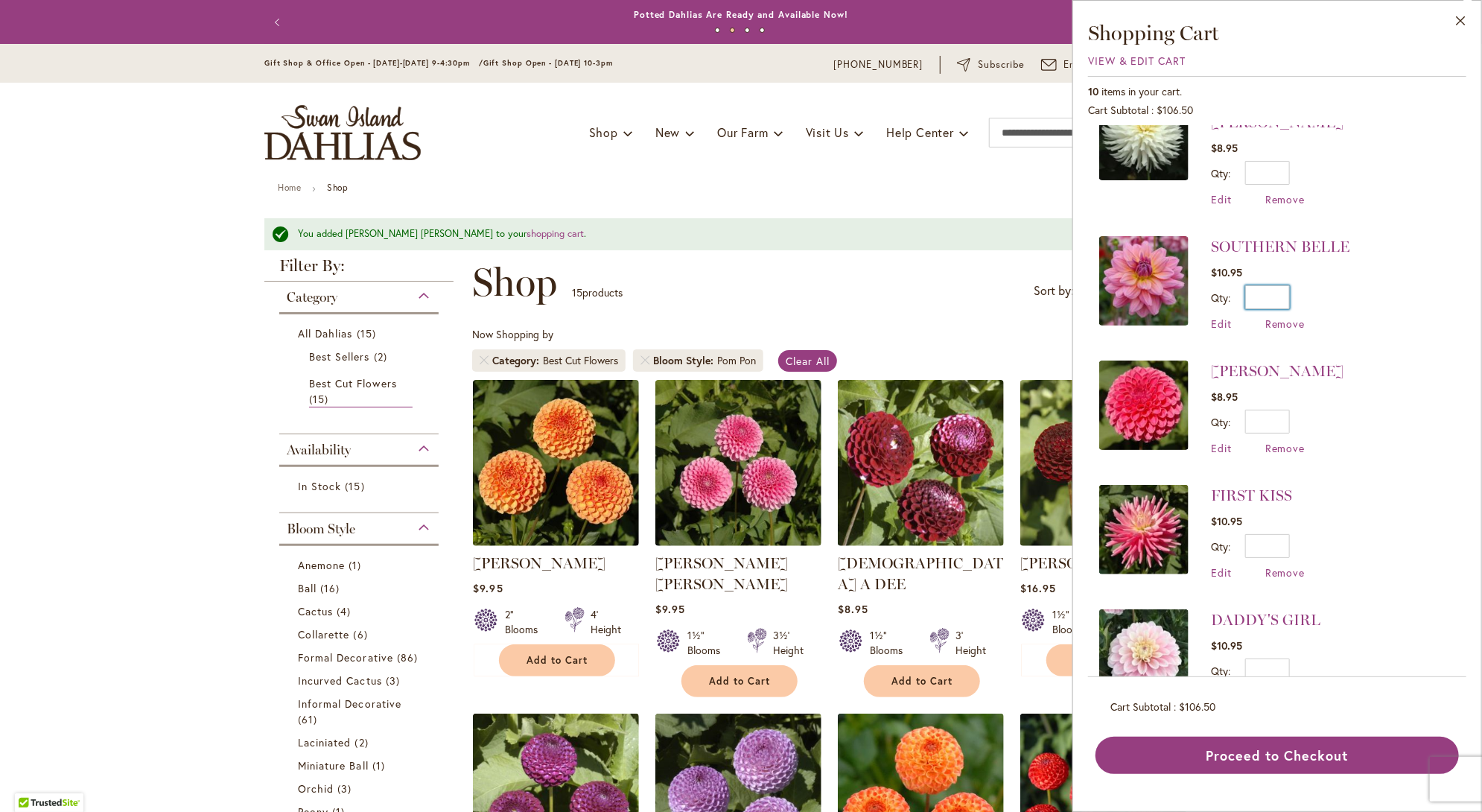
drag, startPoint x: 1275, startPoint y: 251, endPoint x: 1287, endPoint y: 248, distance: 12.4
click at [1287, 285] on input "*" at bounding box center [1268, 297] width 45 height 24
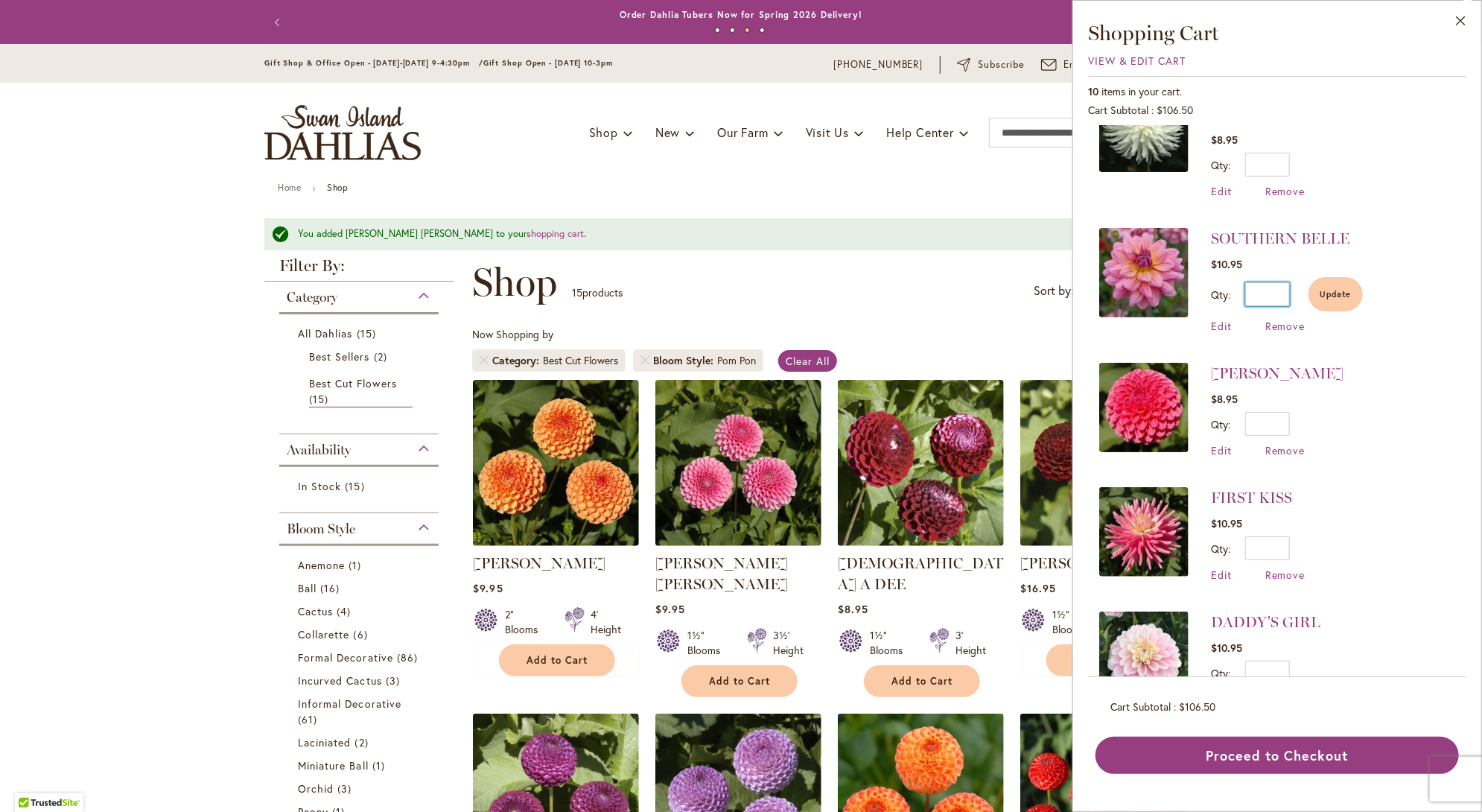
scroll to position [325, 0]
type input "*"
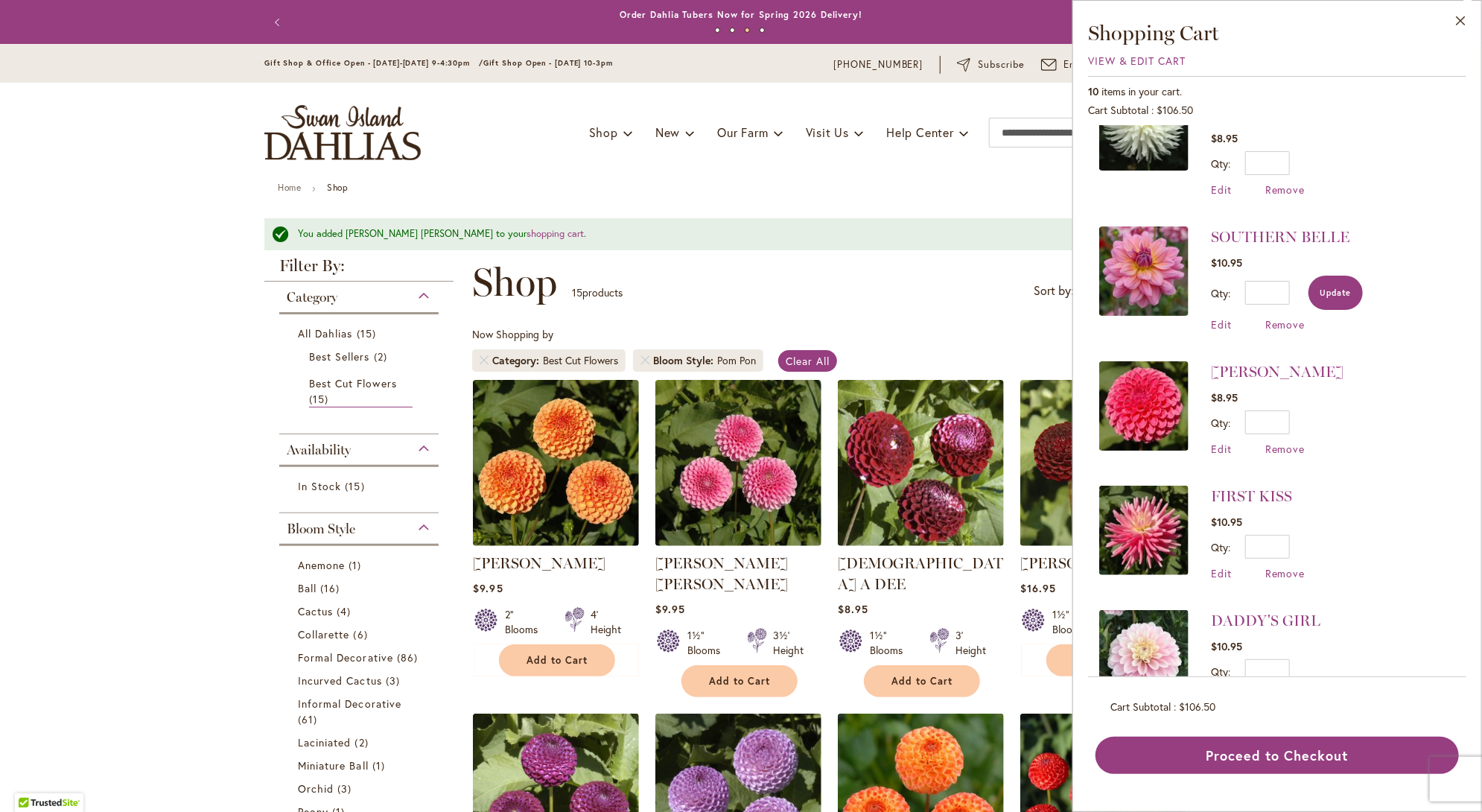
click at [1341, 287] on span "Update" at bounding box center [1336, 292] width 32 height 10
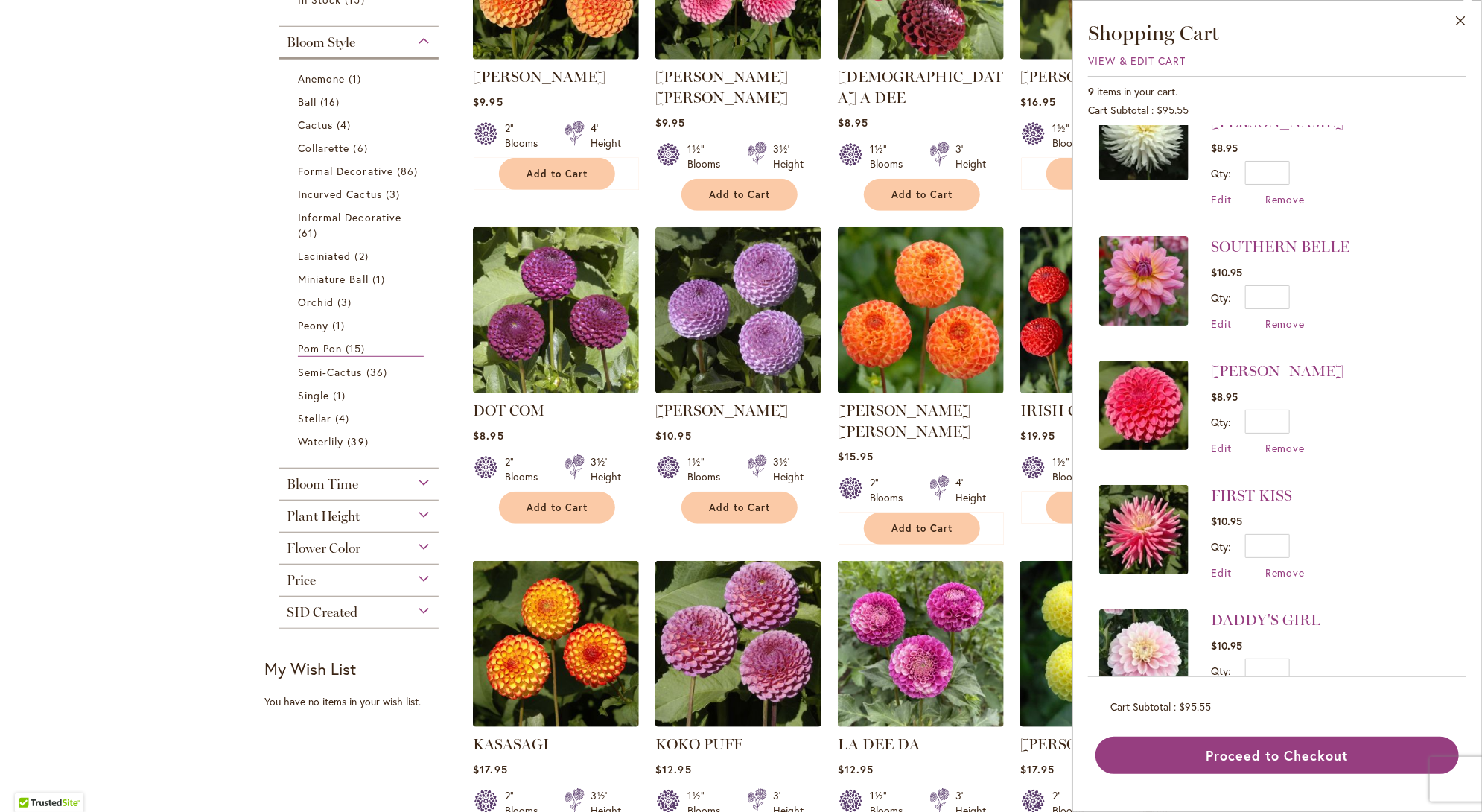
scroll to position [0, 0]
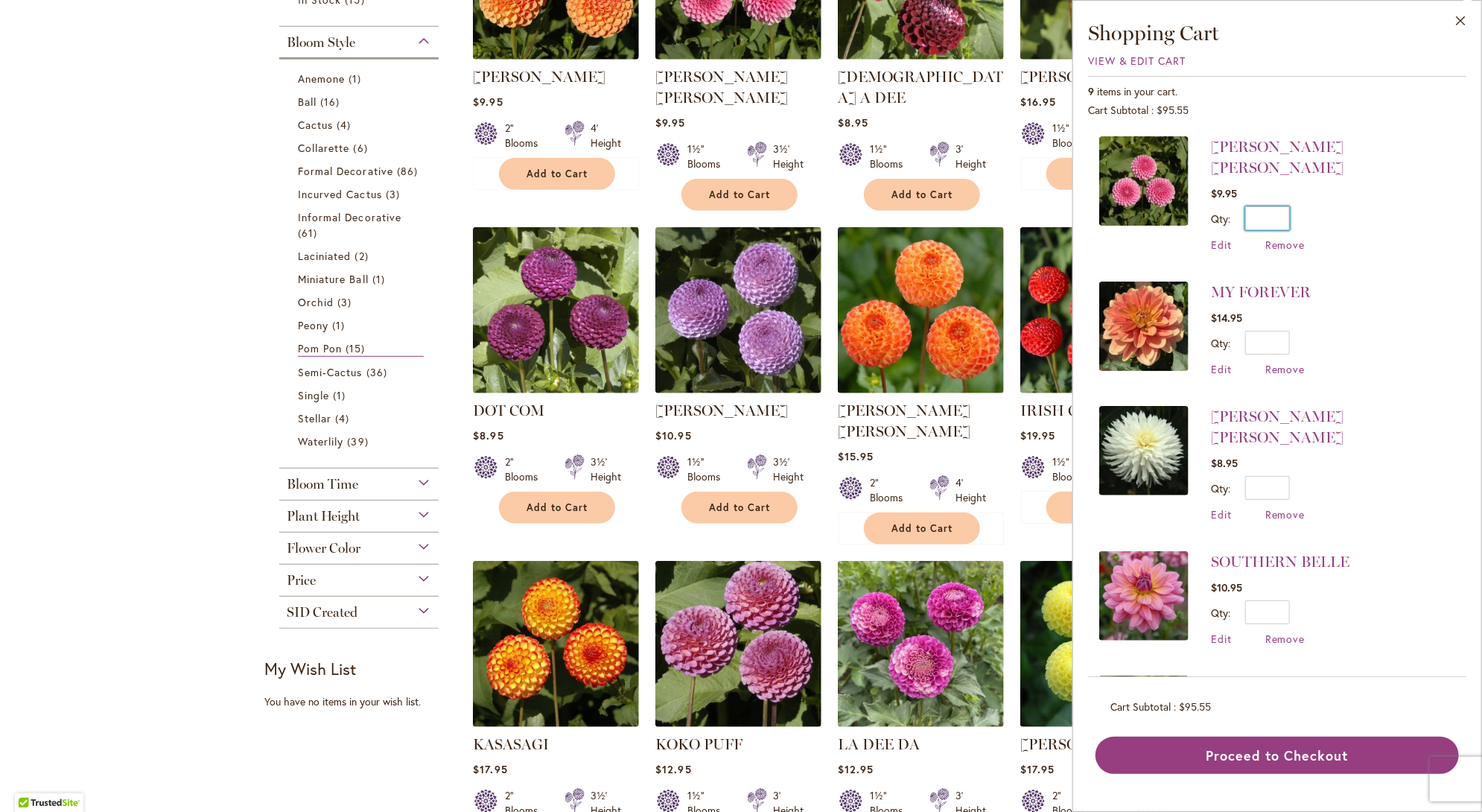
drag, startPoint x: 1271, startPoint y: 195, endPoint x: 1300, endPoint y: 195, distance: 29.0
click at [1300, 207] on div "Qty * Update" at bounding box center [1332, 219] width 244 height 24
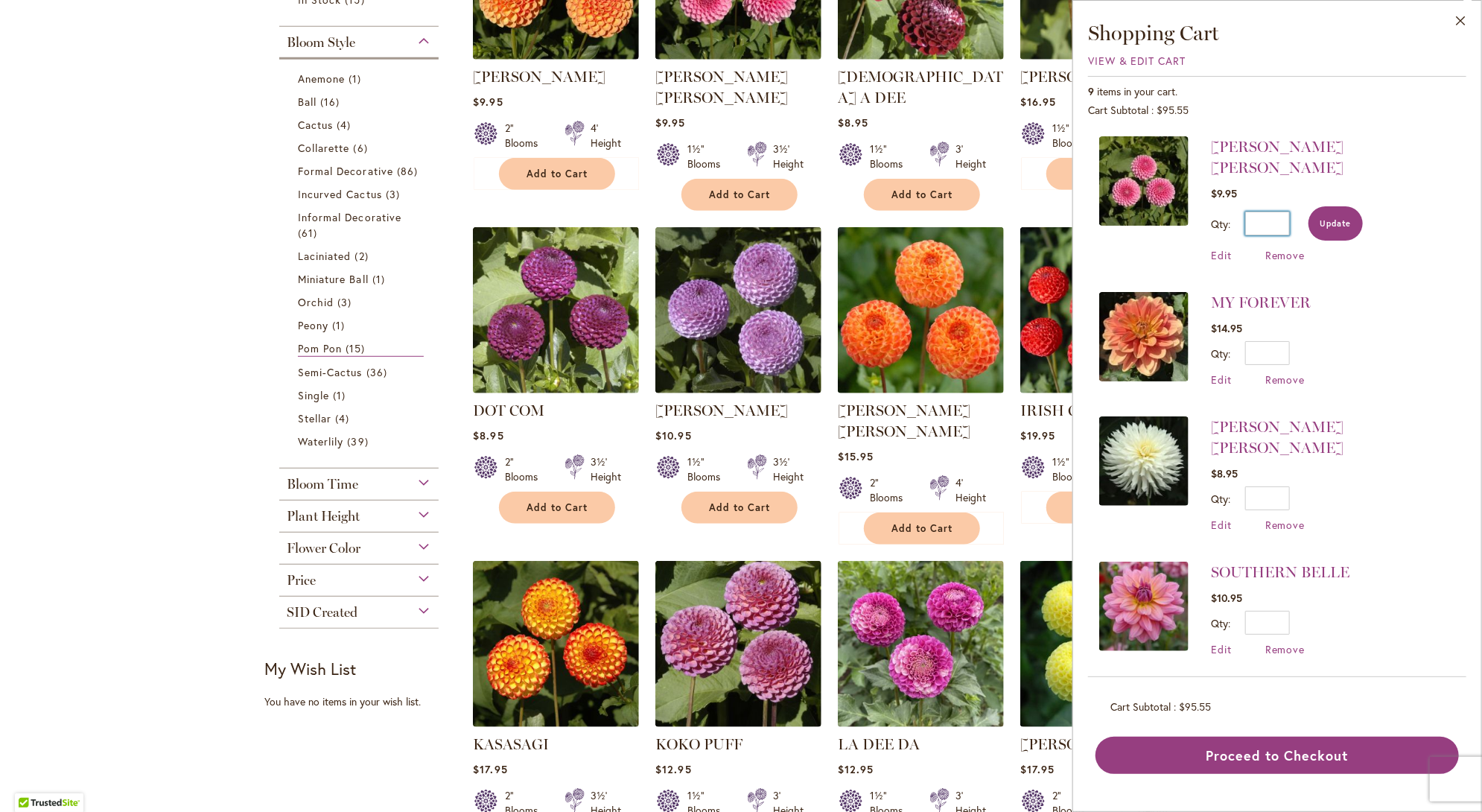
type input "*"
click at [1326, 207] on button "Update" at bounding box center [1336, 224] width 54 height 34
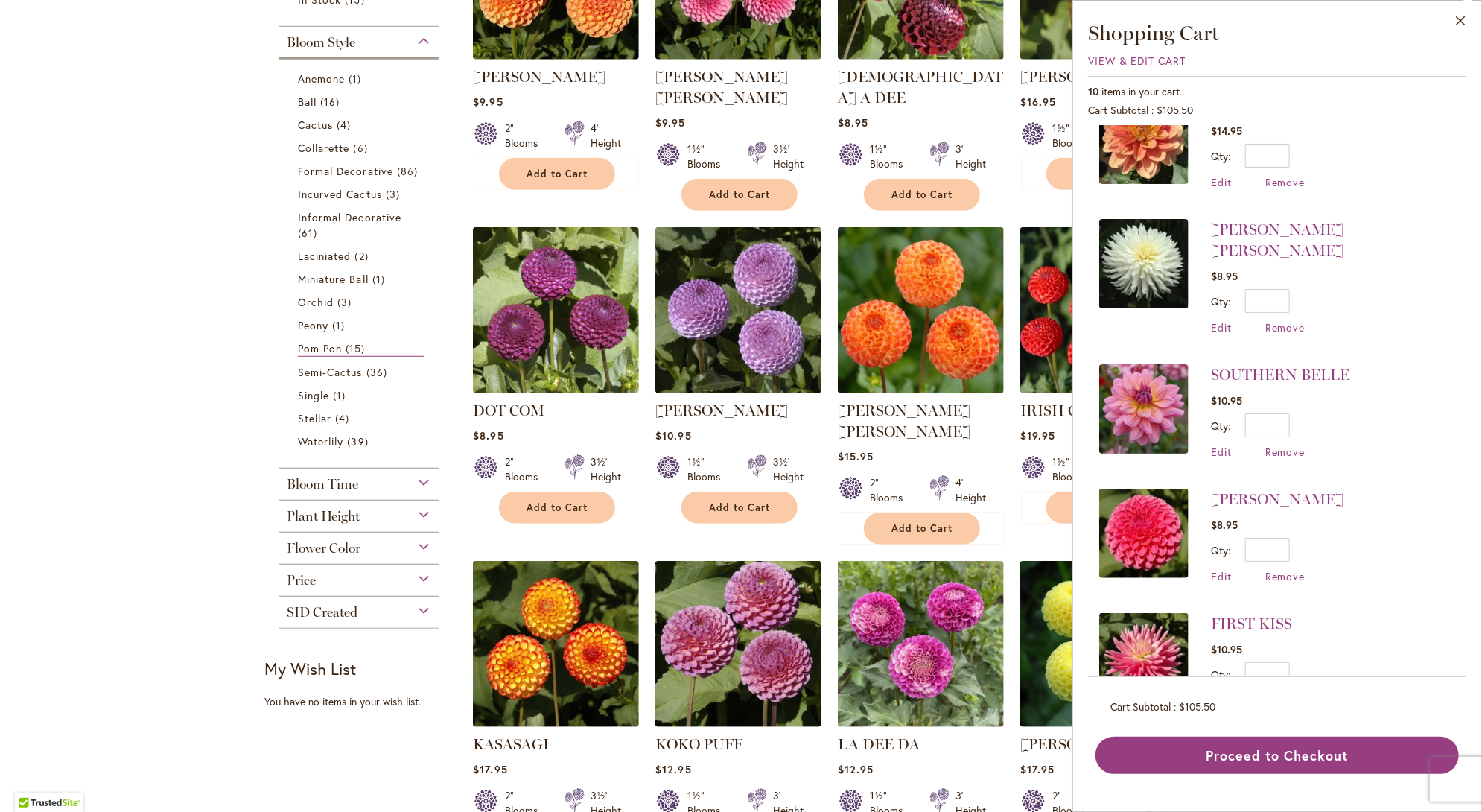
scroll to position [315, 0]
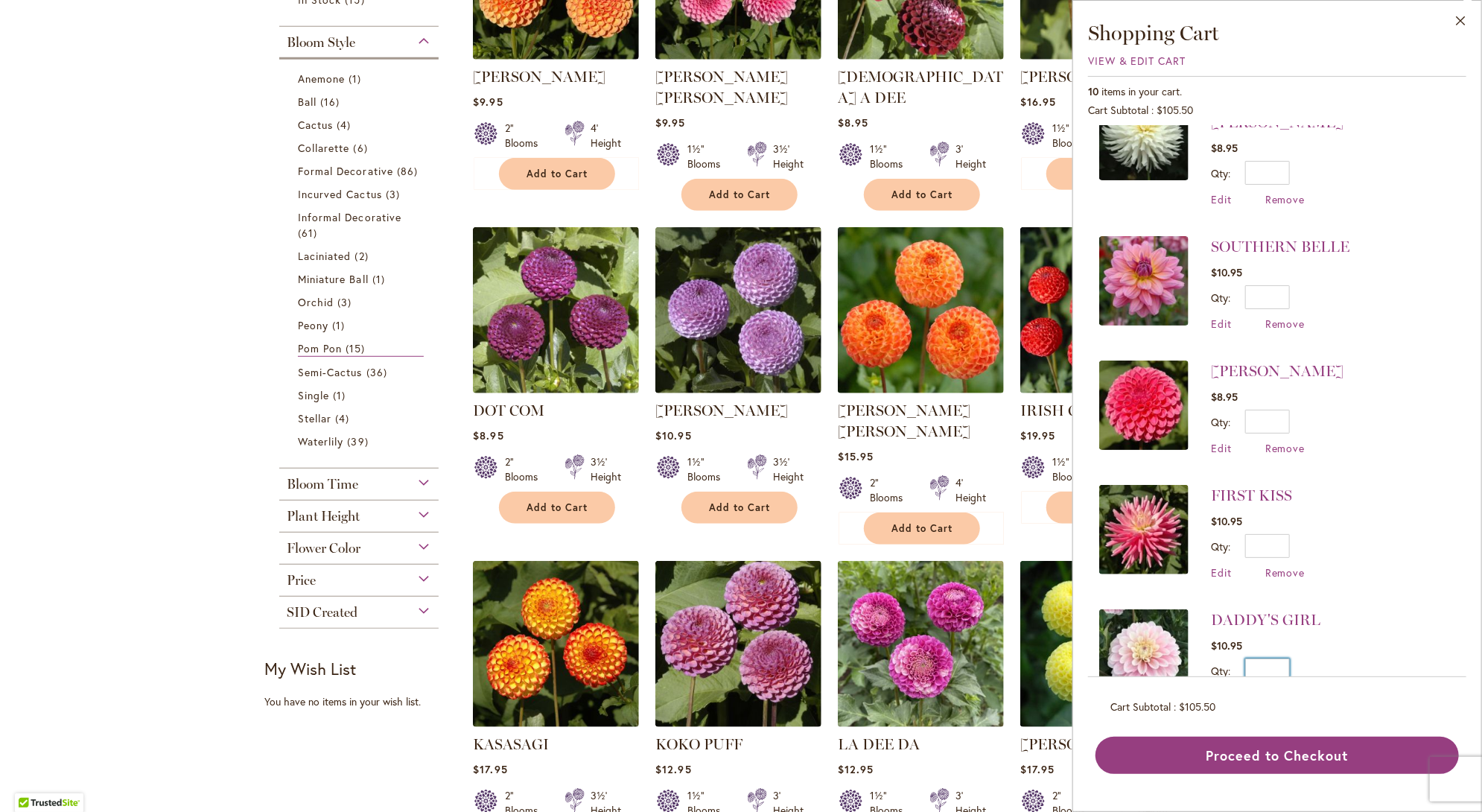
drag, startPoint x: 1277, startPoint y: 621, endPoint x: 1292, endPoint y: 617, distance: 15.5
click at [1292, 658] on div "Qty * Update" at bounding box center [1265, 670] width 110 height 24
type input "*"
click at [1339, 670] on span "Update" at bounding box center [1336, 675] width 32 height 10
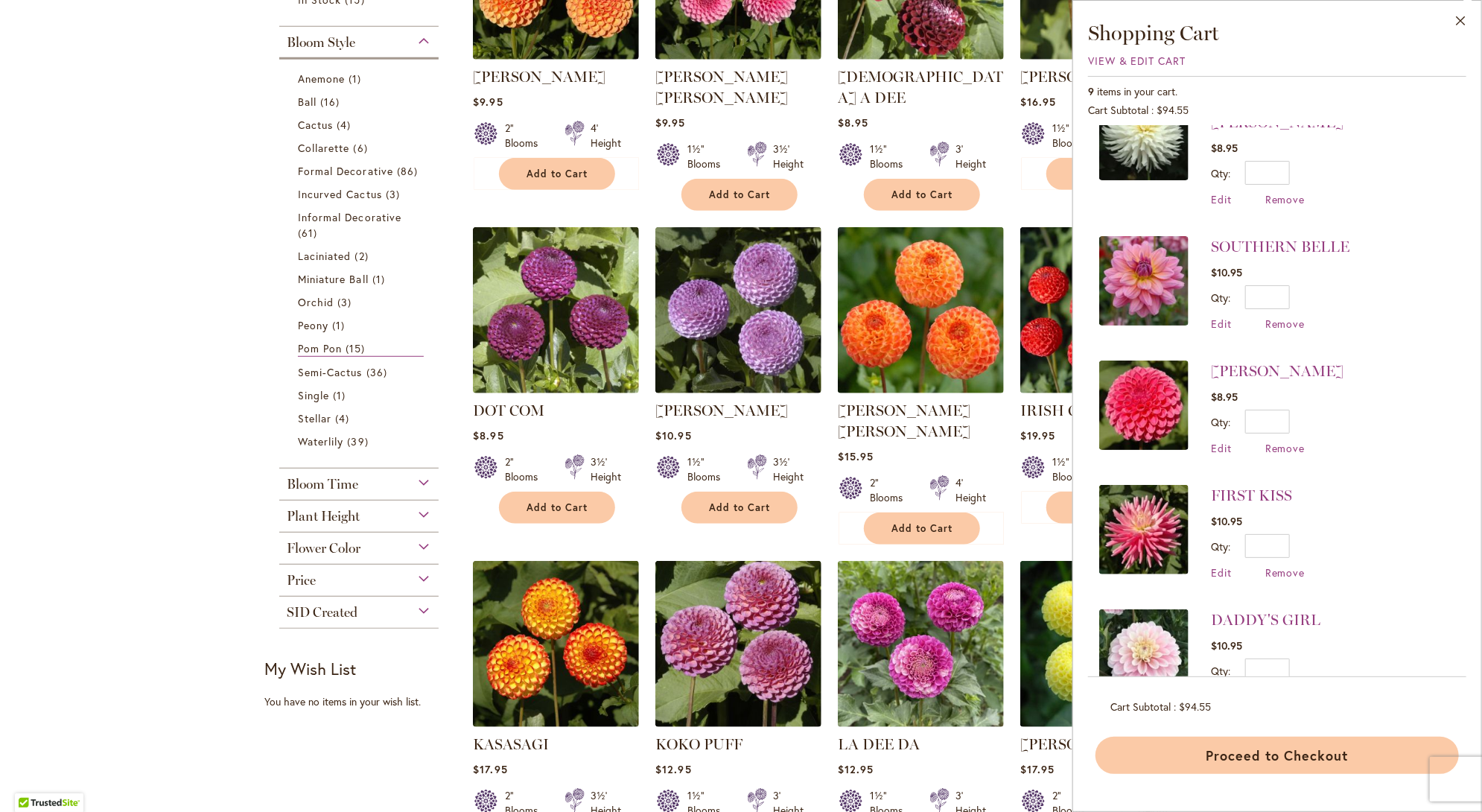
click at [1218, 759] on button "Proceed to Checkout" at bounding box center [1276, 755] width 363 height 37
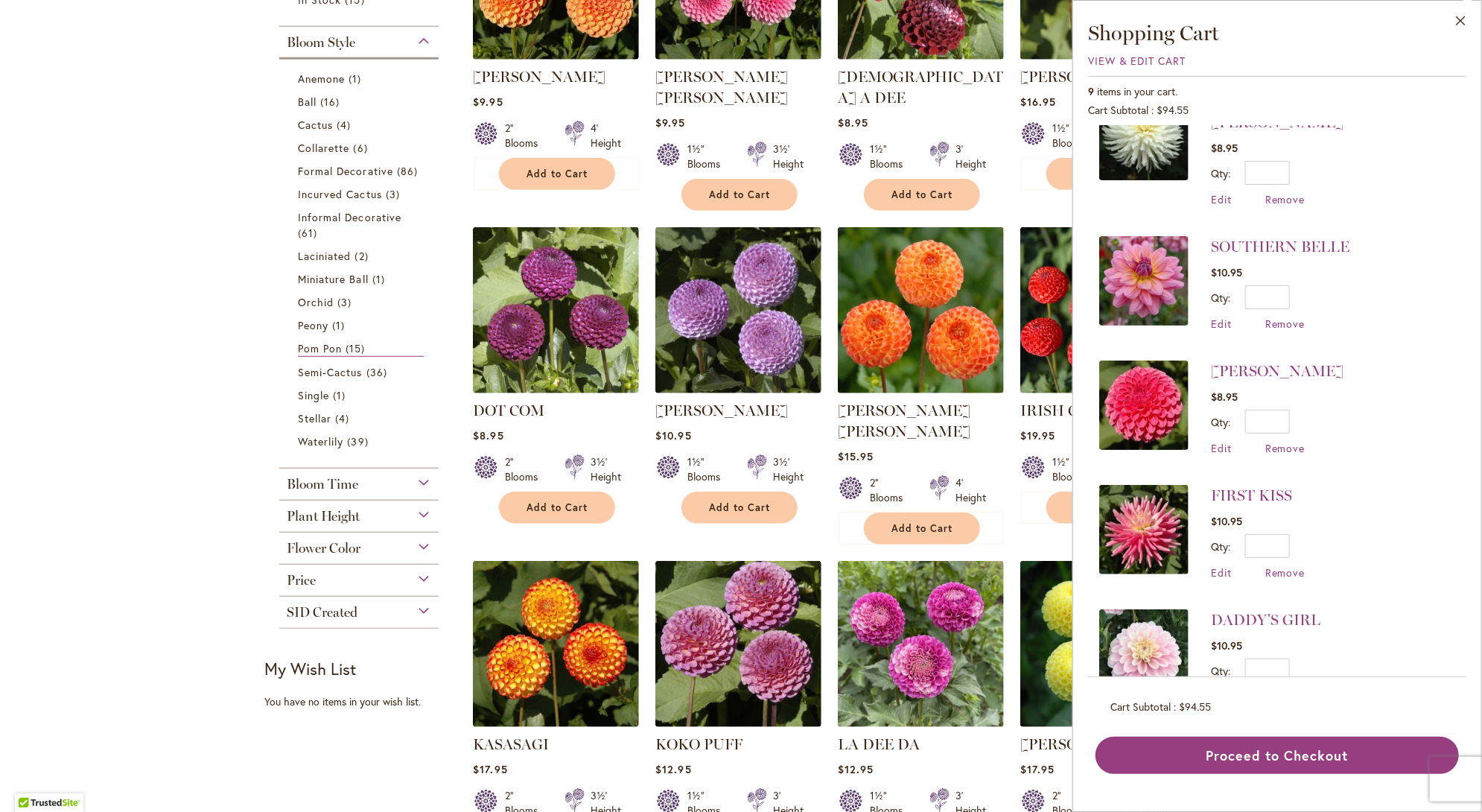
scroll to position [0, 0]
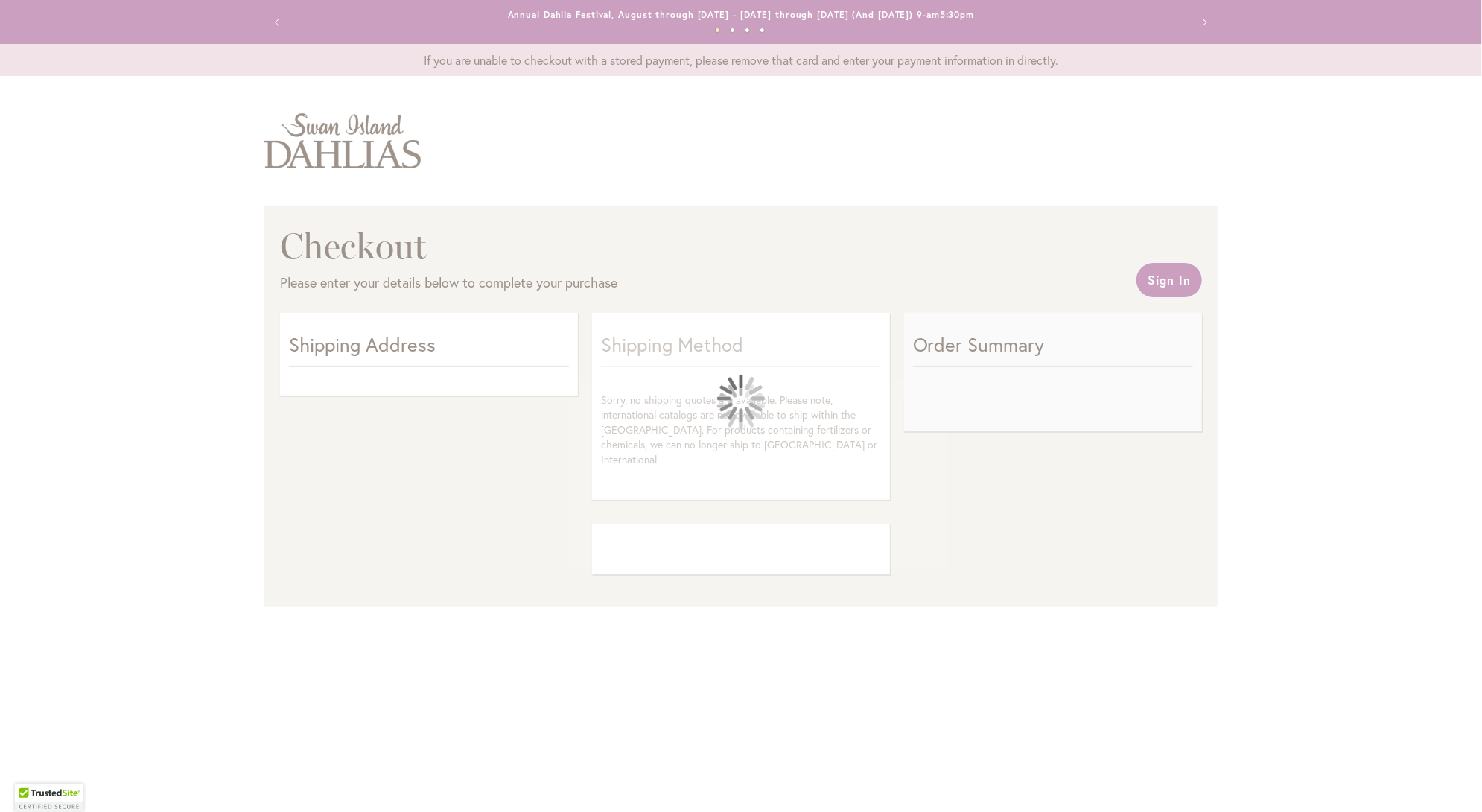
select select "**"
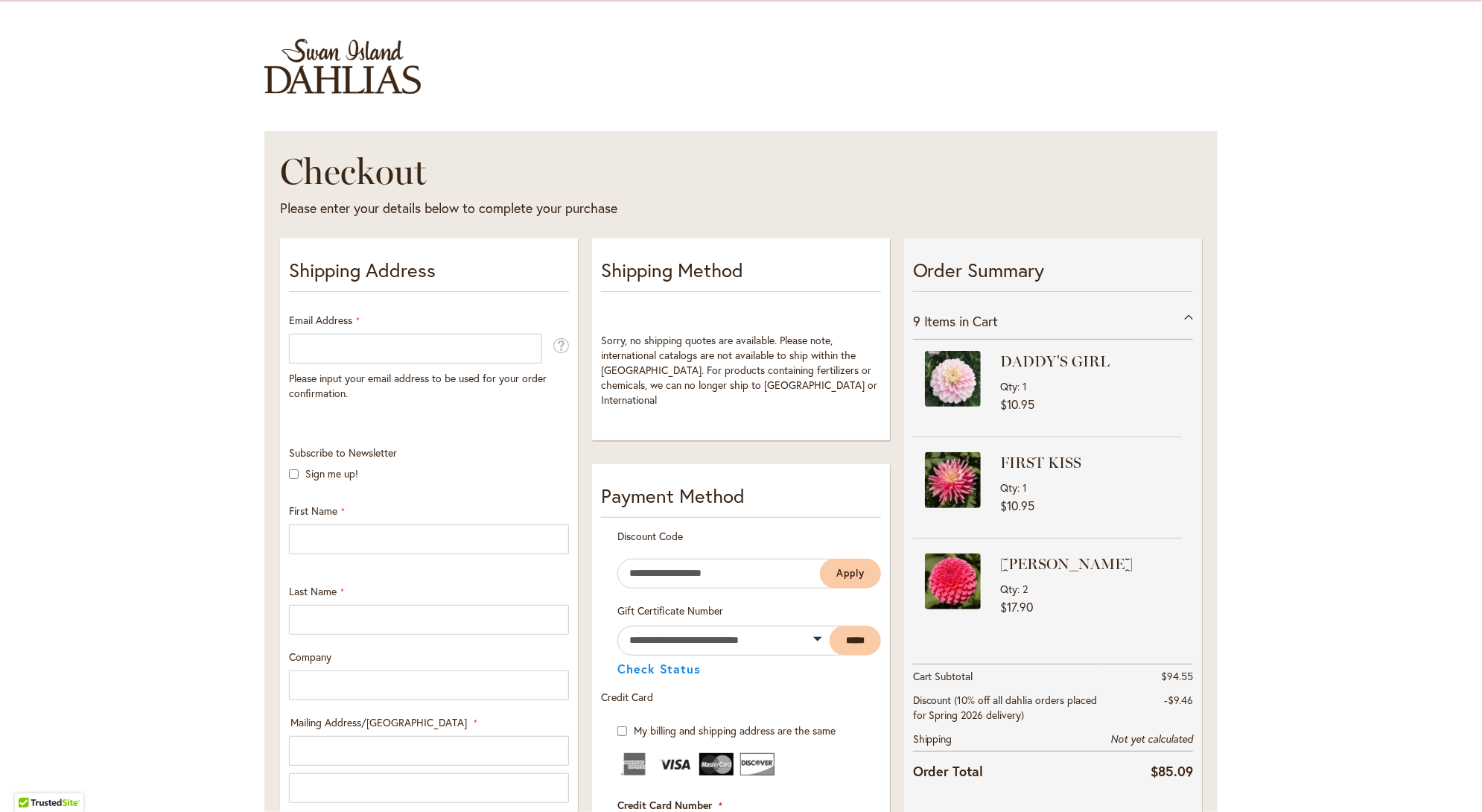
scroll to position [149, 0]
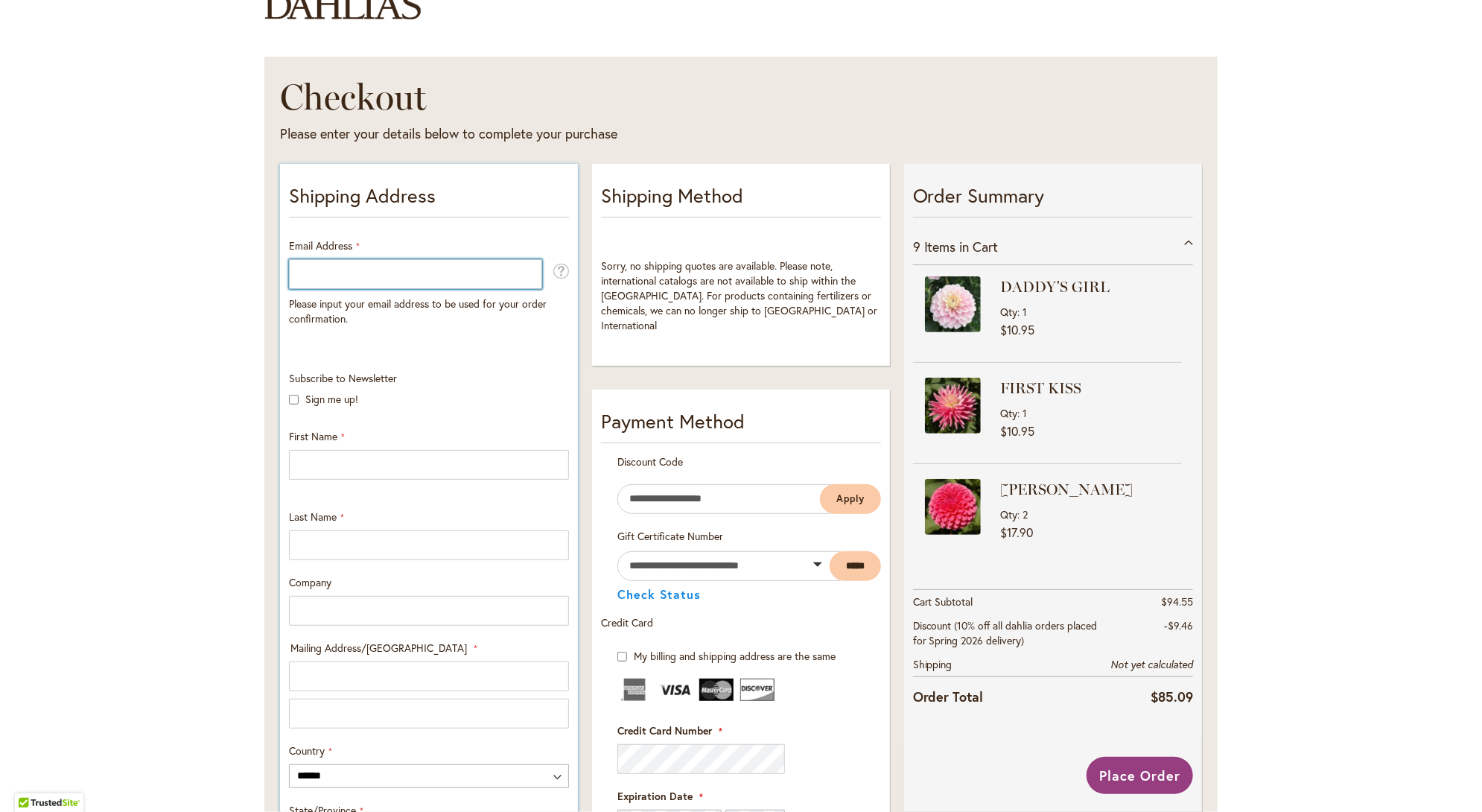
click at [300, 275] on input "Email Address" at bounding box center [416, 274] width 253 height 30
type input "**********"
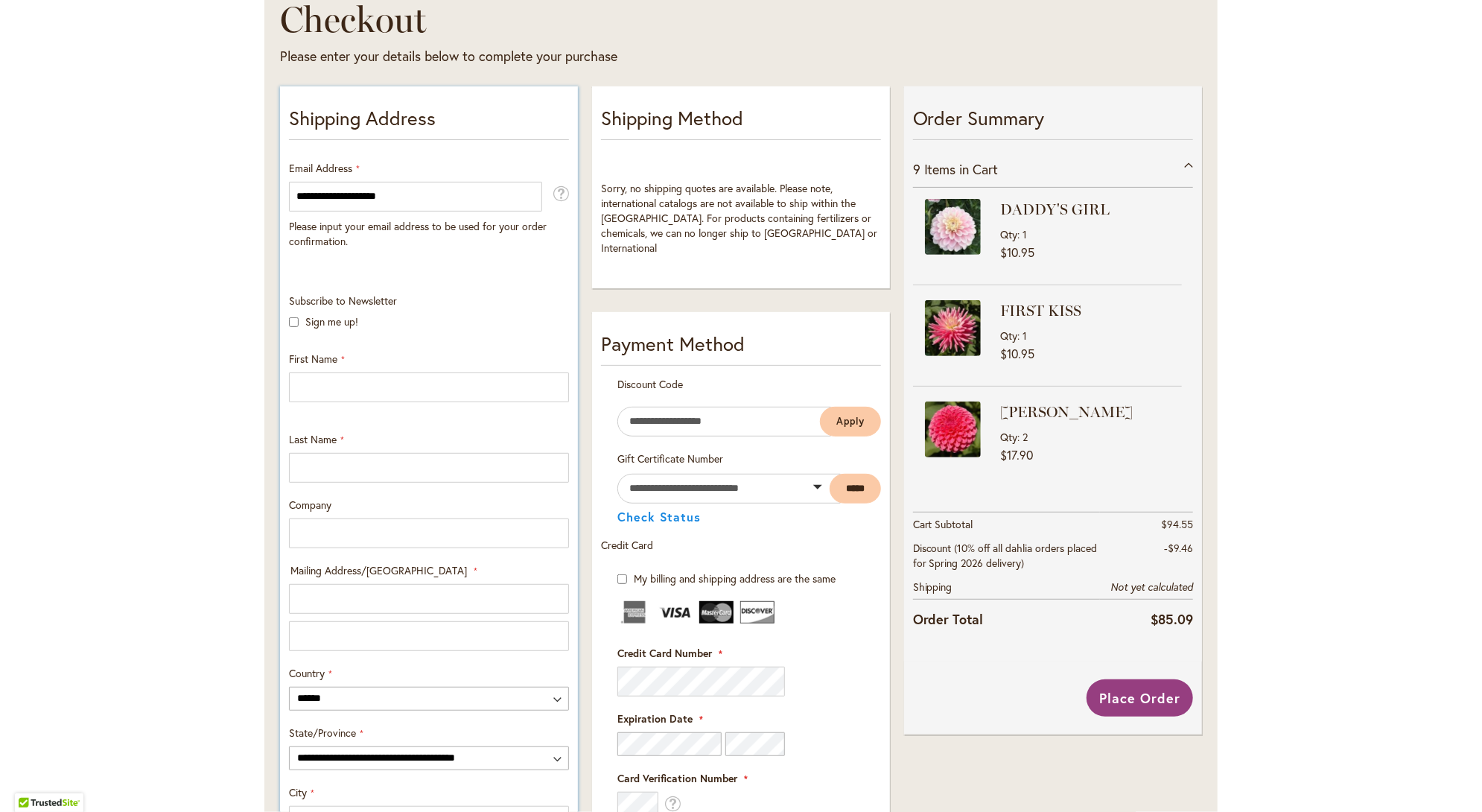
scroll to position [224, 0]
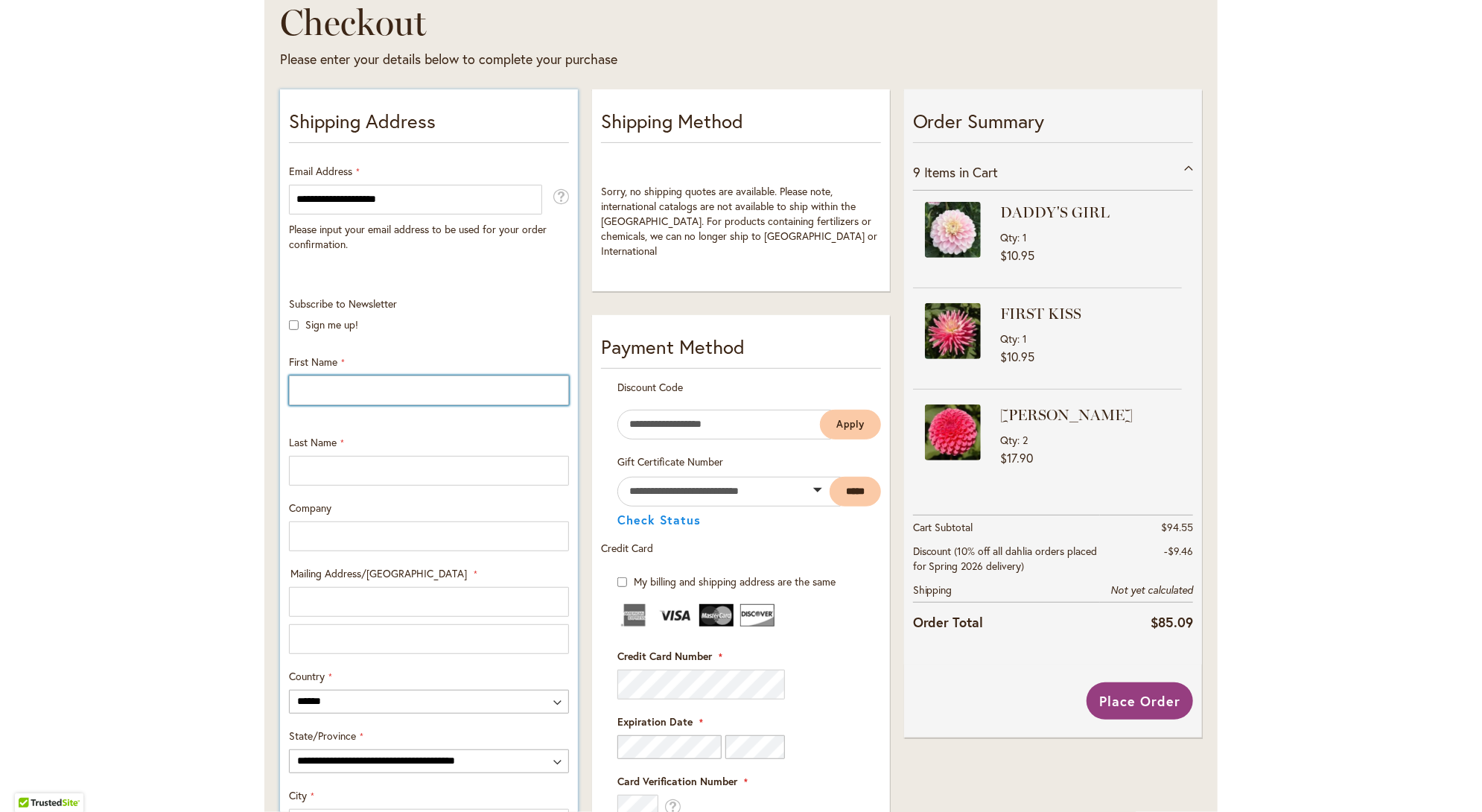
click at [315, 379] on input "First Name" at bounding box center [429, 389] width 280 height 30
type input "**********"
type input "******"
type input "*****"
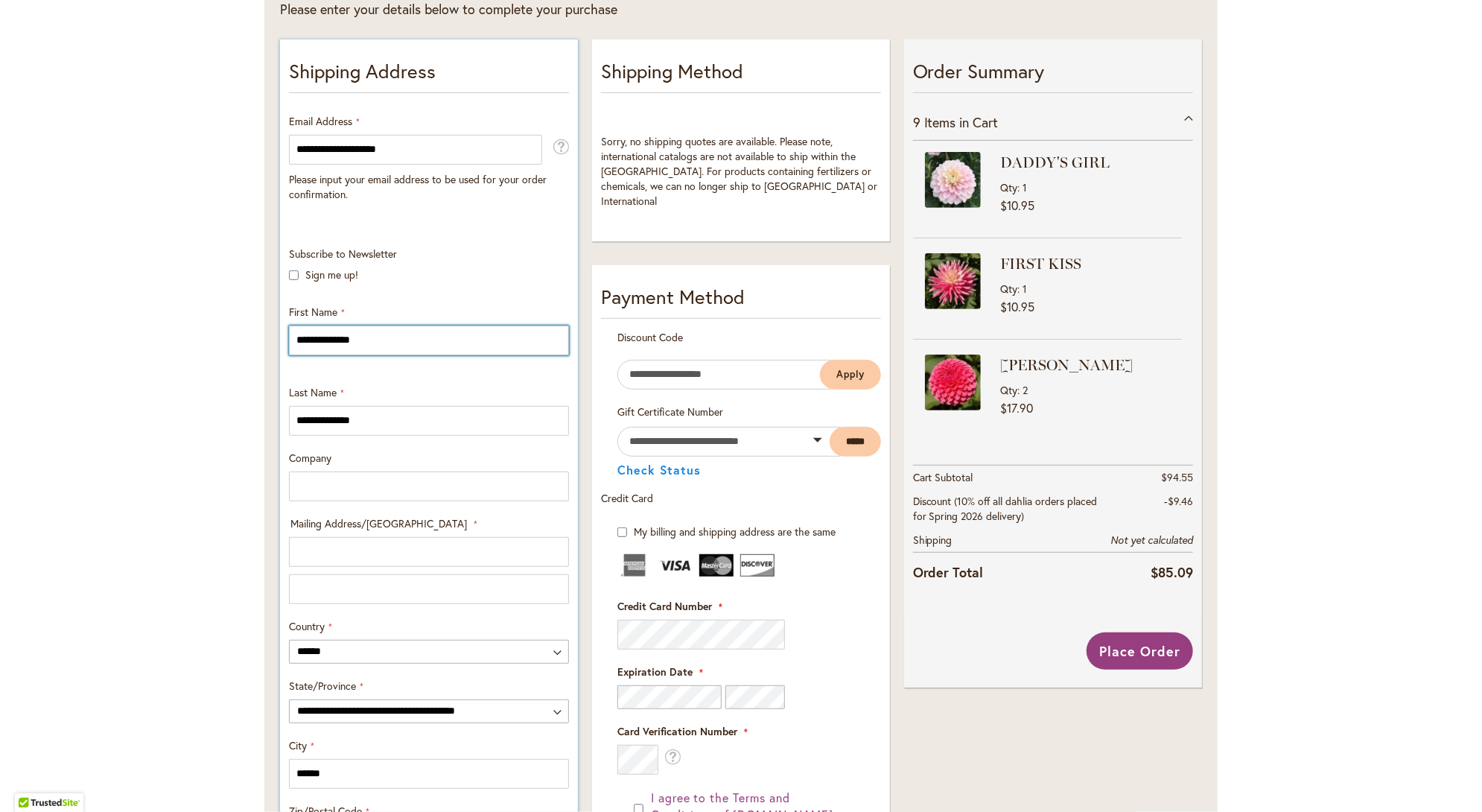
scroll to position [298, 0]
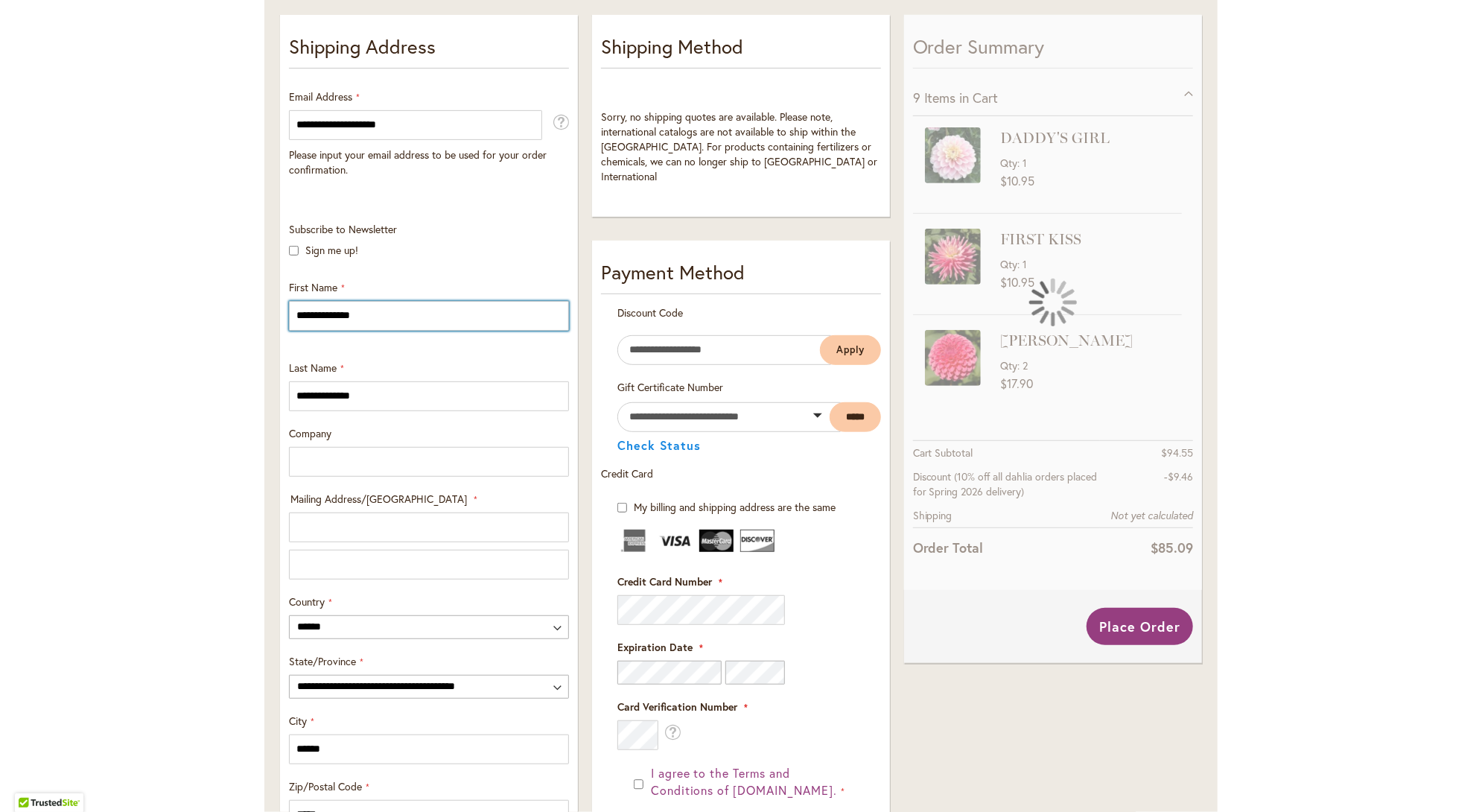
drag, startPoint x: 370, startPoint y: 319, endPoint x: 252, endPoint y: 314, distance: 118.1
click at [252, 314] on main "Checkout Please enter your details below to complete your purchase Sign In Clos…" at bounding box center [741, 537] width 980 height 1289
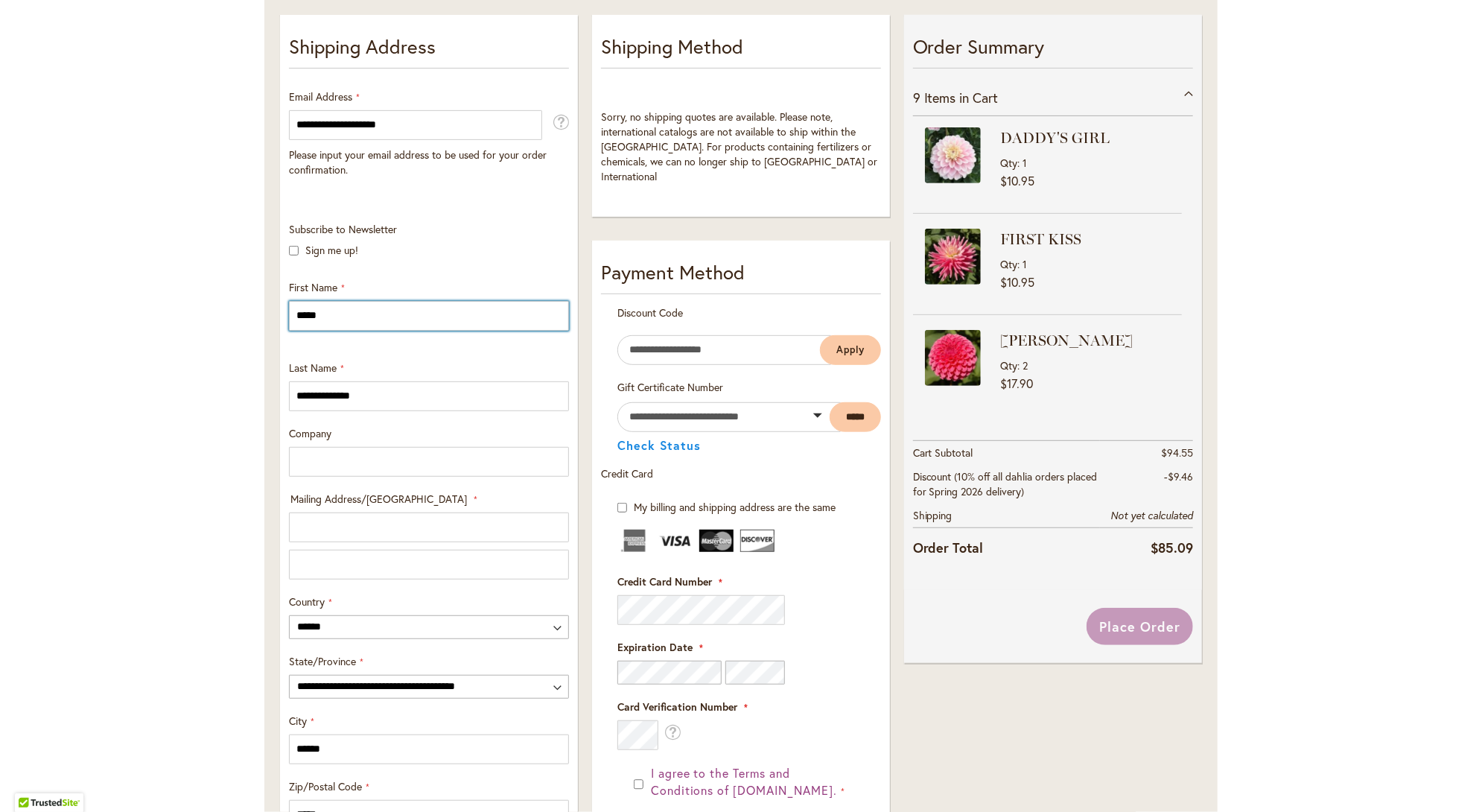
type input "*****"
type input "******"
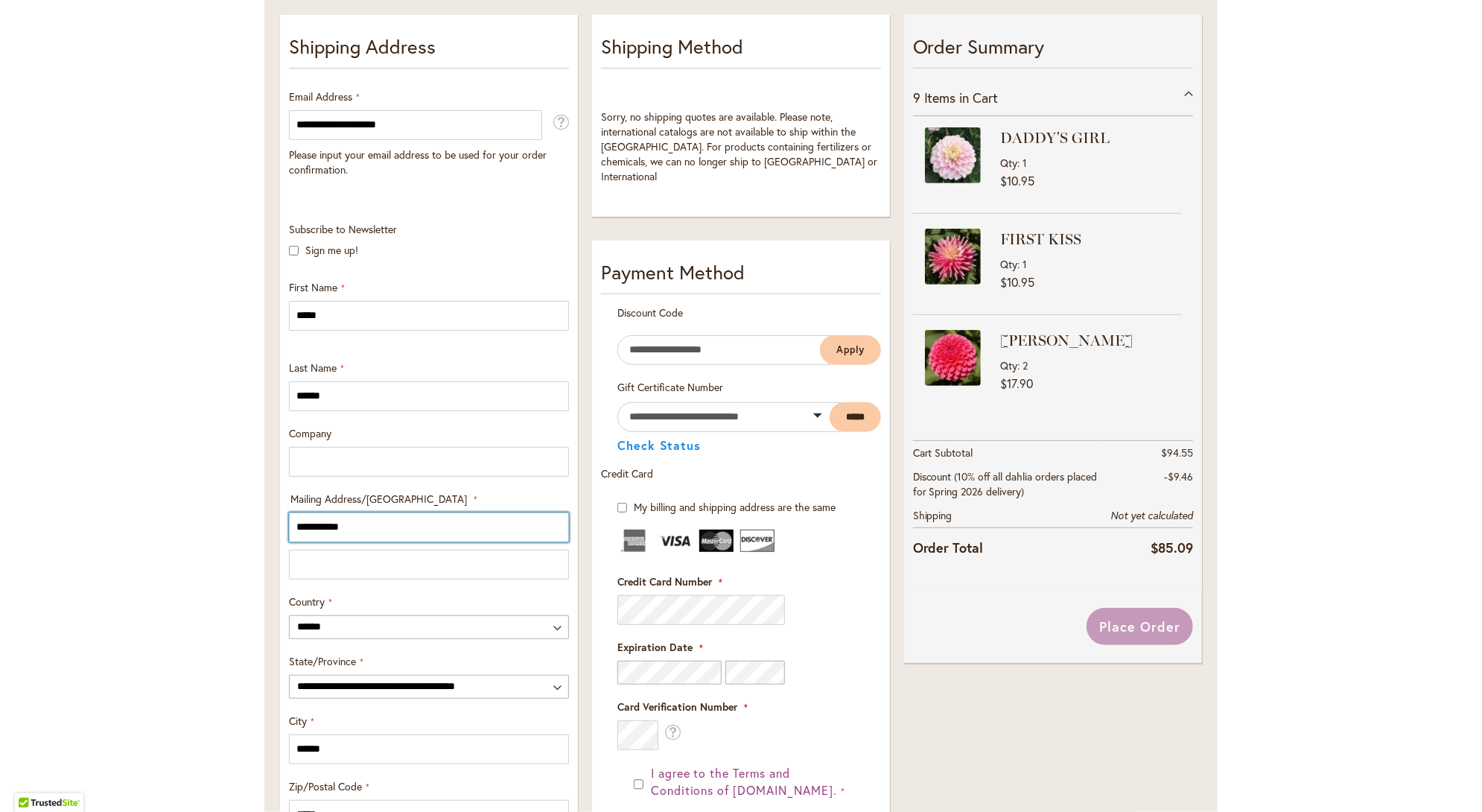
type input "**********"
select select "**"
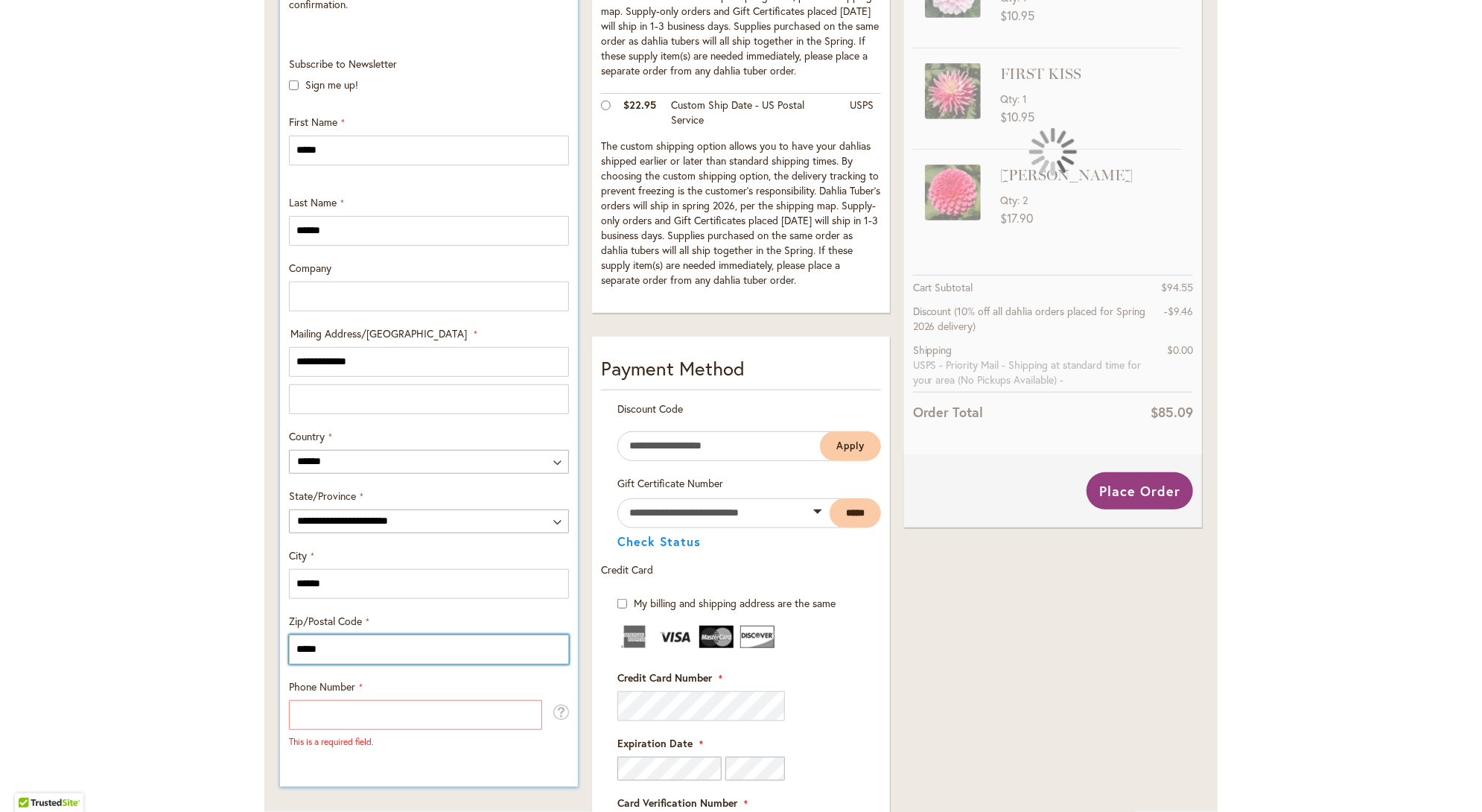
scroll to position [537, 0]
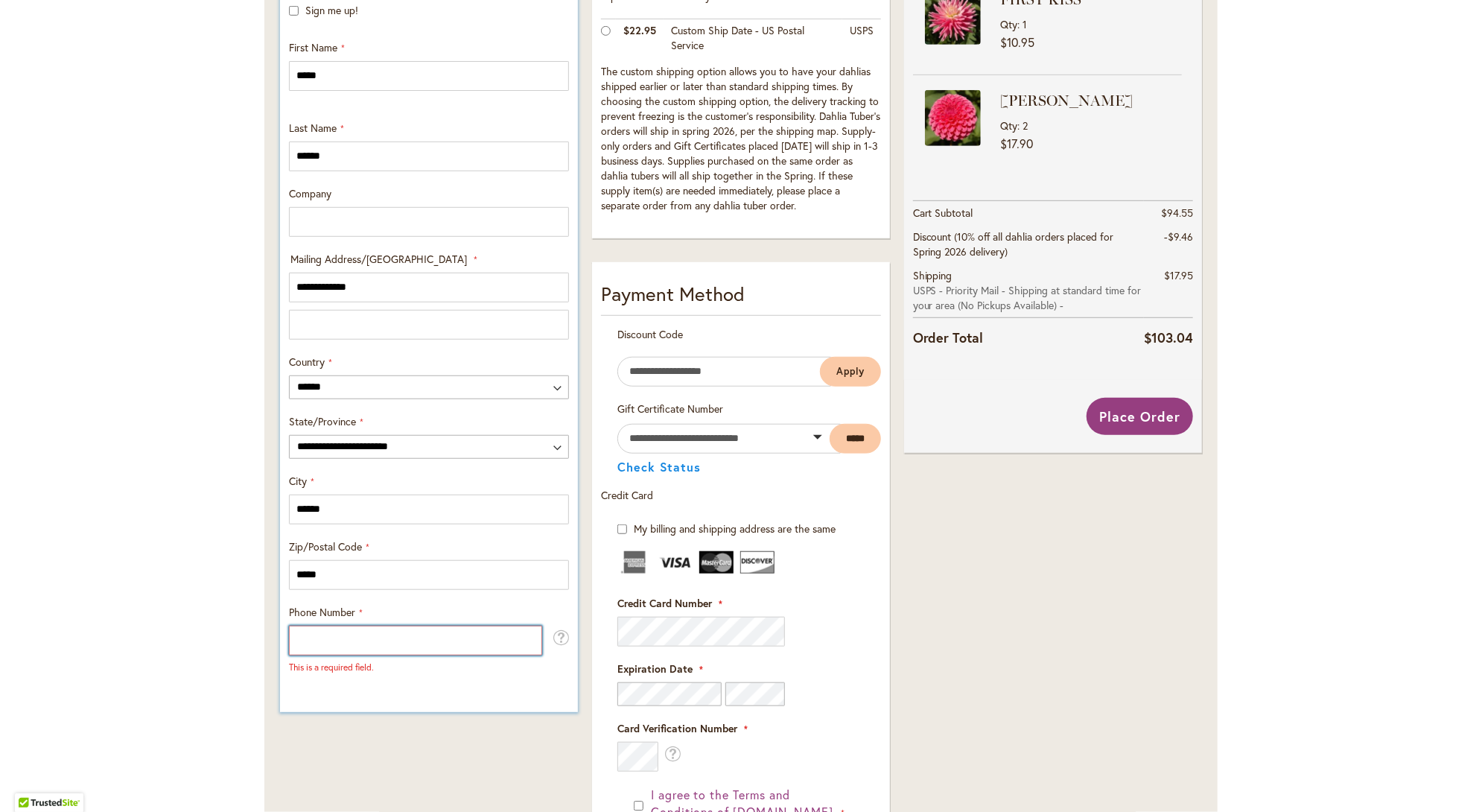
click at [355, 639] on input "Phone Number" at bounding box center [416, 640] width 253 height 30
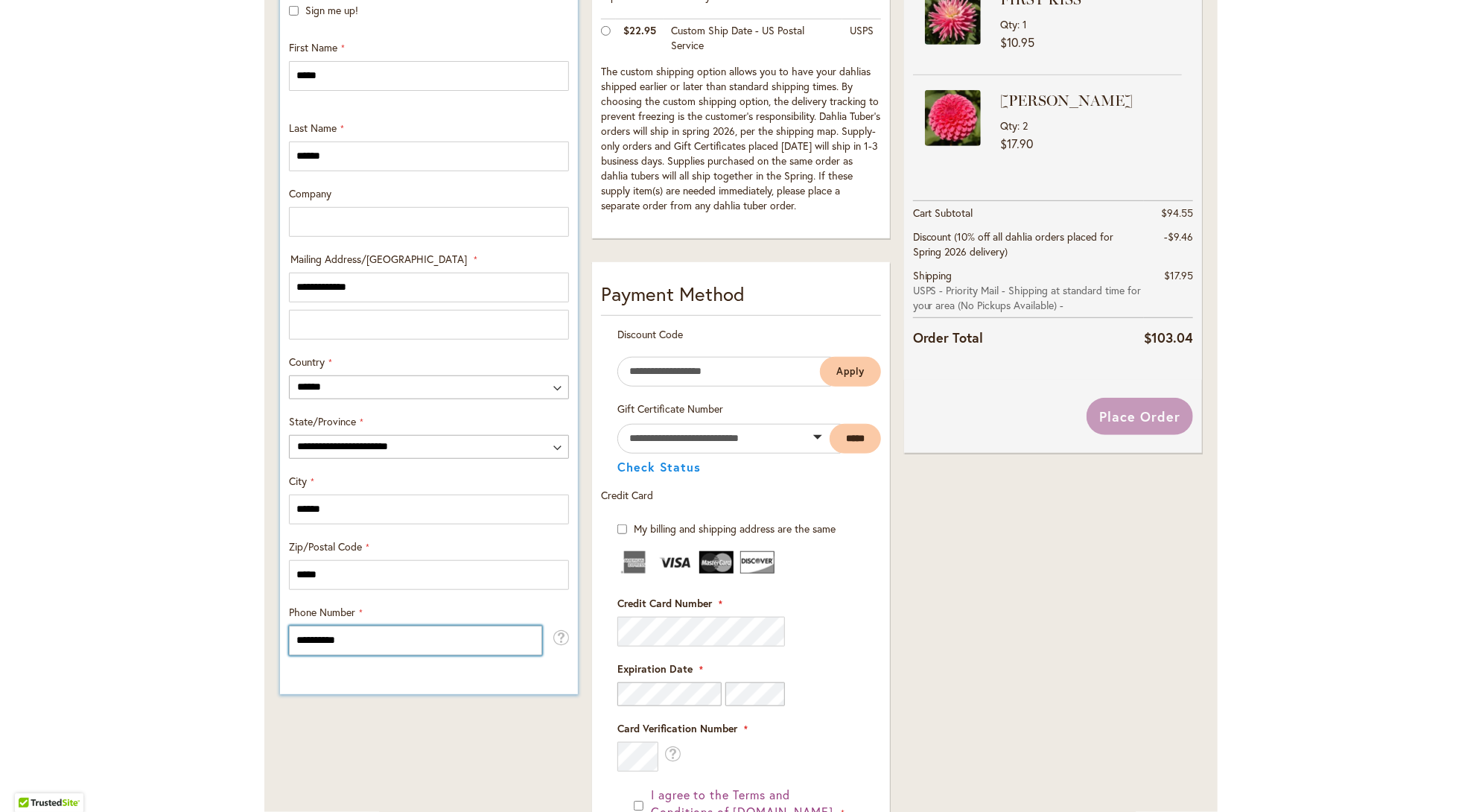
type input "**********"
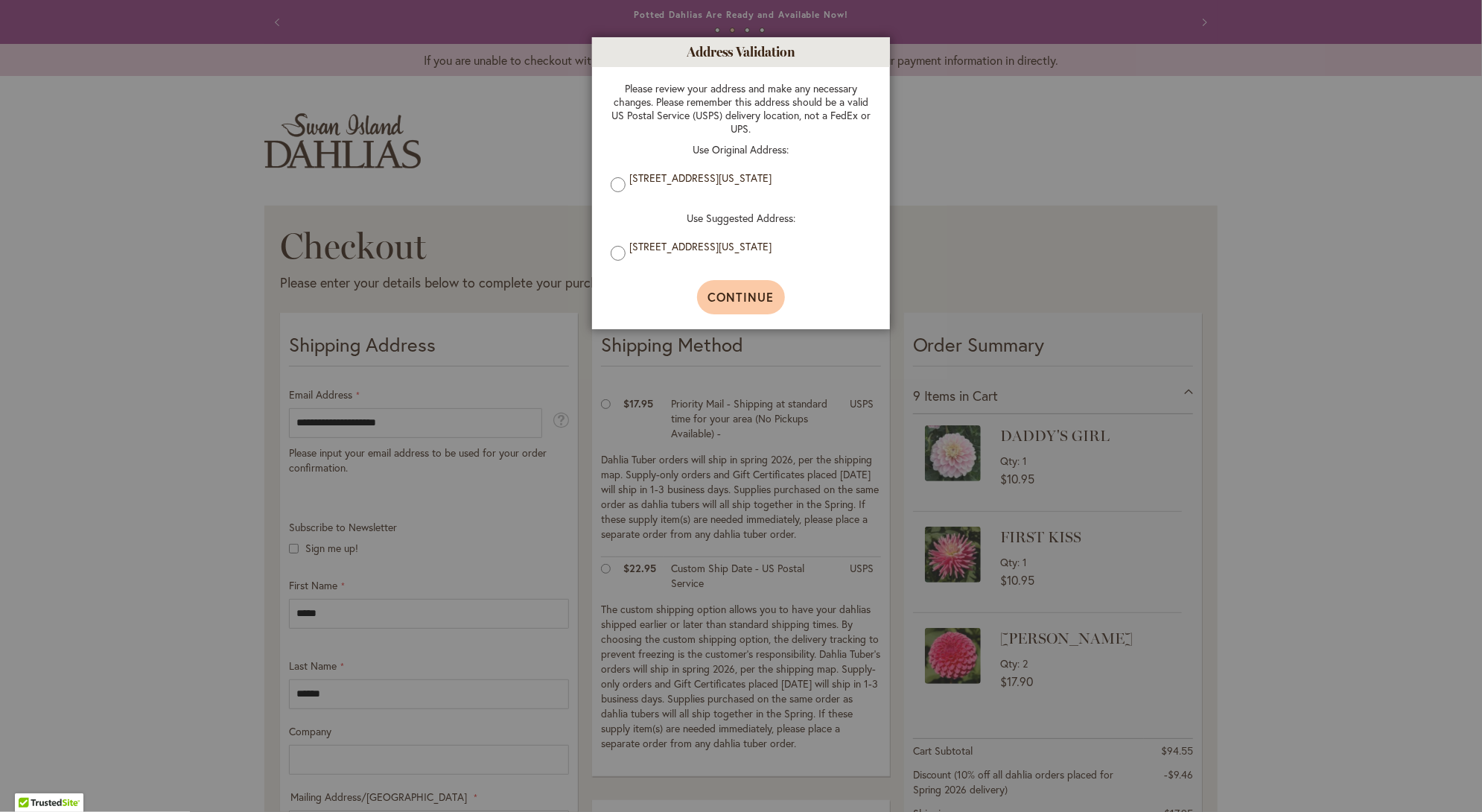
click at [735, 297] on span "Continue" at bounding box center [741, 297] width 66 height 15
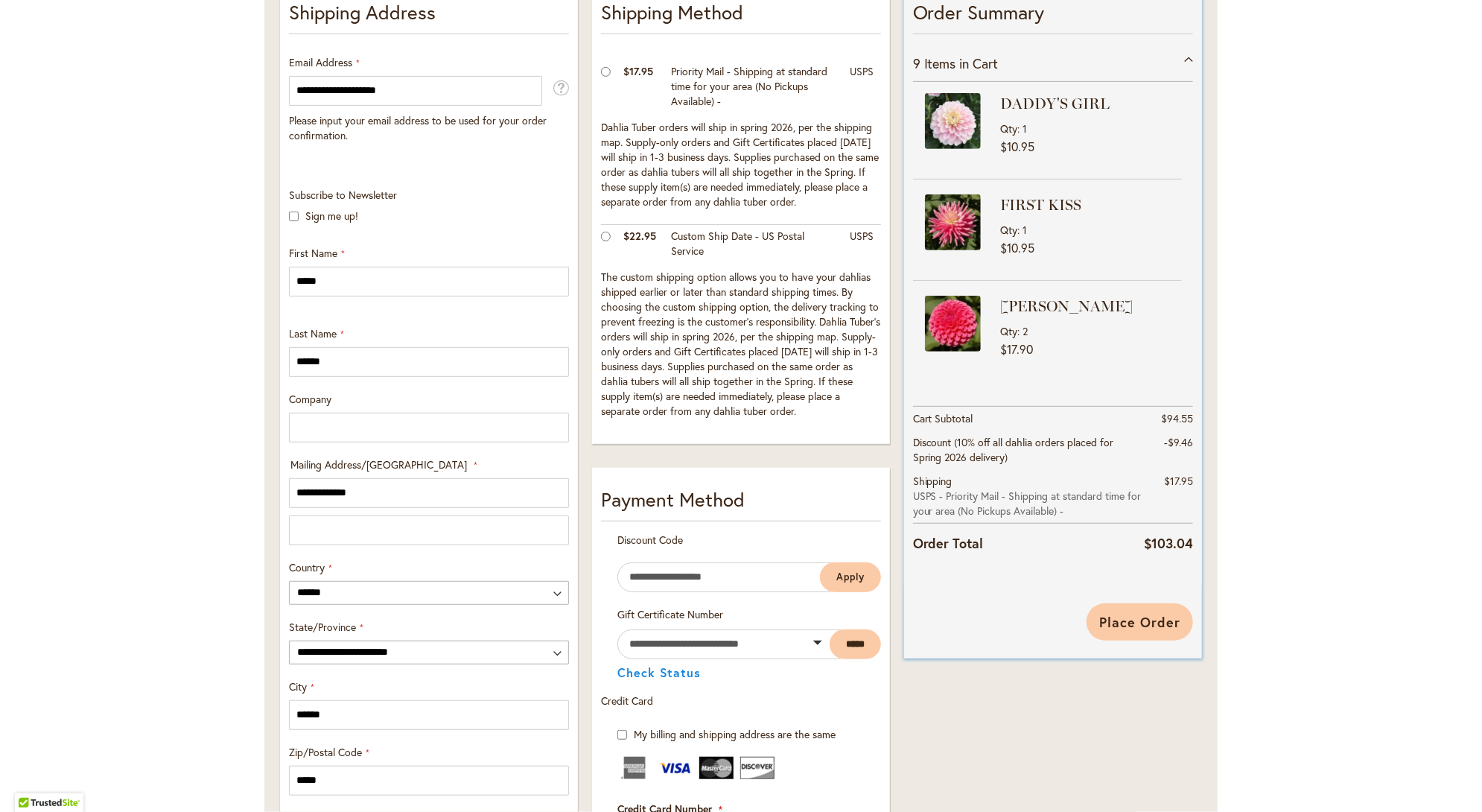
click at [1156, 627] on span "Place Order" at bounding box center [1139, 622] width 81 height 18
